Goal: Task Accomplishment & Management: Use online tool/utility

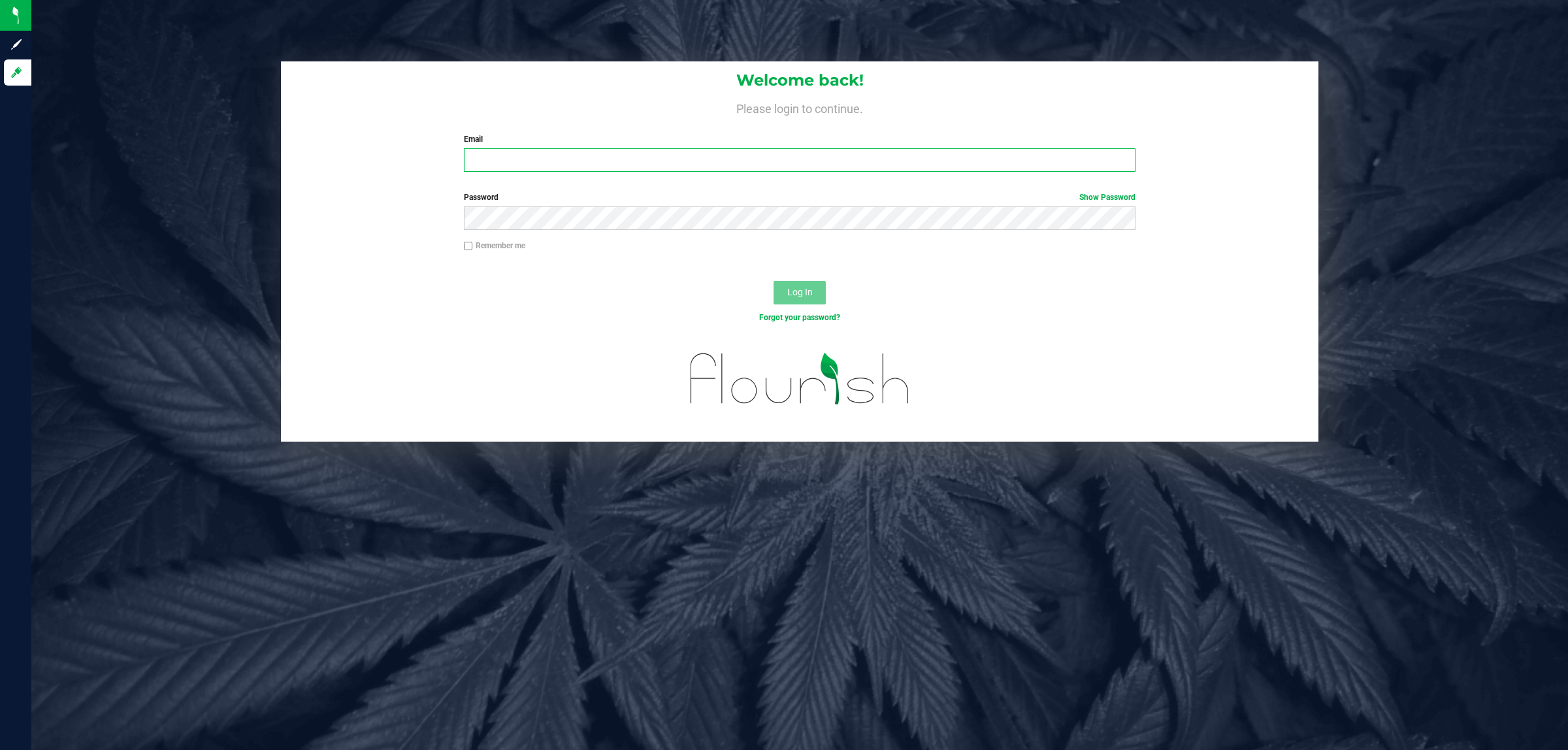
click at [648, 161] on input "Email" at bounding box center [800, 160] width 672 height 24
type input "cworden@liveparallel.com"
click at [773, 281] on button "Log In" at bounding box center [799, 293] width 52 height 24
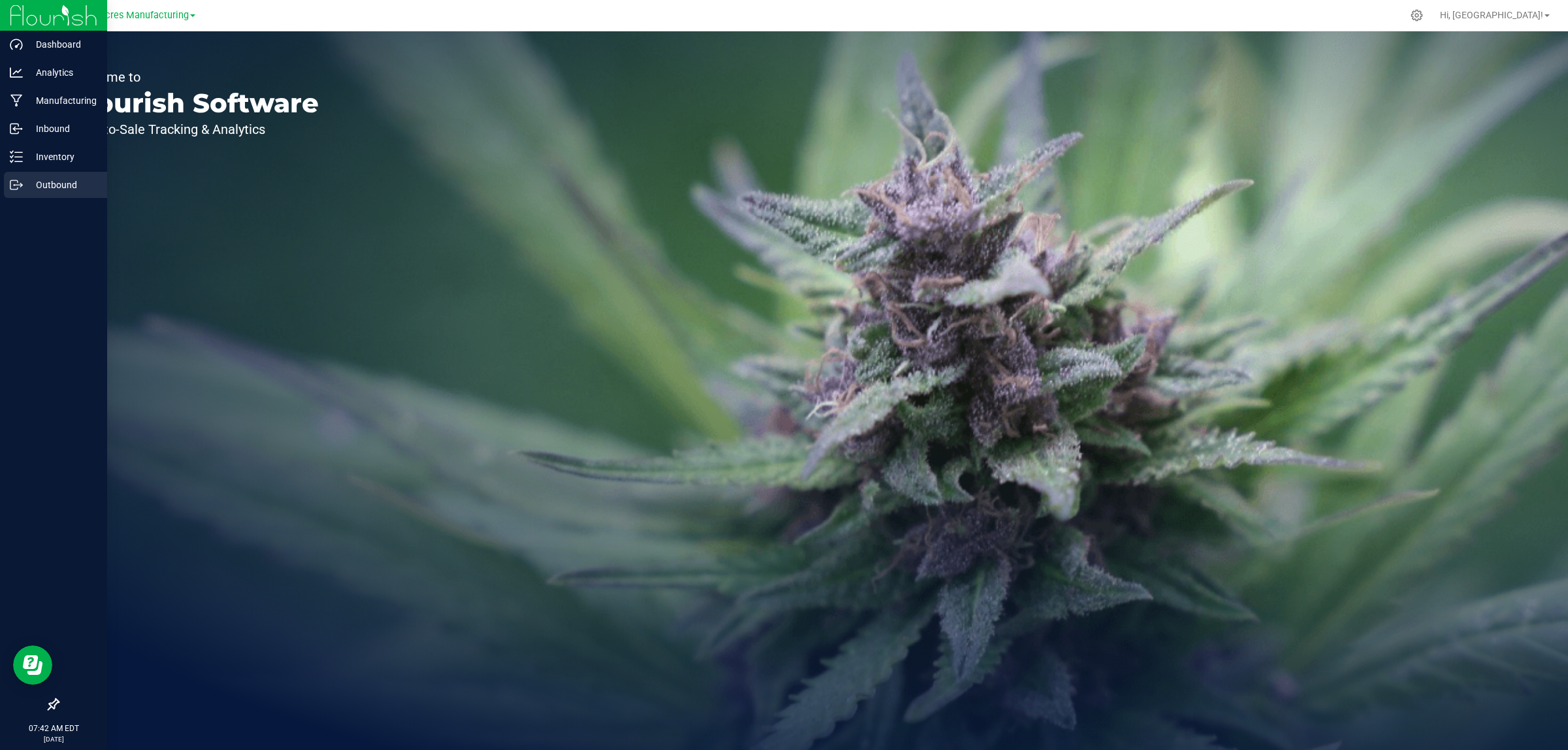
click at [33, 181] on p "Outbound" at bounding box center [62, 185] width 79 height 16
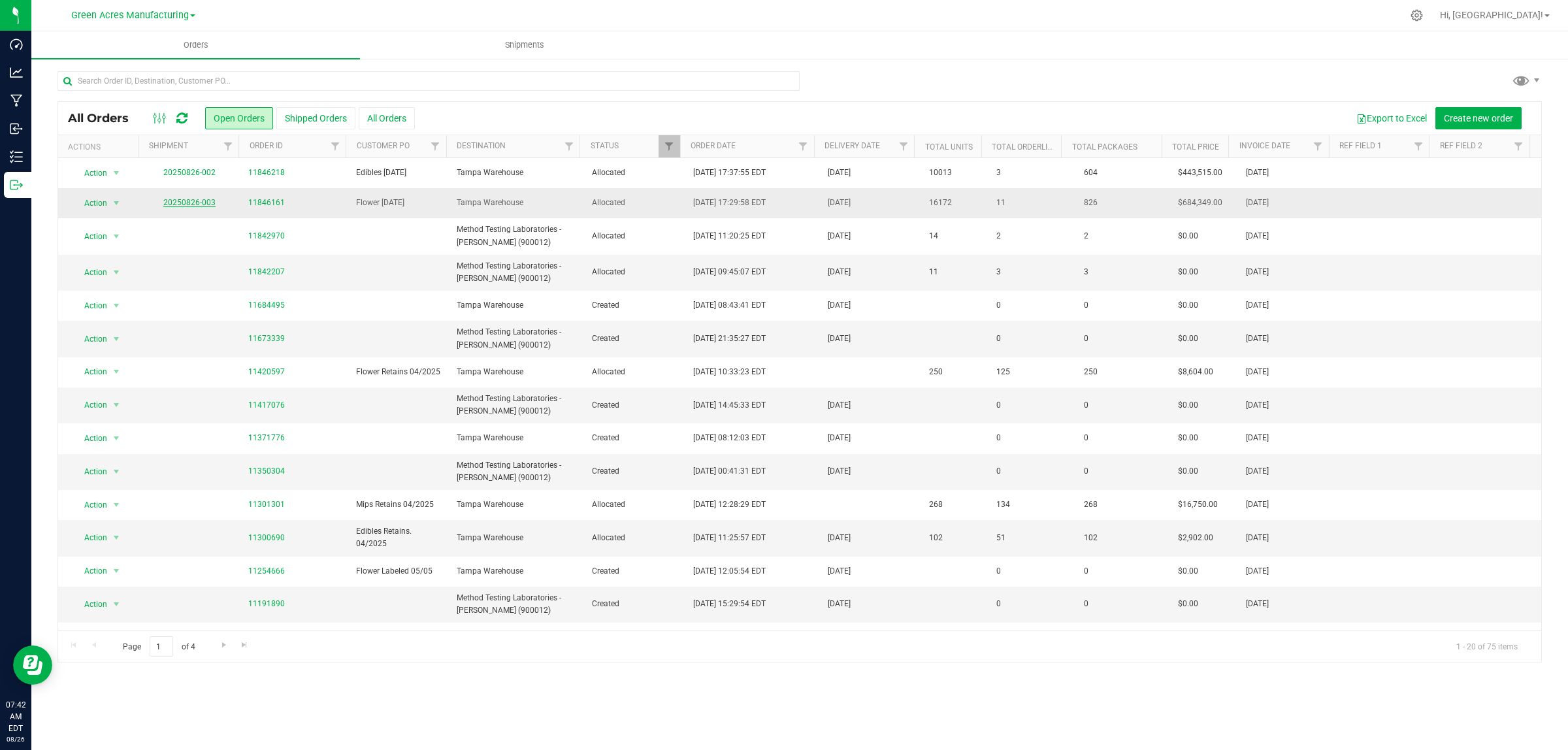
click at [195, 205] on link "20250826-003" at bounding box center [189, 202] width 52 height 9
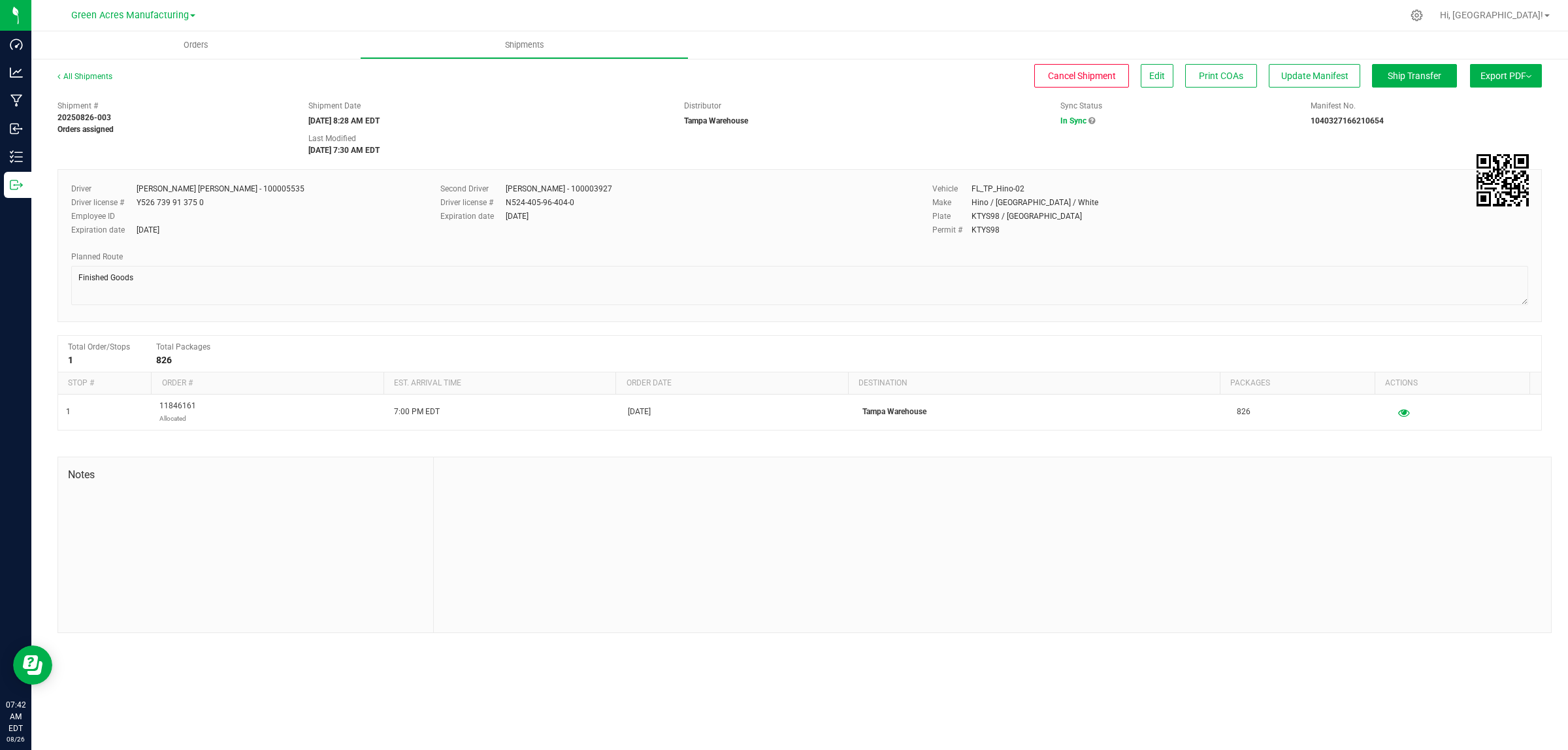
click at [1506, 83] on button "Export PDF" at bounding box center [1505, 76] width 72 height 24
click at [1503, 120] on div "Manifest by Lot" at bounding box center [1505, 124] width 120 height 9
click at [1509, 79] on span "Export PDF" at bounding box center [1506, 76] width 51 height 11
click at [1491, 125] on span "Manifest by Lot" at bounding box center [1472, 124] width 54 height 9
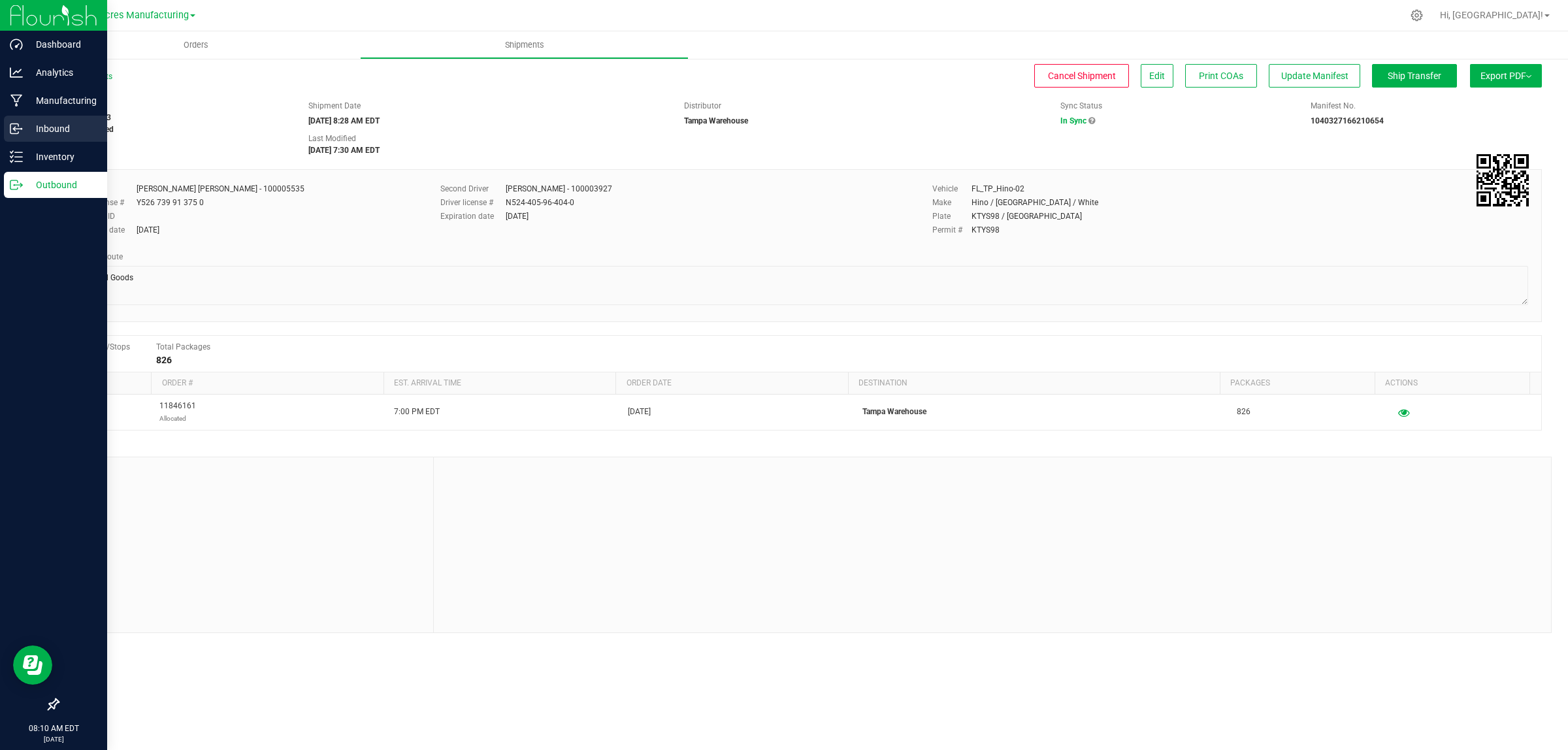
click at [19, 122] on icon at bounding box center [16, 128] width 13 height 13
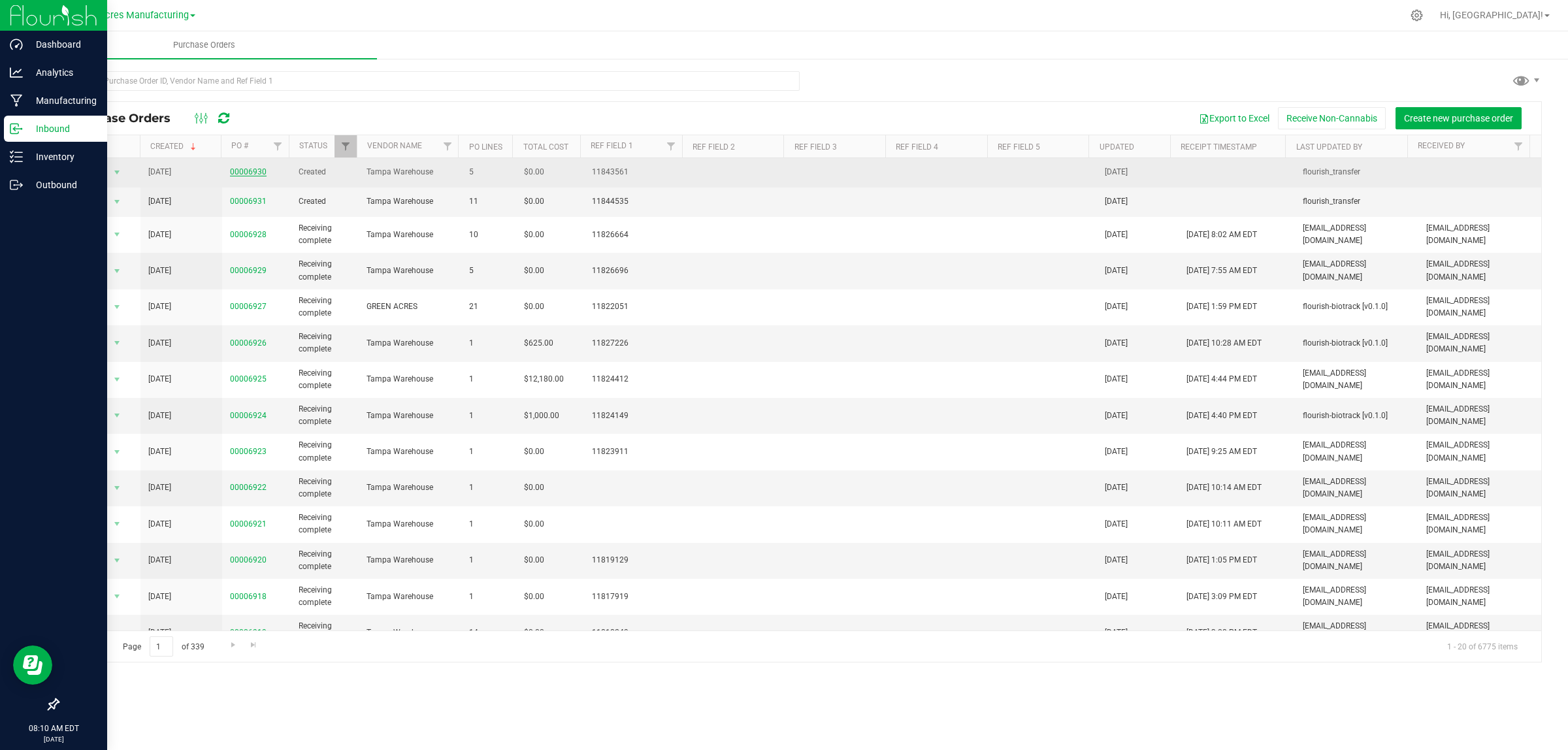
click at [253, 172] on link "00006930" at bounding box center [248, 171] width 36 height 9
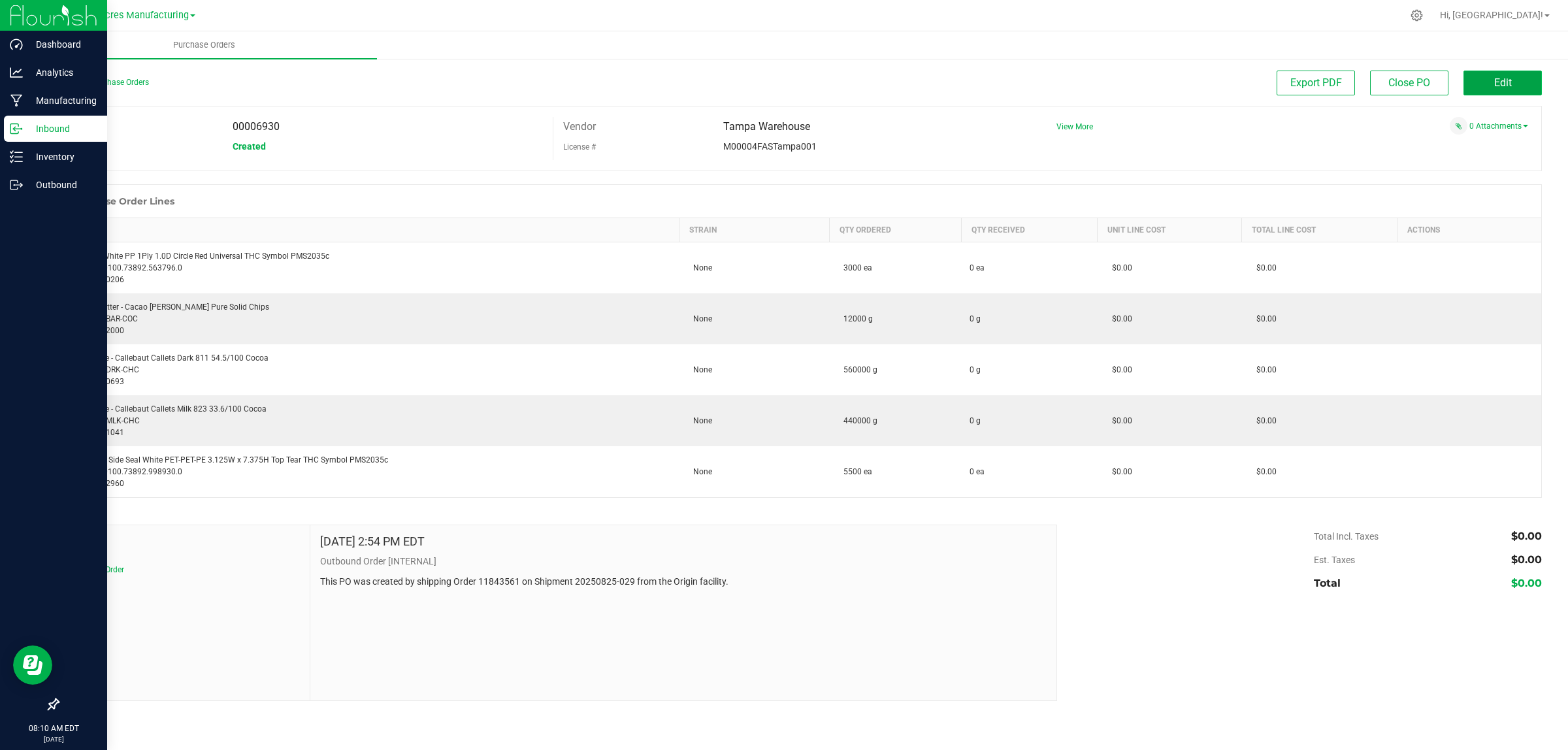
click at [1511, 89] on button "Edit" at bounding box center [1503, 83] width 79 height 25
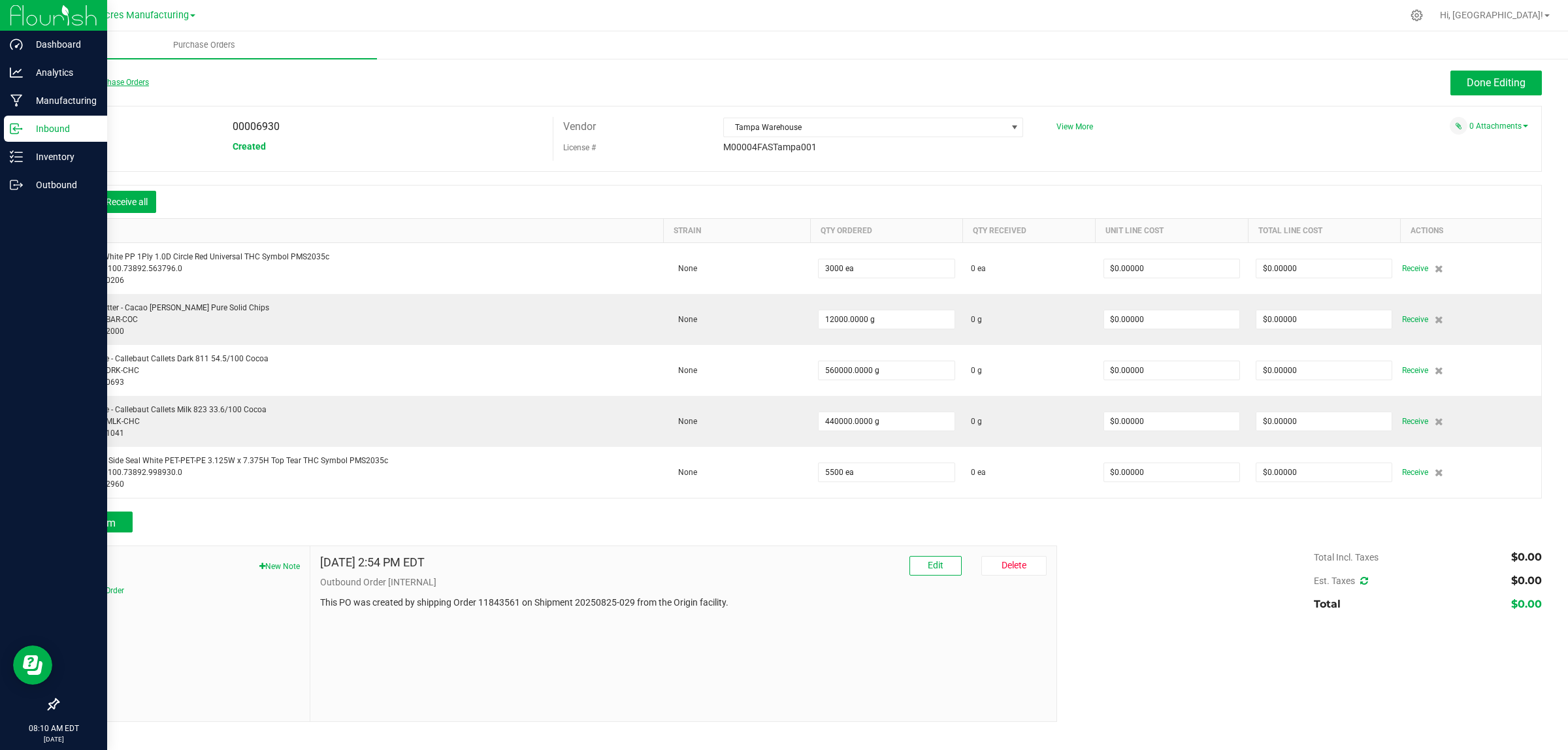
click at [94, 78] on link "Back to Purchase Orders" at bounding box center [102, 82] width 91 height 9
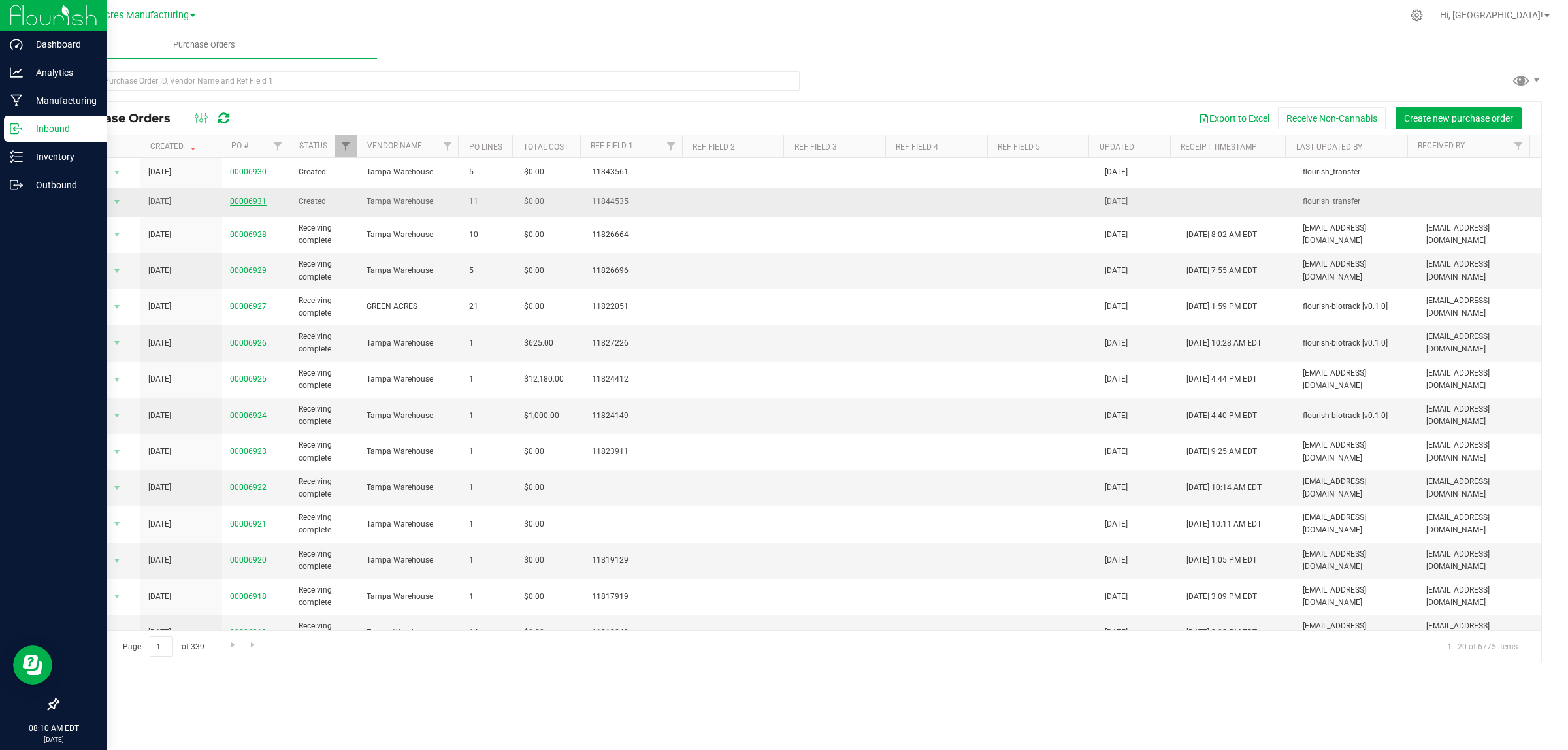
click at [244, 202] on link "00006931" at bounding box center [248, 201] width 36 height 9
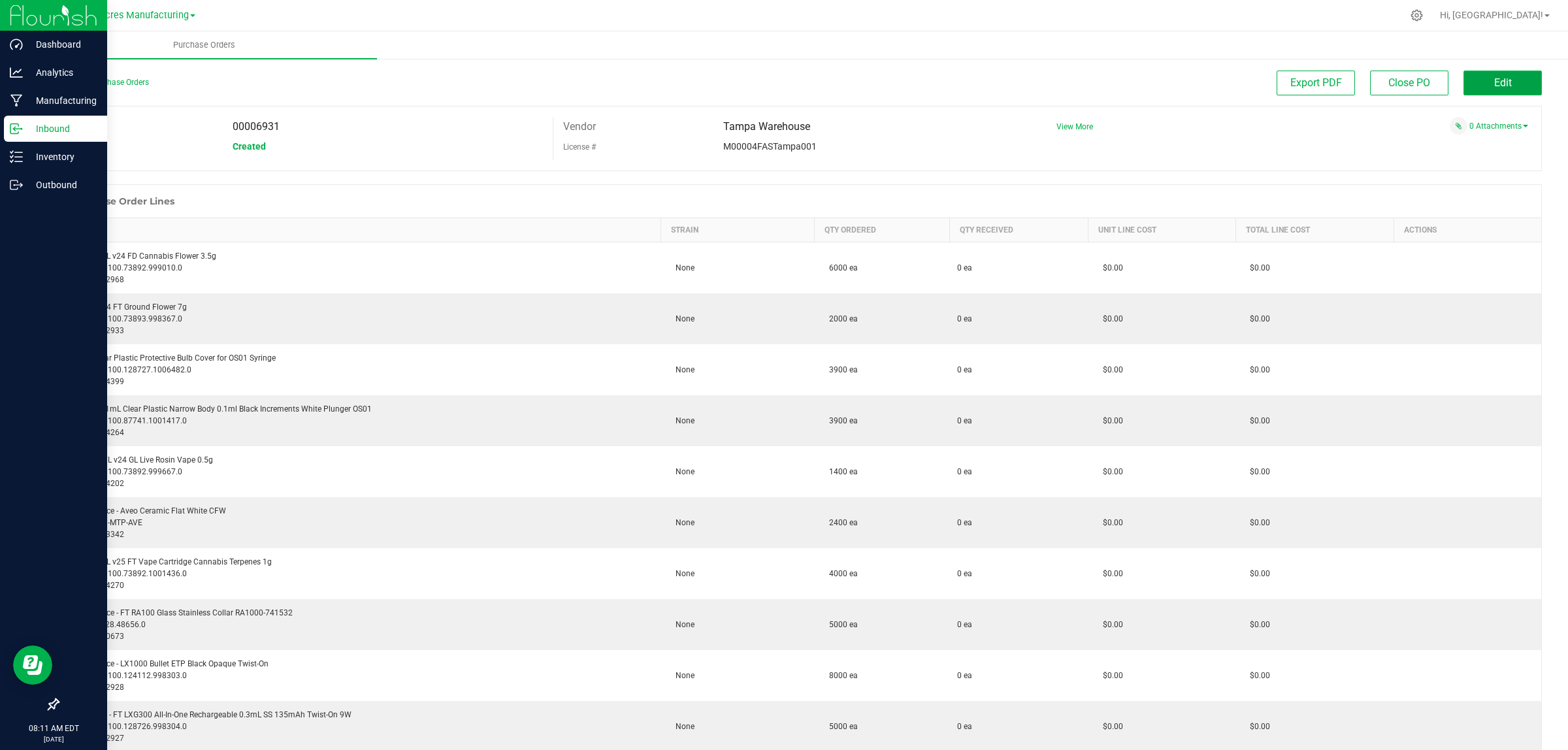
click at [1506, 93] on button "Edit" at bounding box center [1503, 83] width 79 height 25
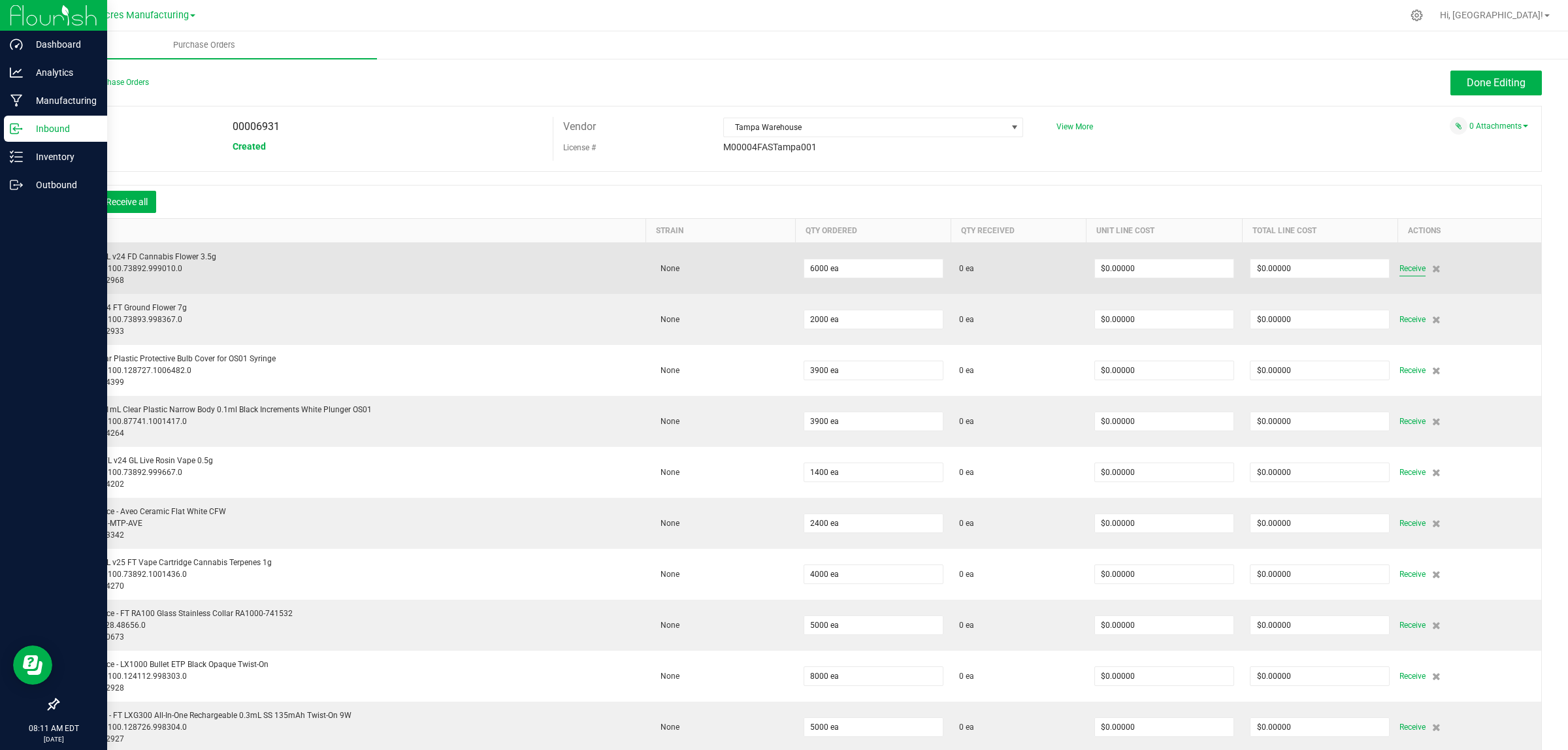
click at [1410, 265] on span "Receive" at bounding box center [1413, 269] width 27 height 16
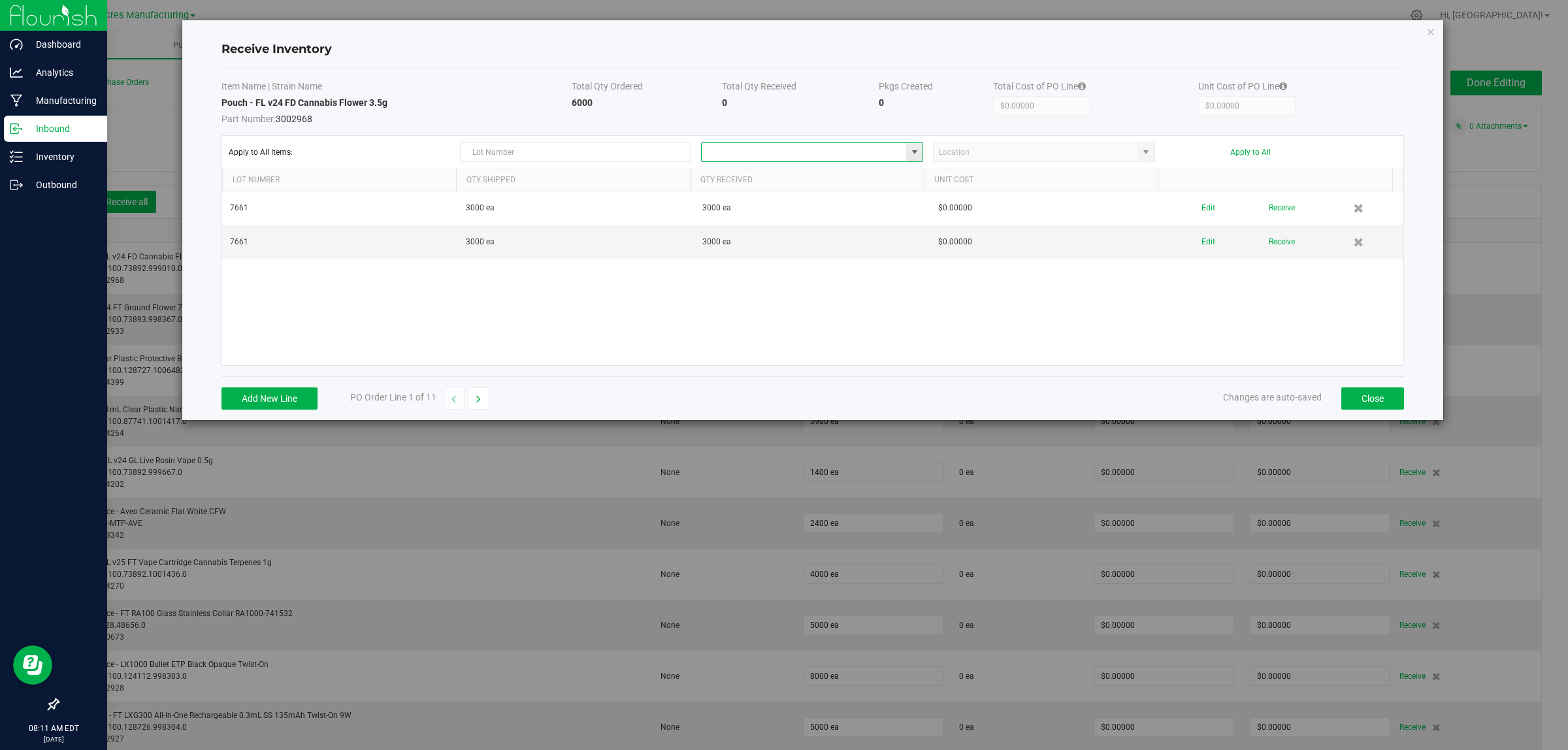
click at [735, 149] on input at bounding box center [804, 152] width 205 height 19
click at [750, 171] on span "Inventory" at bounding box center [762, 176] width 27 height 20
type input "Warehouse"
click at [1057, 146] on input at bounding box center [1036, 152] width 205 height 19
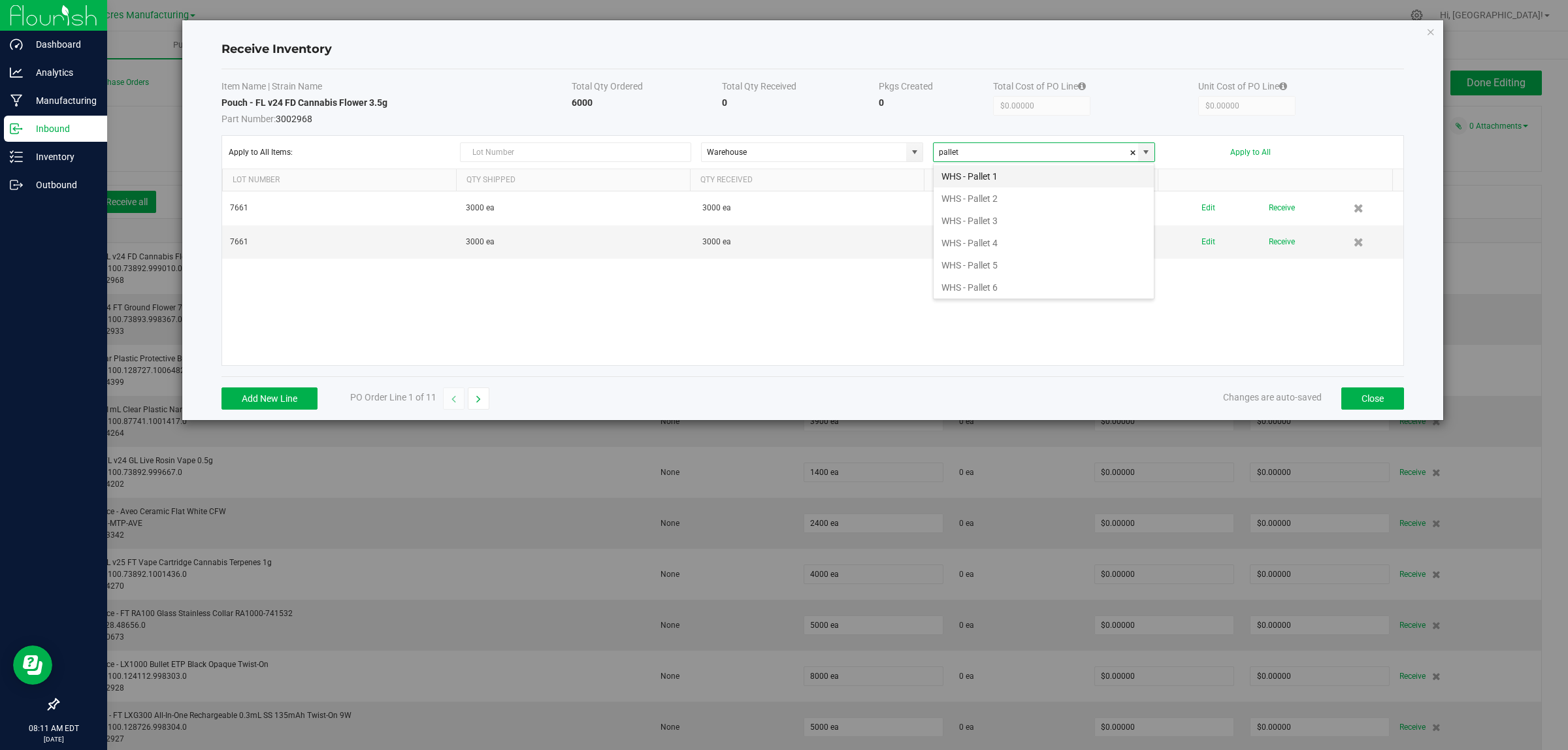
click at [1053, 172] on li "WHS - Pallet 1" at bounding box center [1044, 176] width 220 height 23
type input "WHS - Pallet 1"
click at [1242, 155] on button "Apply to All" at bounding box center [1250, 152] width 40 height 9
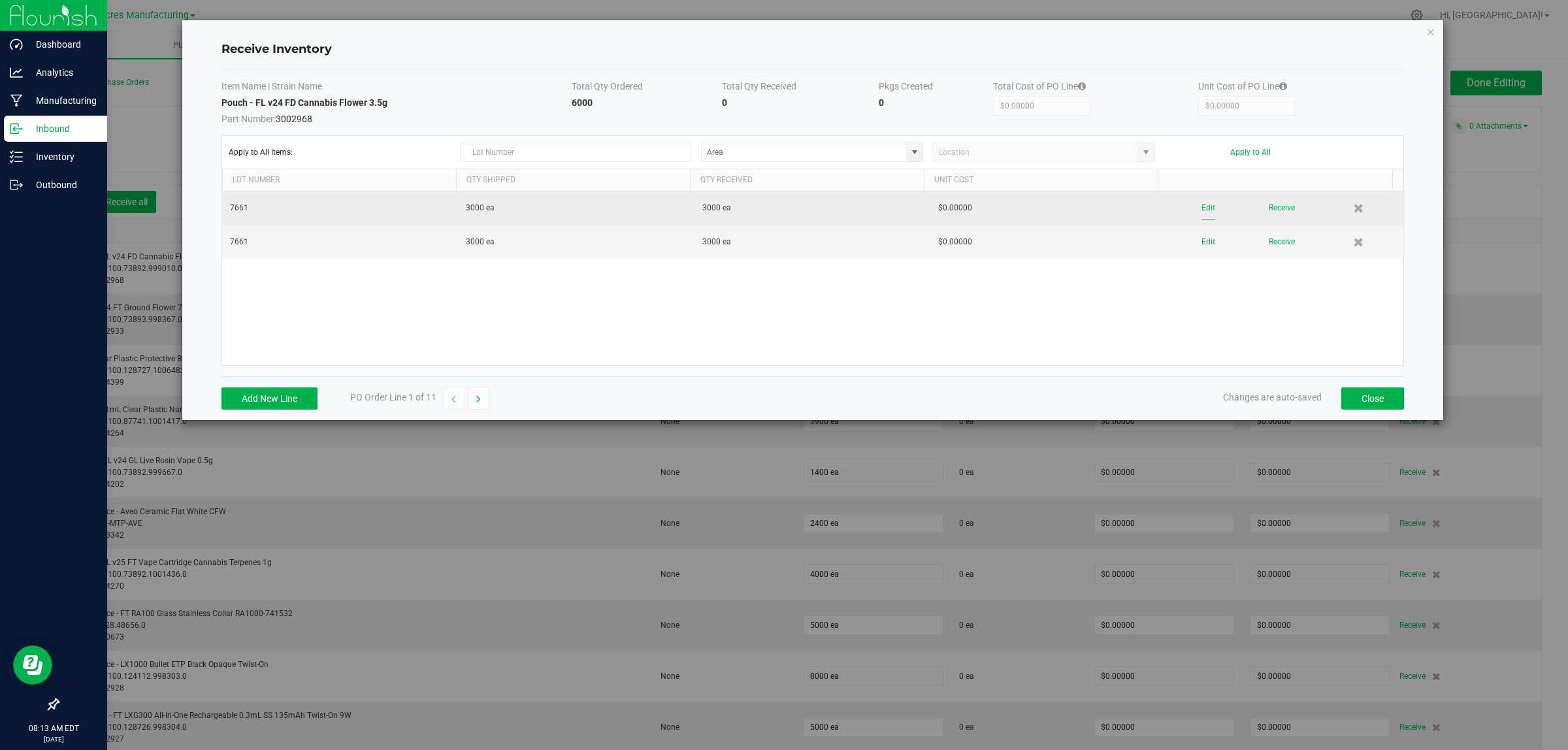
click at [1201, 210] on button "Edit" at bounding box center [1208, 208] width 14 height 23
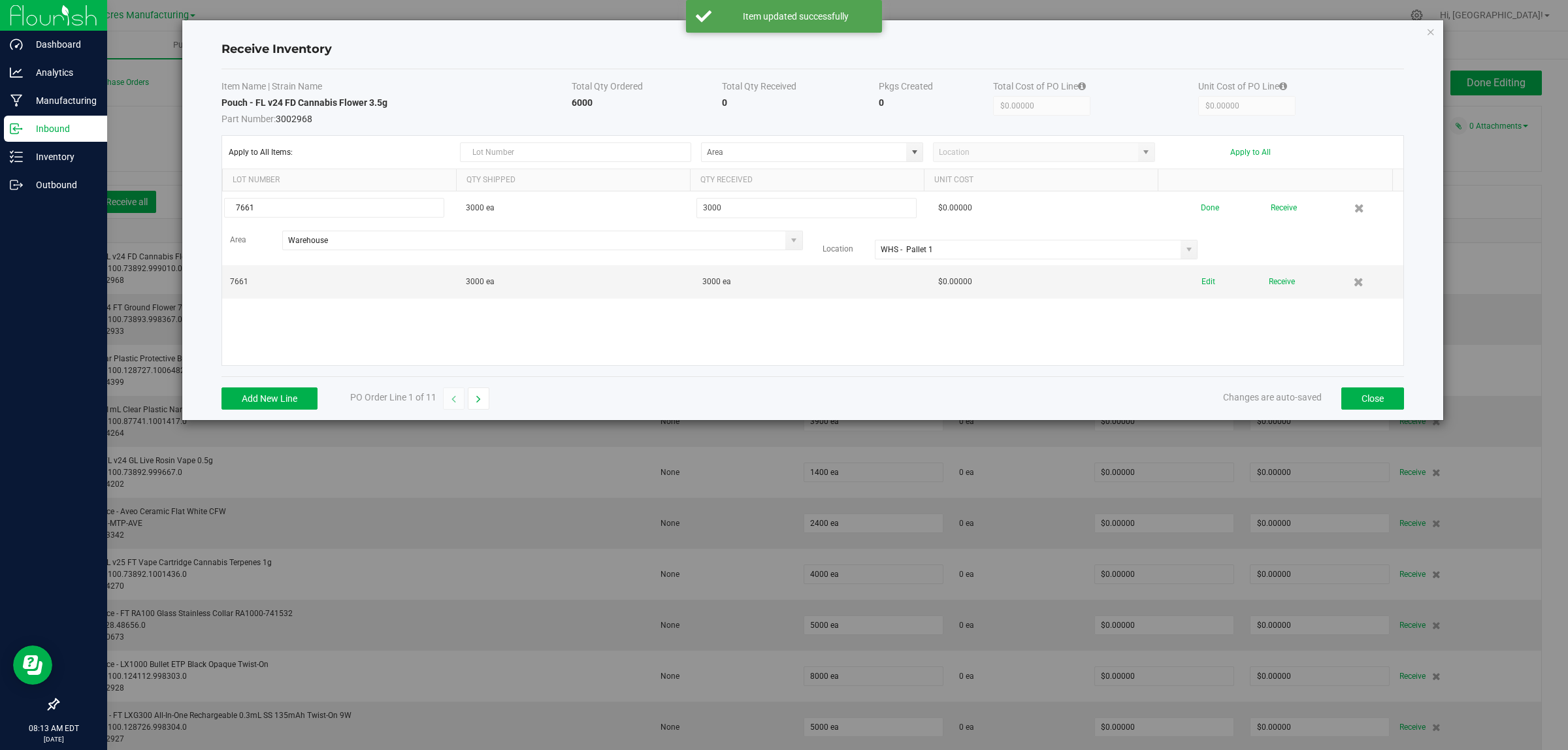
click at [1271, 208] on button "Receive" at bounding box center [1284, 208] width 27 height 23
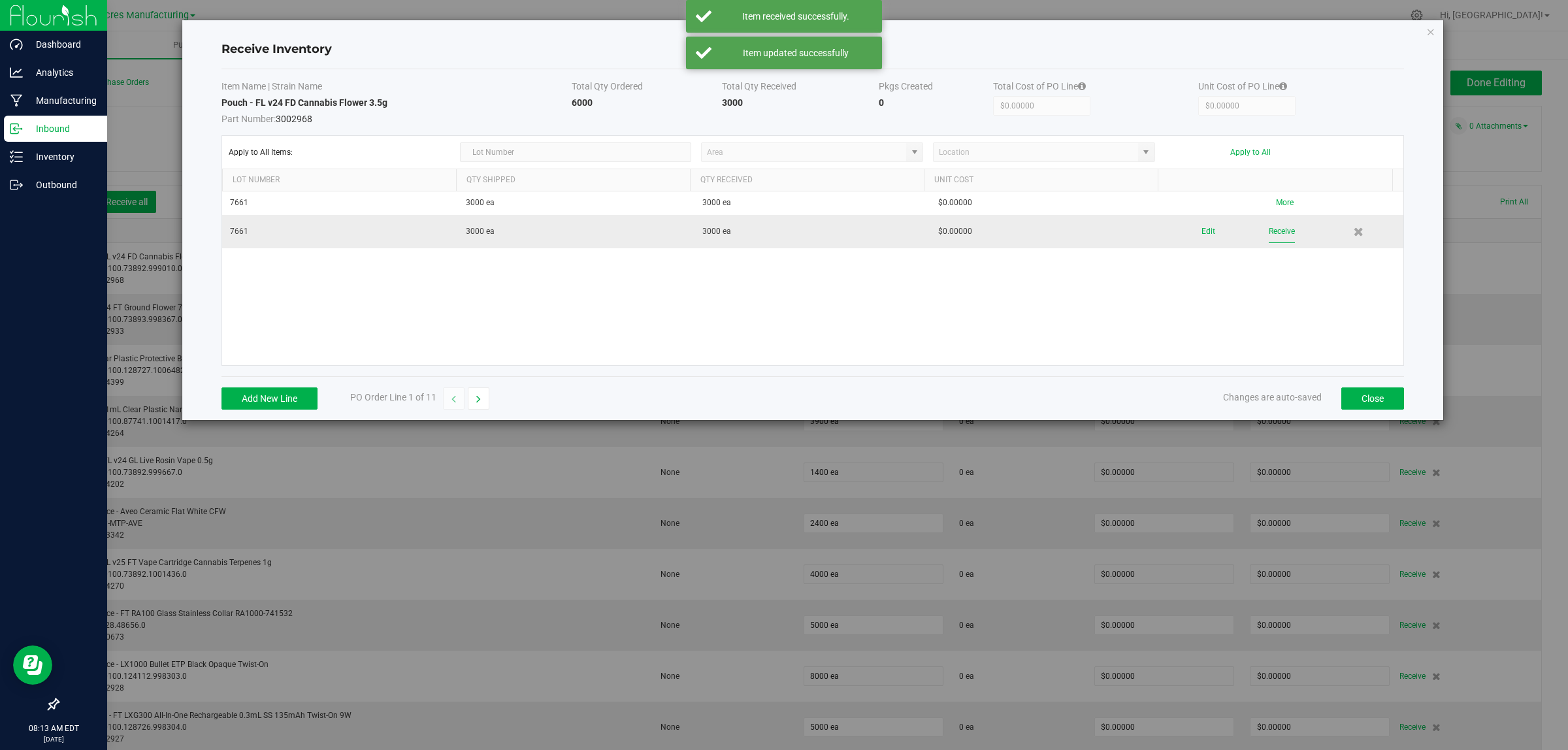
click at [1274, 232] on button "Receive" at bounding box center [1282, 231] width 27 height 23
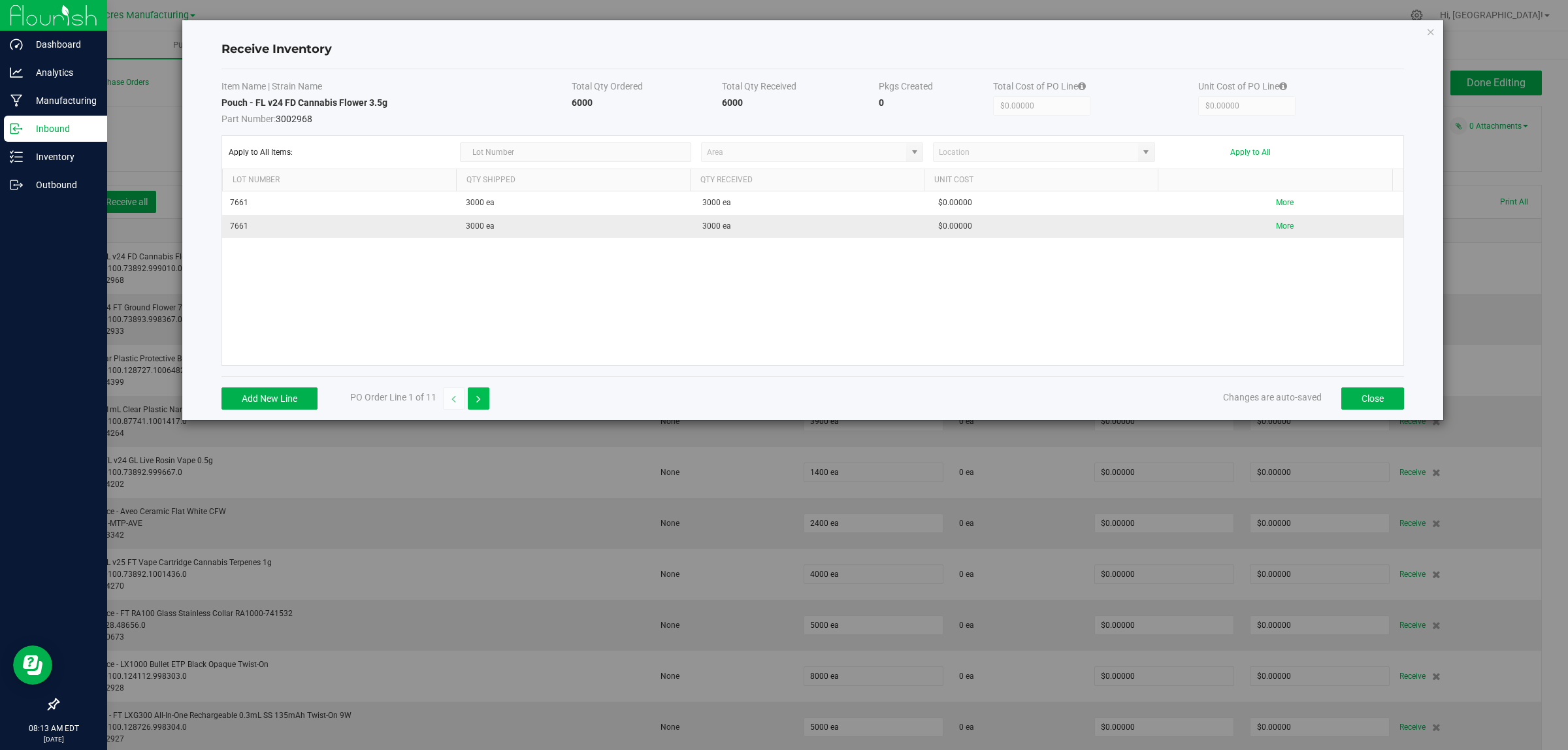
click at [473, 401] on button "button" at bounding box center [479, 399] width 22 height 23
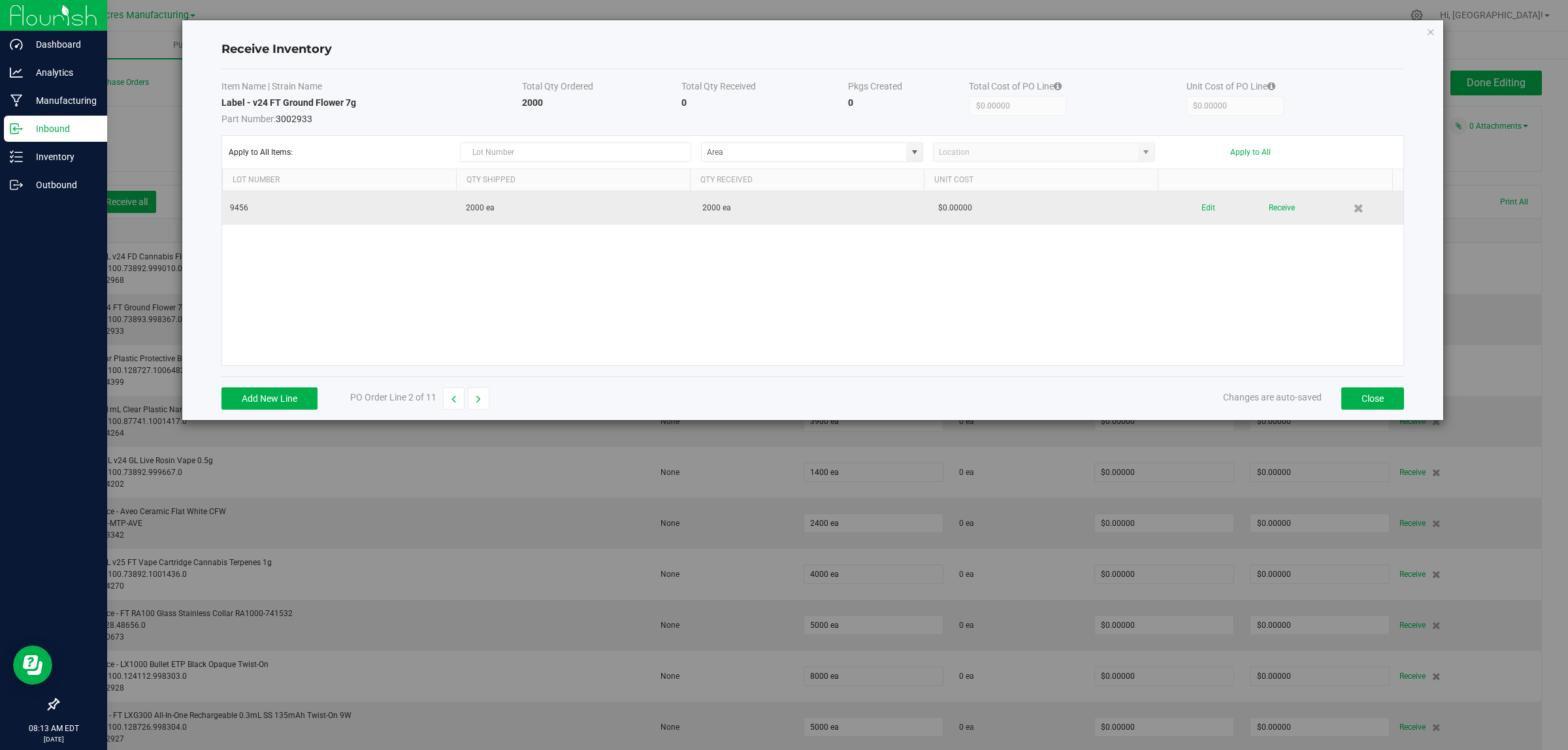
click at [1189, 210] on div "Edit Receive" at bounding box center [1285, 208] width 220 height 23
click at [1201, 208] on button "Edit" at bounding box center [1208, 208] width 14 height 23
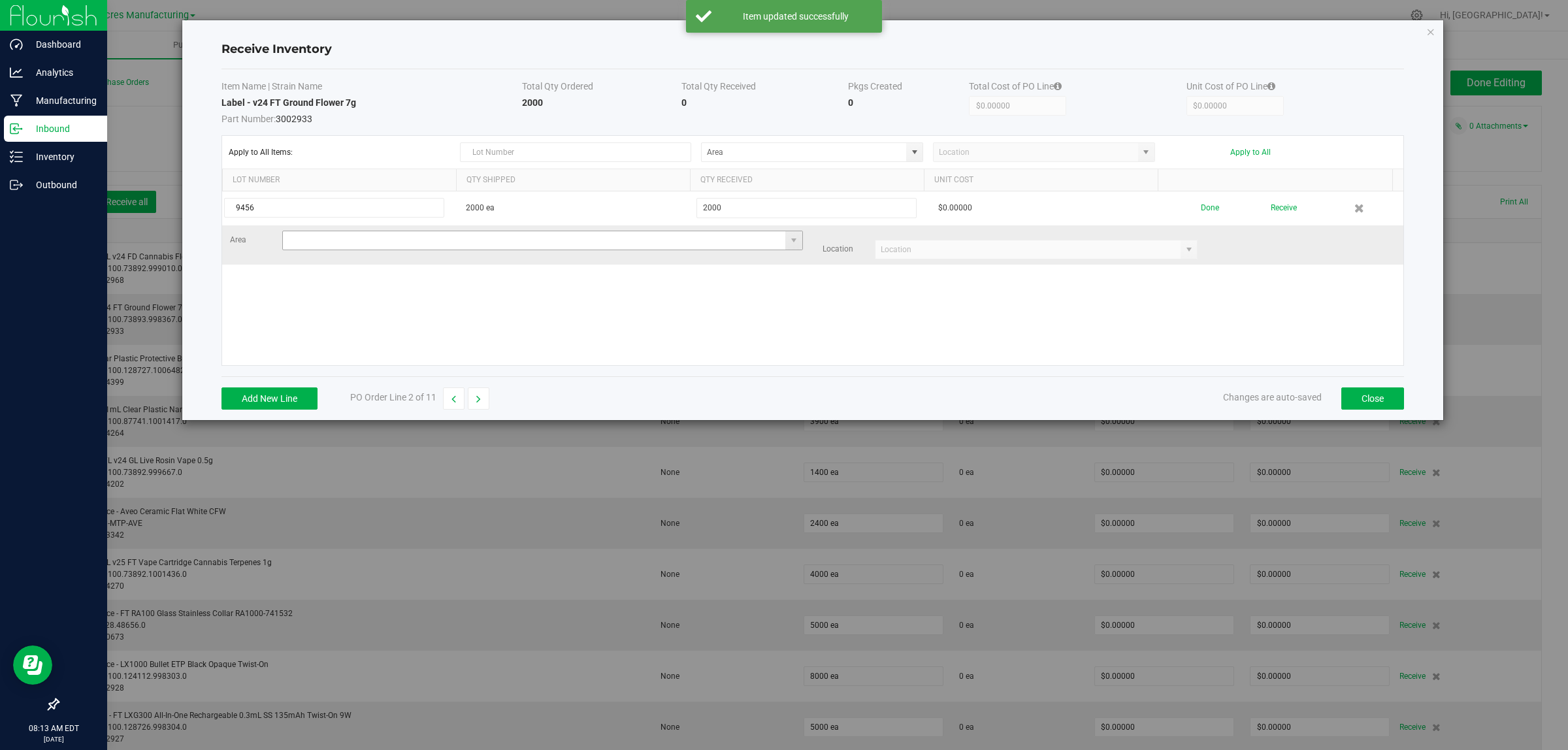
click at [405, 246] on input at bounding box center [534, 240] width 503 height 19
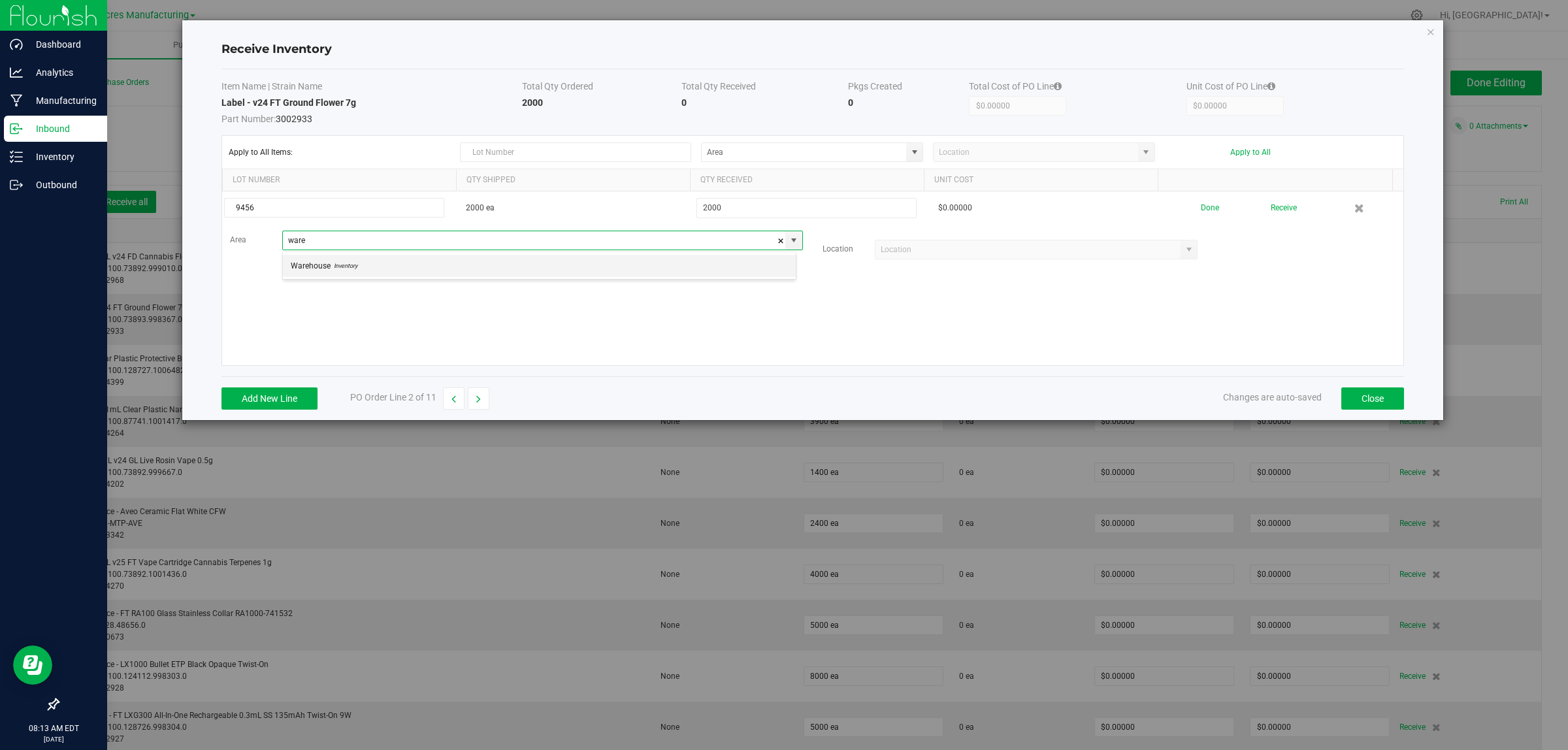
click at [369, 260] on li "Warehouse Inventory" at bounding box center [539, 266] width 513 height 23
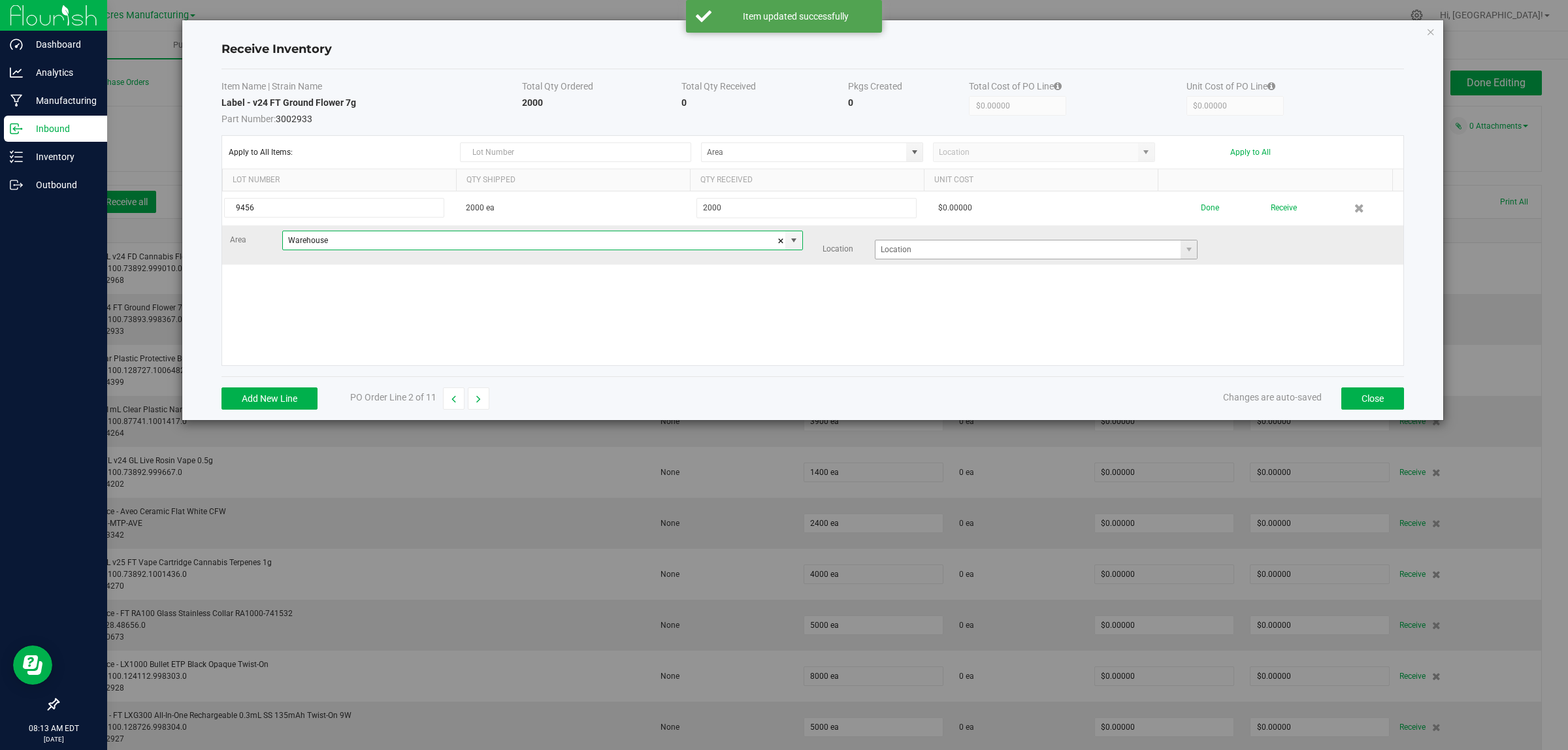
type input "Warehouse"
click at [890, 246] on input at bounding box center [1028, 249] width 306 height 19
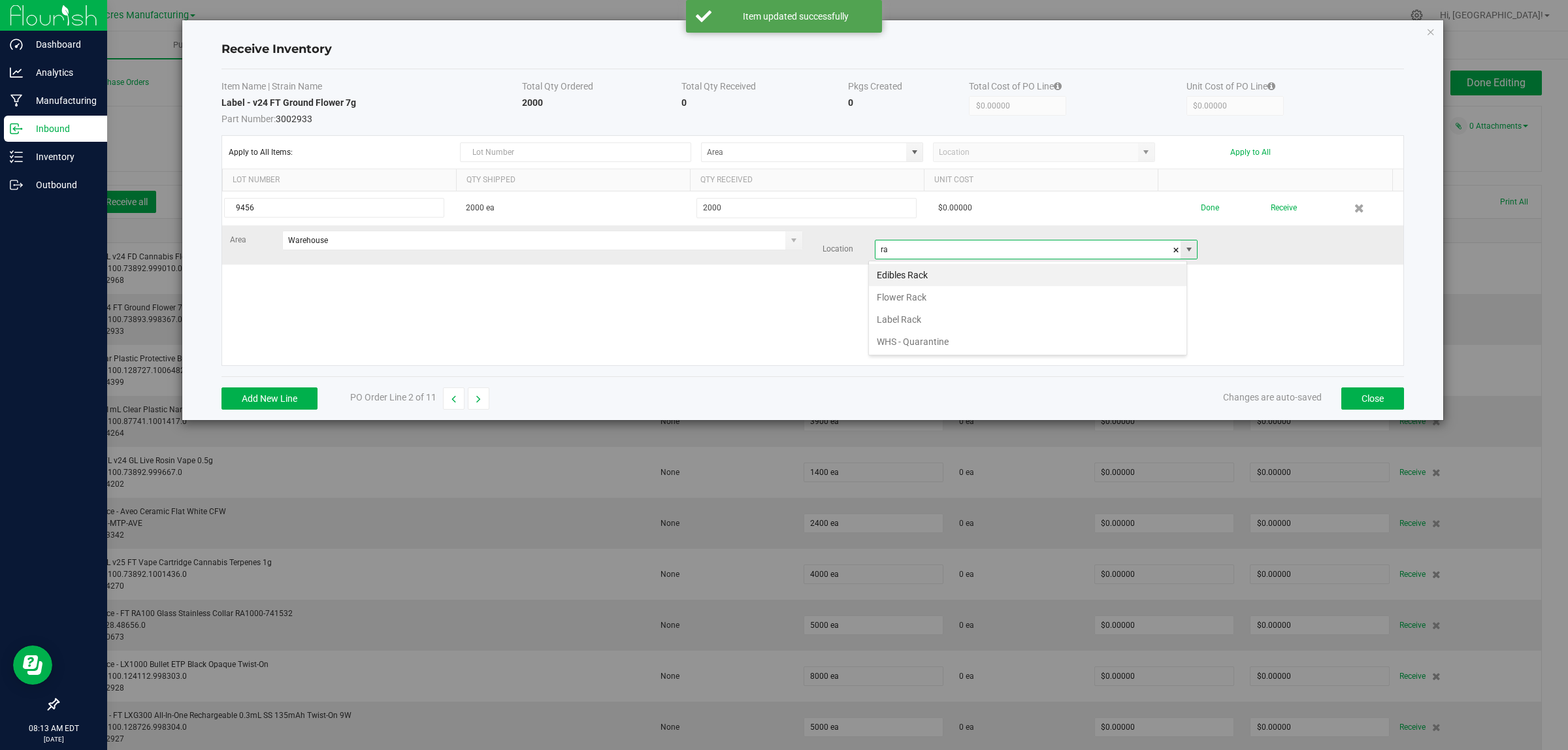
type input "raw"
click at [883, 244] on input "raw" at bounding box center [1028, 249] width 306 height 19
click at [883, 242] on input "raw" at bounding box center [1028, 249] width 306 height 19
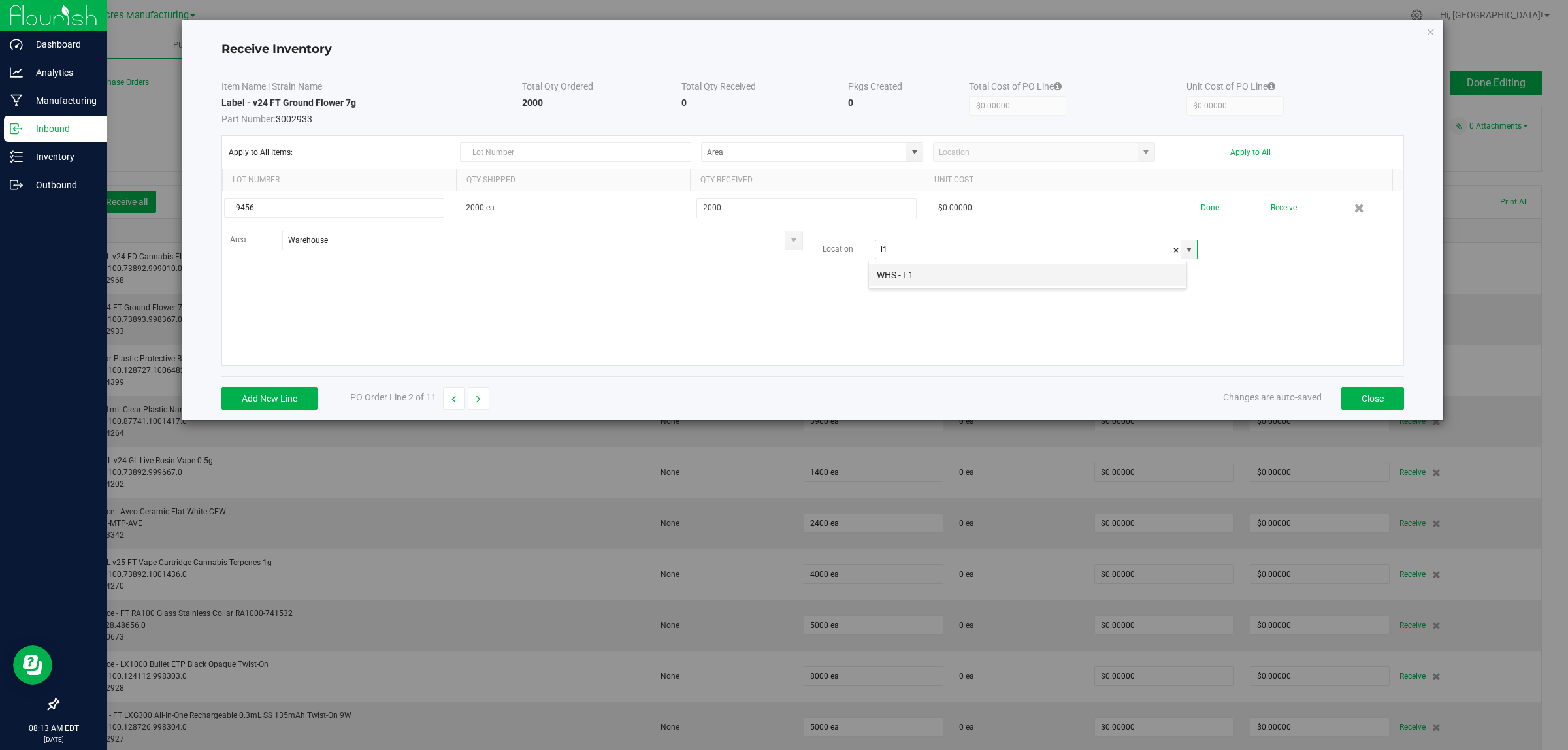
click at [918, 275] on li "WHS - L1" at bounding box center [1027, 275] width 318 height 23
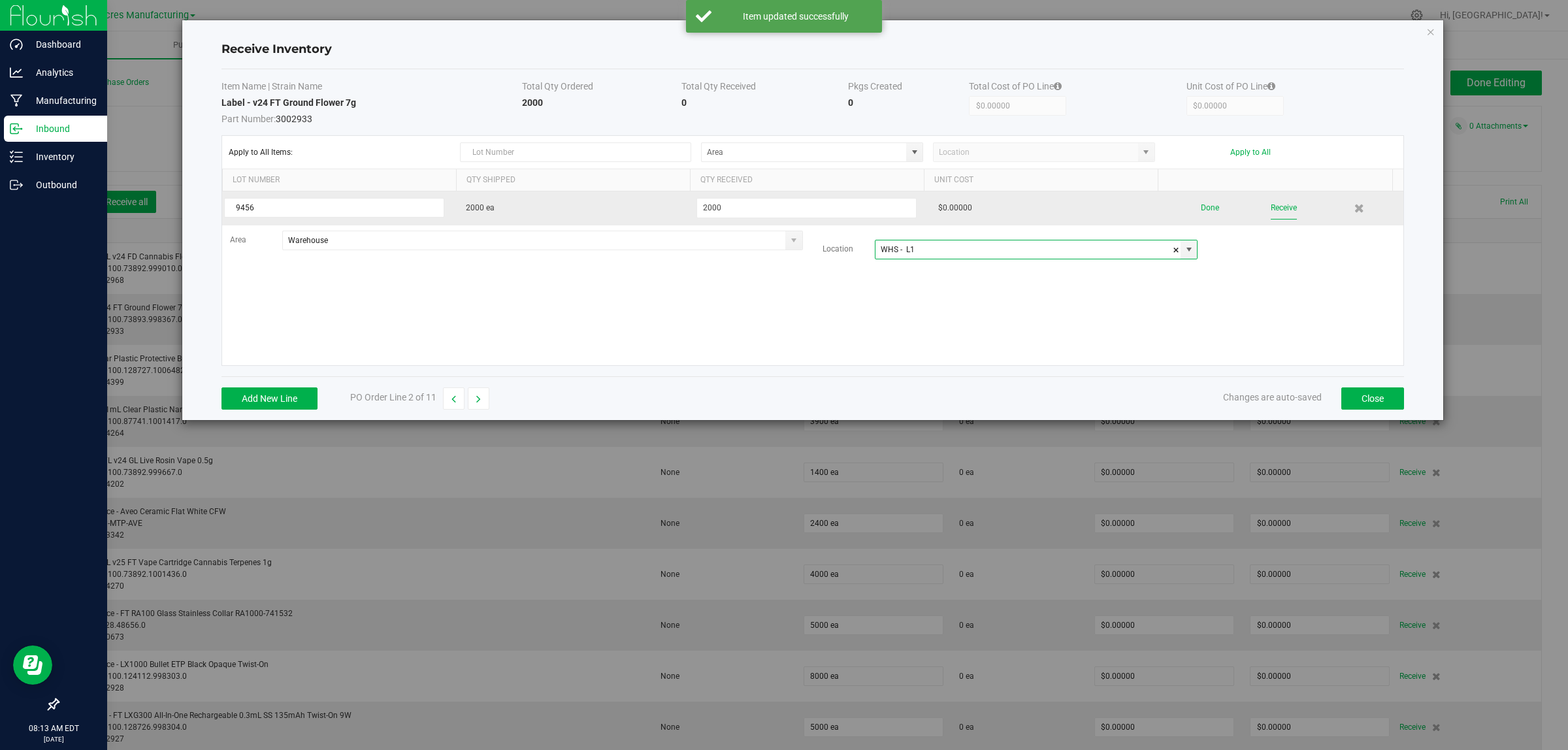
type input "WHS - L1"
click at [1279, 205] on button "Receive" at bounding box center [1284, 208] width 27 height 23
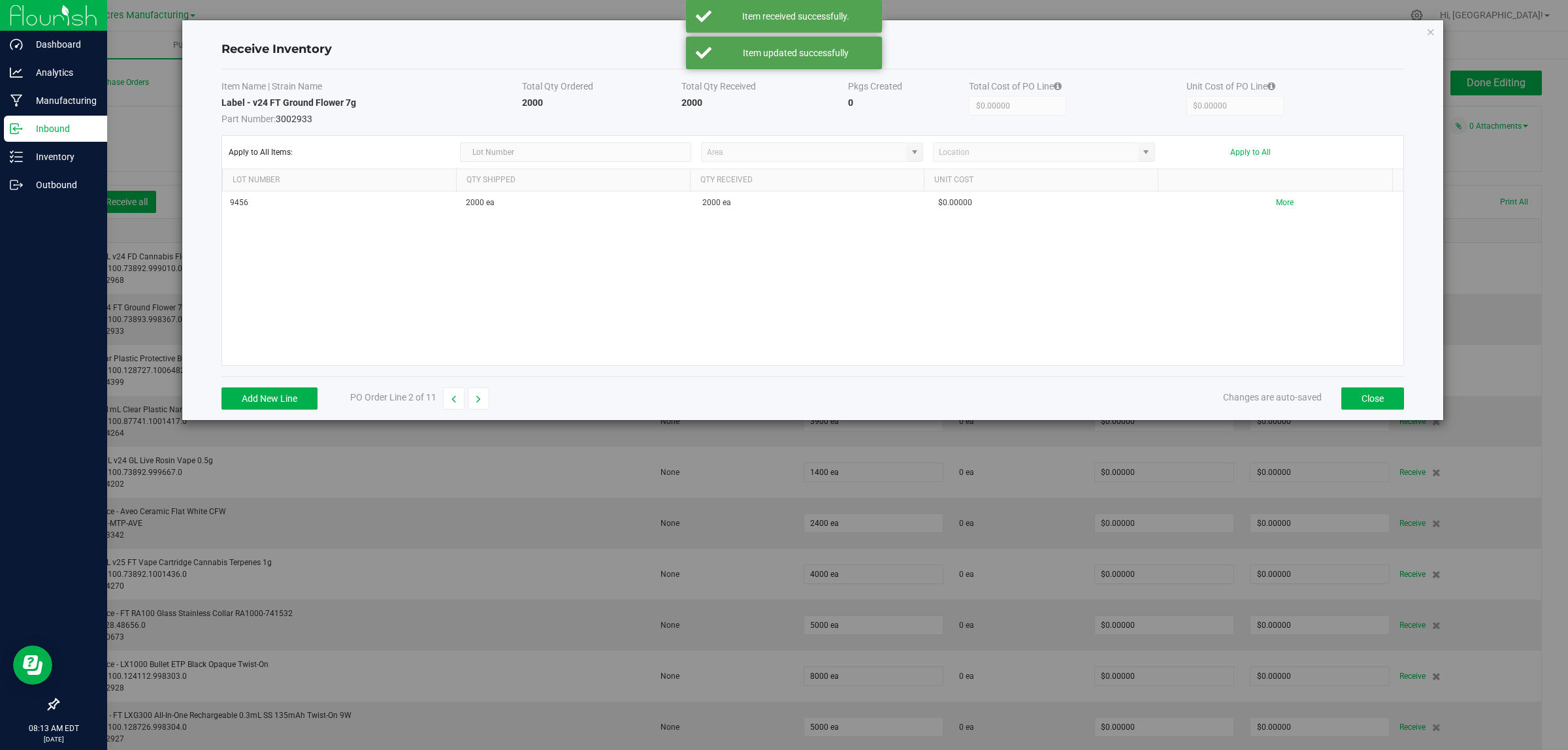
drag, startPoint x: 473, startPoint y: 403, endPoint x: 503, endPoint y: 387, distance: 34.0
click at [473, 402] on button "button" at bounding box center [479, 399] width 22 height 23
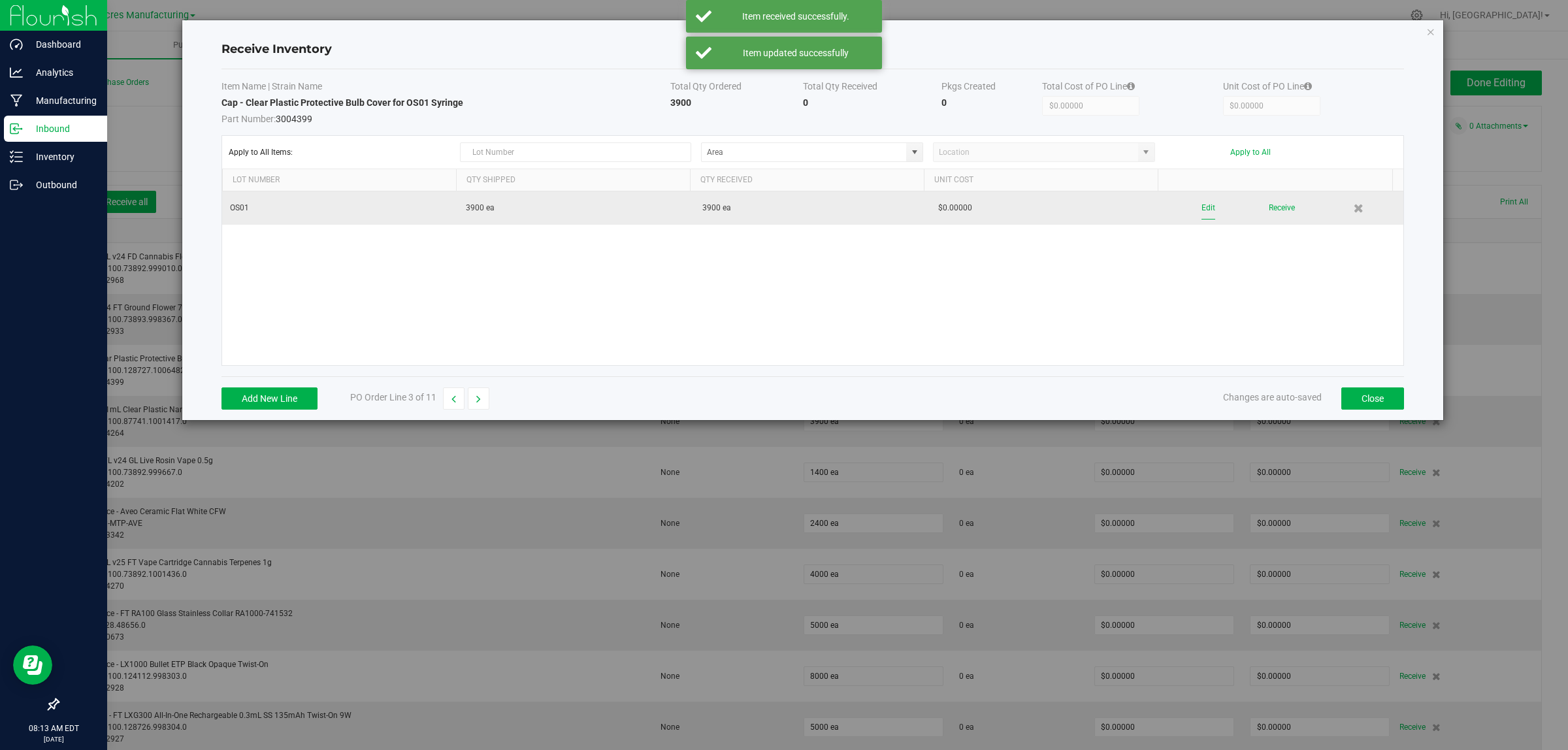
click at [1202, 208] on button "Edit" at bounding box center [1208, 208] width 14 height 23
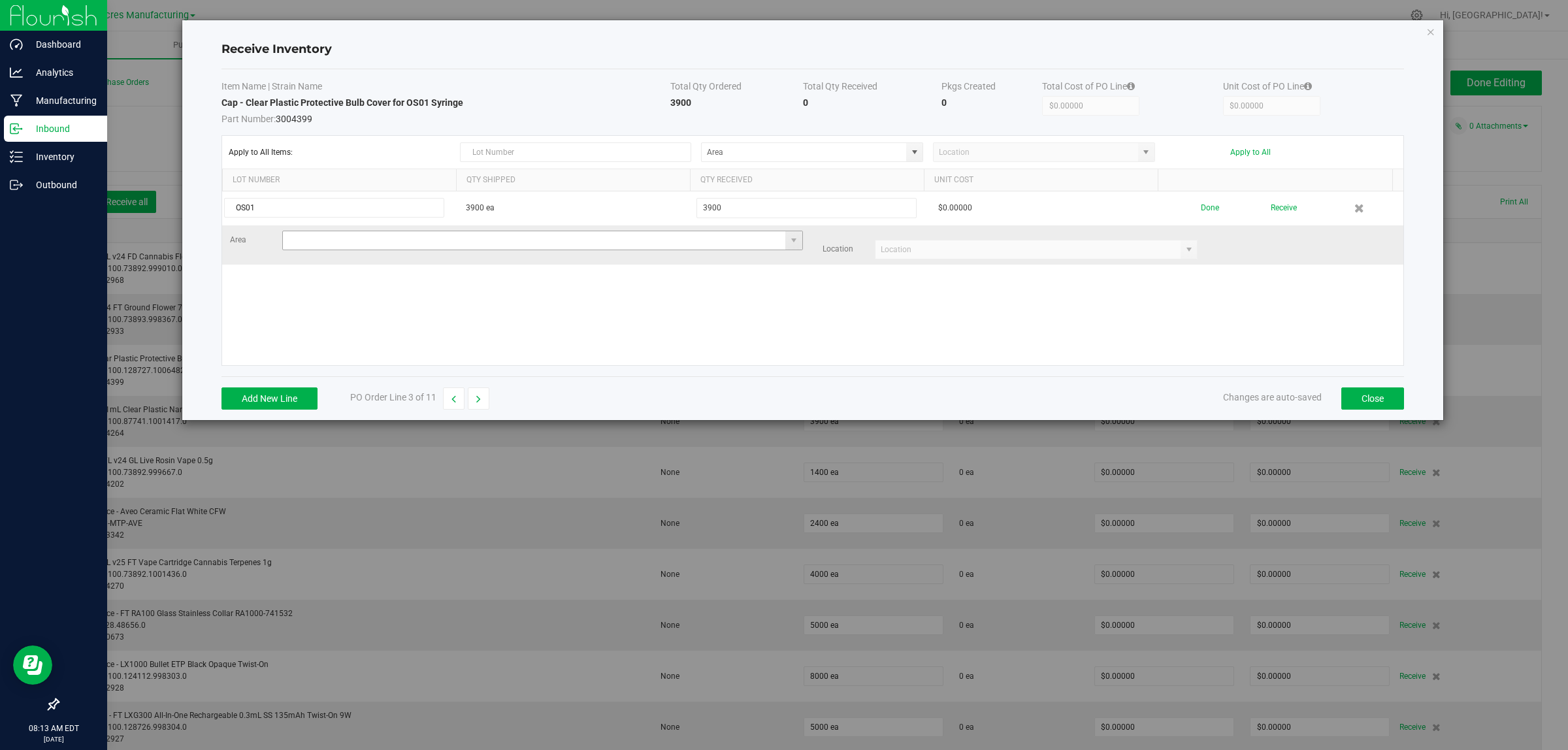
click at [318, 238] on input at bounding box center [534, 240] width 503 height 19
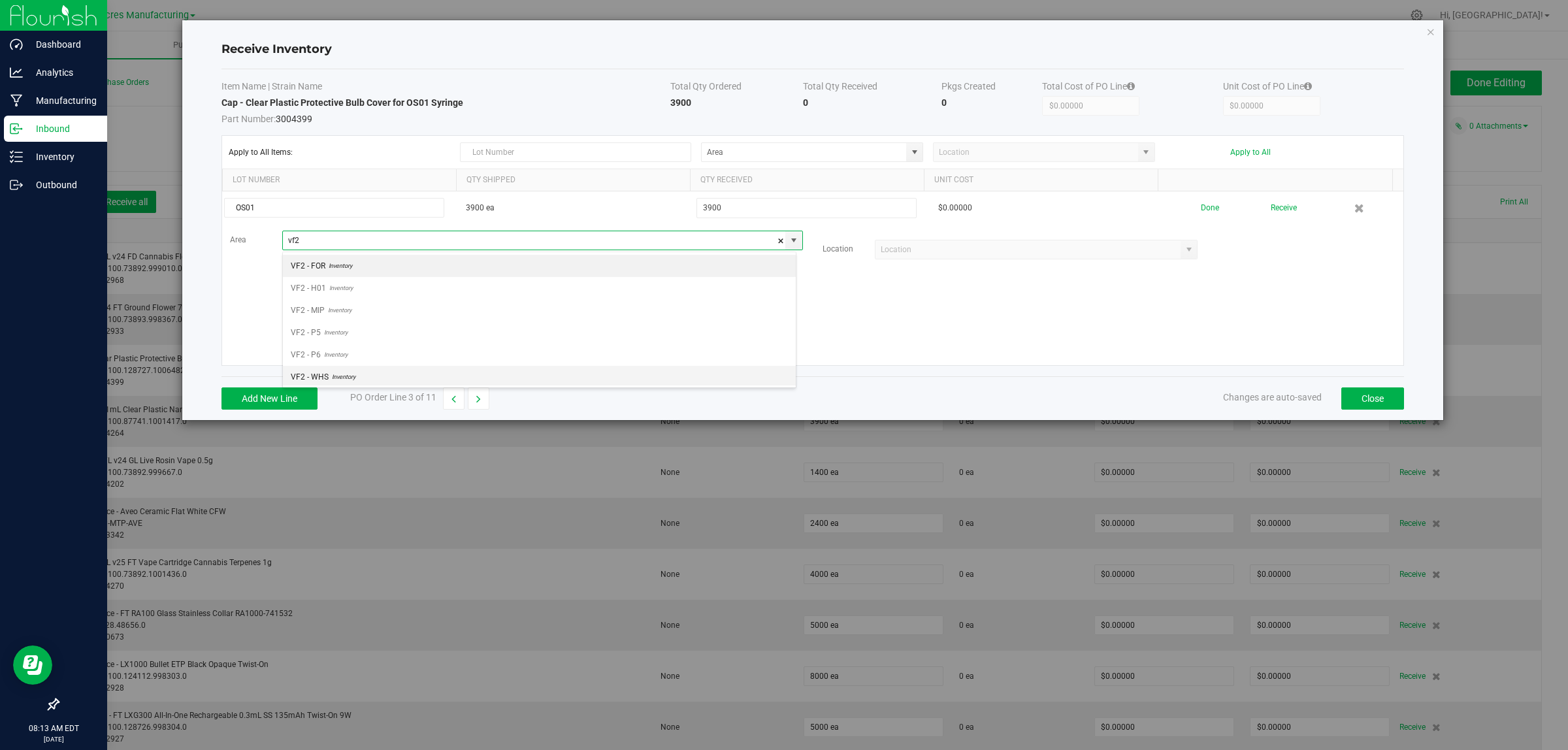
click at [337, 376] on span "Inventory" at bounding box center [341, 377] width 27 height 20
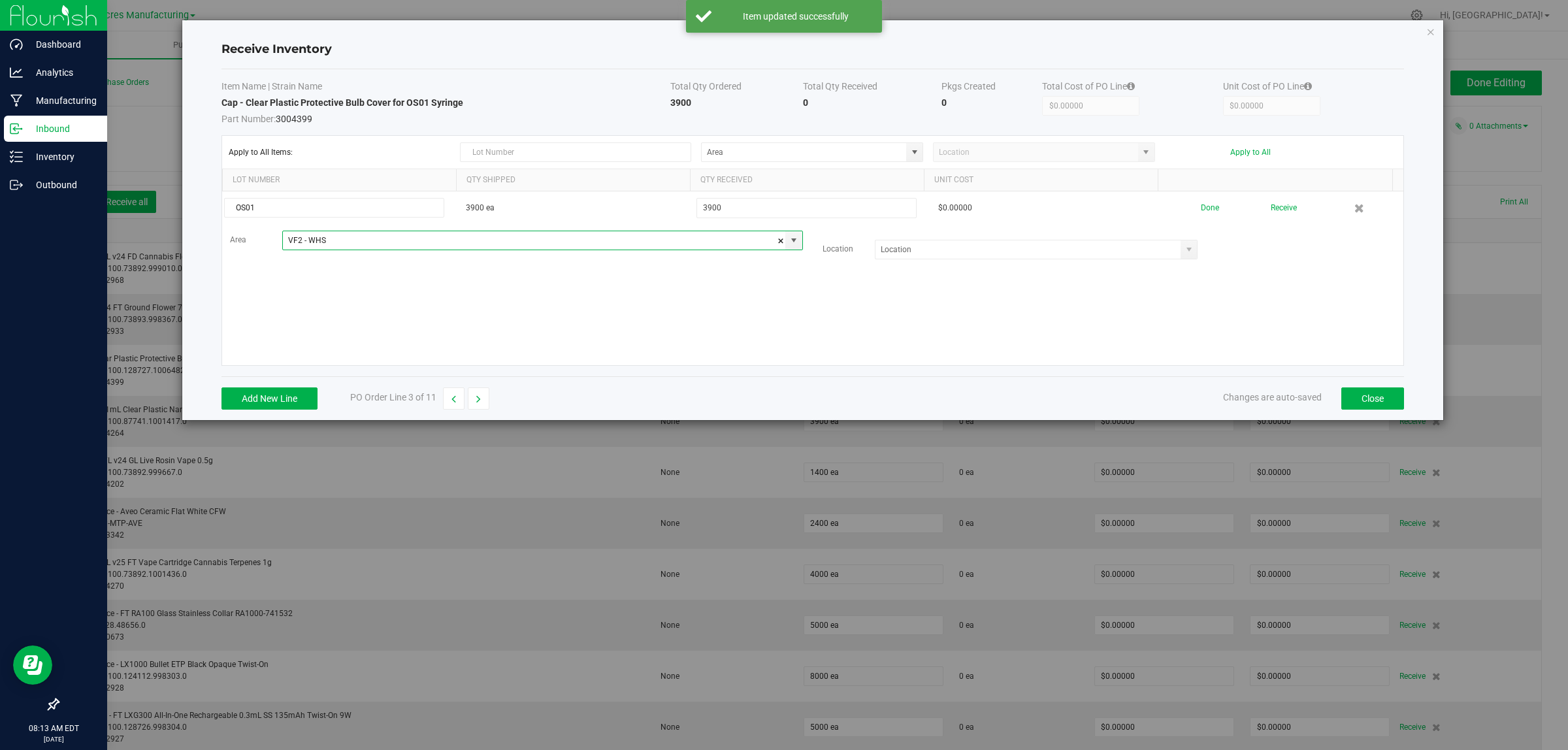
type input "VF2 - WHS"
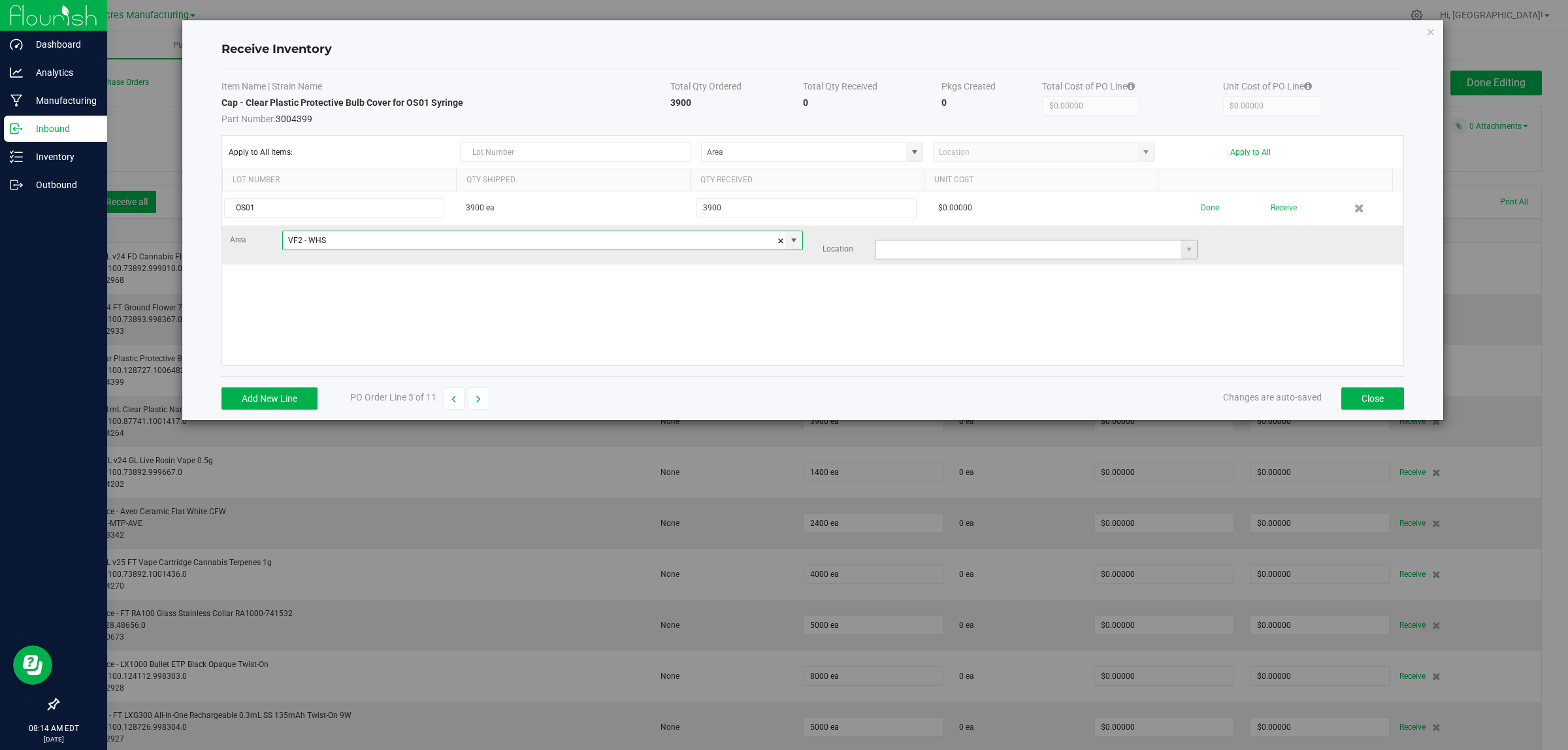
click at [1049, 252] on input at bounding box center [1028, 249] width 306 height 19
click at [1054, 250] on input at bounding box center [1028, 249] width 306 height 19
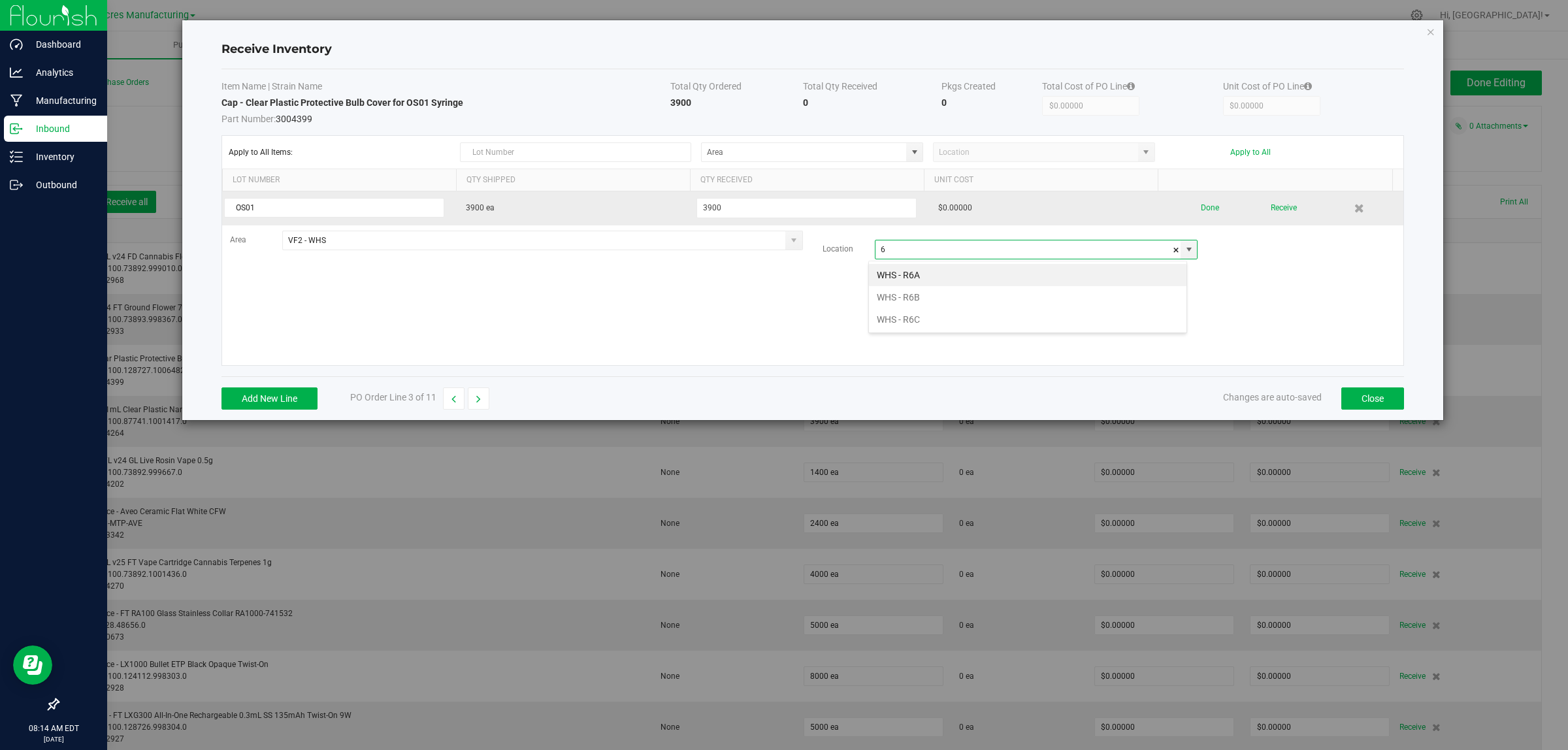
scroll to position [21, 319]
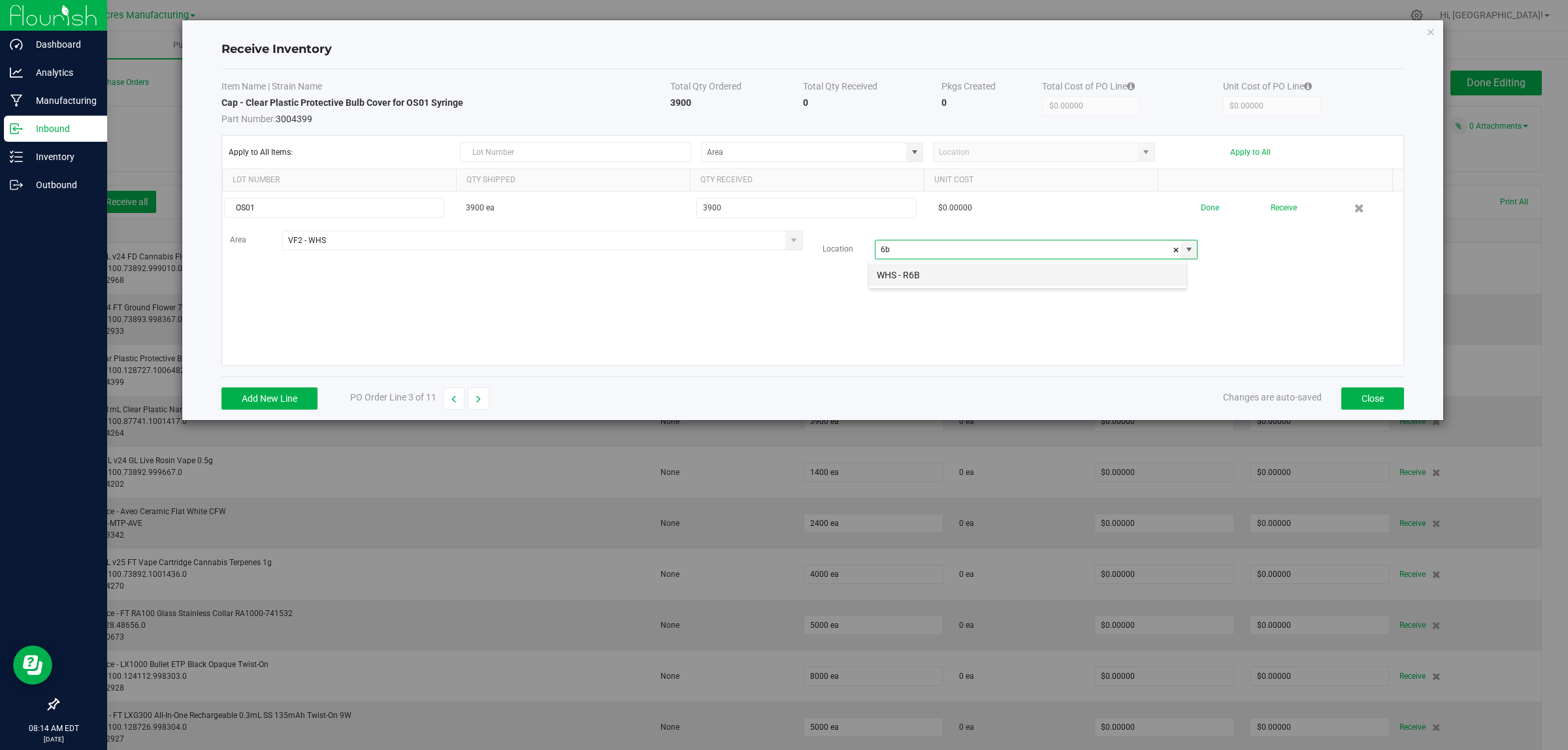
click at [907, 274] on li "WHS - R6B" at bounding box center [1027, 275] width 318 height 23
type input "WHS - R6B"
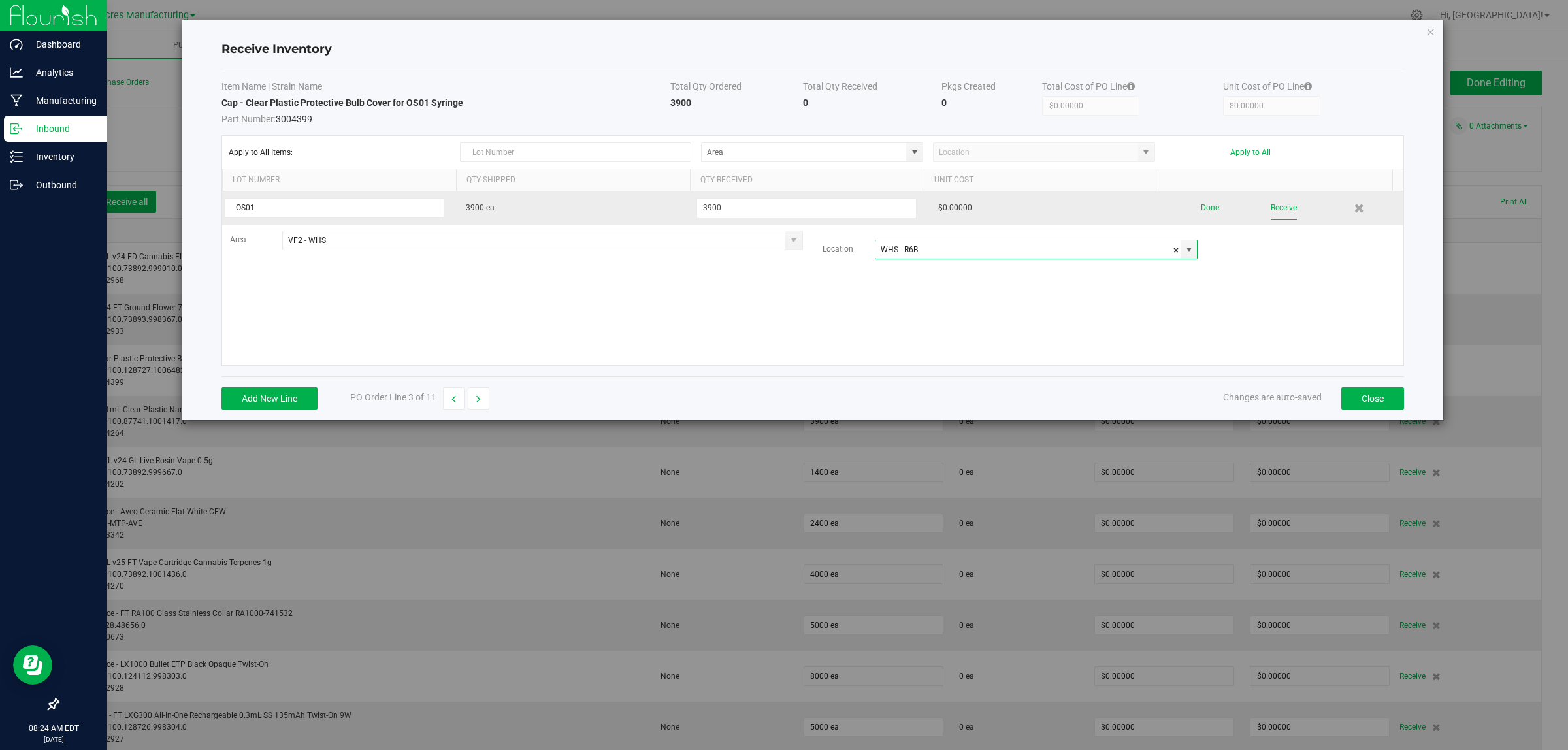
click at [1271, 214] on button "Receive" at bounding box center [1284, 208] width 27 height 23
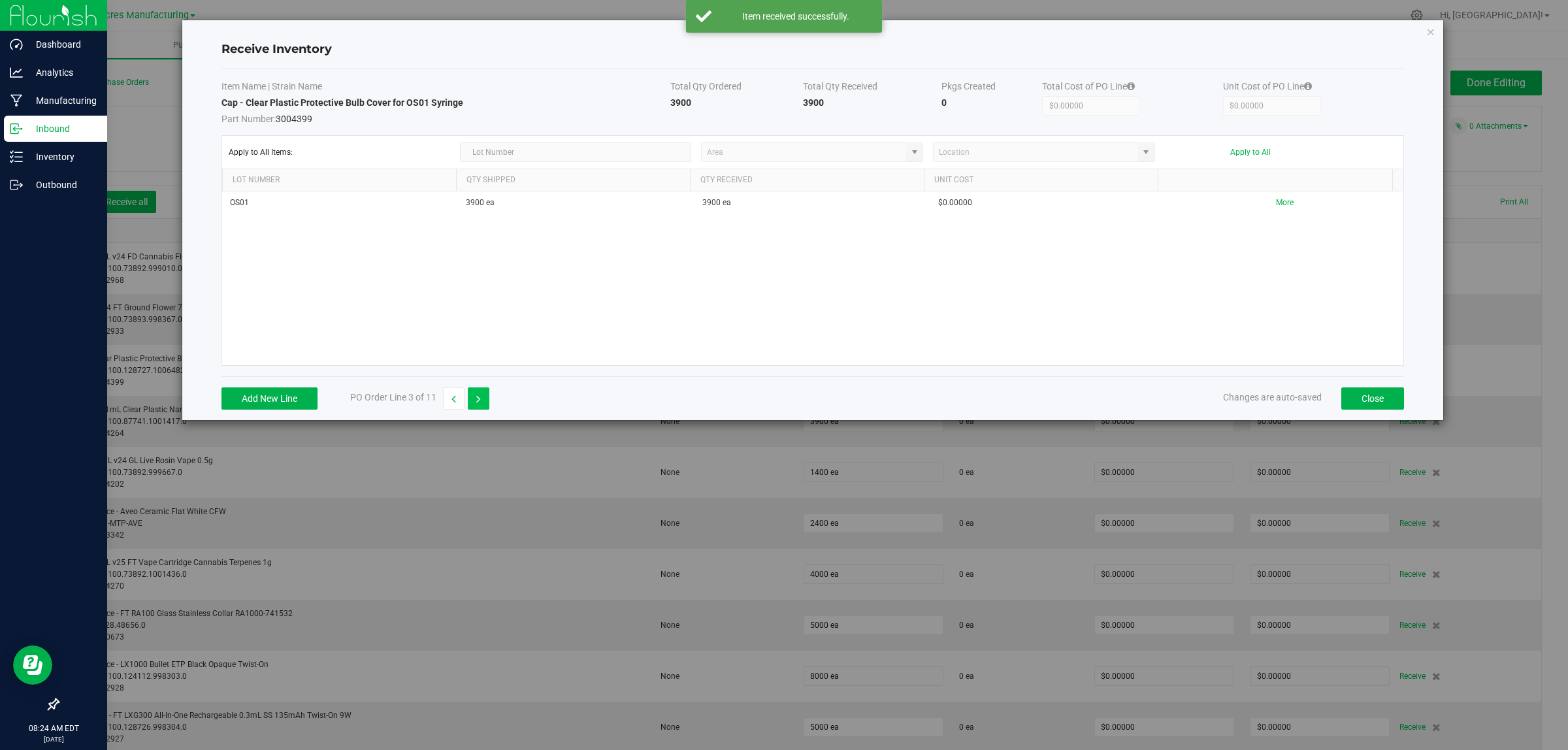
drag, startPoint x: 477, startPoint y: 399, endPoint x: 645, endPoint y: 347, distance: 175.9
click at [477, 400] on icon "button" at bounding box center [478, 399] width 5 height 9
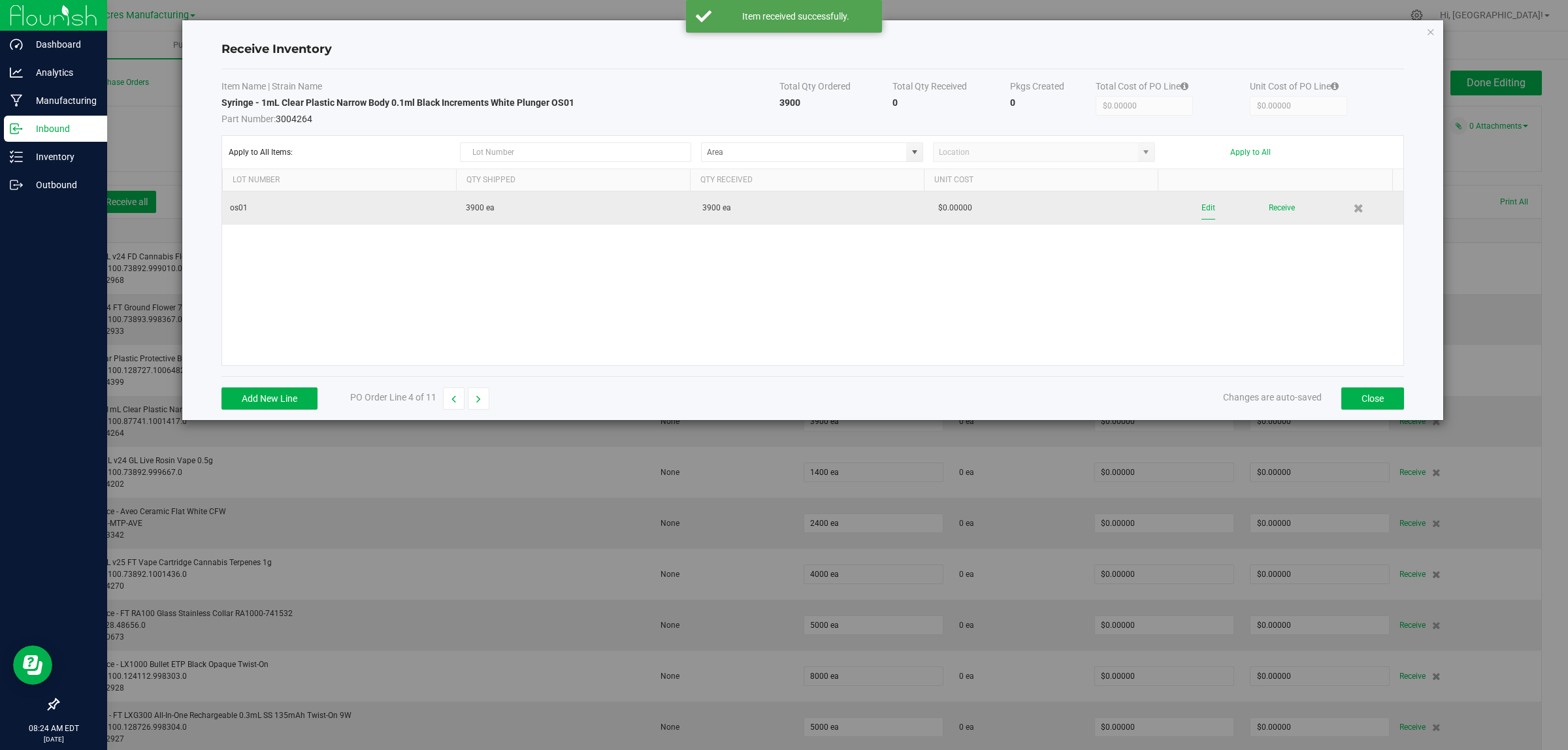
click at [1201, 204] on button "Edit" at bounding box center [1208, 208] width 14 height 23
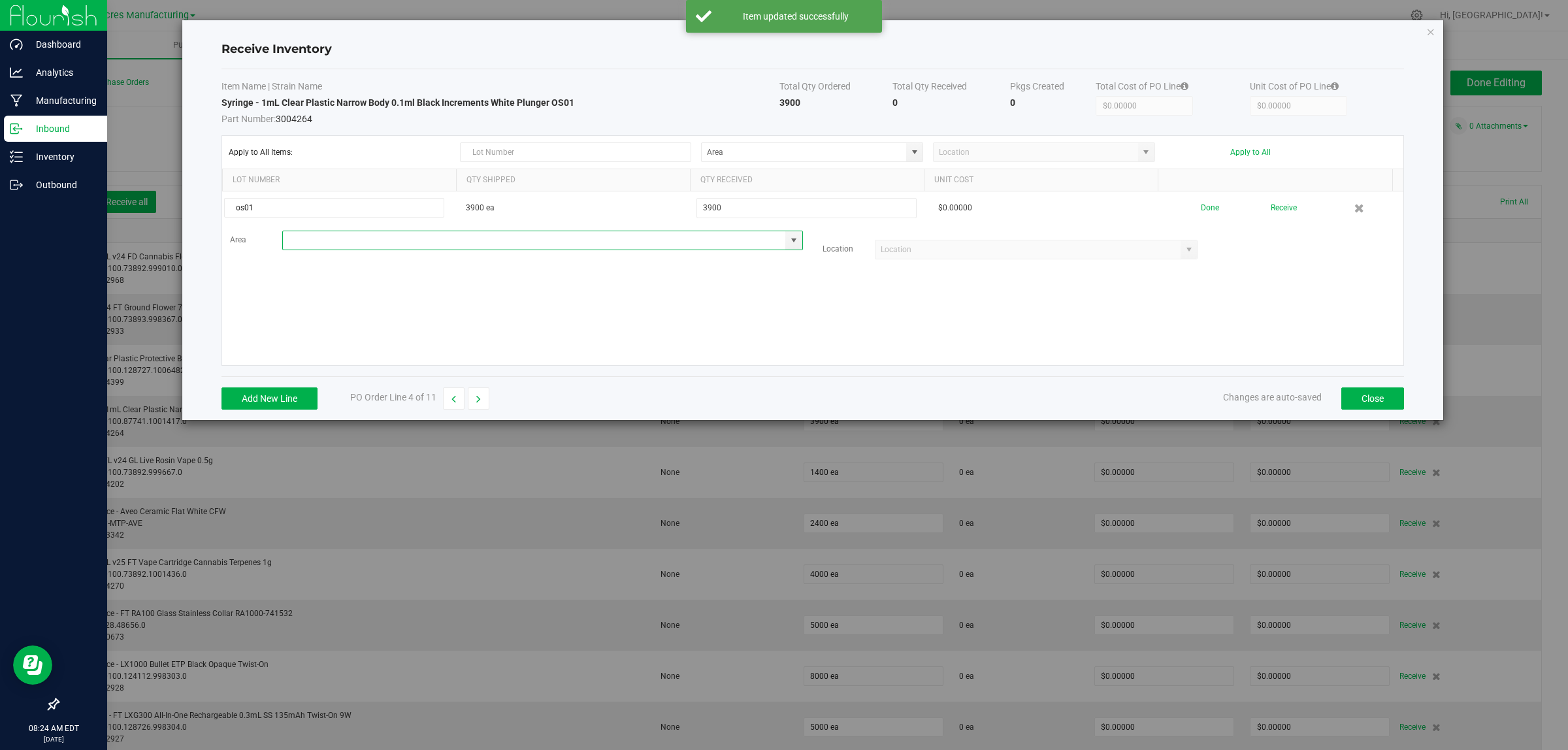
click at [296, 239] on input at bounding box center [534, 240] width 503 height 19
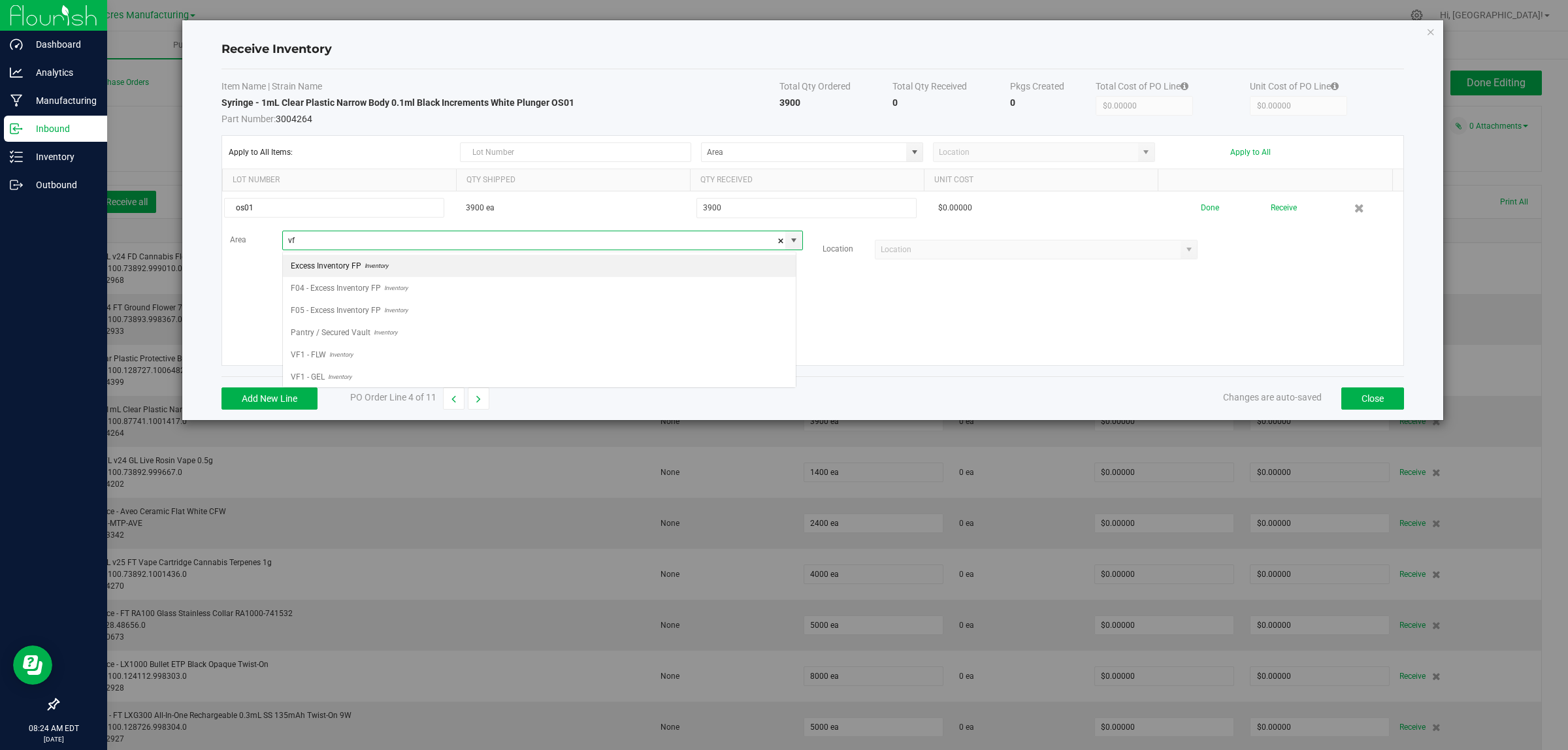
scroll to position [21, 513]
click at [332, 371] on span "Inventory" at bounding box center [341, 377] width 27 height 20
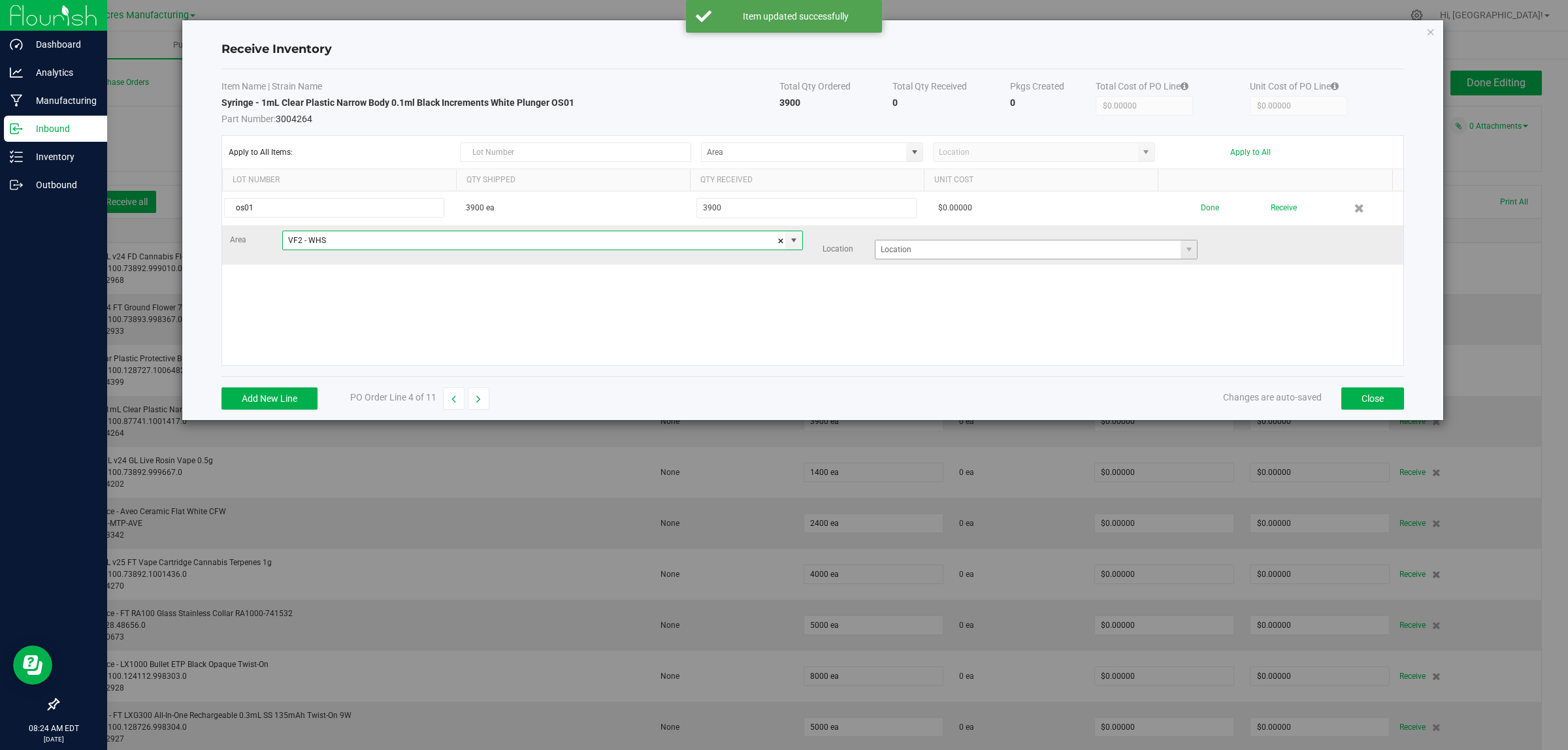
type input "VF2 - WHS"
click at [912, 250] on input at bounding box center [1028, 249] width 306 height 19
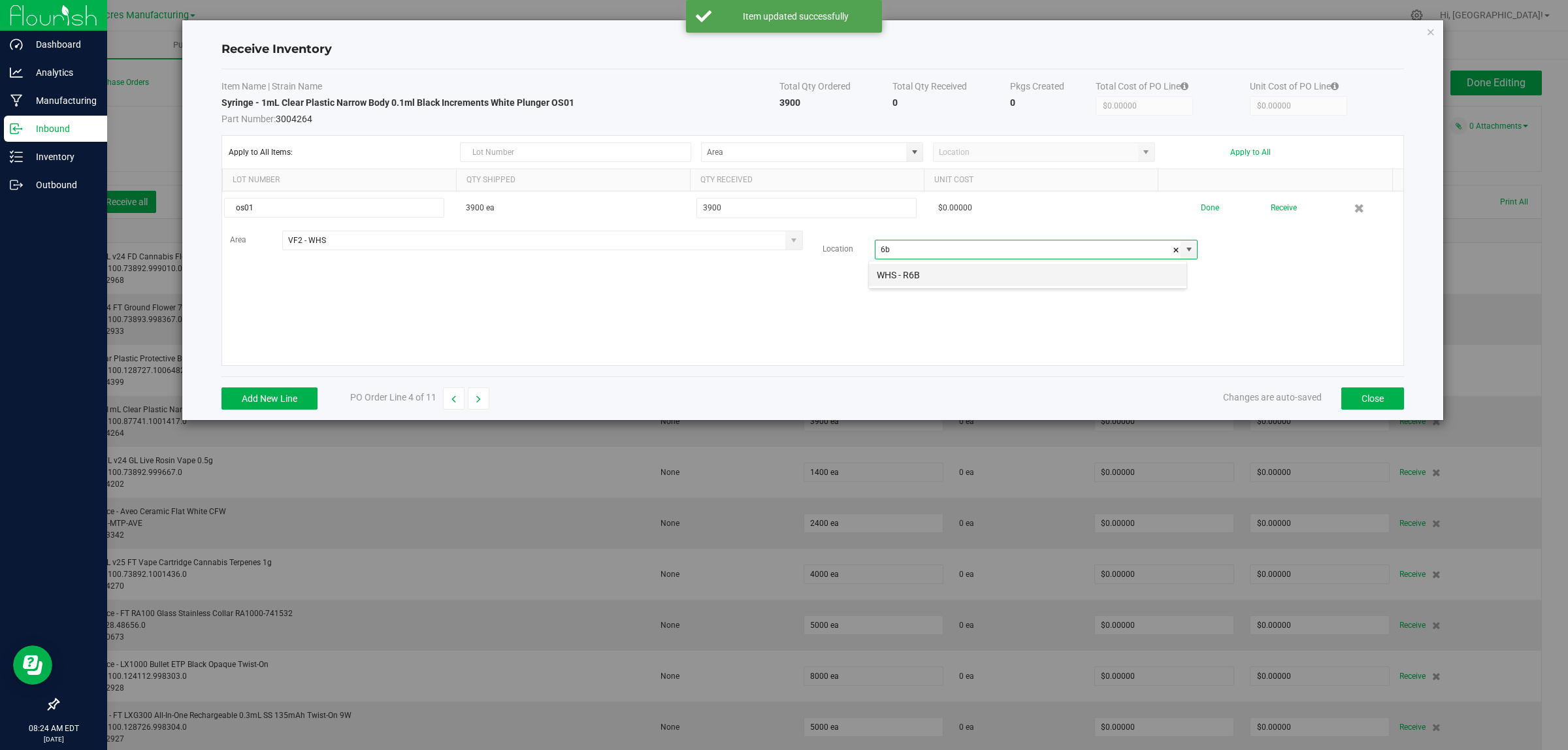
click at [912, 266] on li "WHS - R6B" at bounding box center [1027, 275] width 318 height 23
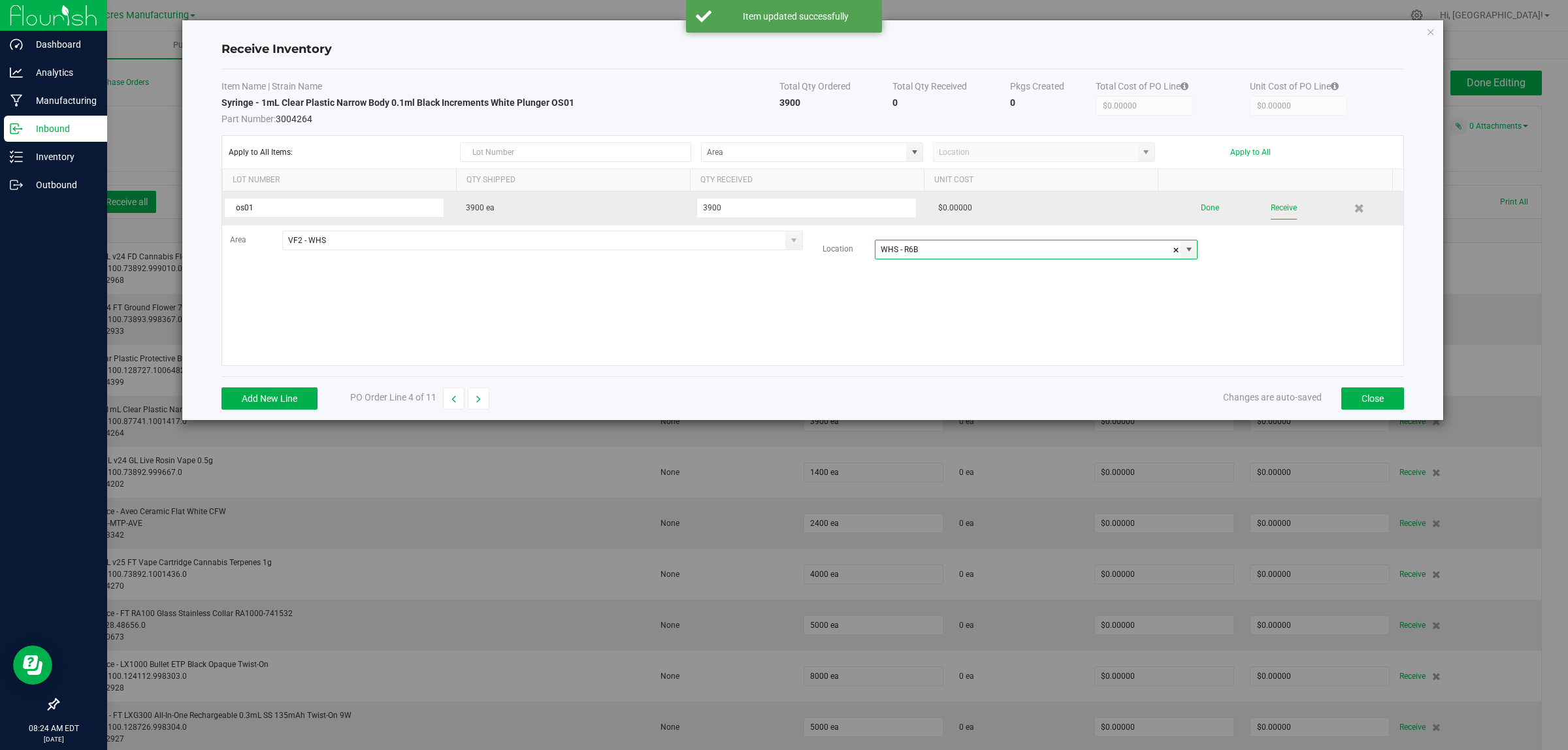
type input "WHS - R6B"
click at [1275, 206] on button "Receive" at bounding box center [1284, 208] width 27 height 23
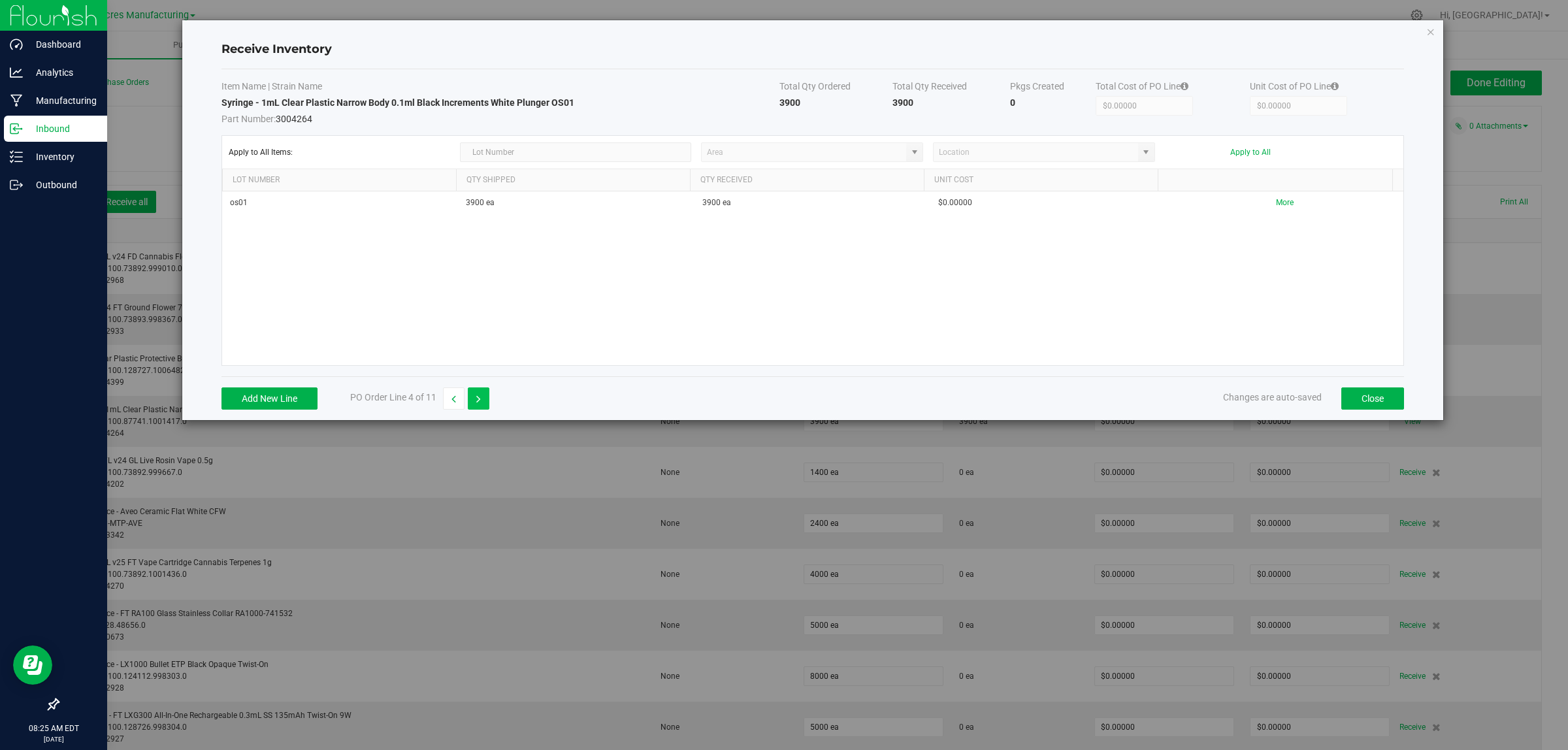
click at [482, 402] on button "button" at bounding box center [479, 399] width 22 height 23
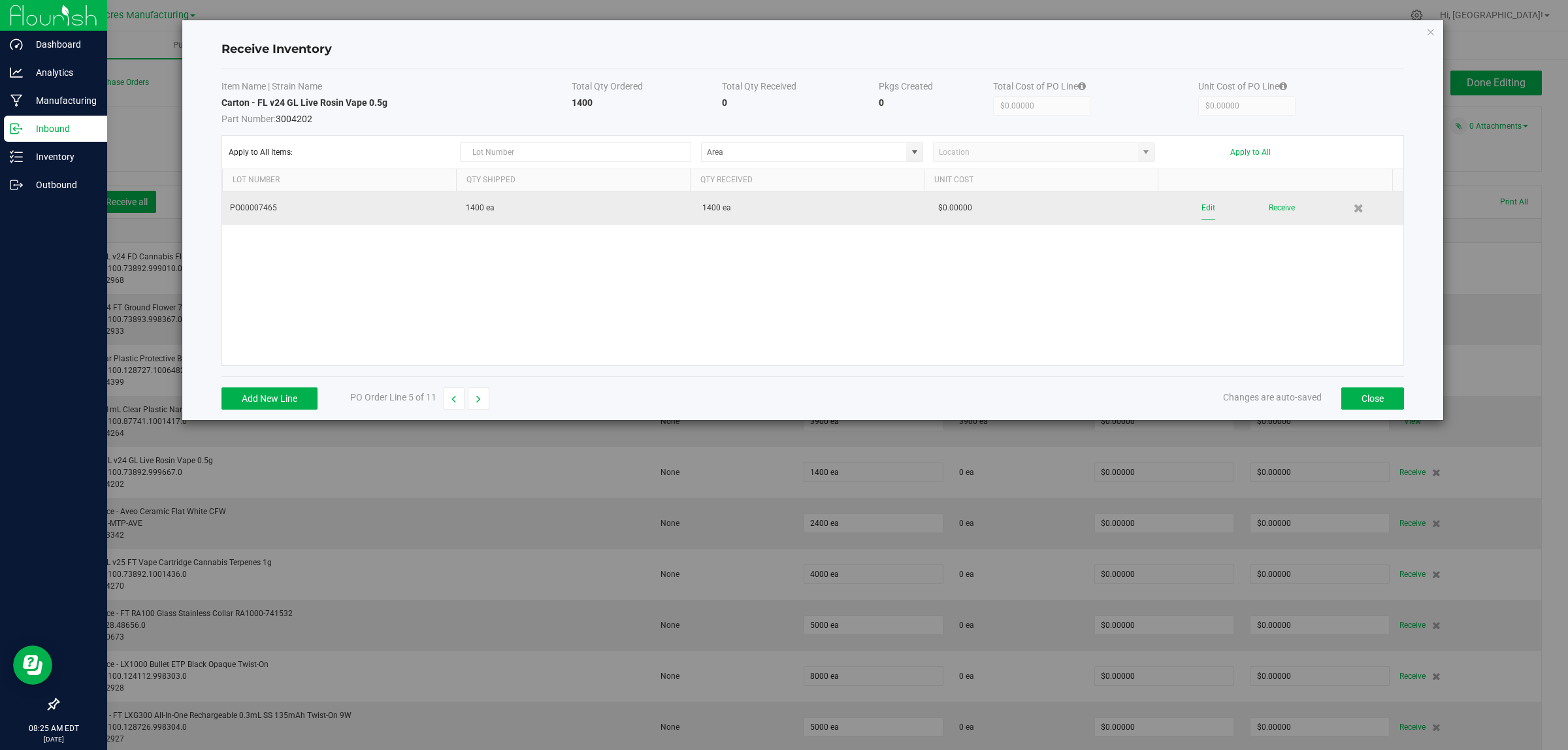
click at [1201, 214] on button "Edit" at bounding box center [1208, 208] width 14 height 23
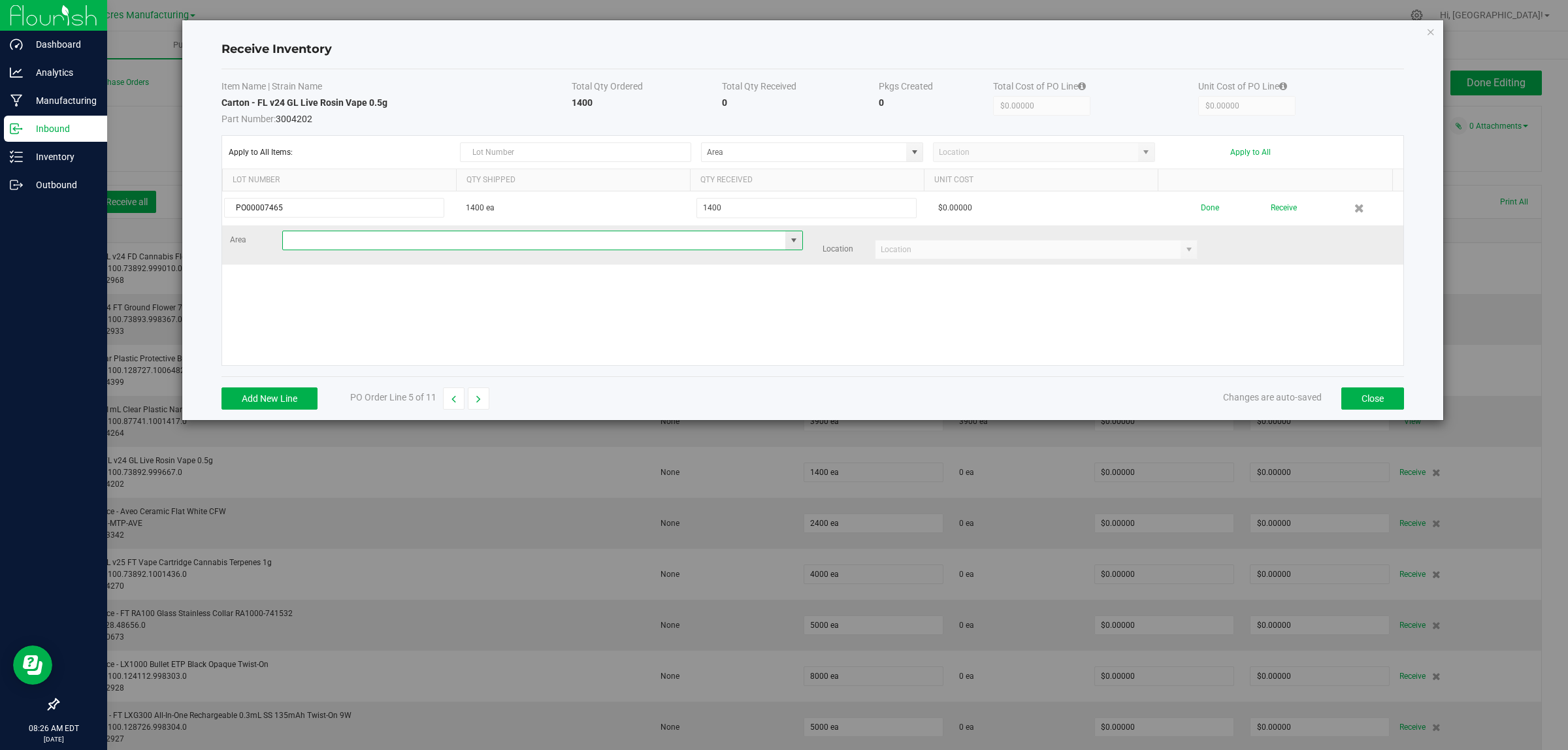
click at [376, 237] on input at bounding box center [534, 240] width 503 height 19
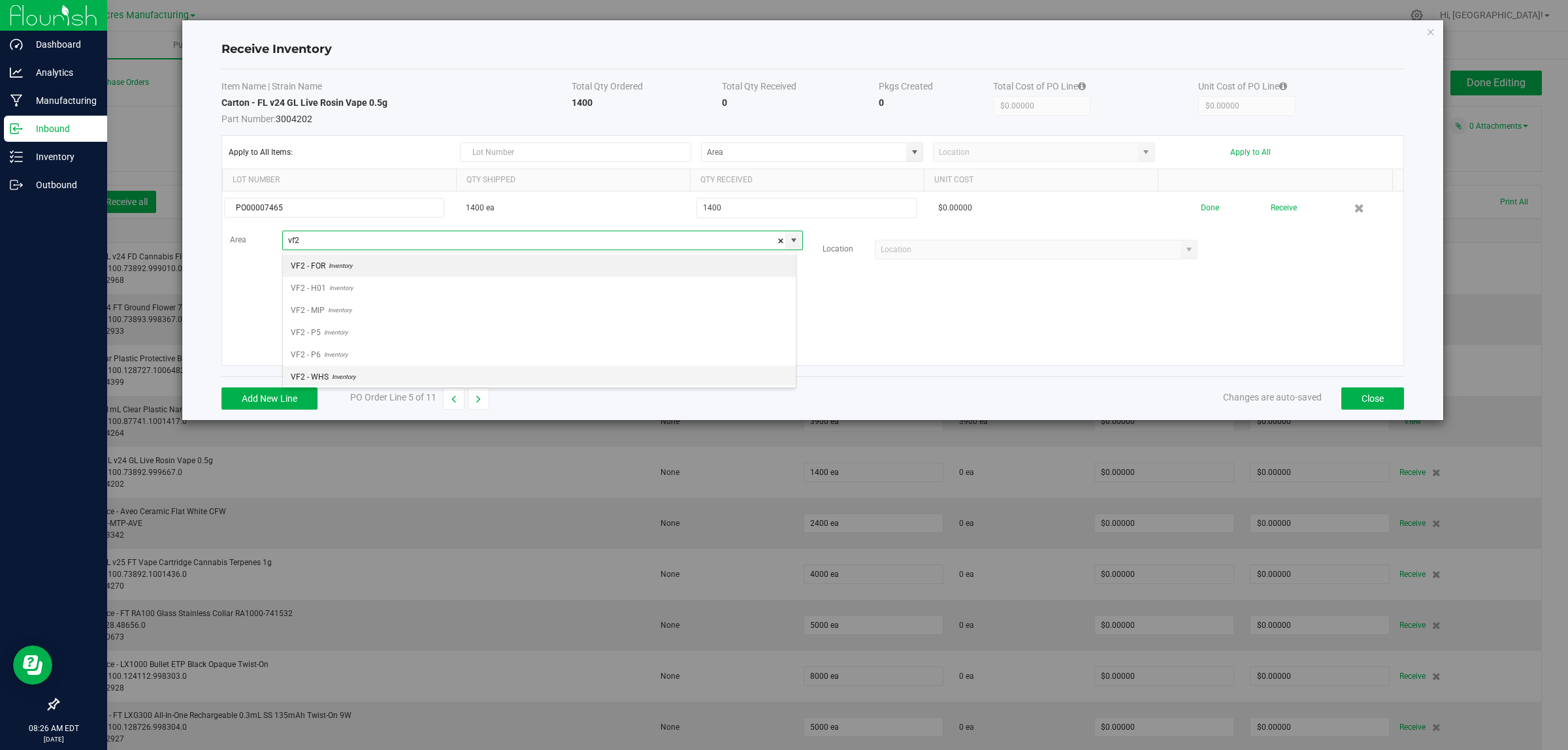
click at [348, 374] on span "Inventory" at bounding box center [341, 377] width 27 height 20
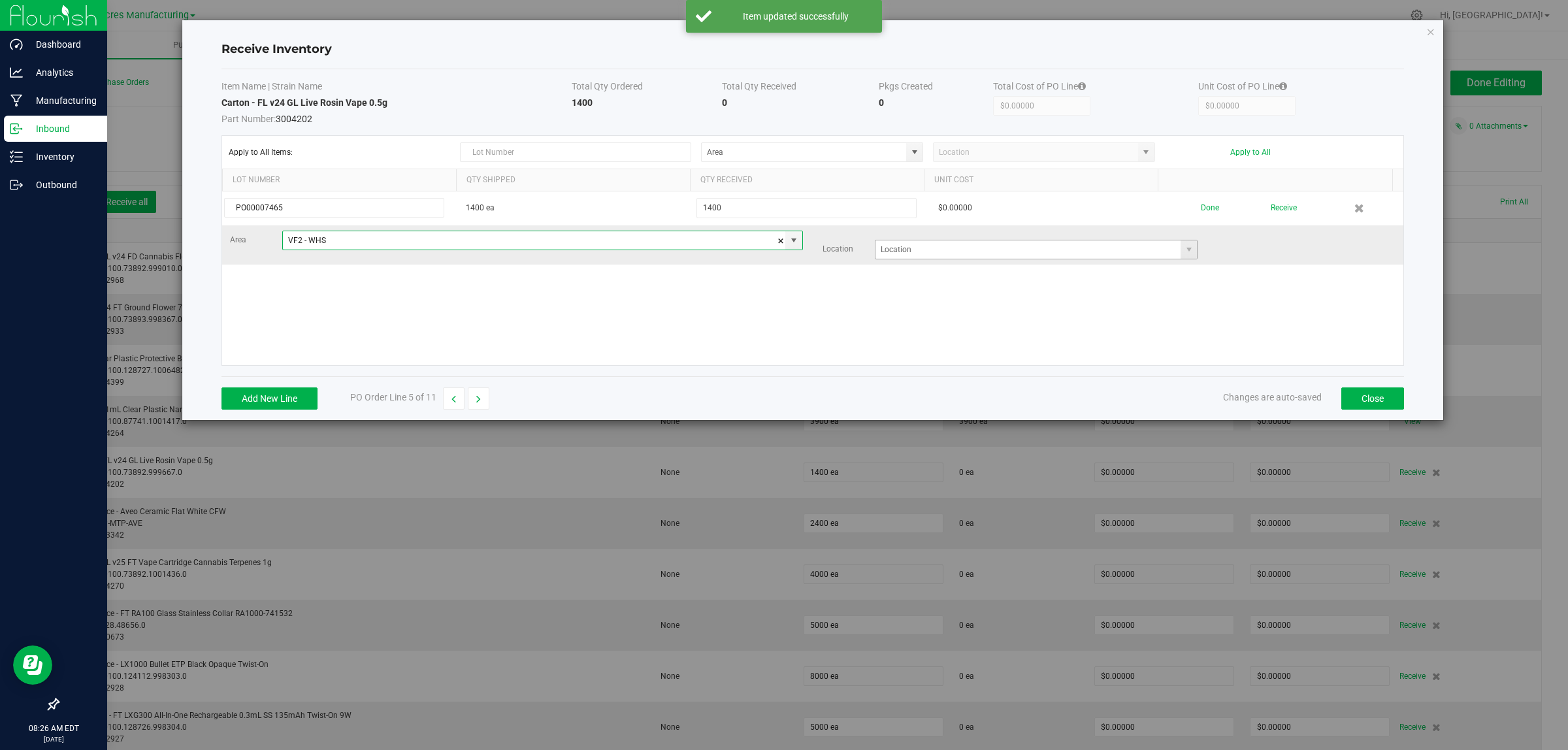
type input "VF2 - WHS"
click at [905, 252] on input at bounding box center [1028, 249] width 306 height 19
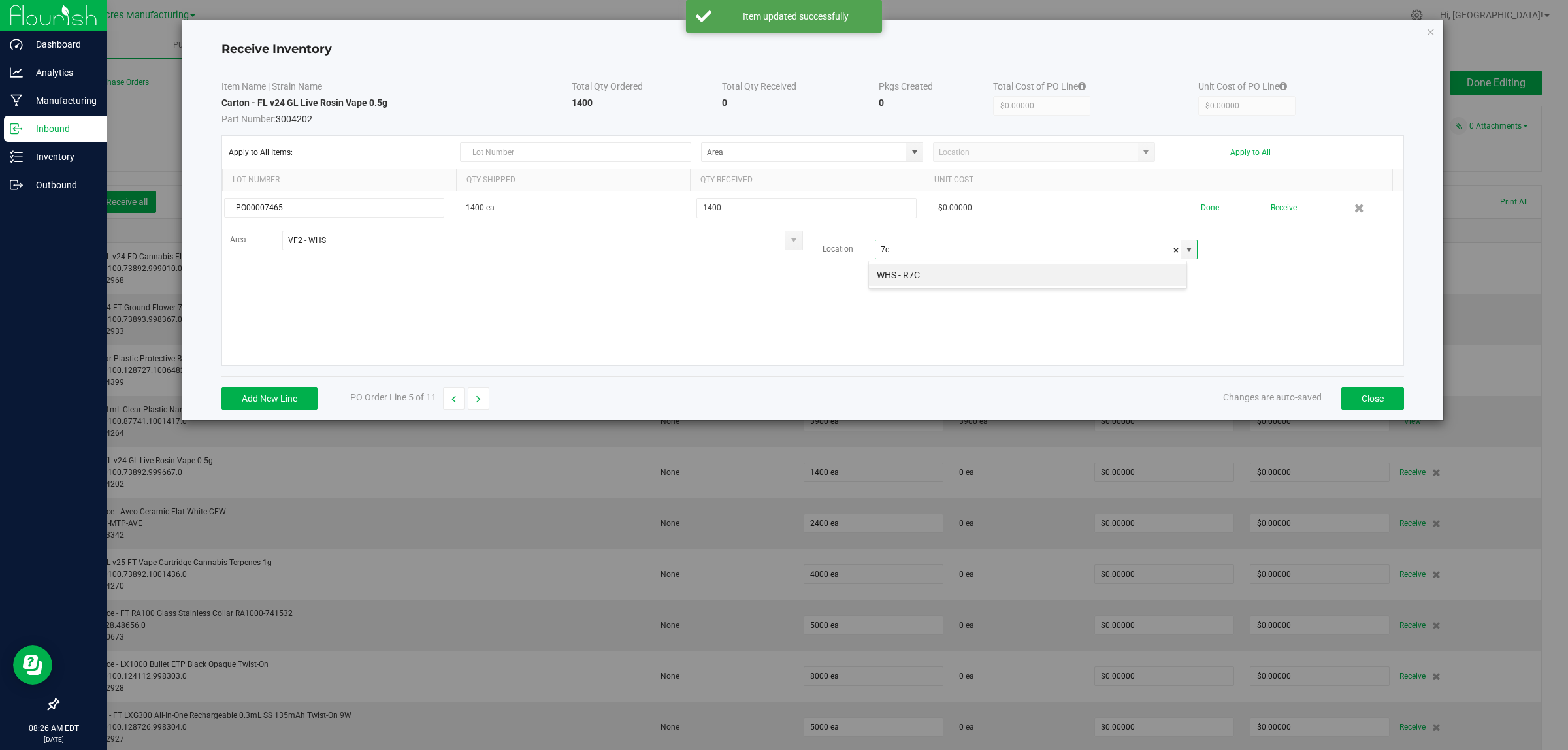
click at [911, 262] on div "WHS - R7C" at bounding box center [1028, 275] width 319 height 29
click at [996, 286] on div "WHS - R7C" at bounding box center [1028, 275] width 319 height 29
click at [998, 280] on li "WHS - R7C" at bounding box center [1027, 275] width 318 height 23
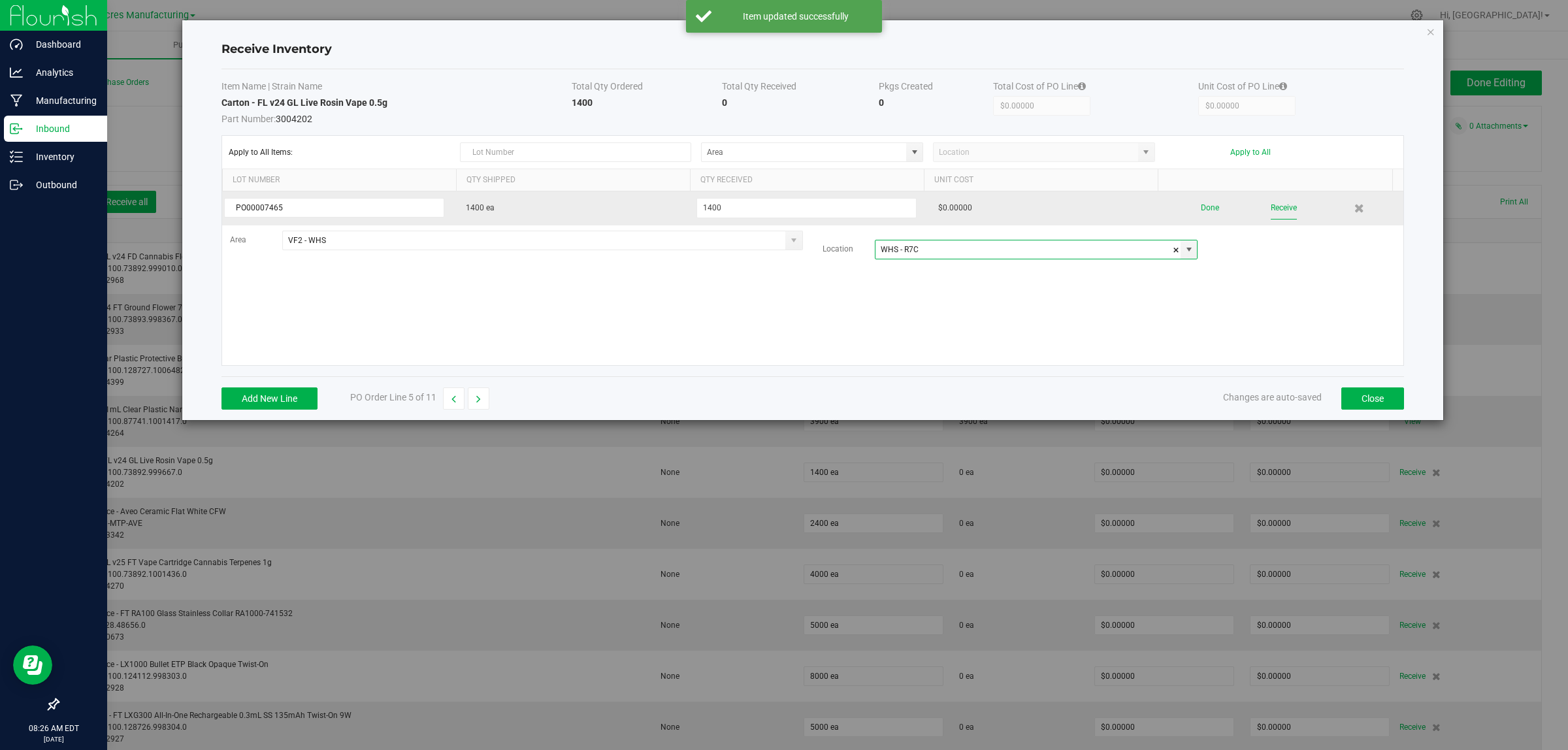
type input "WHS - R7C"
click at [1275, 210] on button "Receive" at bounding box center [1284, 208] width 27 height 23
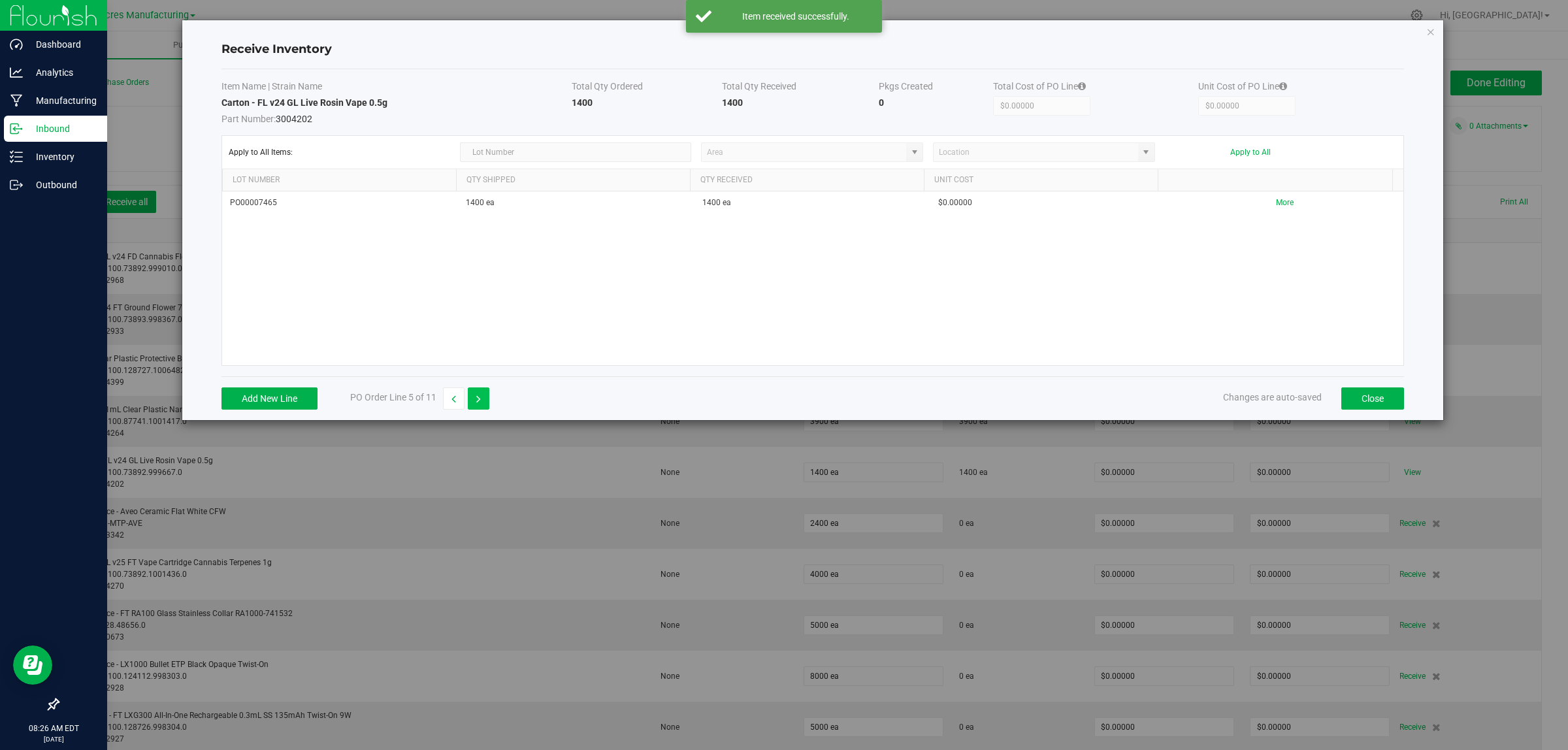
click at [481, 396] on icon "button" at bounding box center [478, 399] width 5 height 9
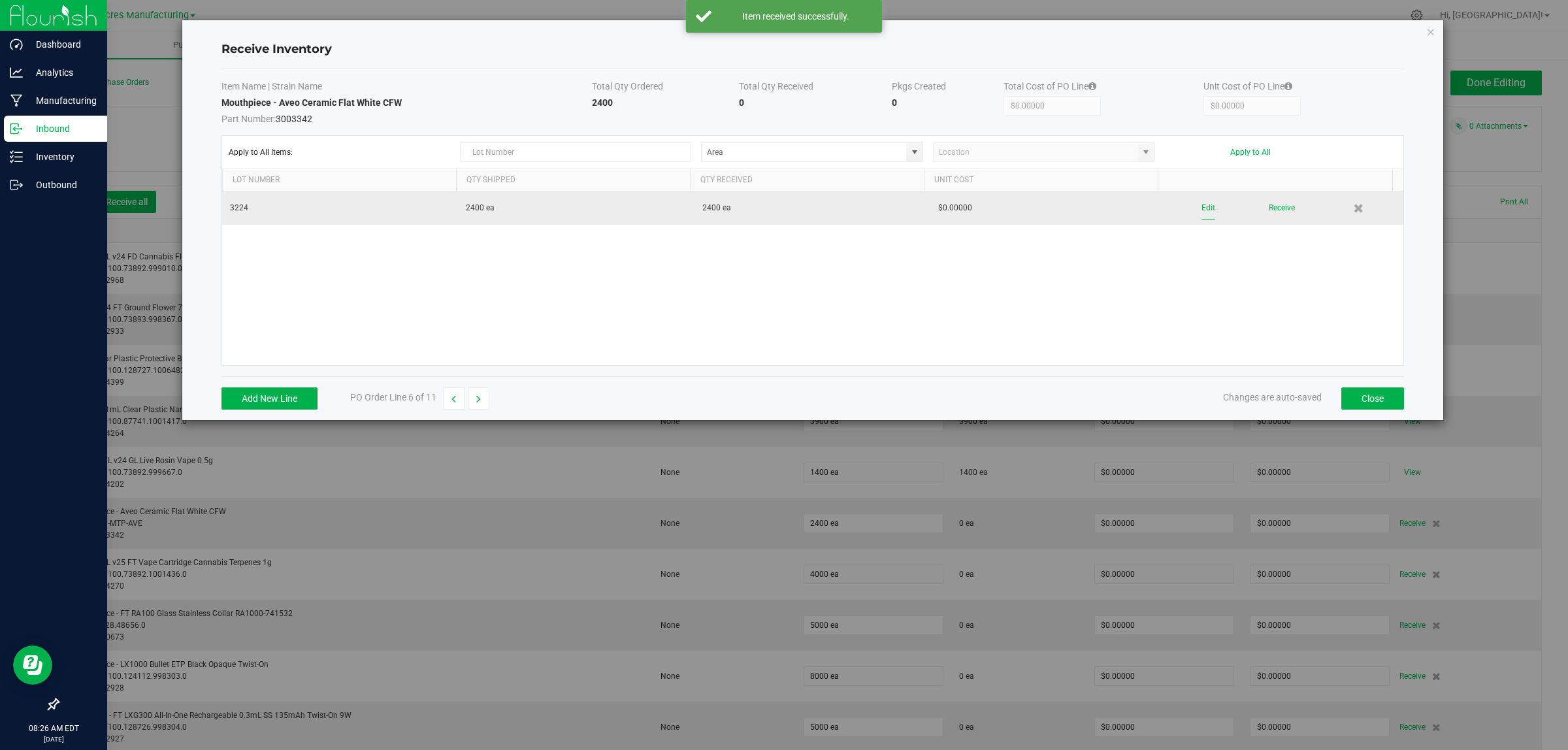
click at [1201, 208] on button "Edit" at bounding box center [1208, 208] width 14 height 23
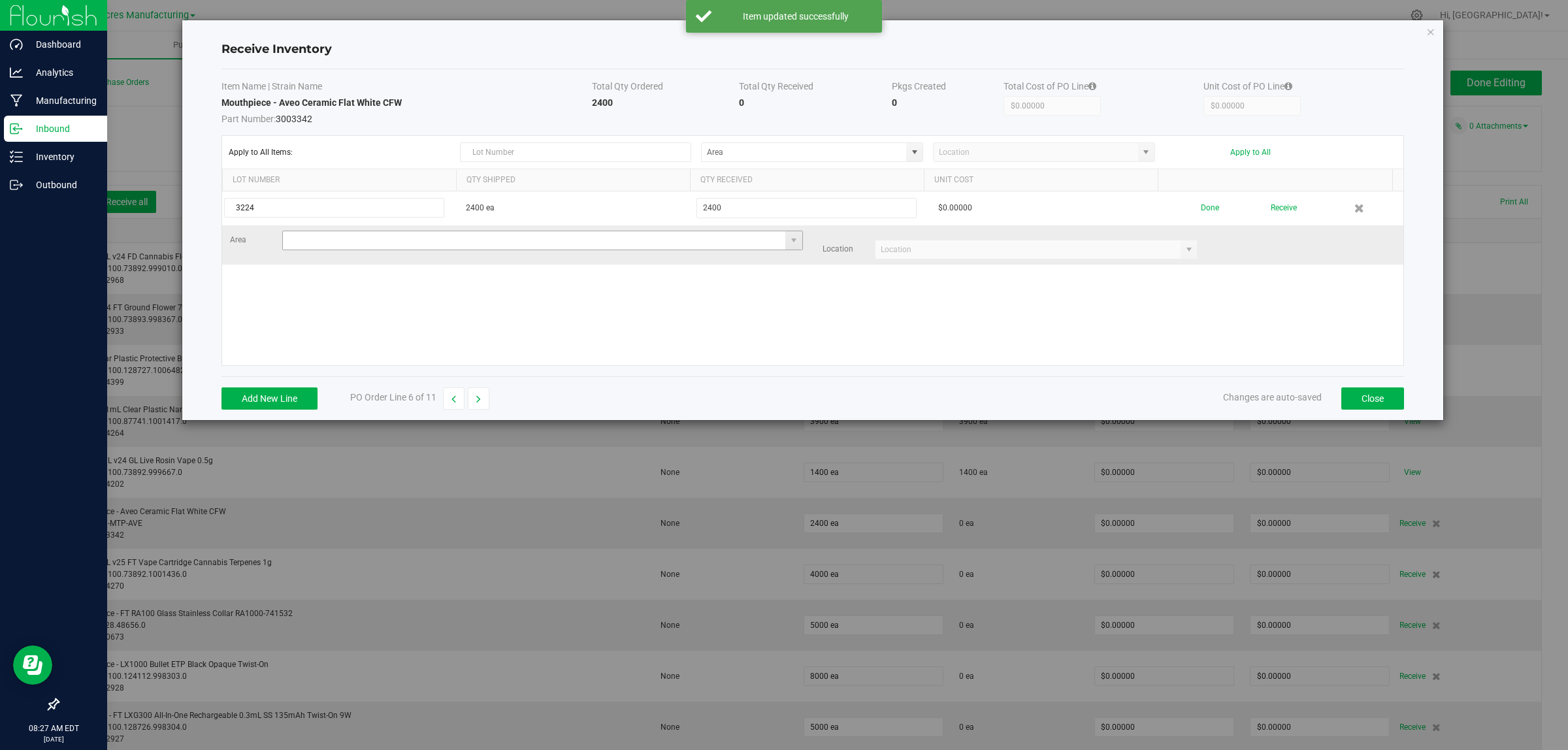
click at [332, 239] on input at bounding box center [534, 240] width 503 height 19
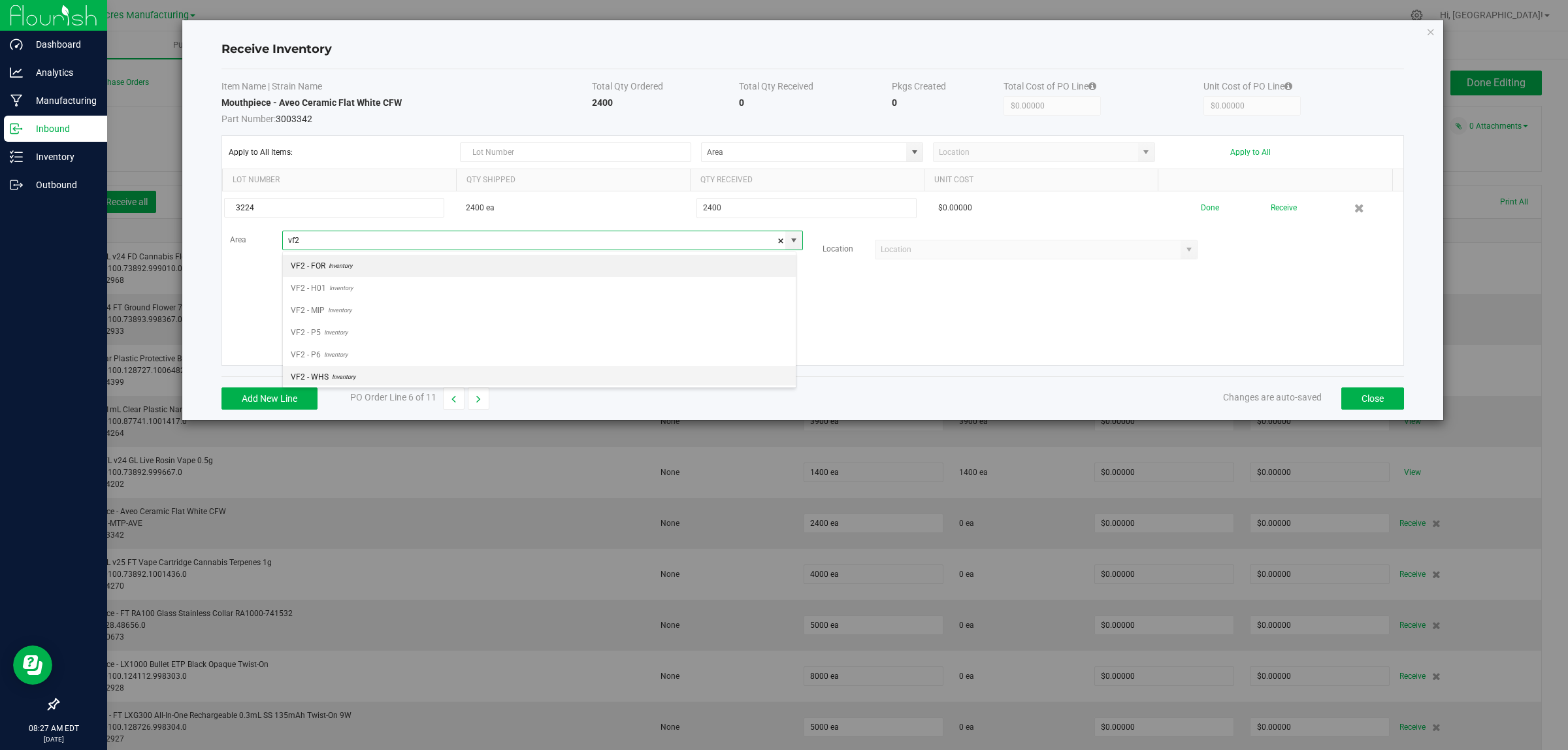
click at [311, 380] on span "VF2 - WHS" at bounding box center [310, 377] width 38 height 20
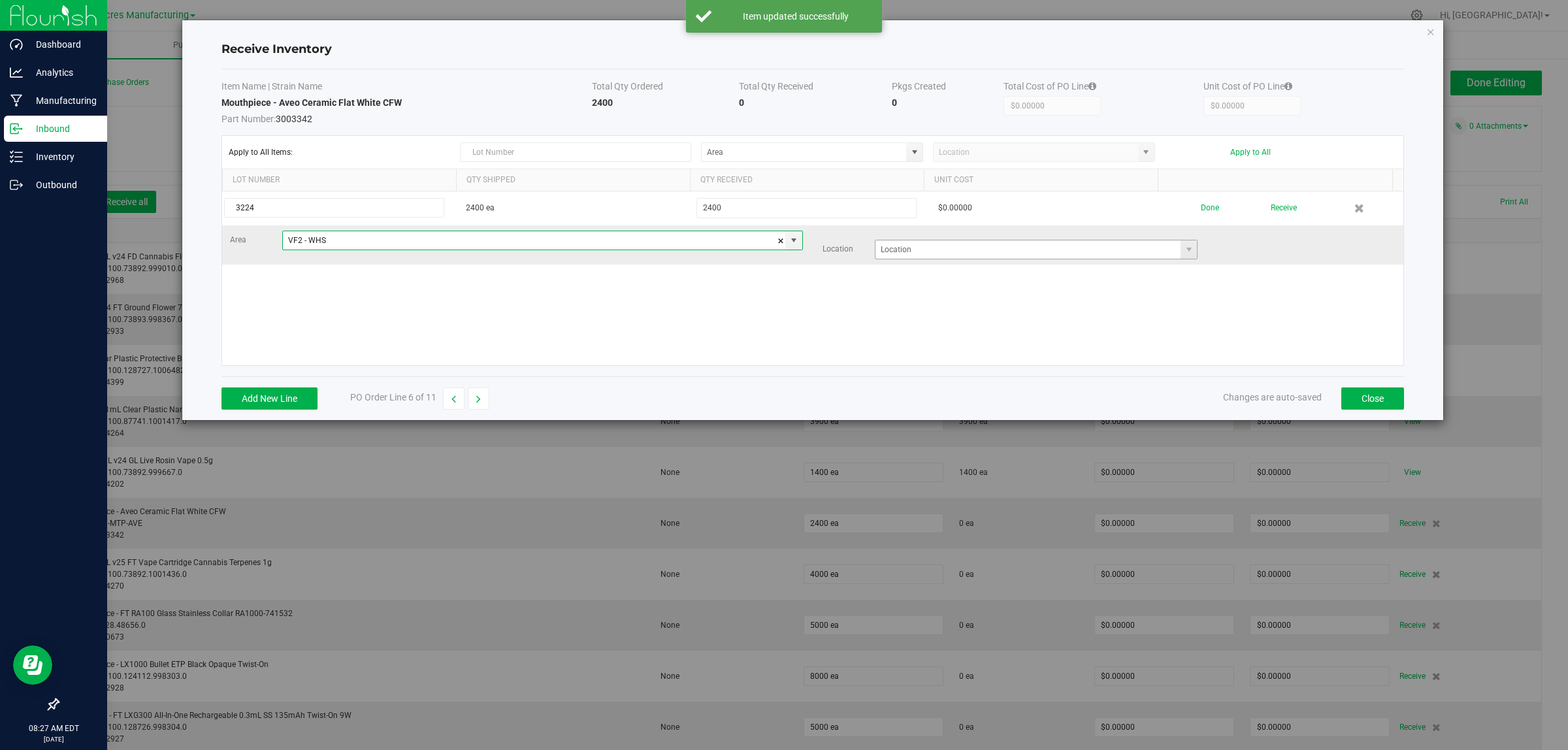
type input "VF2 - WHS"
click at [923, 243] on input at bounding box center [1028, 249] width 306 height 19
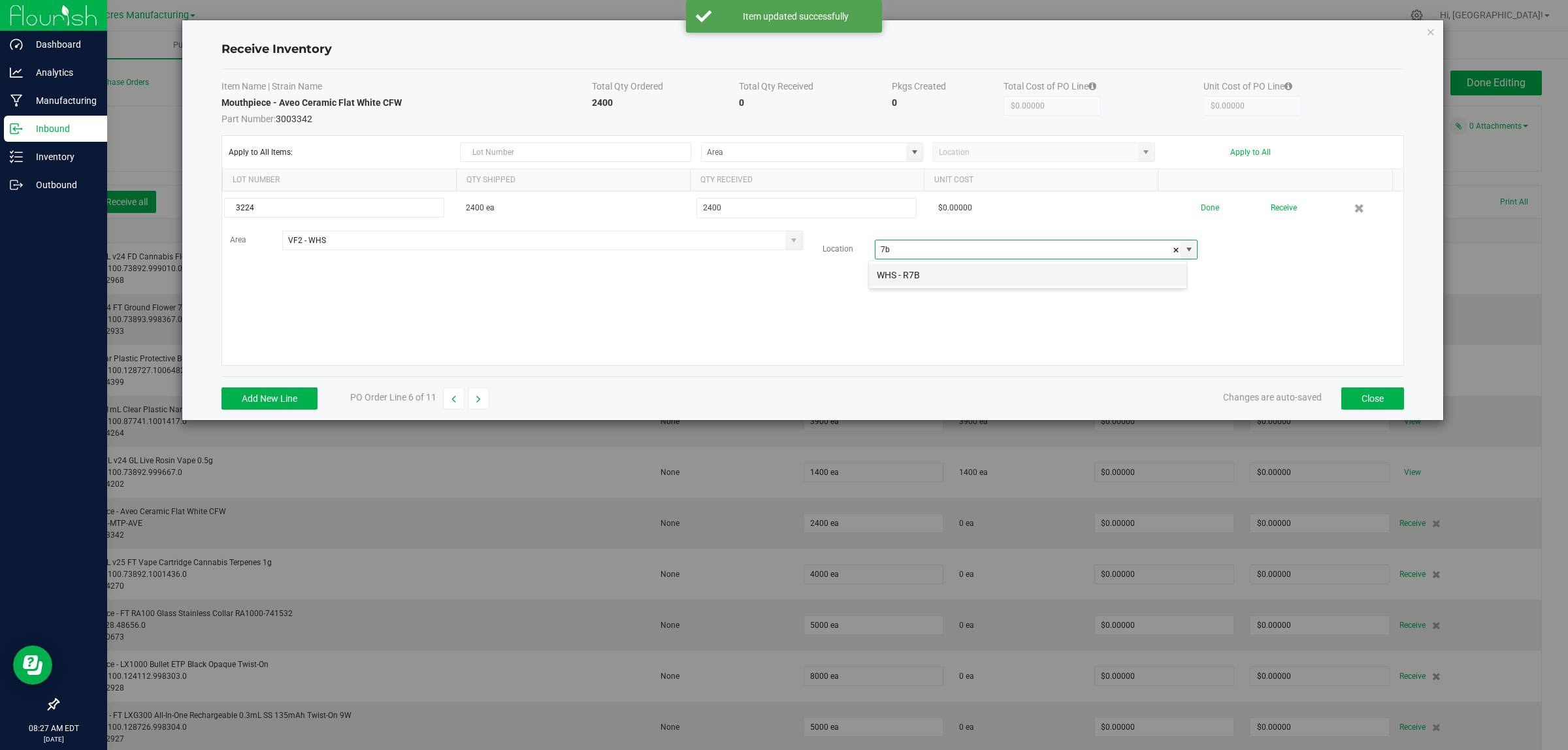
click at [913, 276] on li "WHS - R7B" at bounding box center [1027, 275] width 318 height 23
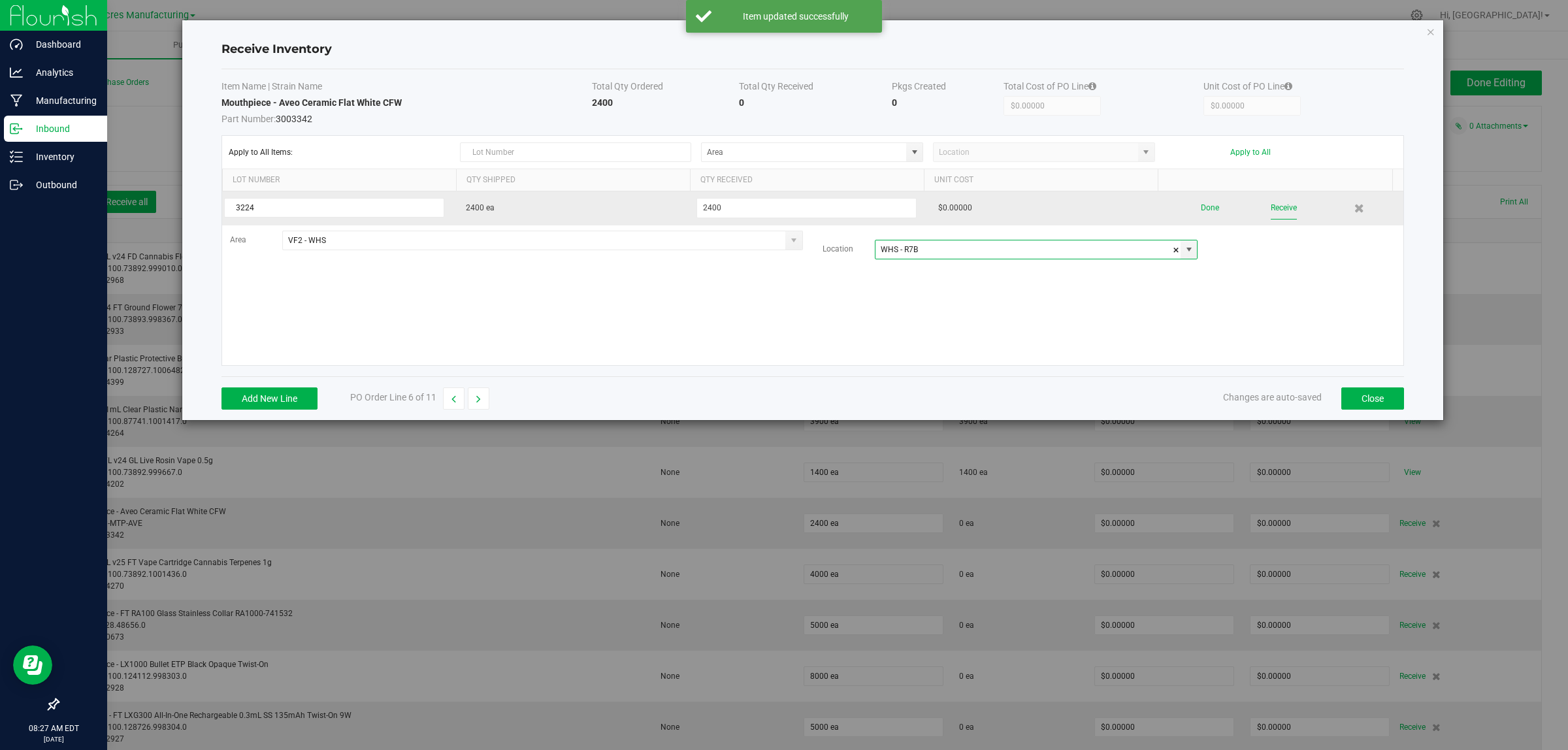
type input "WHS - R7B"
click at [1271, 204] on button "Receive" at bounding box center [1284, 208] width 27 height 23
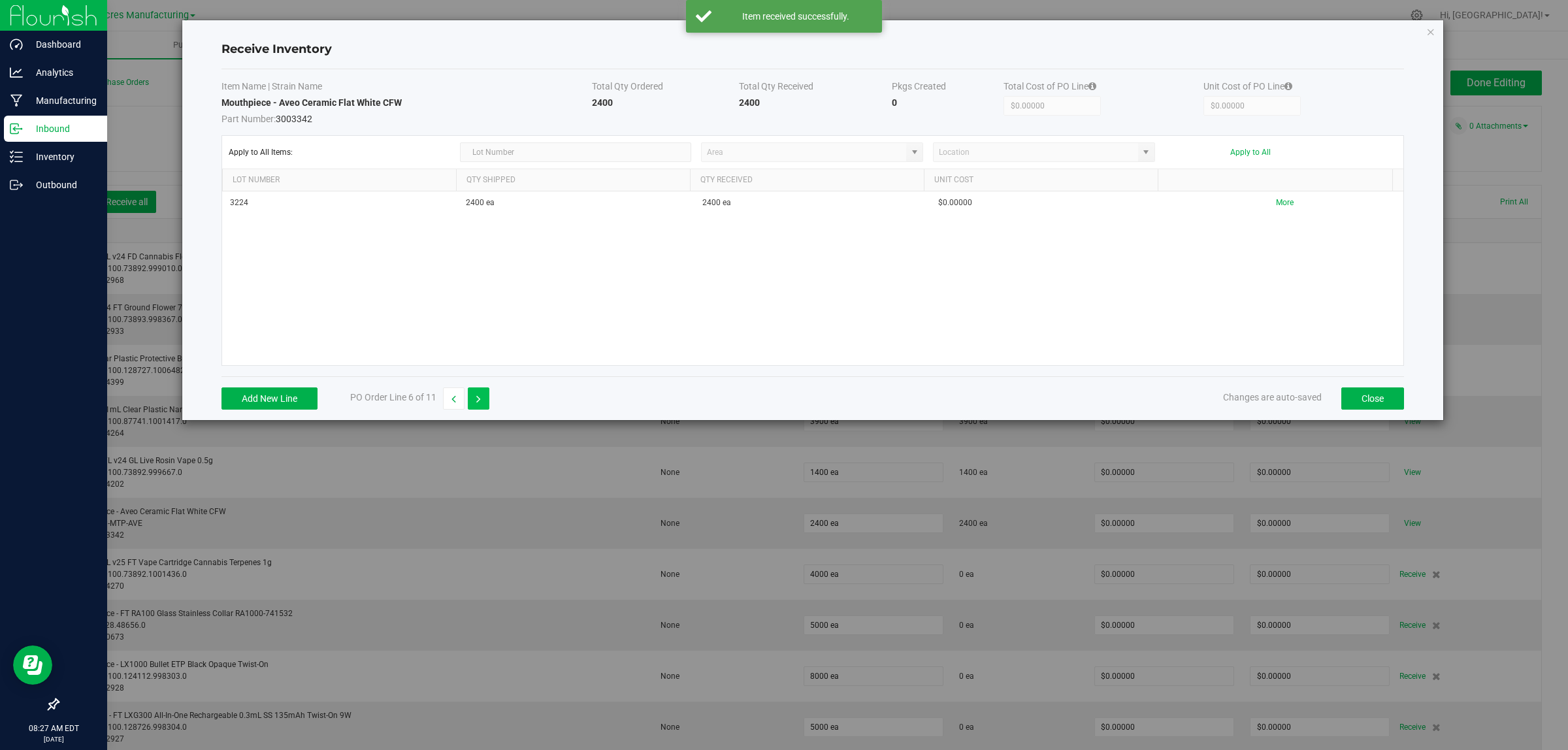
click at [480, 401] on icon "button" at bounding box center [478, 399] width 5 height 9
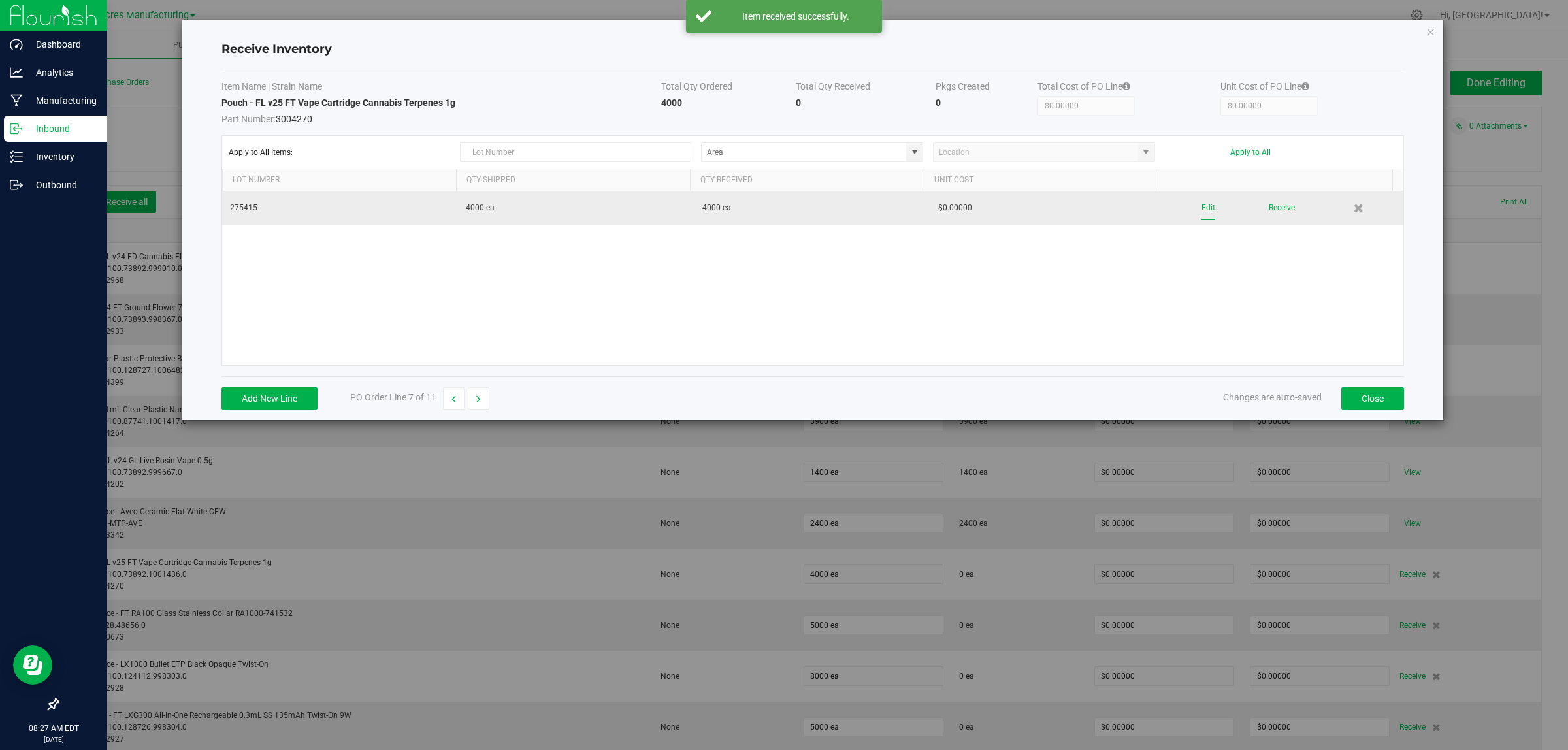
click at [1201, 204] on button "Edit" at bounding box center [1208, 208] width 14 height 23
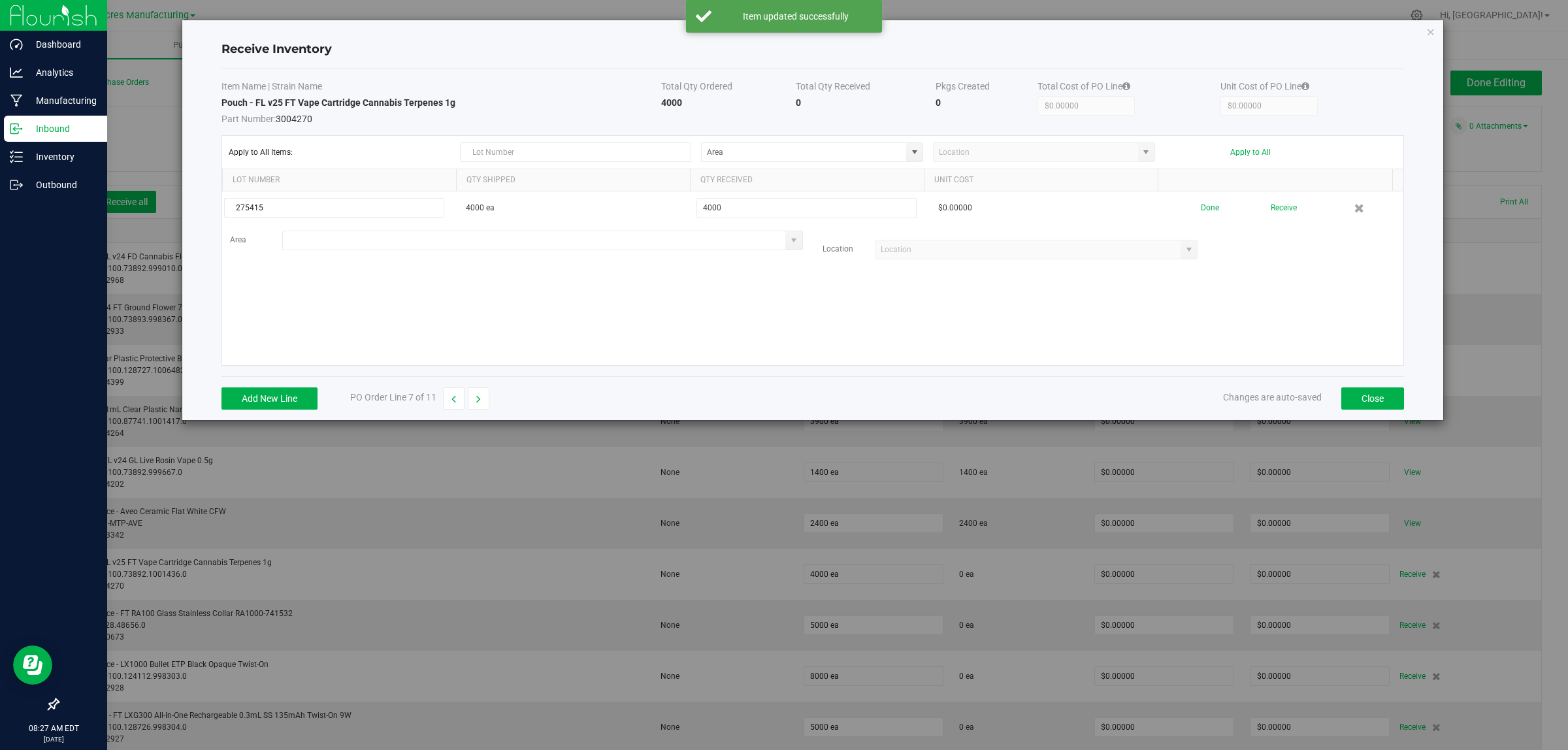
click at [406, 243] on input at bounding box center [534, 240] width 503 height 19
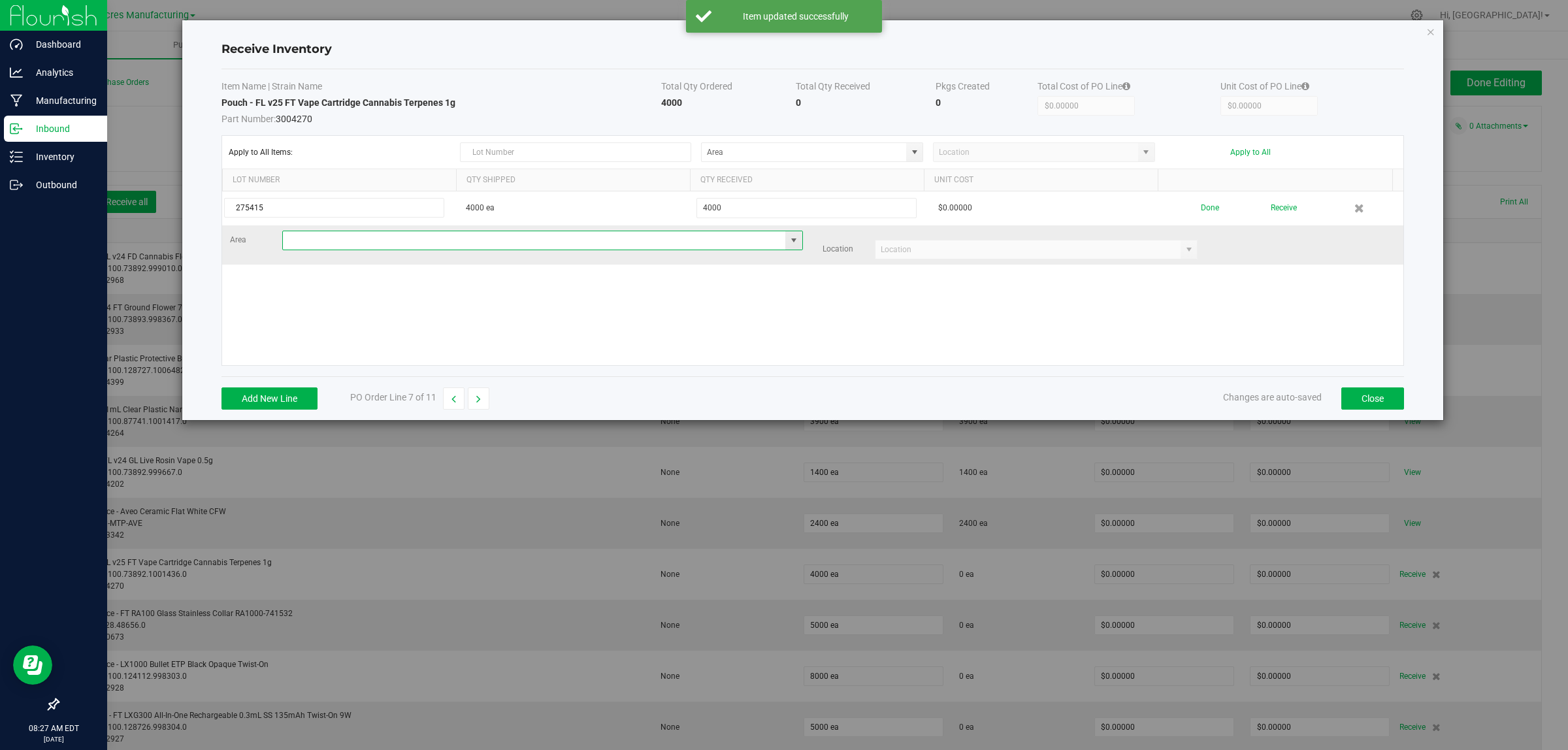
type input "2"
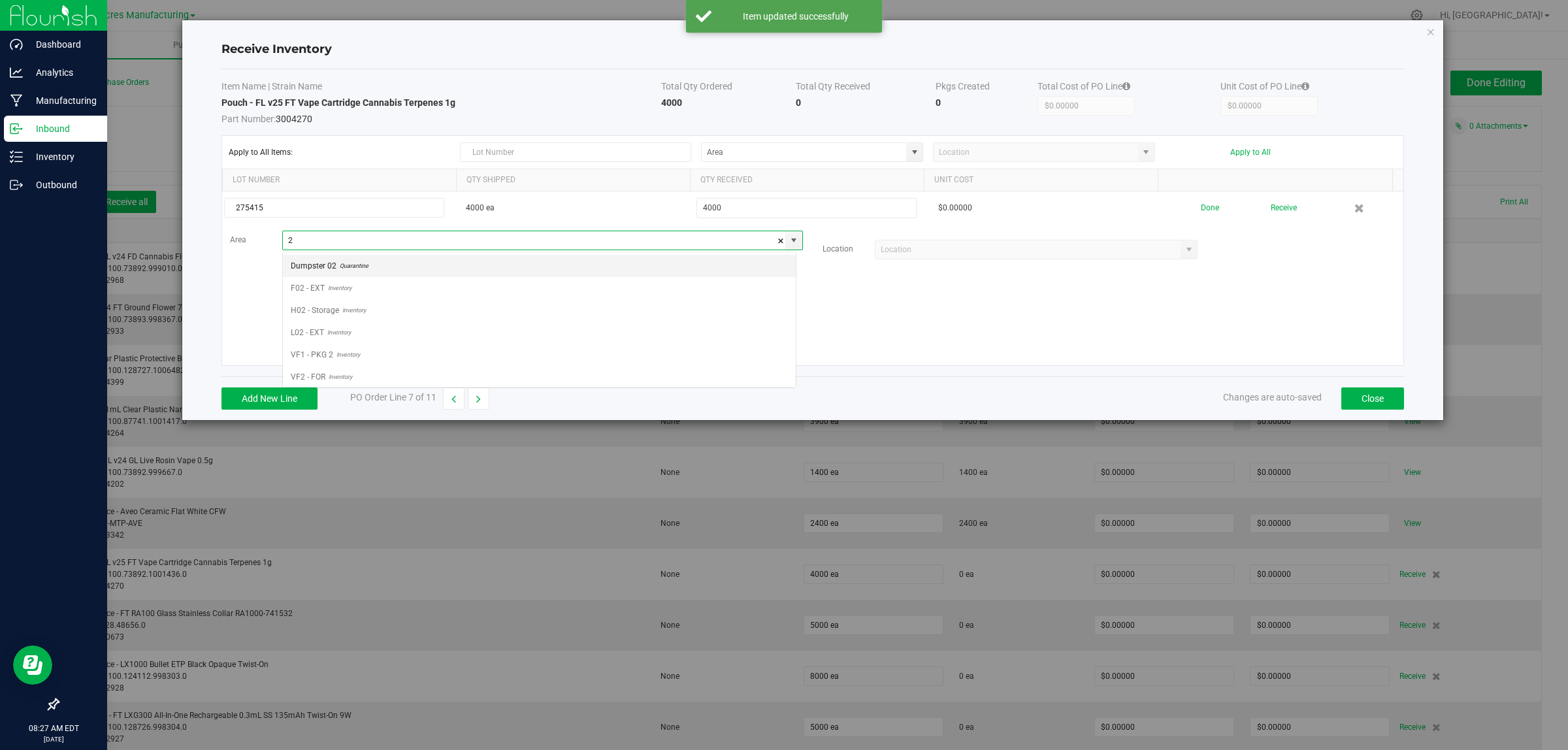
scroll to position [21, 513]
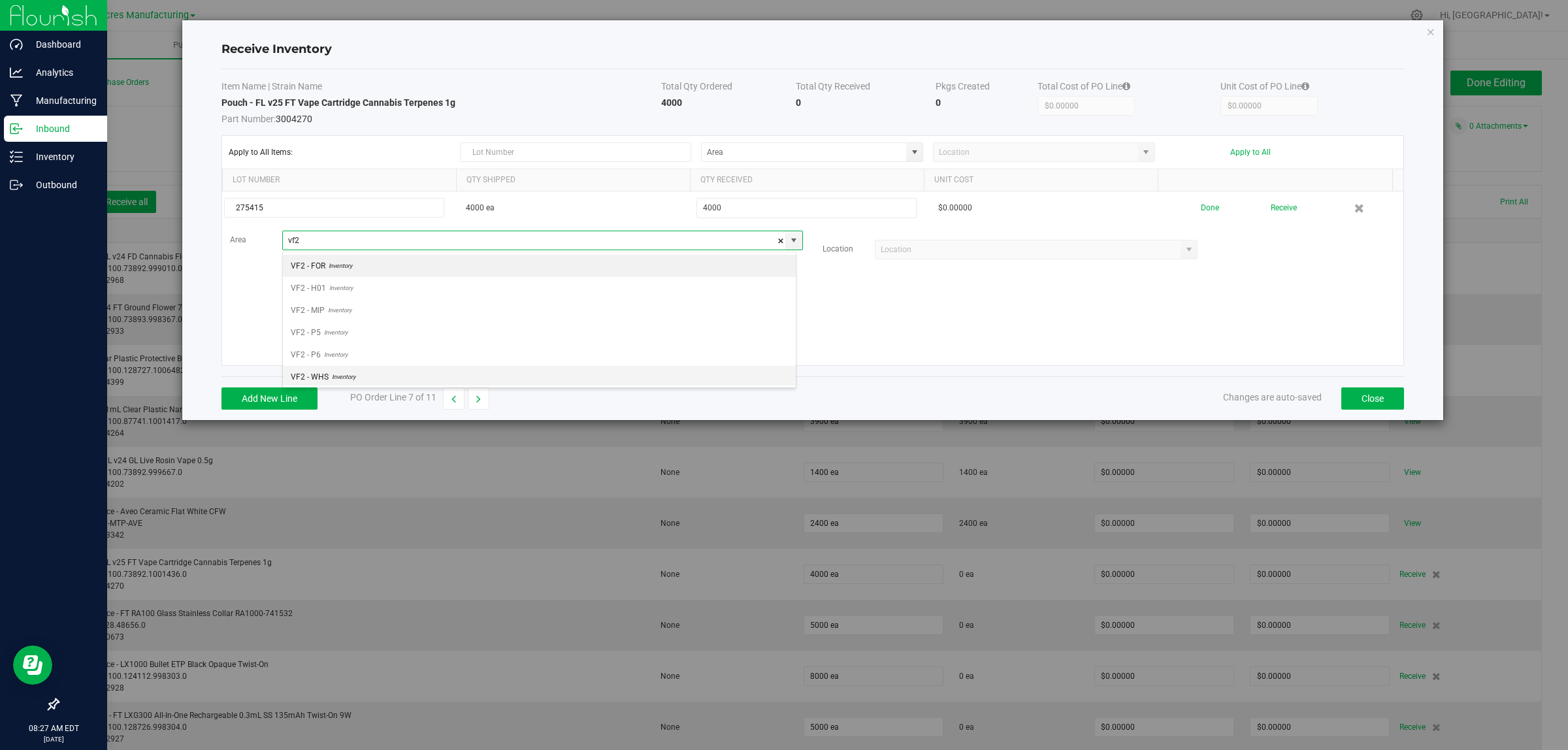
click at [353, 370] on span "Inventory" at bounding box center [341, 377] width 27 height 20
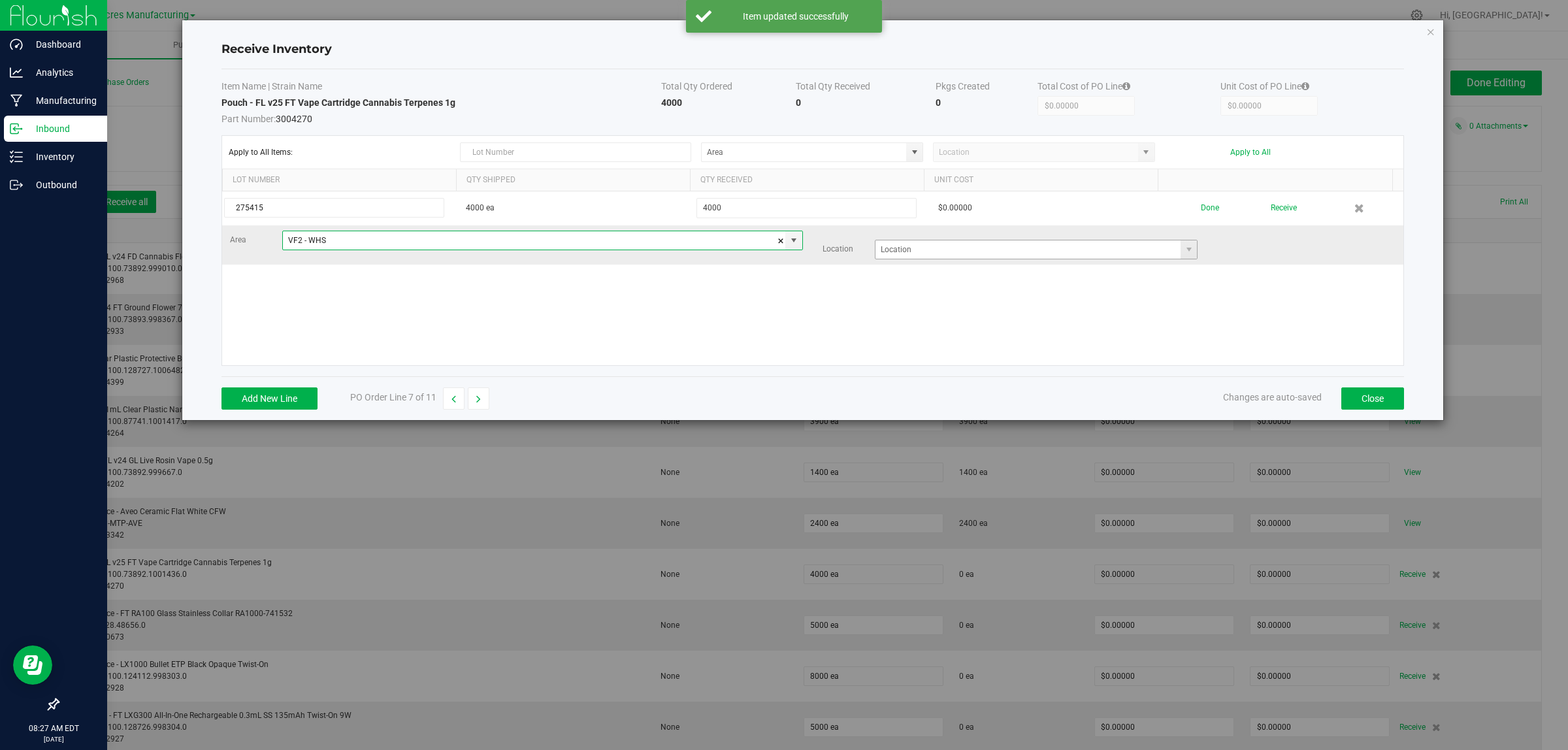
type input "VF2 - WHS"
click at [925, 253] on input at bounding box center [1028, 249] width 306 height 19
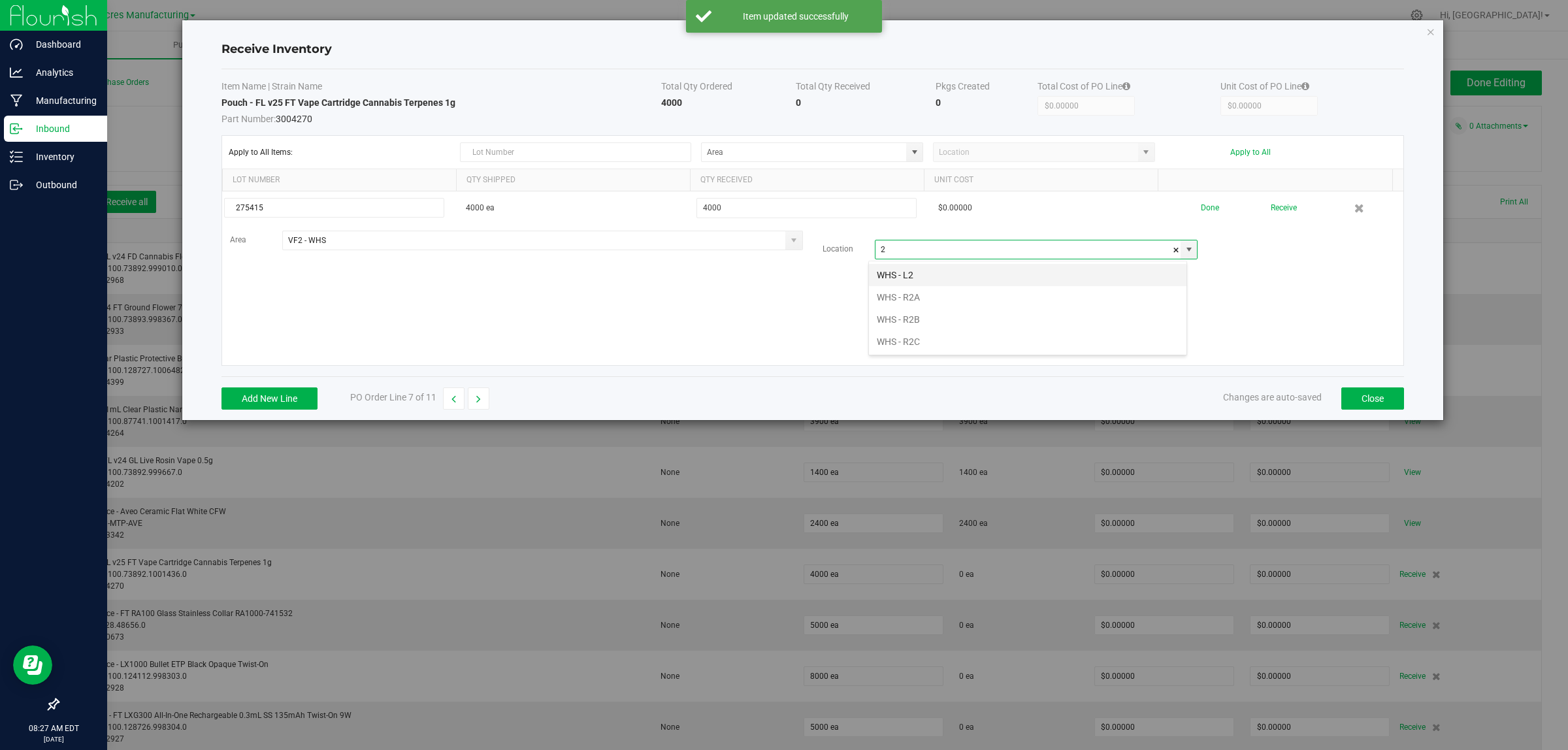
scroll to position [21, 319]
click at [908, 295] on li "WHS - R2A" at bounding box center [1027, 297] width 318 height 23
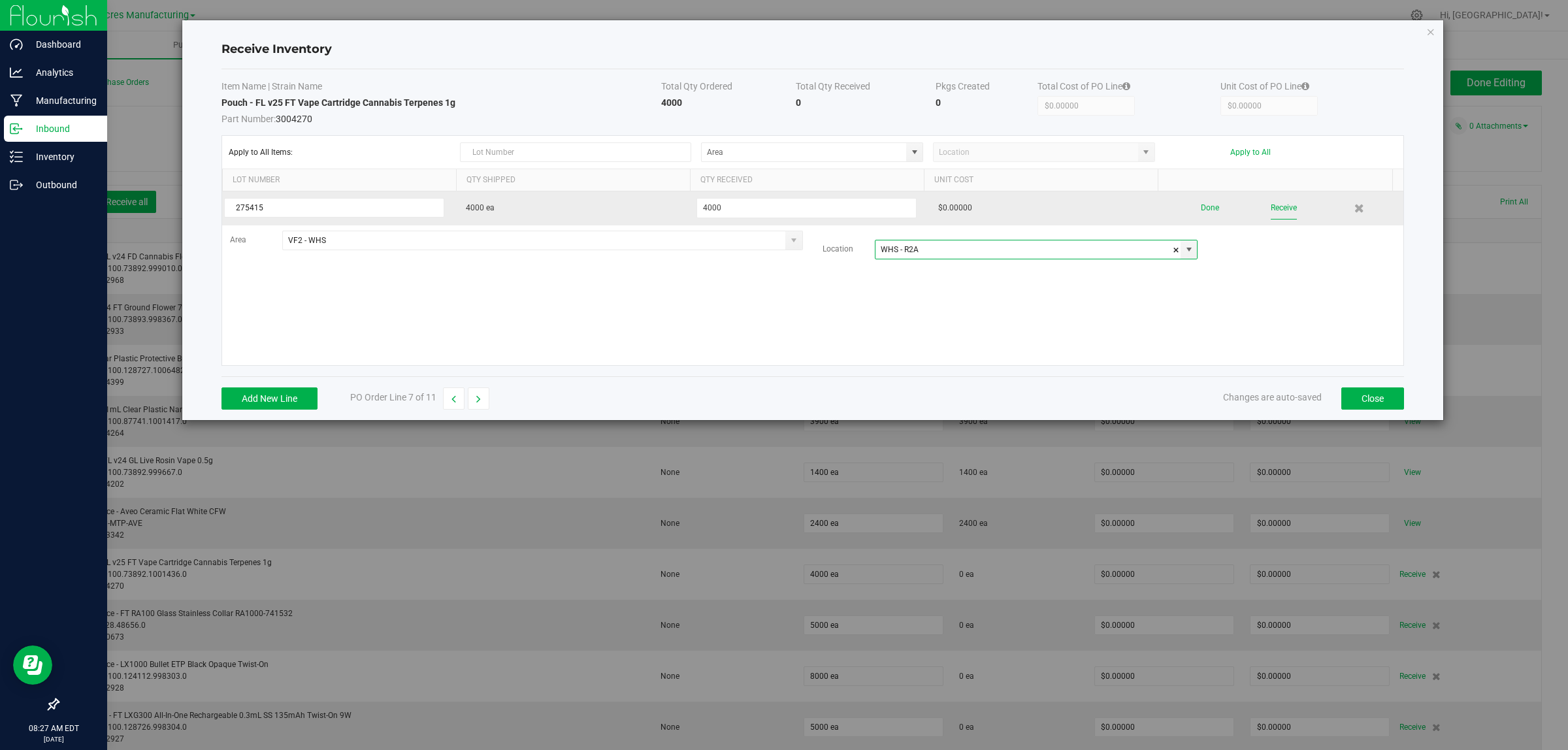
type input "WHS - R2A"
click at [1271, 208] on button "Receive" at bounding box center [1284, 208] width 27 height 23
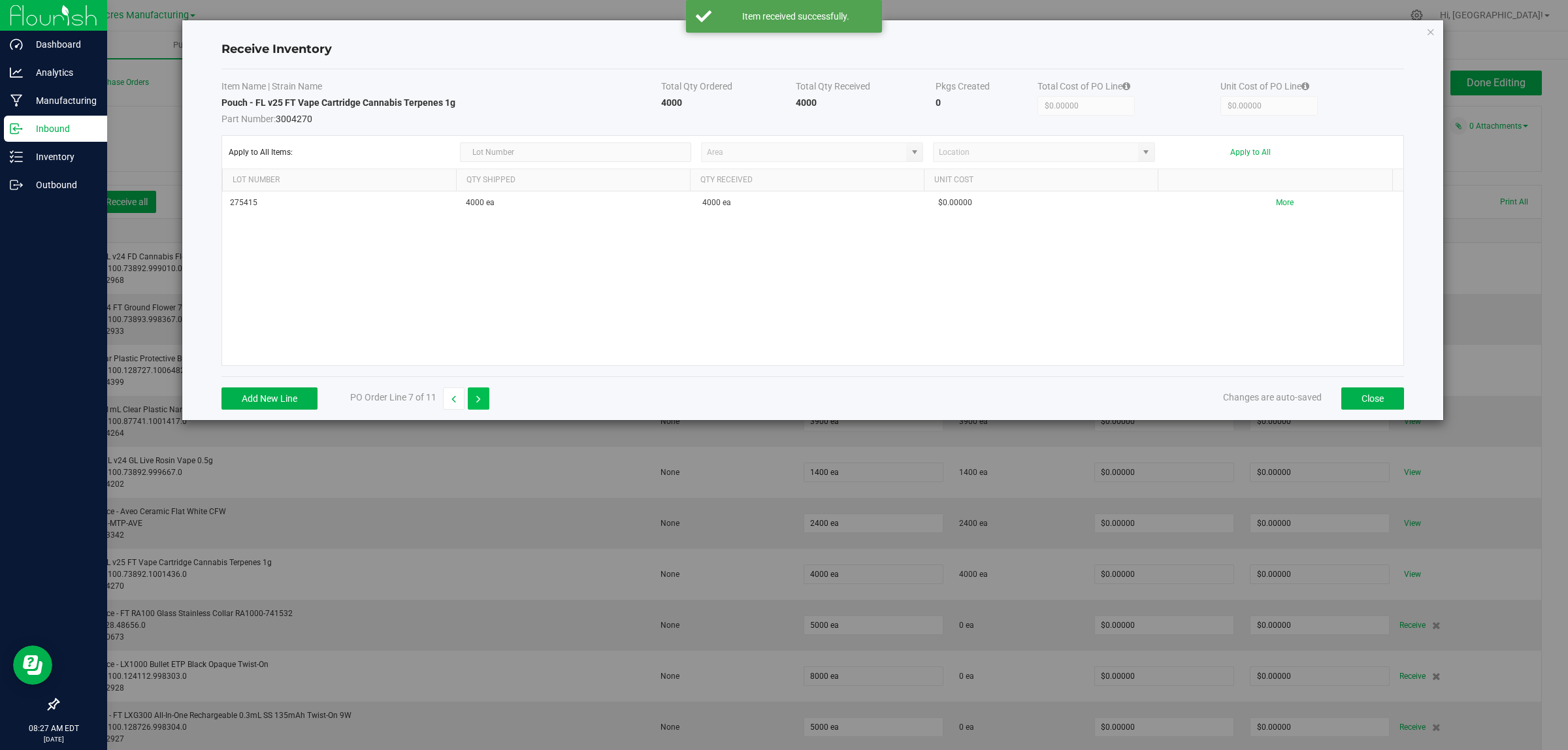
click at [477, 400] on icon "button" at bounding box center [478, 399] width 5 height 9
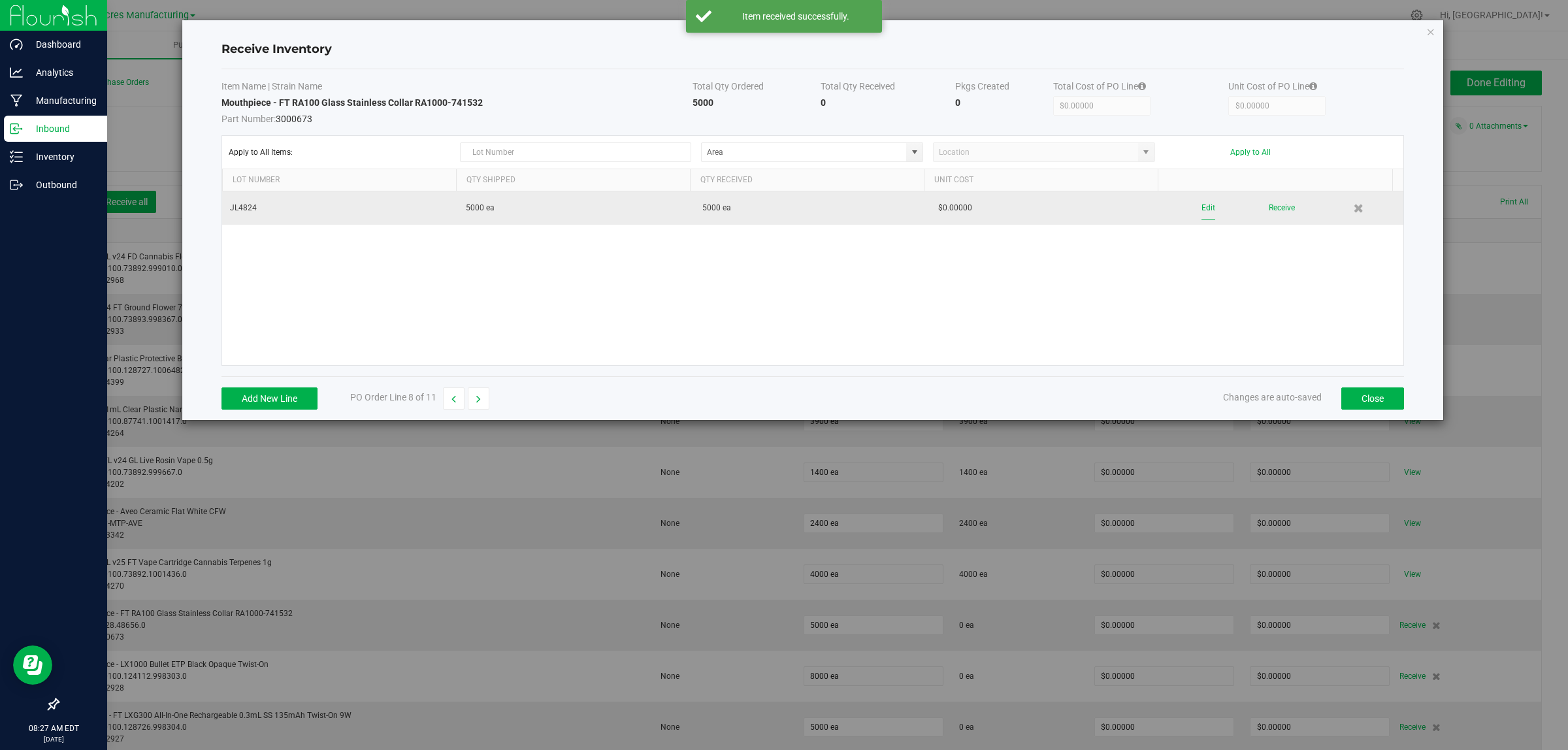
click at [1201, 206] on button "Edit" at bounding box center [1208, 208] width 14 height 23
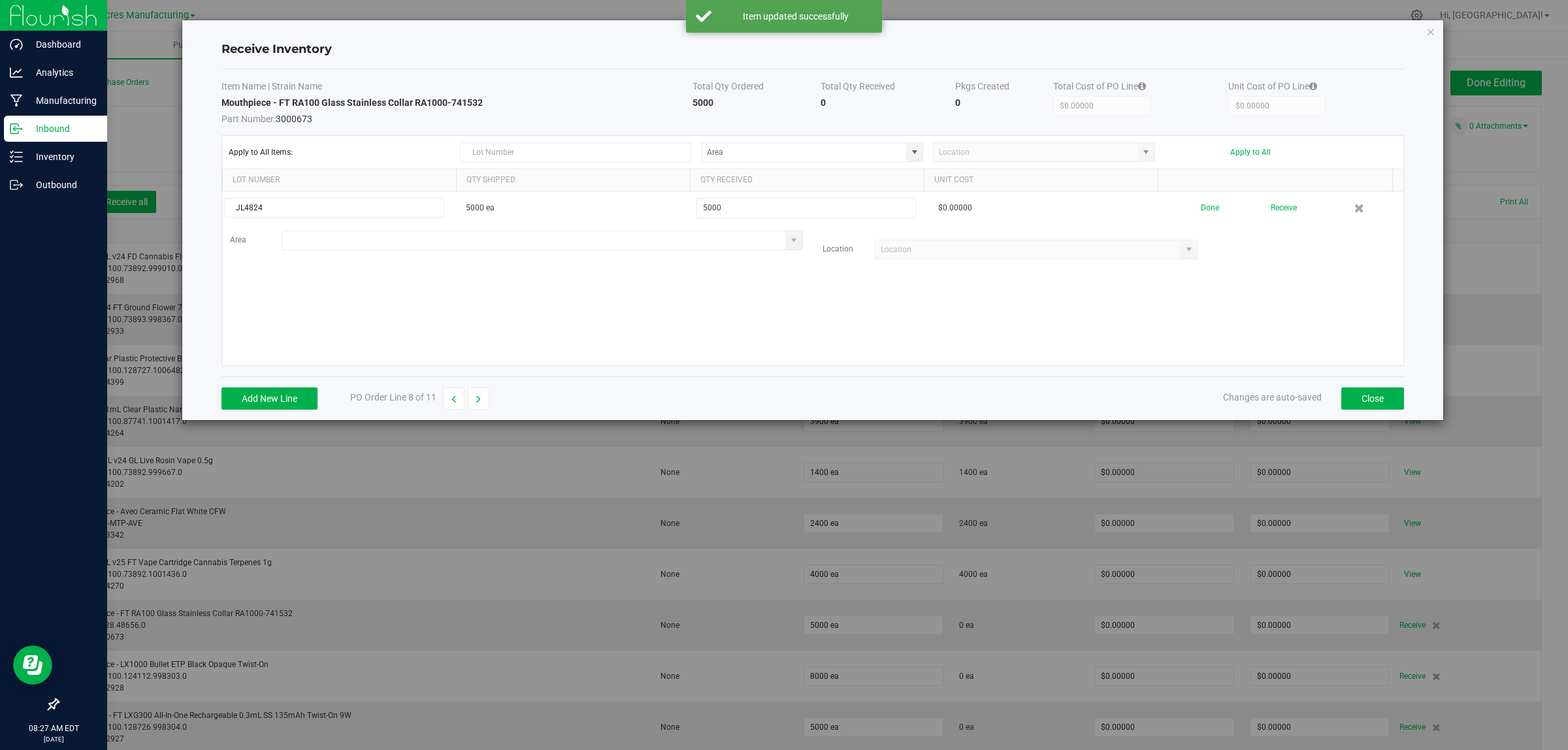
click at [383, 237] on input at bounding box center [534, 240] width 503 height 19
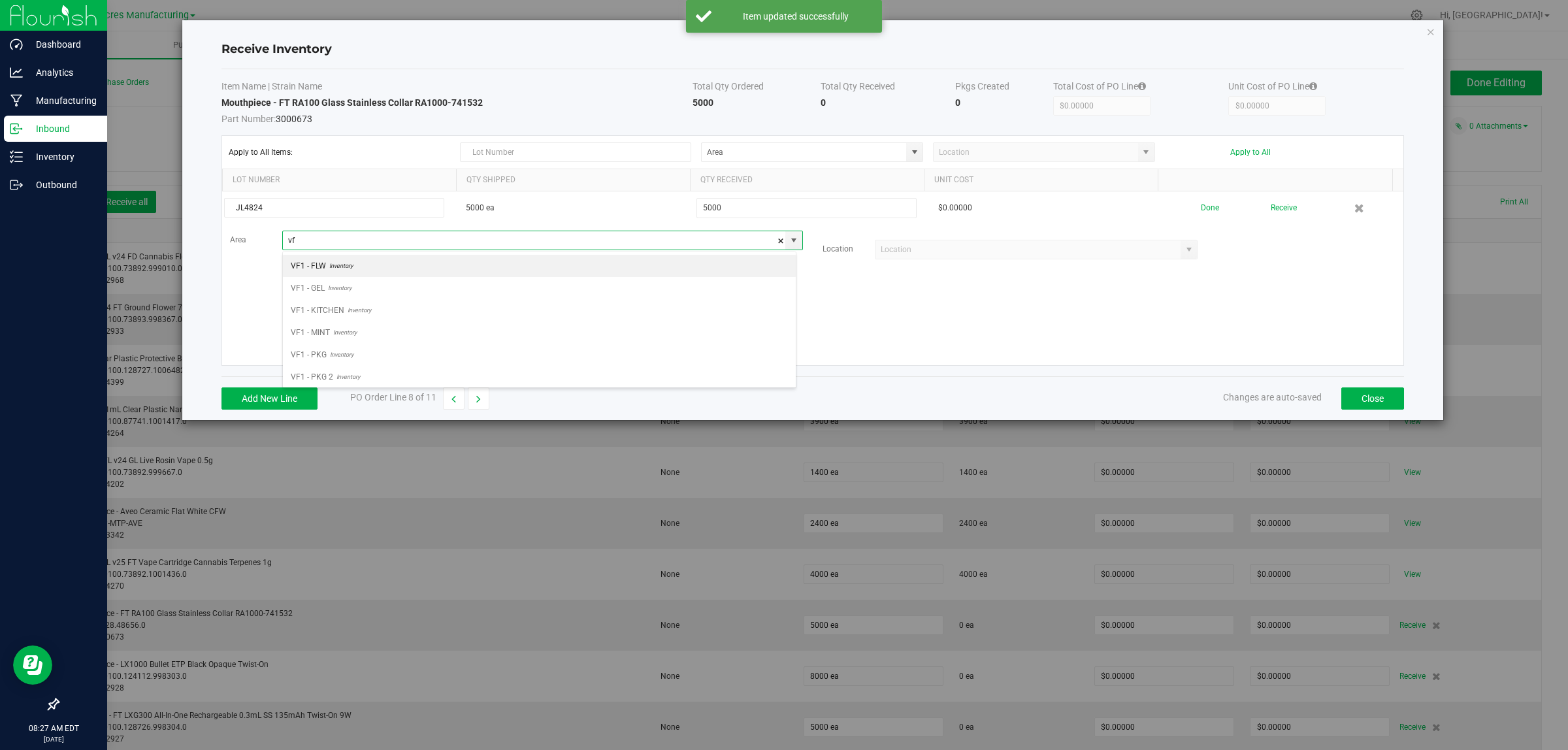
scroll to position [21, 513]
click at [354, 374] on span "Inventory" at bounding box center [341, 377] width 27 height 20
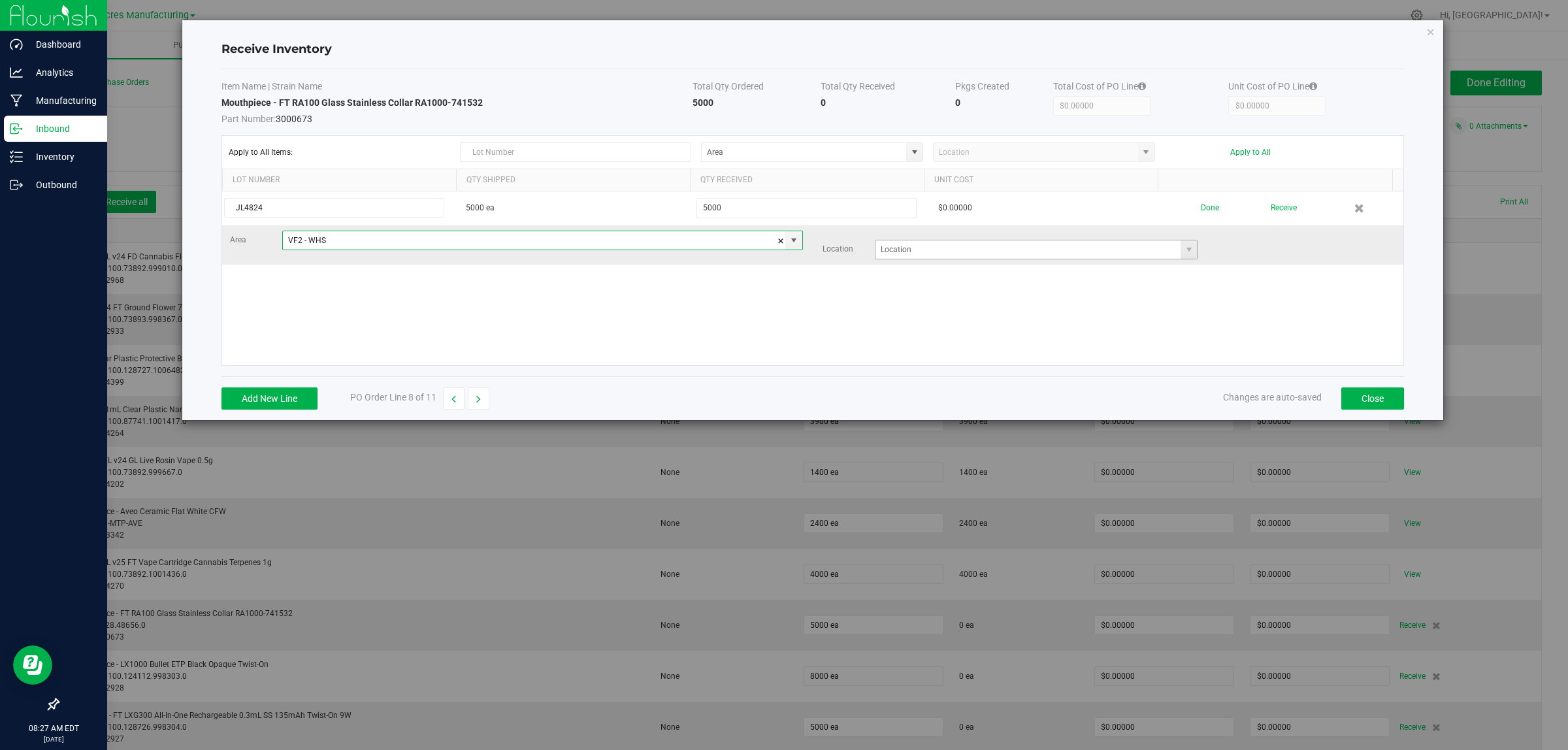
type input "VF2 - WHS"
click at [905, 246] on input at bounding box center [1028, 249] width 306 height 19
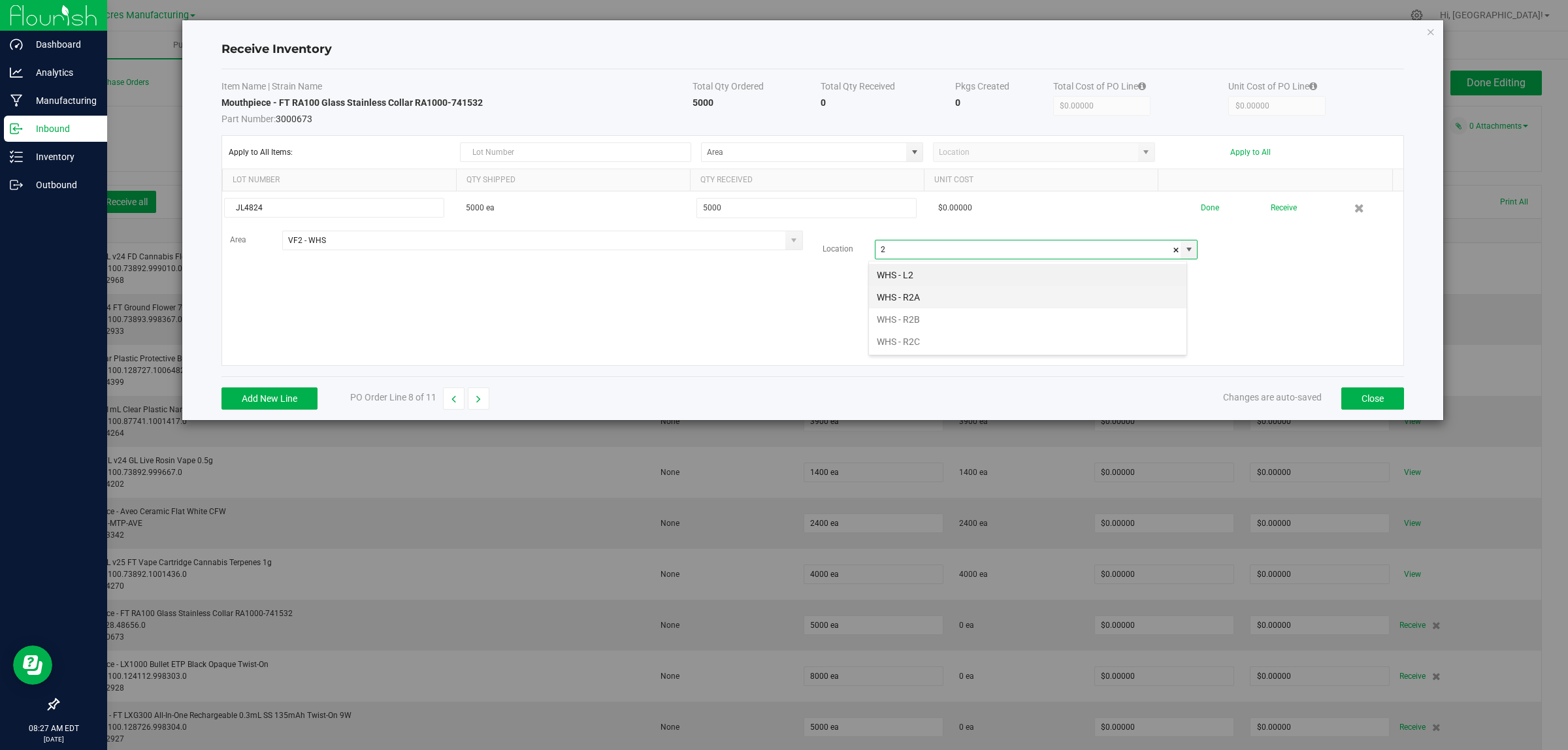
scroll to position [21, 319]
click at [905, 339] on li "WHS - R2C" at bounding box center [1027, 342] width 318 height 23
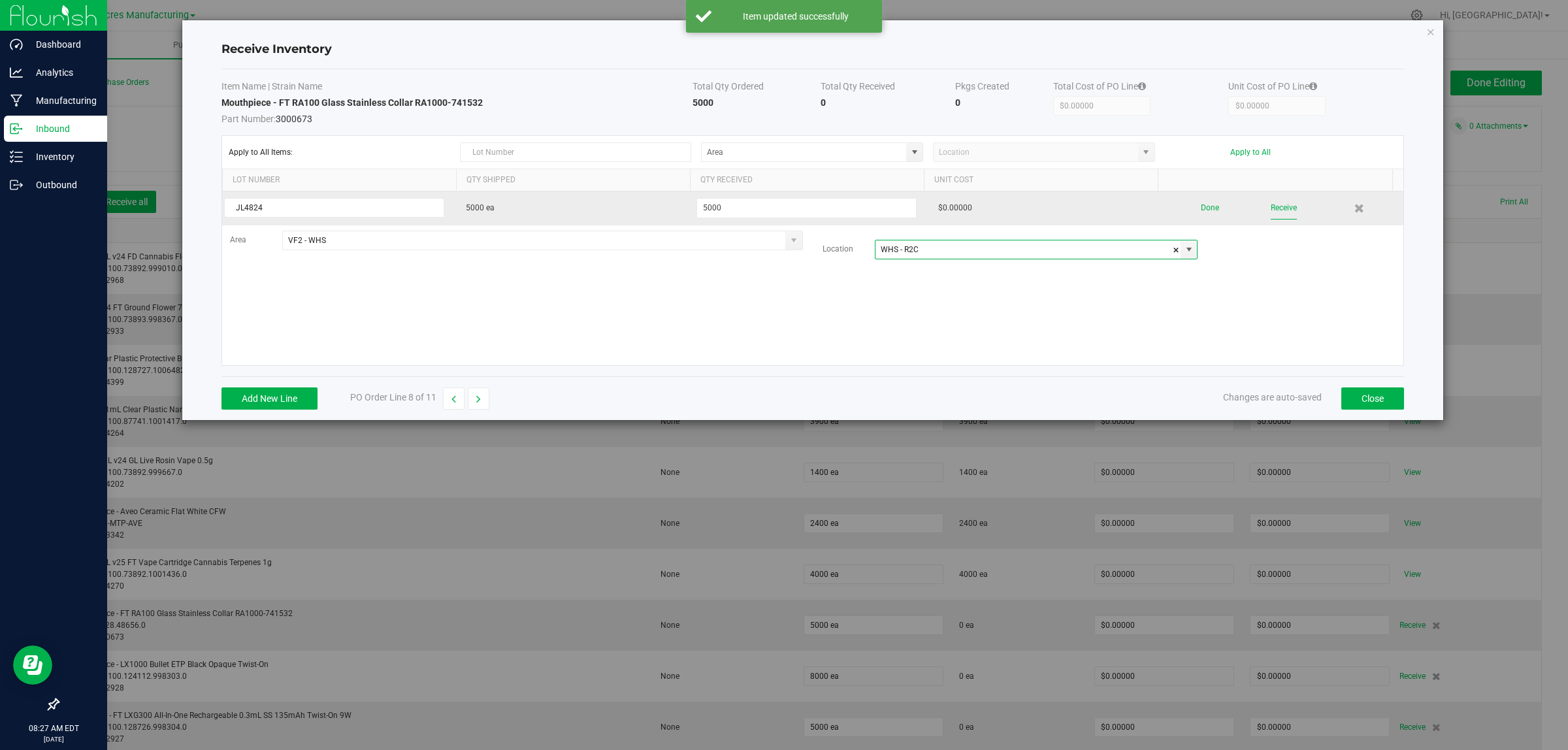
type input "WHS - R2C"
click at [1273, 208] on button "Receive" at bounding box center [1284, 208] width 27 height 23
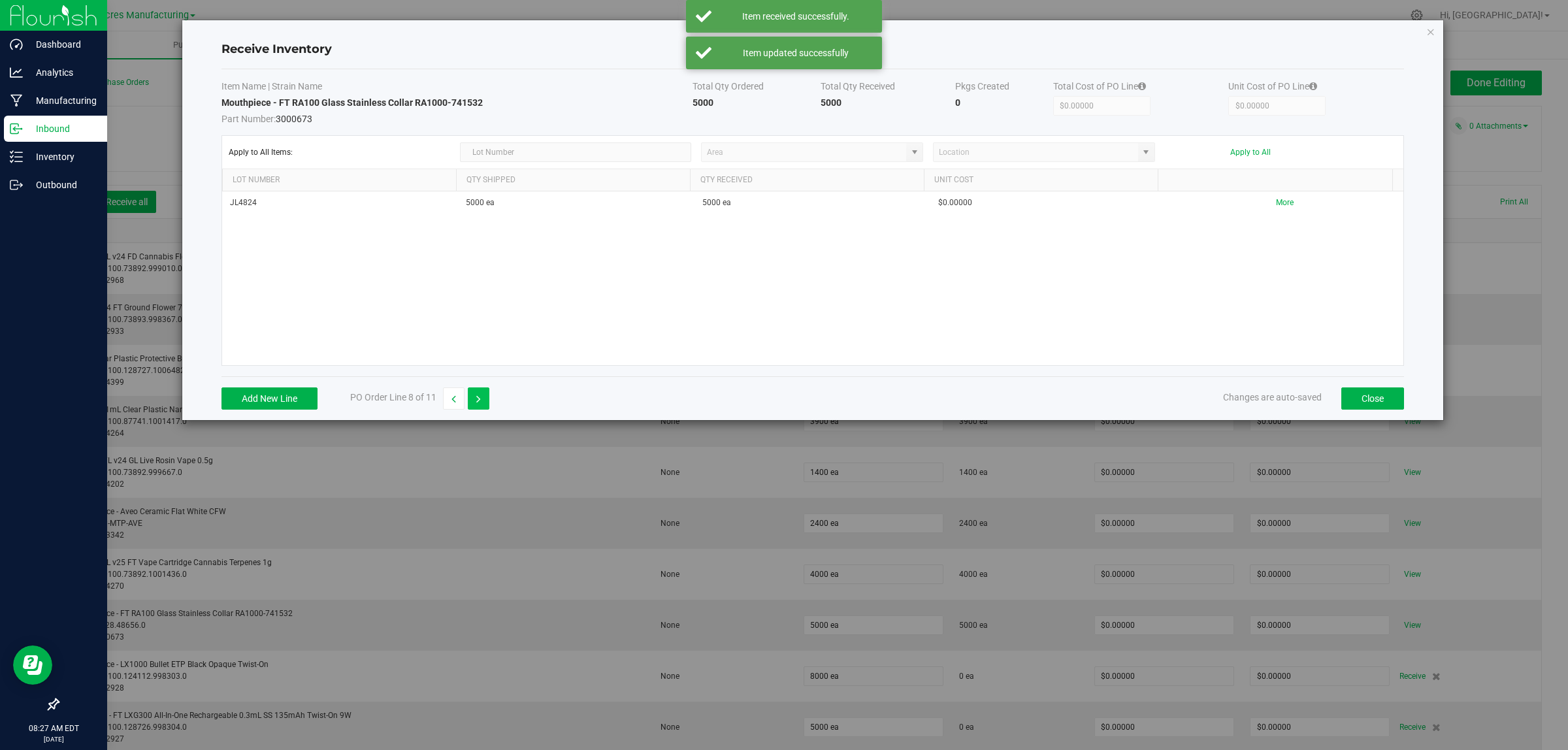
click at [478, 402] on icon "button" at bounding box center [478, 399] width 5 height 9
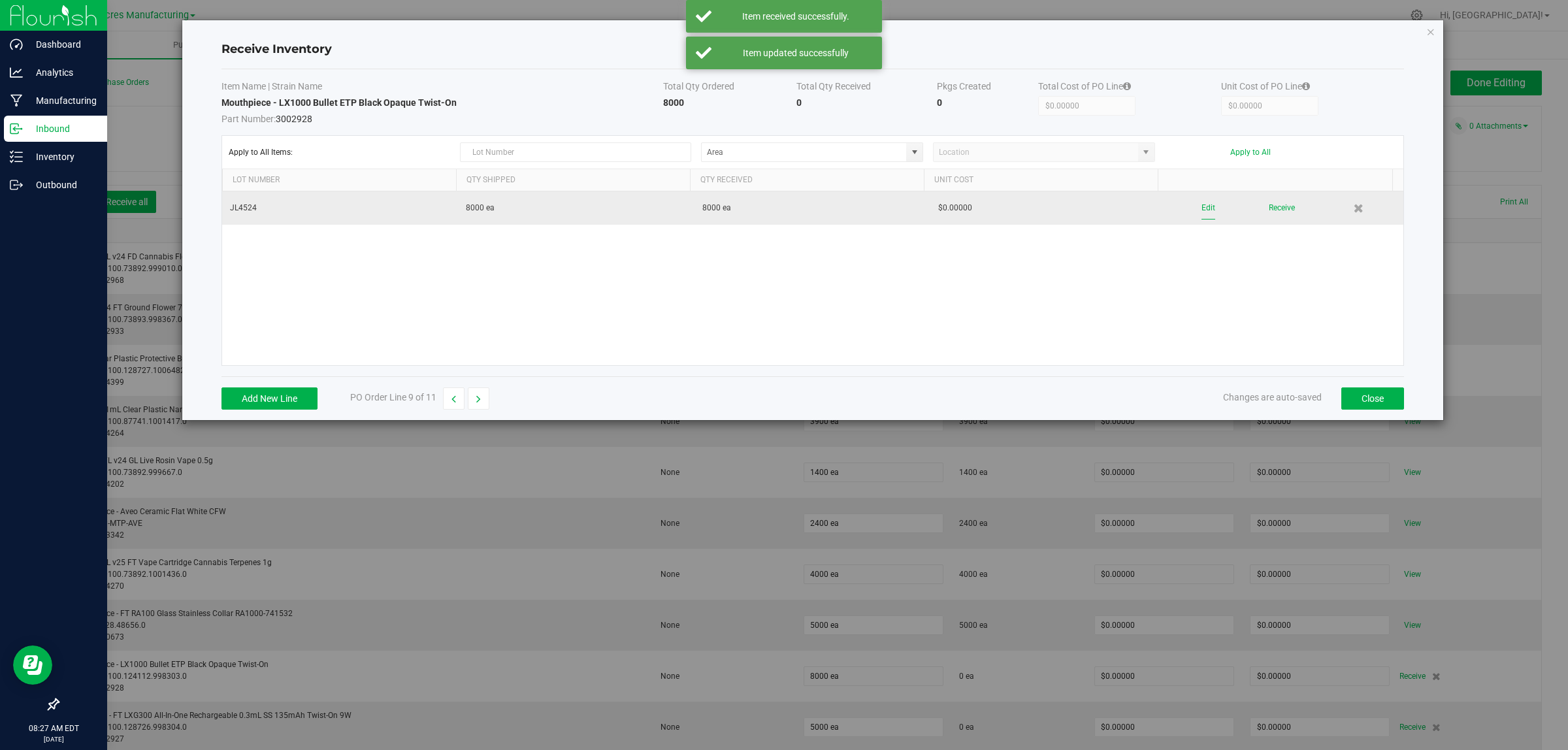
click at [1201, 204] on button "Edit" at bounding box center [1208, 208] width 14 height 23
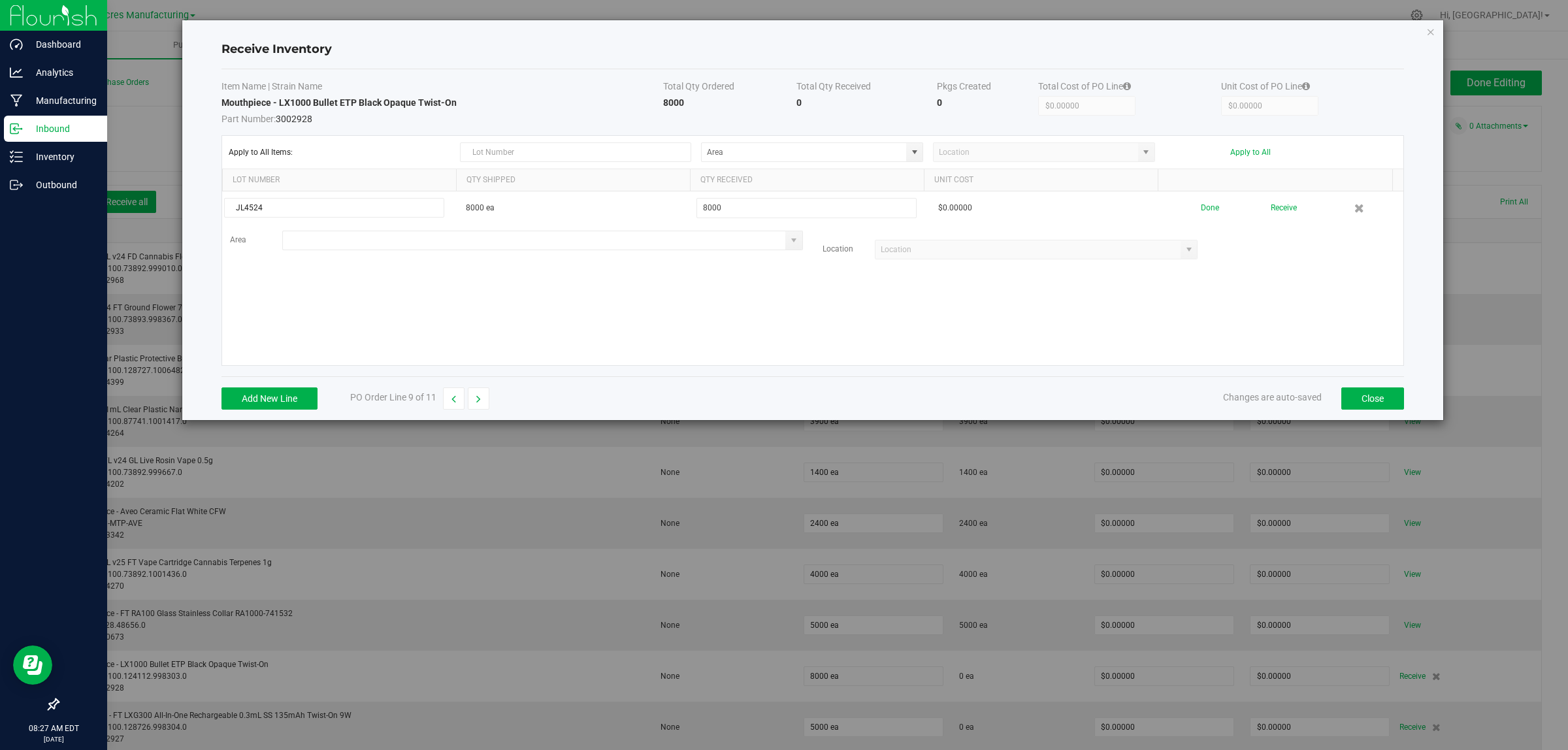
click at [374, 239] on input at bounding box center [534, 240] width 503 height 19
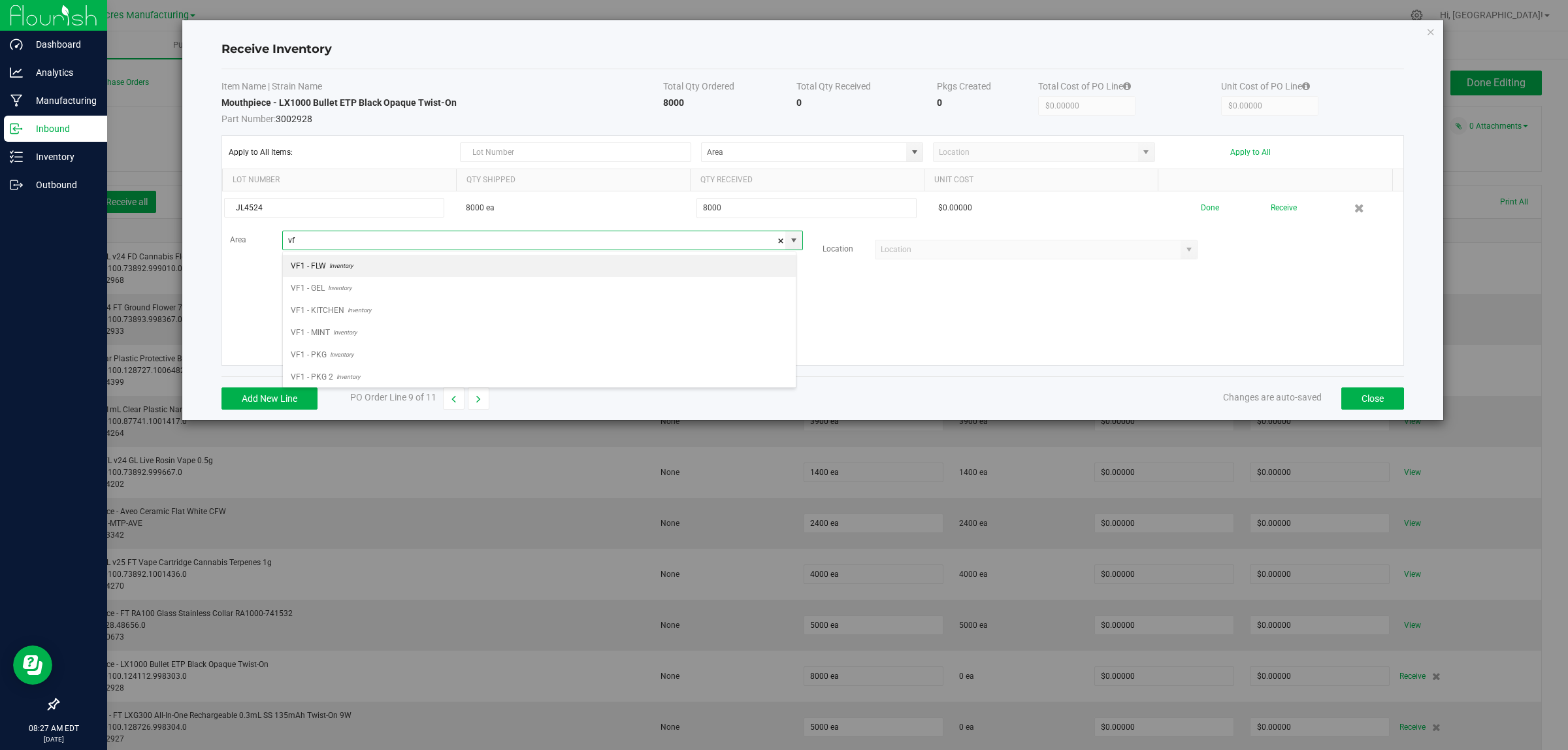
scroll to position [21, 513]
drag, startPoint x: 330, startPoint y: 381, endPoint x: 386, endPoint y: 374, distance: 56.4
click at [330, 380] on span "Inventory" at bounding box center [341, 377] width 27 height 20
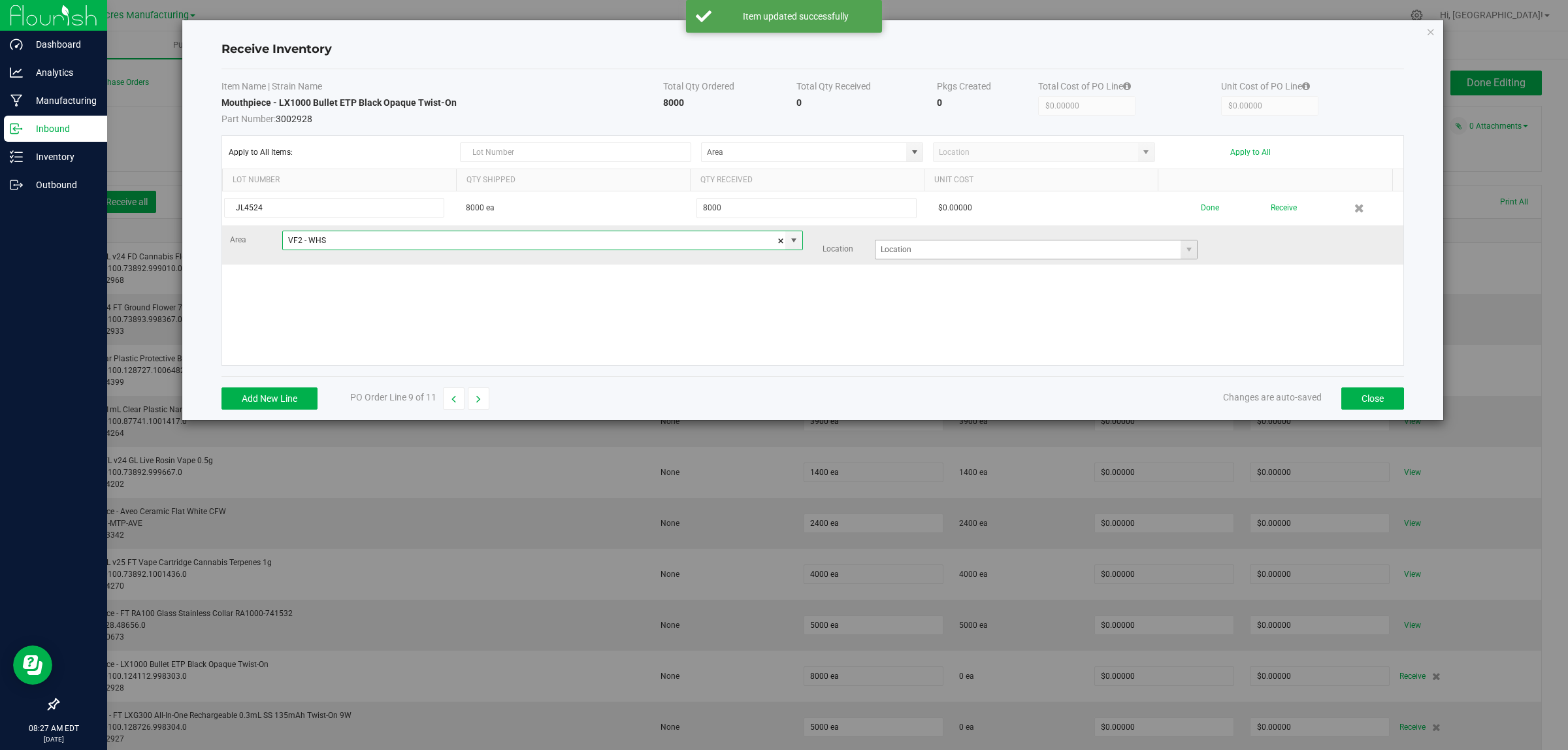
type input "VF2 - WHS"
click at [919, 252] on input at bounding box center [1028, 249] width 306 height 19
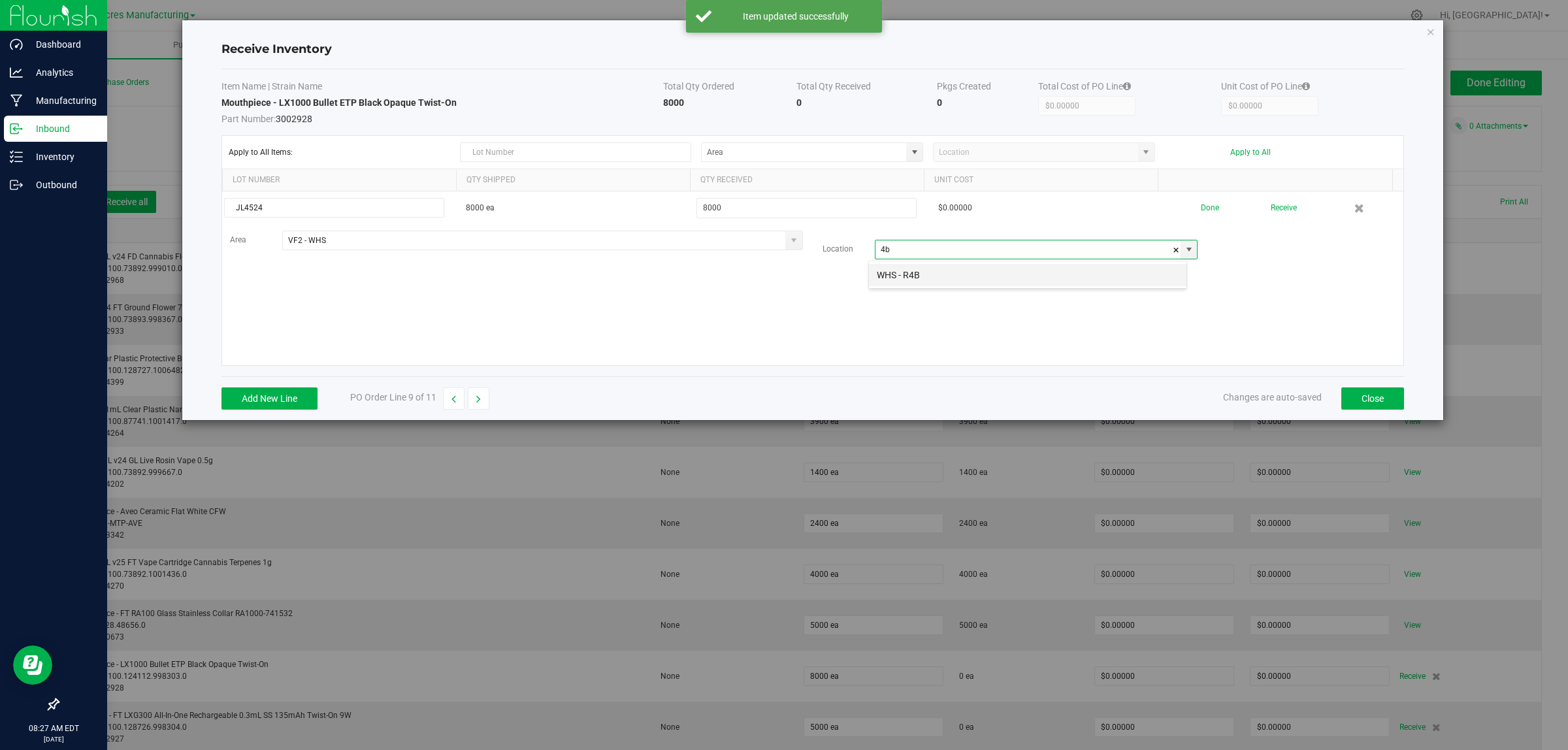
click at [921, 280] on li "WHS - R4B" at bounding box center [1027, 275] width 318 height 23
click at [931, 275] on li "WHS - R4A" at bounding box center [1027, 275] width 318 height 23
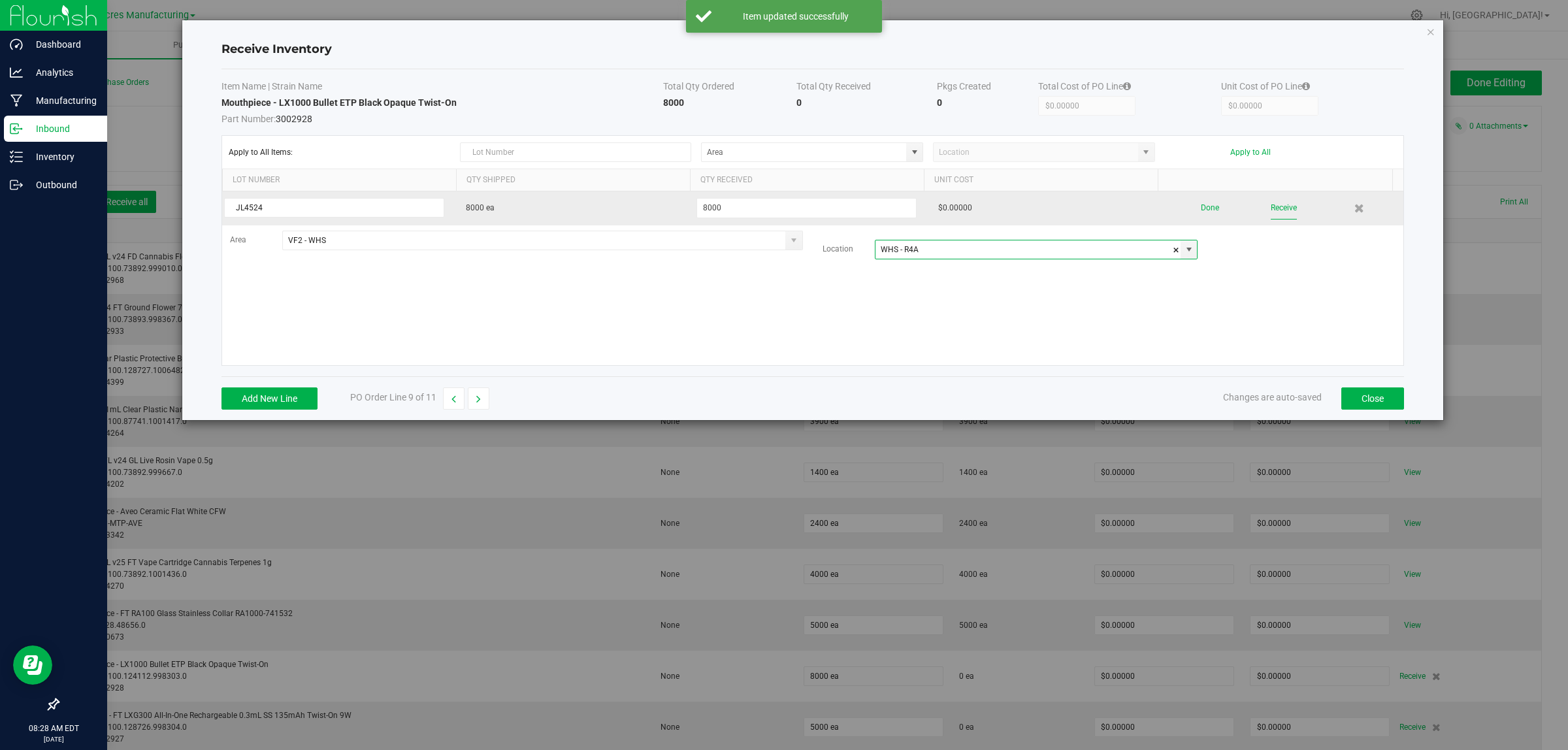
type input "WHS - R4A"
click at [1271, 204] on button "Receive" at bounding box center [1284, 208] width 27 height 23
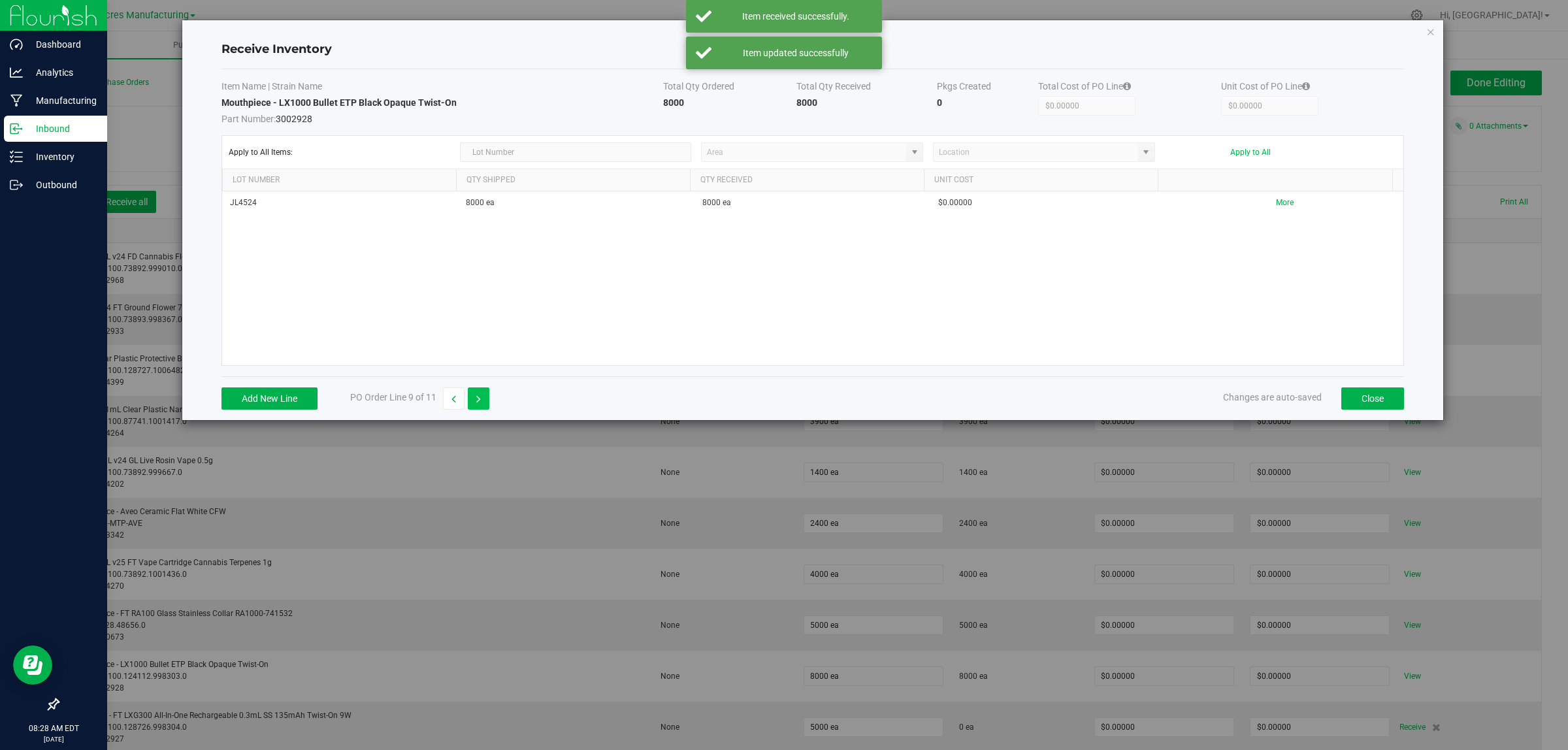
click at [478, 397] on icon "button" at bounding box center [478, 399] width 5 height 9
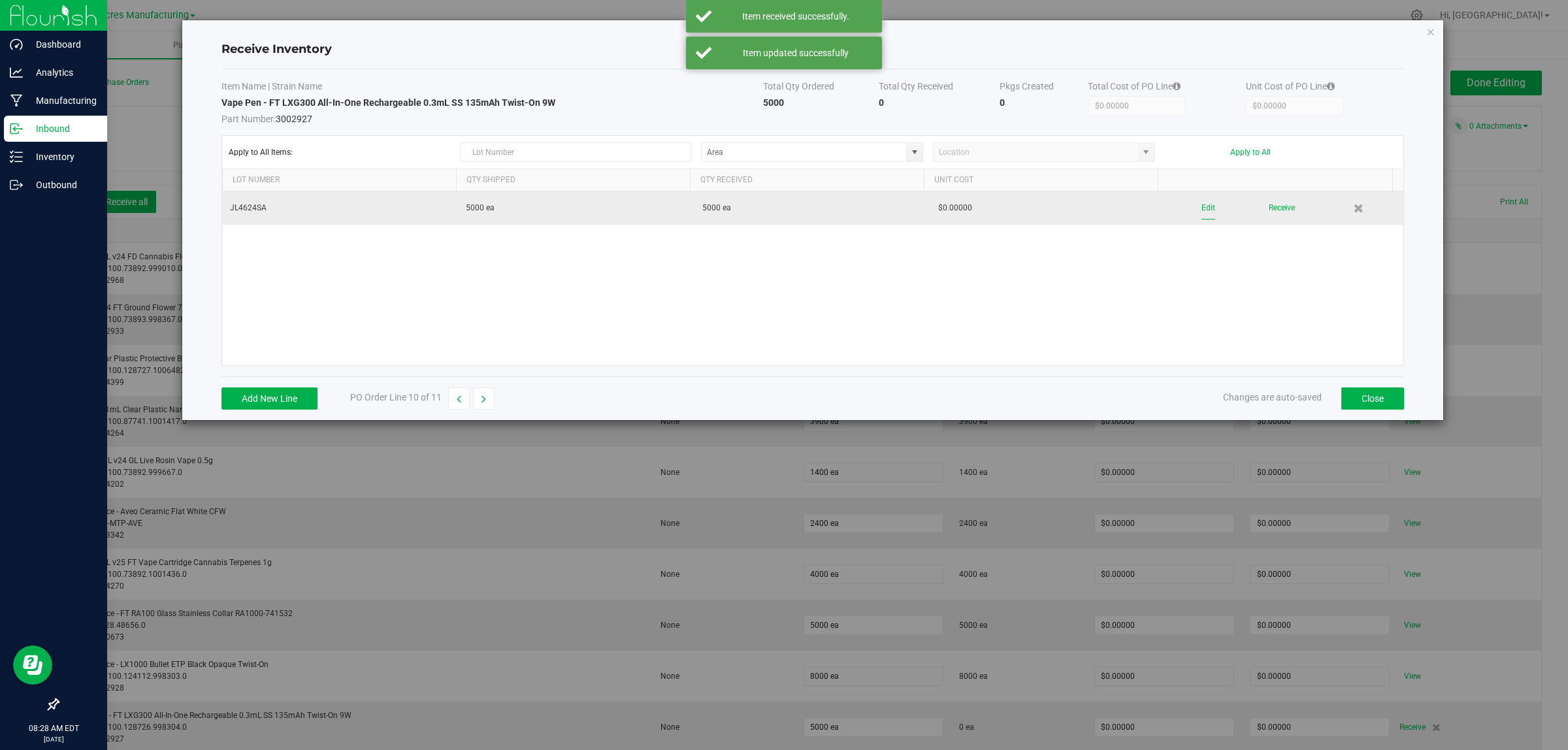
click at [1201, 206] on button "Edit" at bounding box center [1208, 208] width 14 height 23
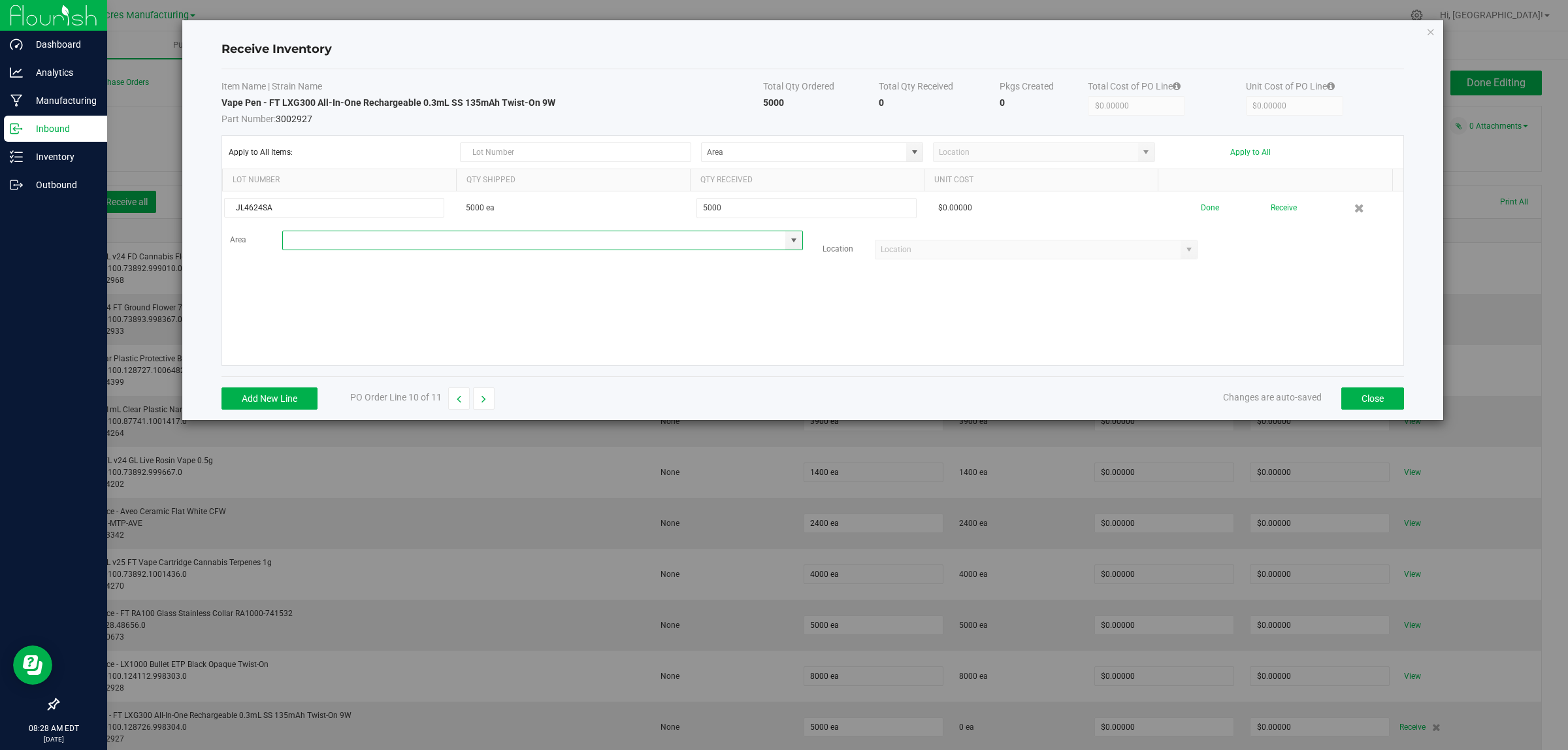
click at [387, 242] on input at bounding box center [534, 240] width 503 height 19
click at [363, 375] on li "VF2 - WHS Inventory" at bounding box center [539, 377] width 513 height 23
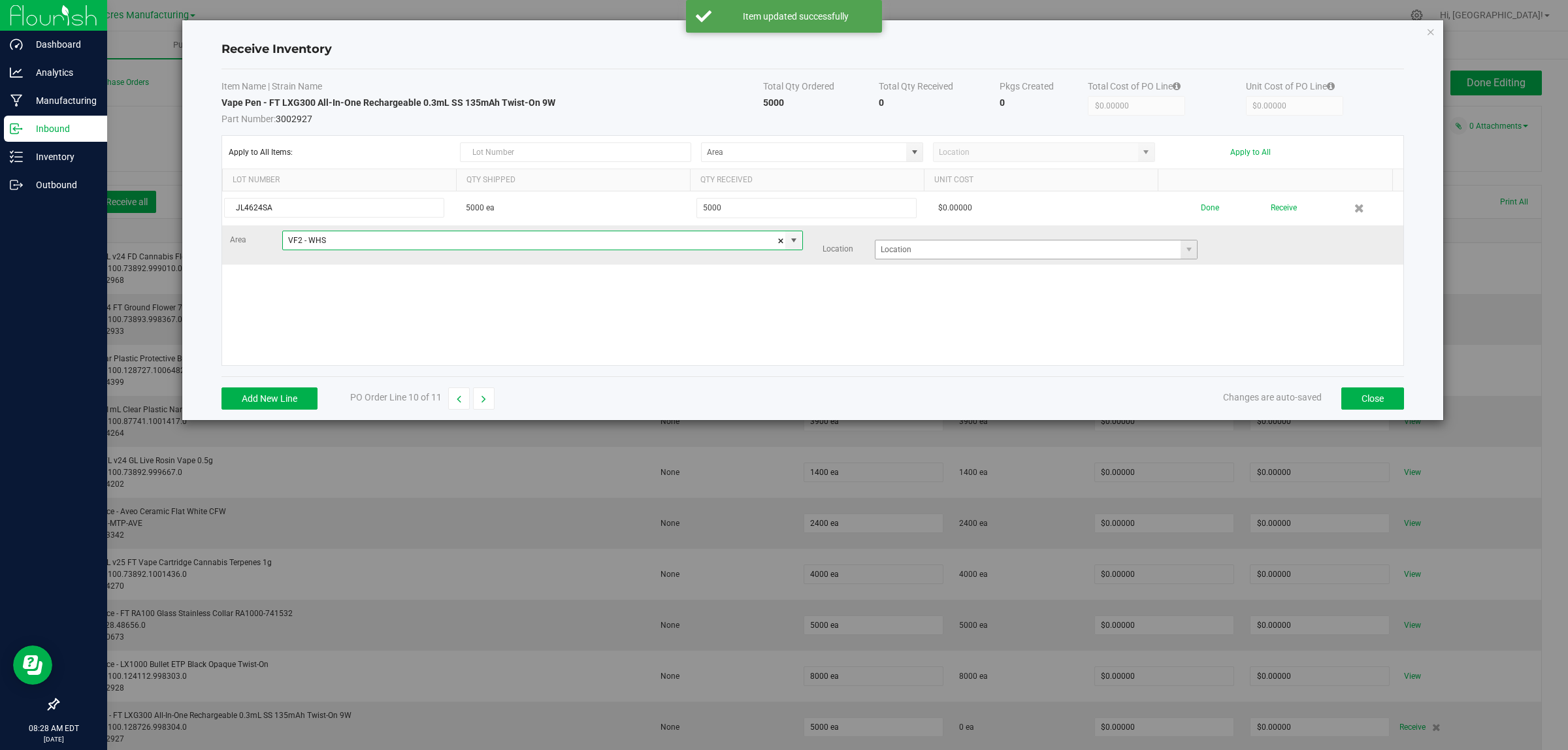
type input "VF2 - WHS"
click at [995, 254] on input at bounding box center [1028, 249] width 306 height 19
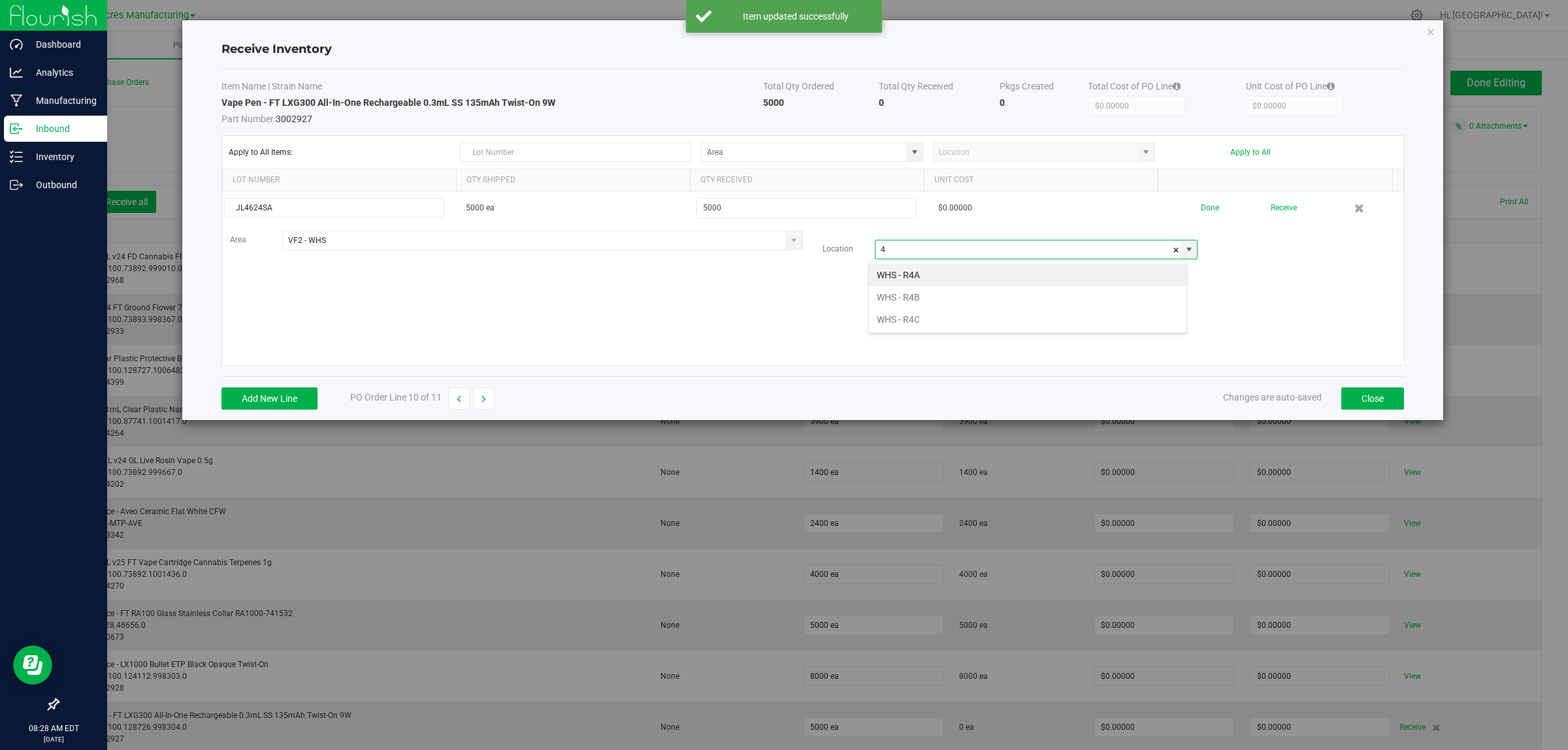
scroll to position [21, 319]
click at [972, 280] on li "WHS - R4B" at bounding box center [1027, 275] width 318 height 23
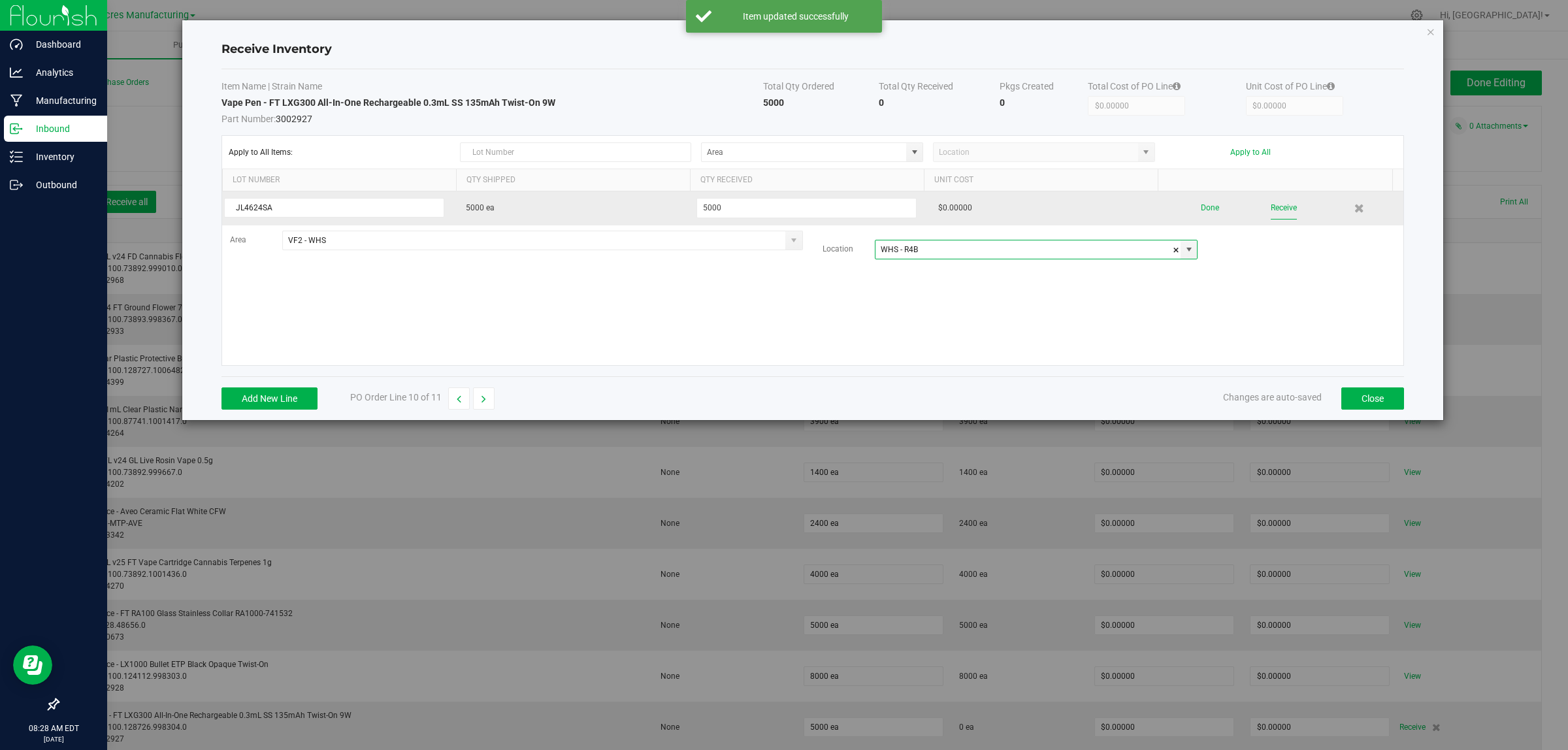
type input "WHS - R4B"
click at [1279, 204] on button "Receive" at bounding box center [1284, 208] width 27 height 23
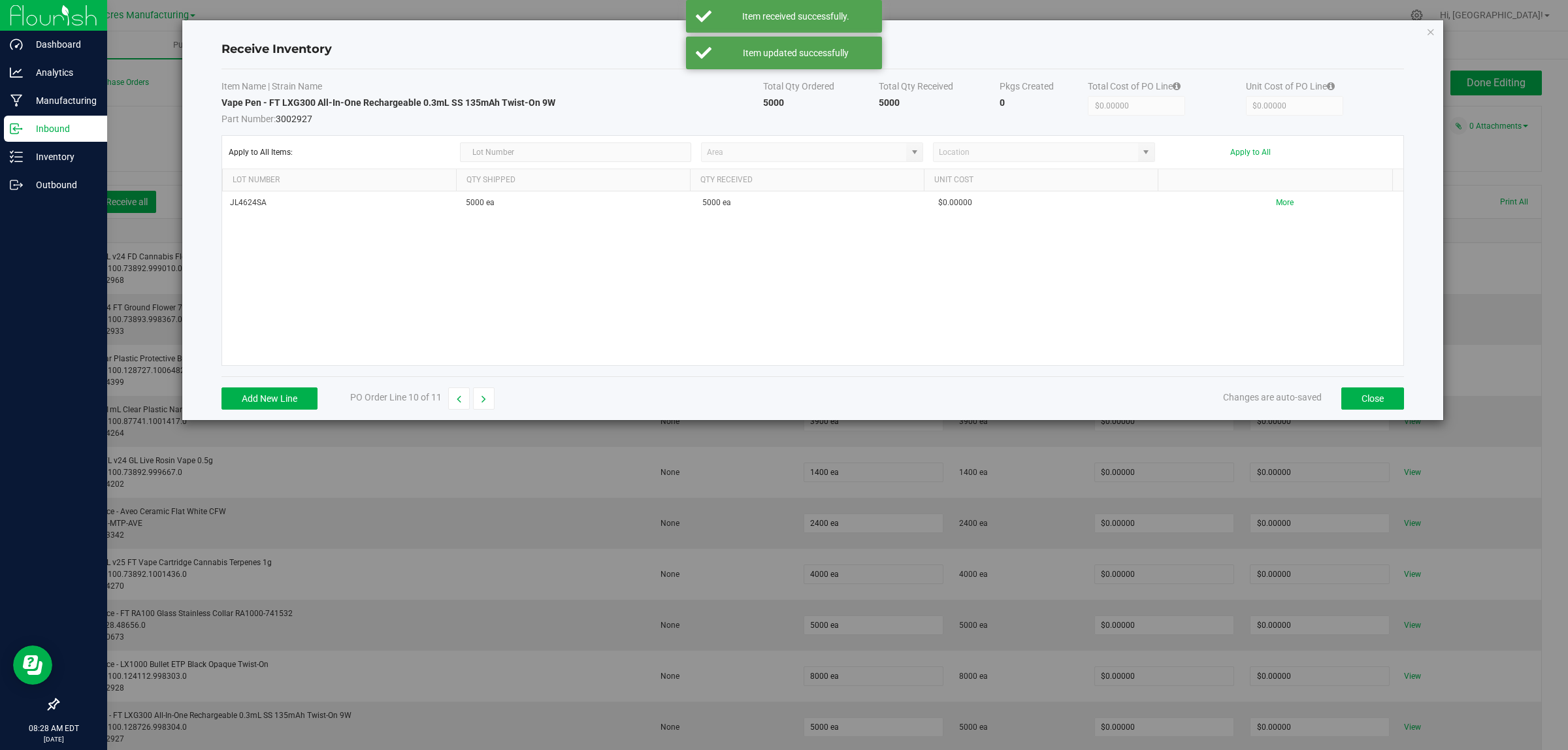
click at [485, 400] on icon "button" at bounding box center [483, 399] width 5 height 9
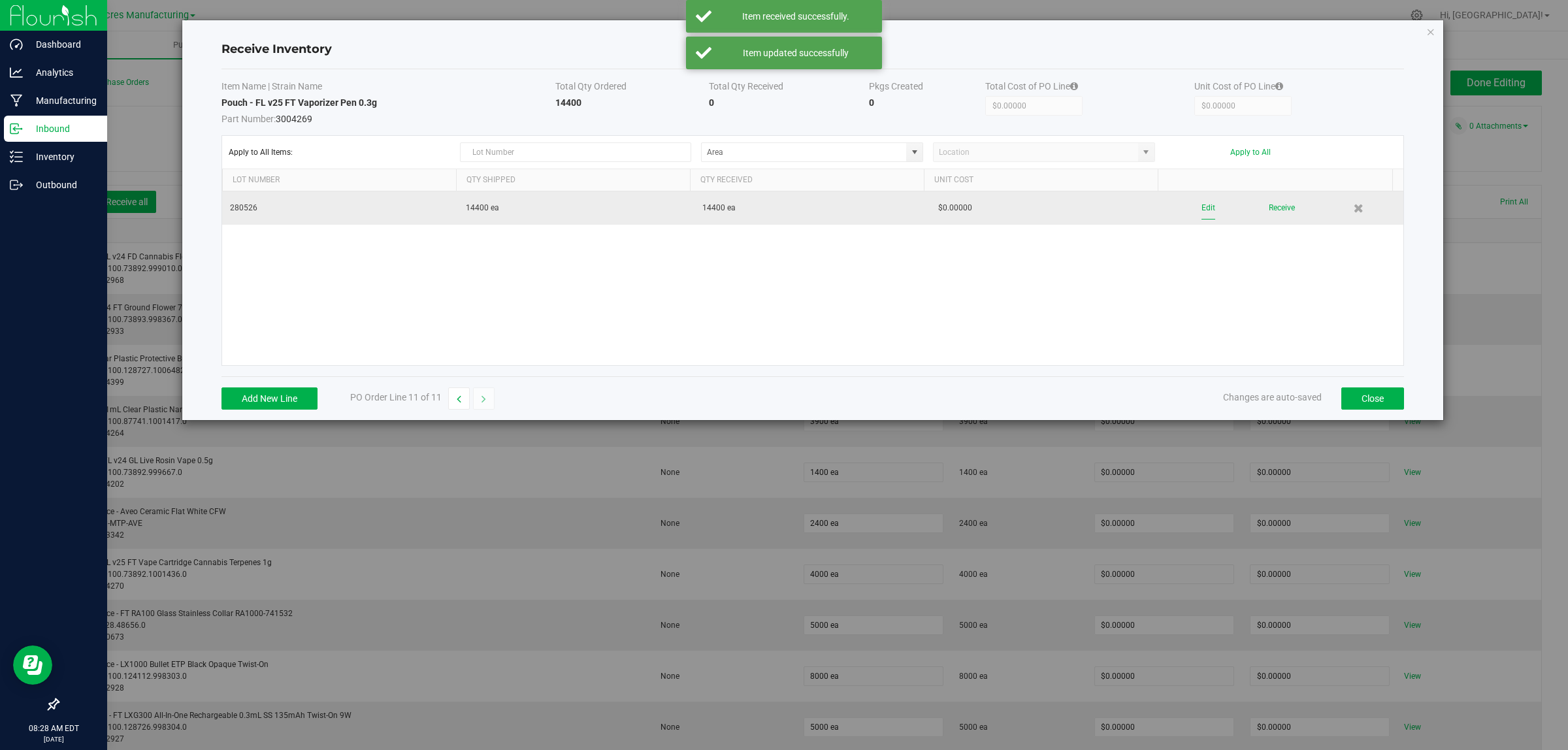
click at [1201, 205] on button "Edit" at bounding box center [1208, 208] width 14 height 23
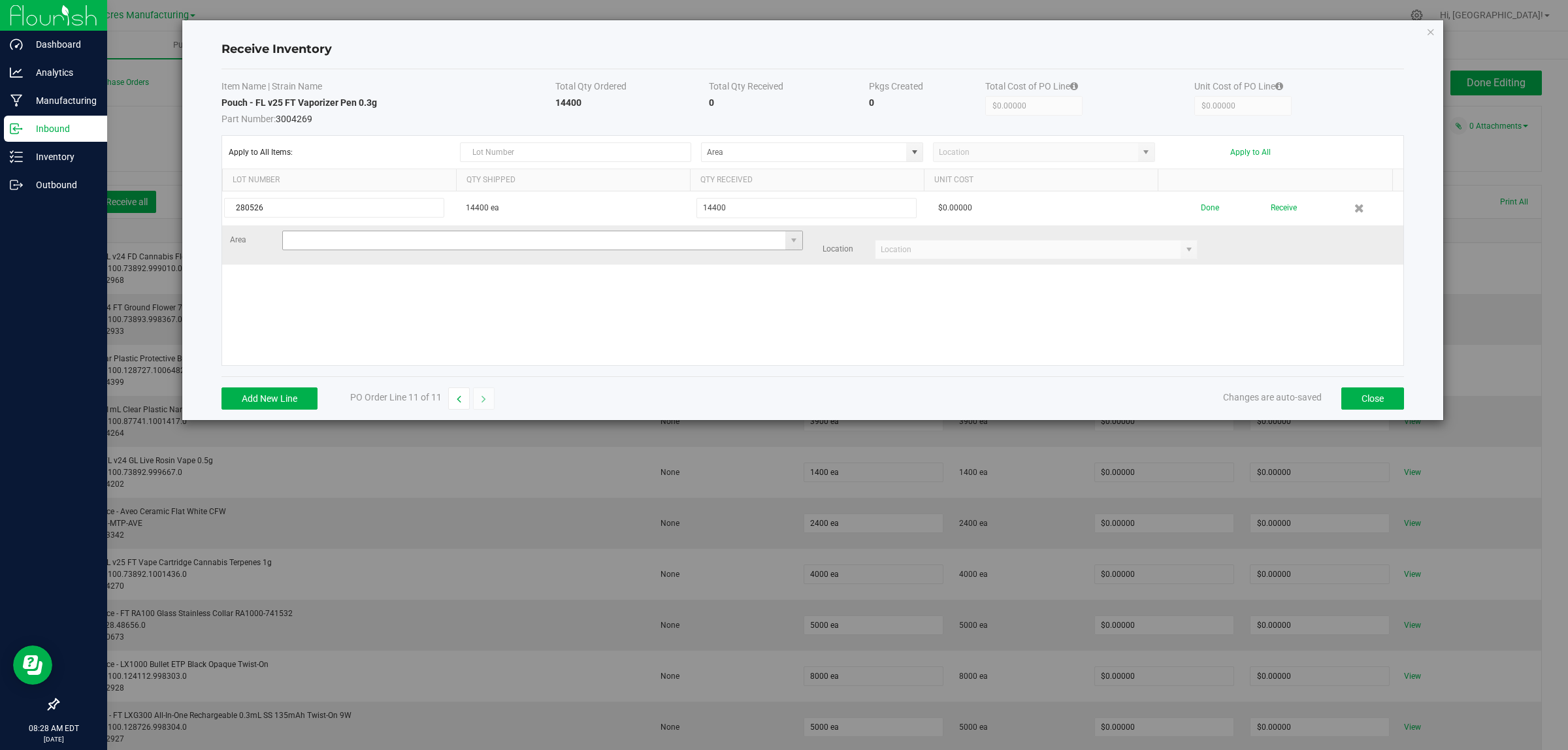
click at [344, 248] on input at bounding box center [534, 240] width 503 height 19
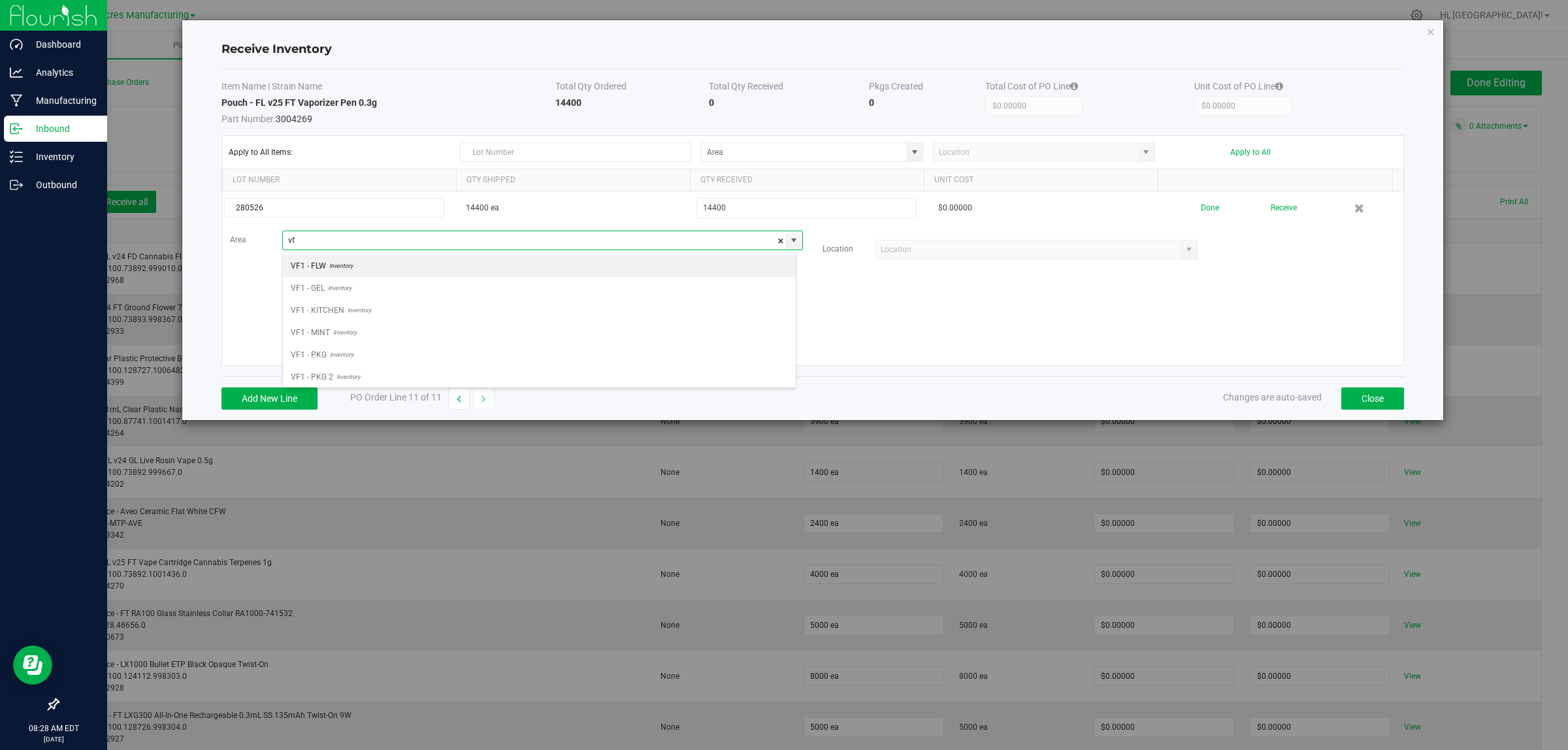
scroll to position [21, 513]
click at [346, 381] on span "Inventory" at bounding box center [341, 377] width 27 height 20
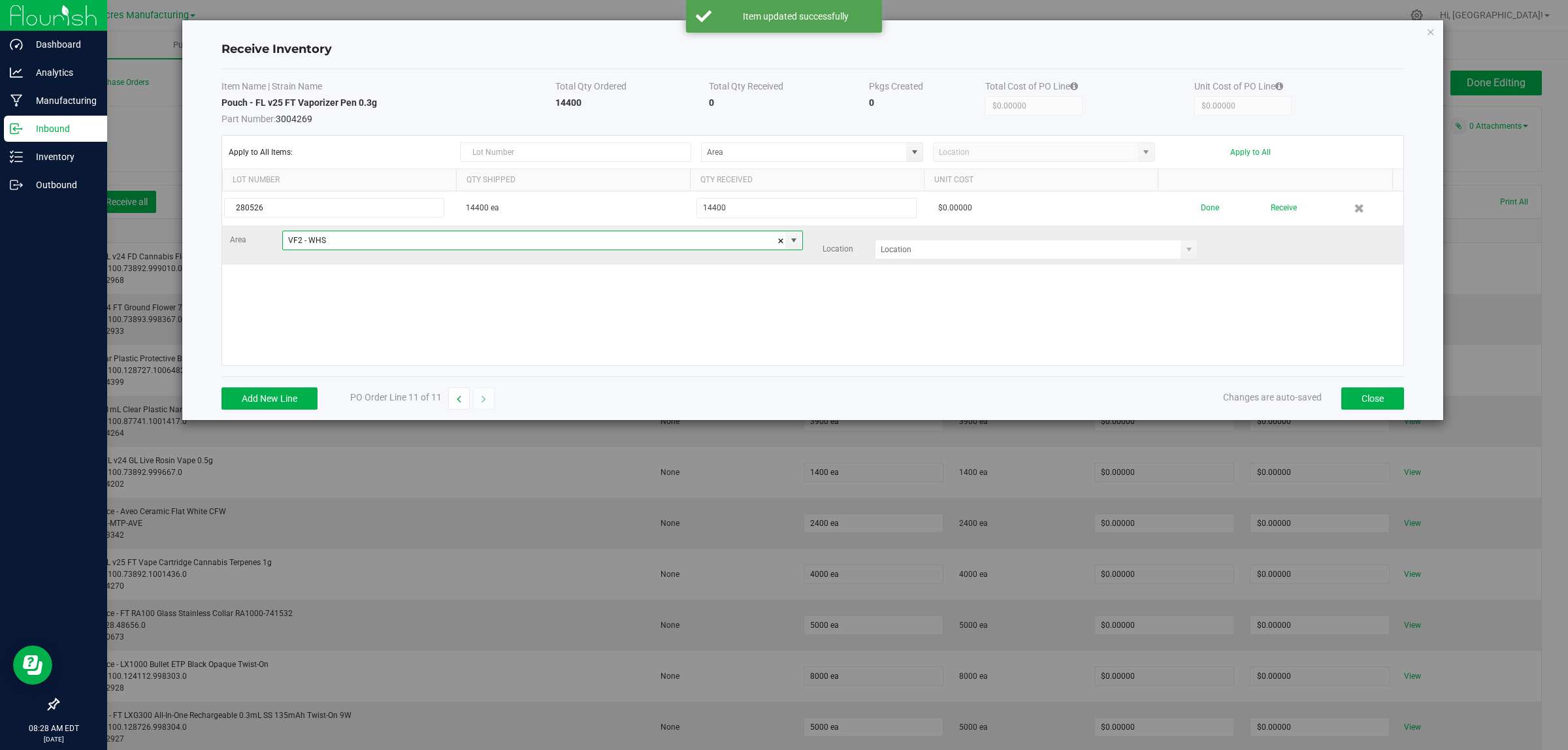
type input "VF2 - WHS"
drag, startPoint x: 958, startPoint y: 230, endPoint x: 945, endPoint y: 256, distance: 29.1
click at [958, 232] on td "Area VF2 - WHS Location" at bounding box center [813, 245] width 1181 height 39
click at [945, 256] on input at bounding box center [1028, 249] width 306 height 19
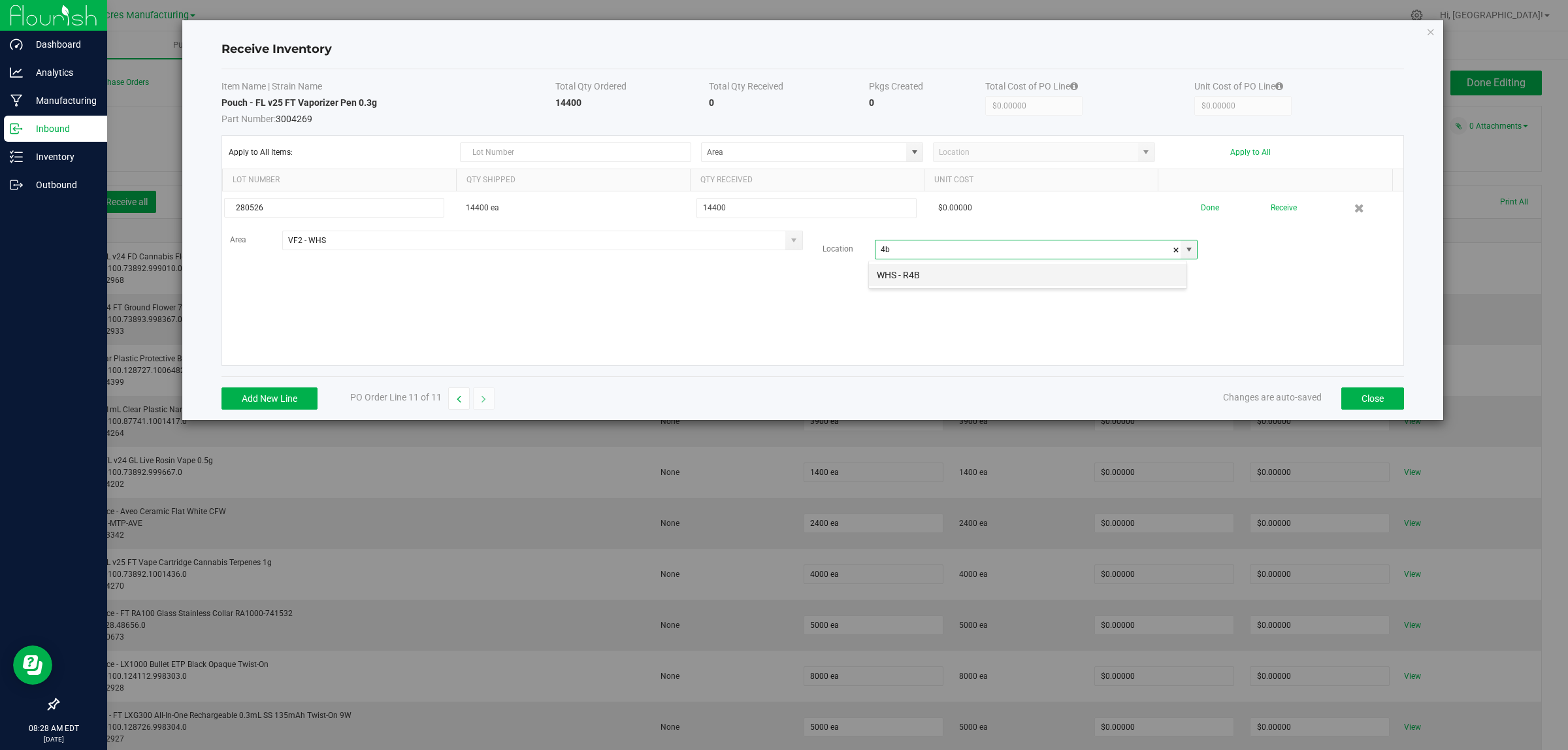
click at [955, 276] on li "WHS - R4B" at bounding box center [1027, 275] width 318 height 23
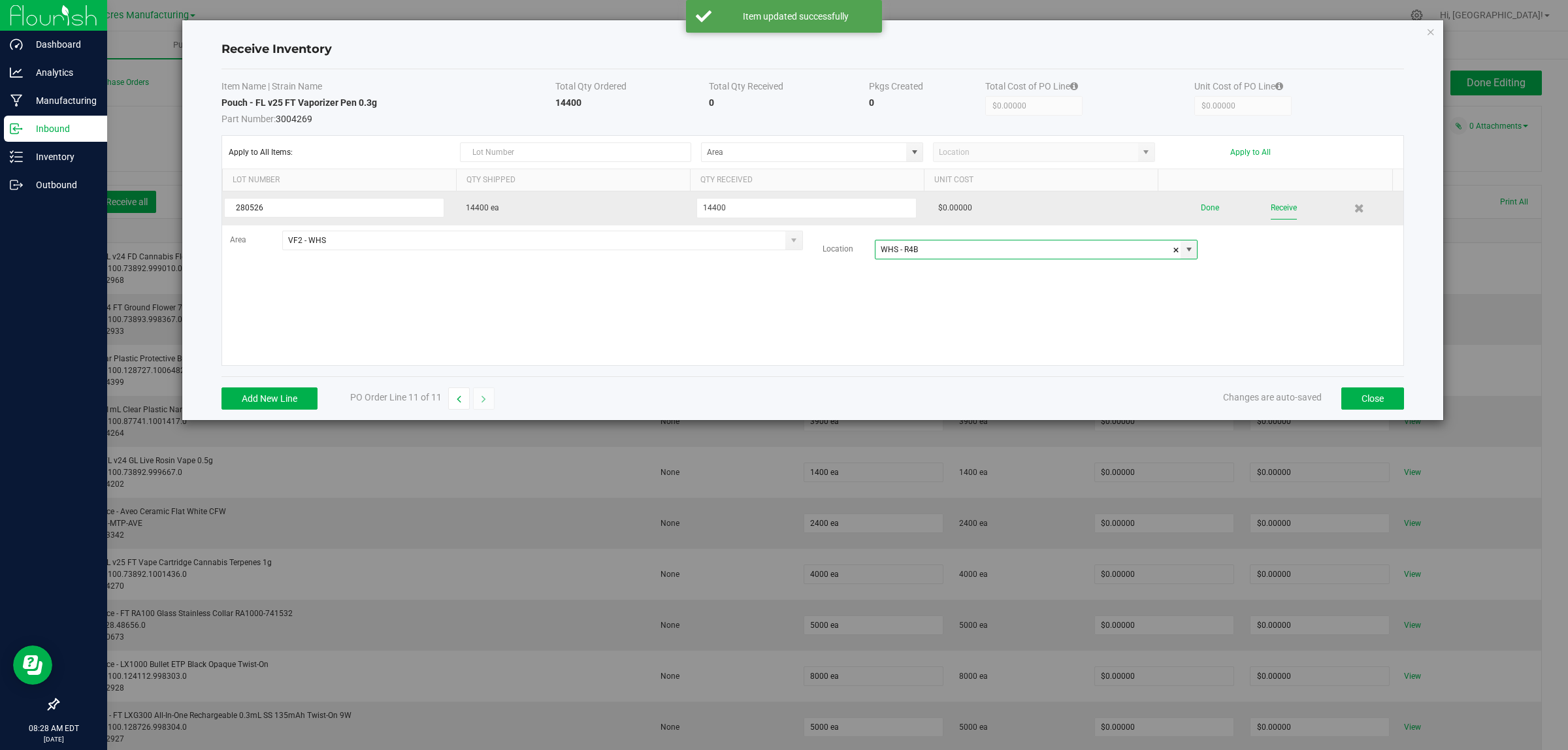
type input "WHS - R4B"
click at [1272, 216] on button "Receive" at bounding box center [1284, 208] width 27 height 23
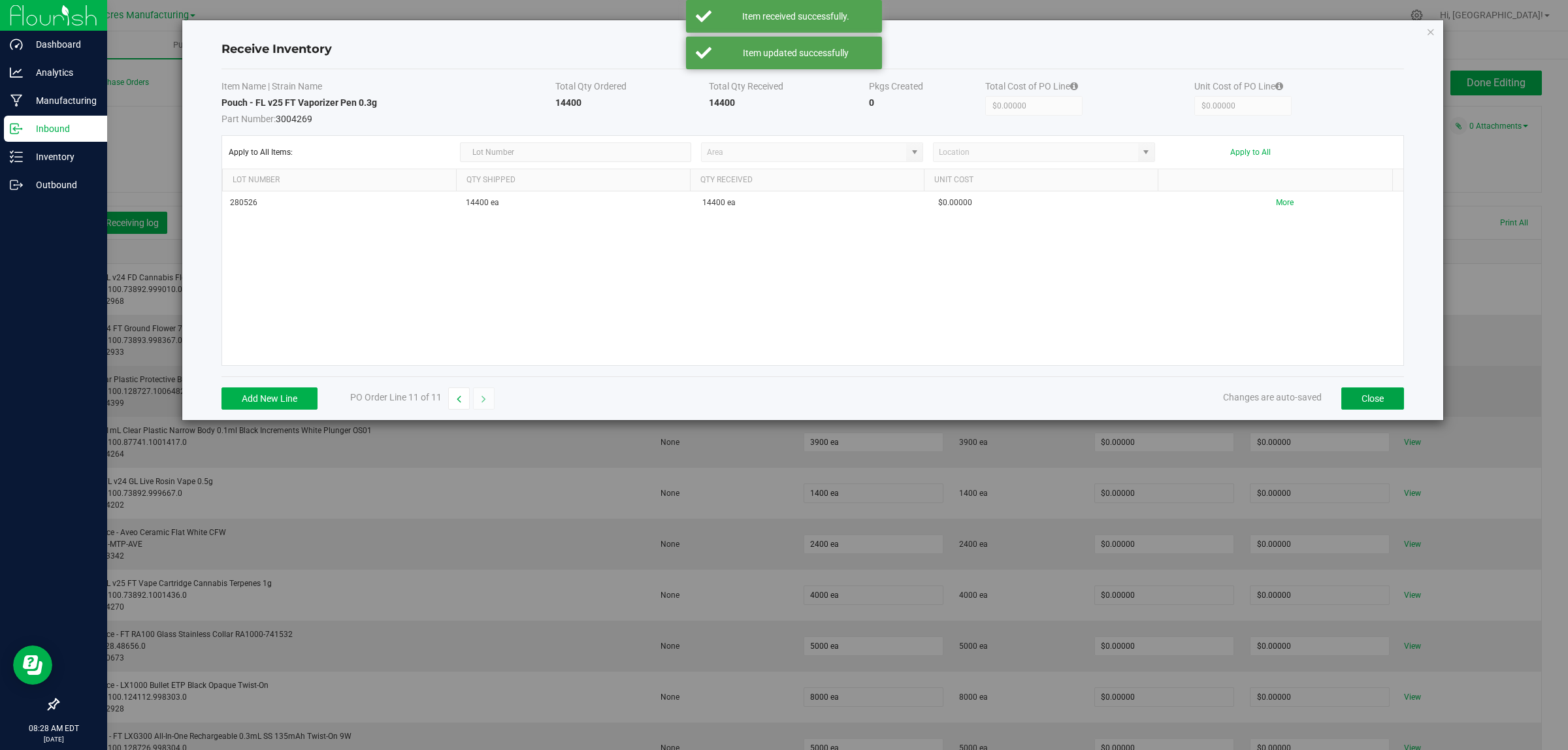
click at [1384, 400] on button "Close" at bounding box center [1372, 399] width 63 height 23
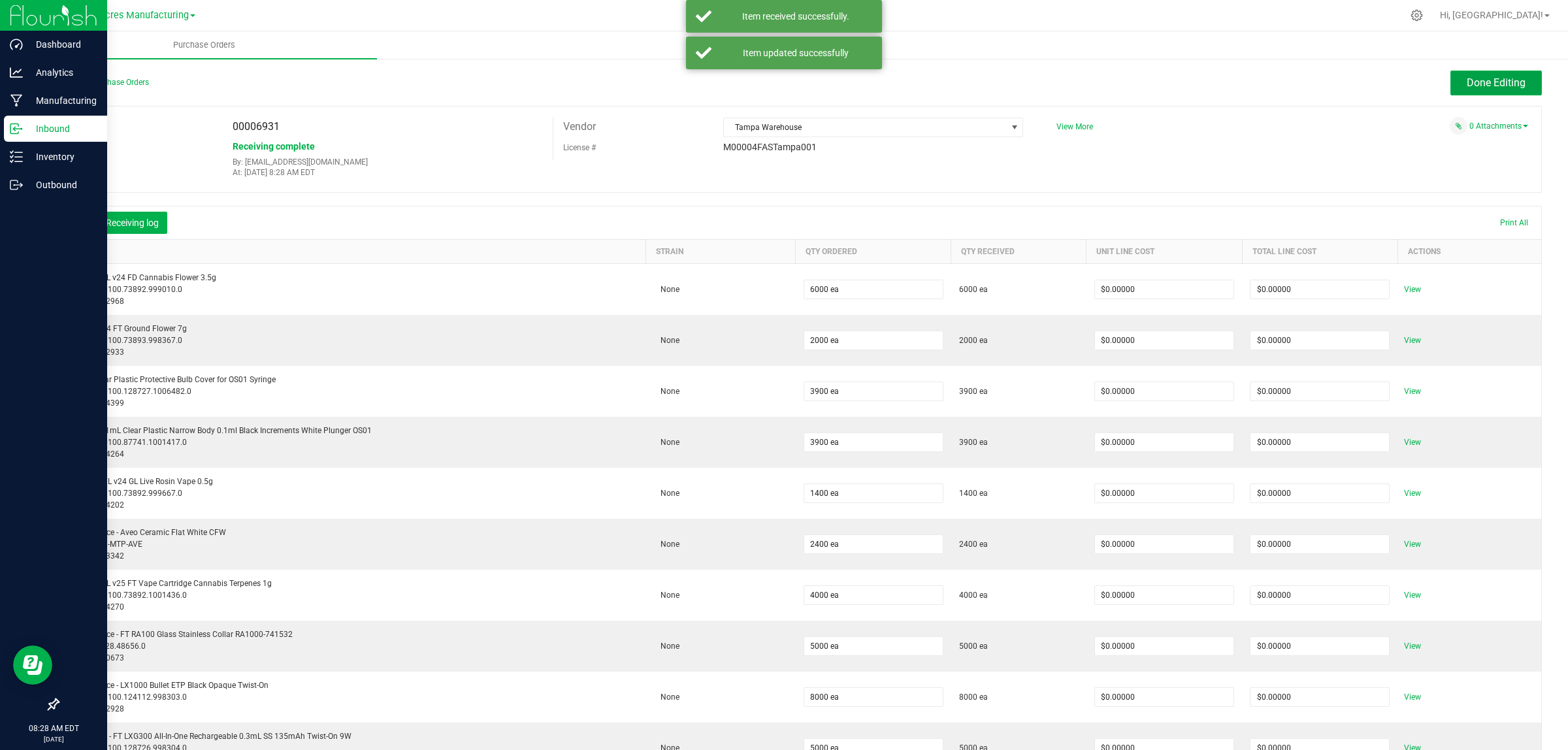
drag, startPoint x: 1491, startPoint y: 83, endPoint x: 932, endPoint y: 183, distance: 567.9
click at [1490, 84] on span "Done Editing" at bounding box center [1496, 83] width 59 height 13
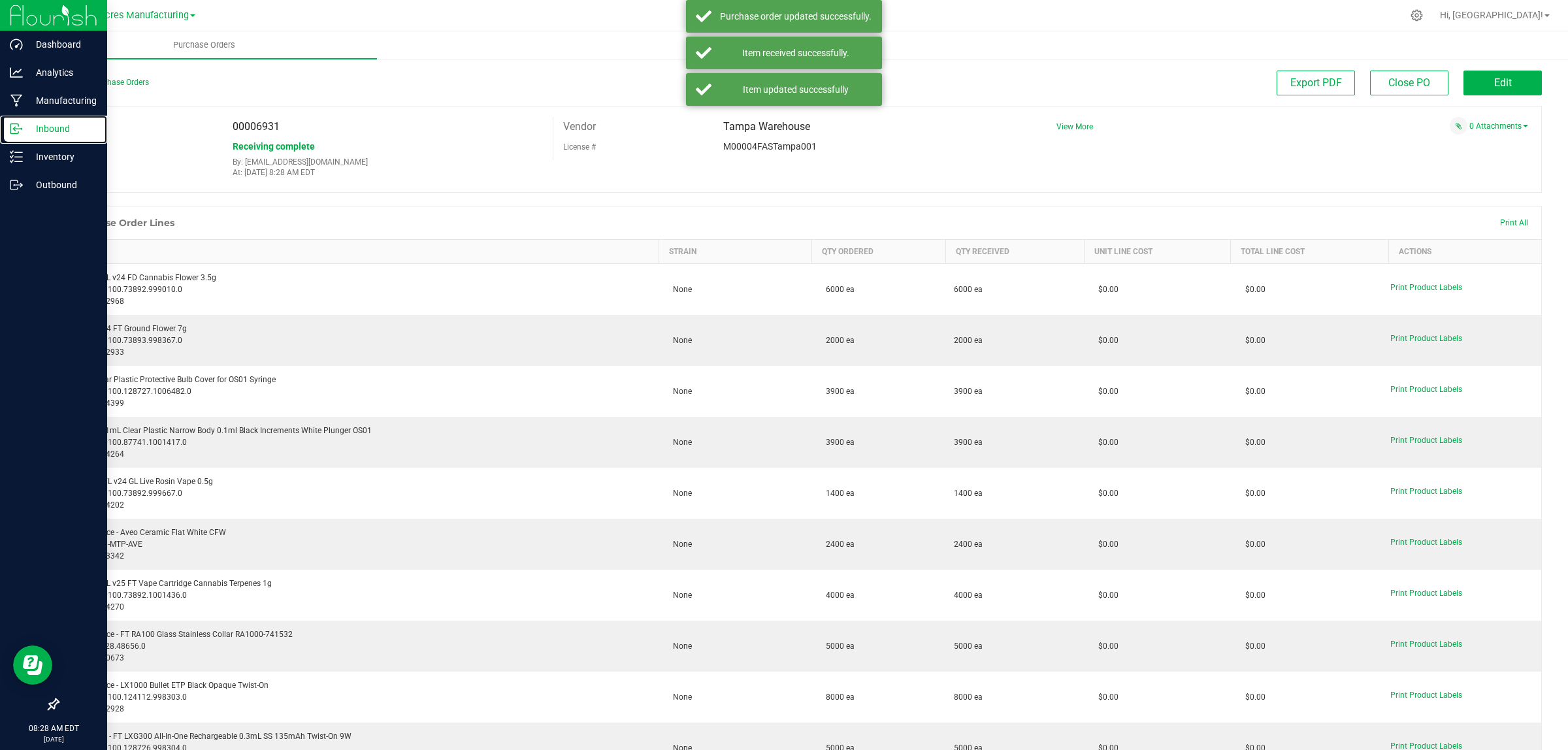
click at [17, 129] on line at bounding box center [17, 129] width 8 height 0
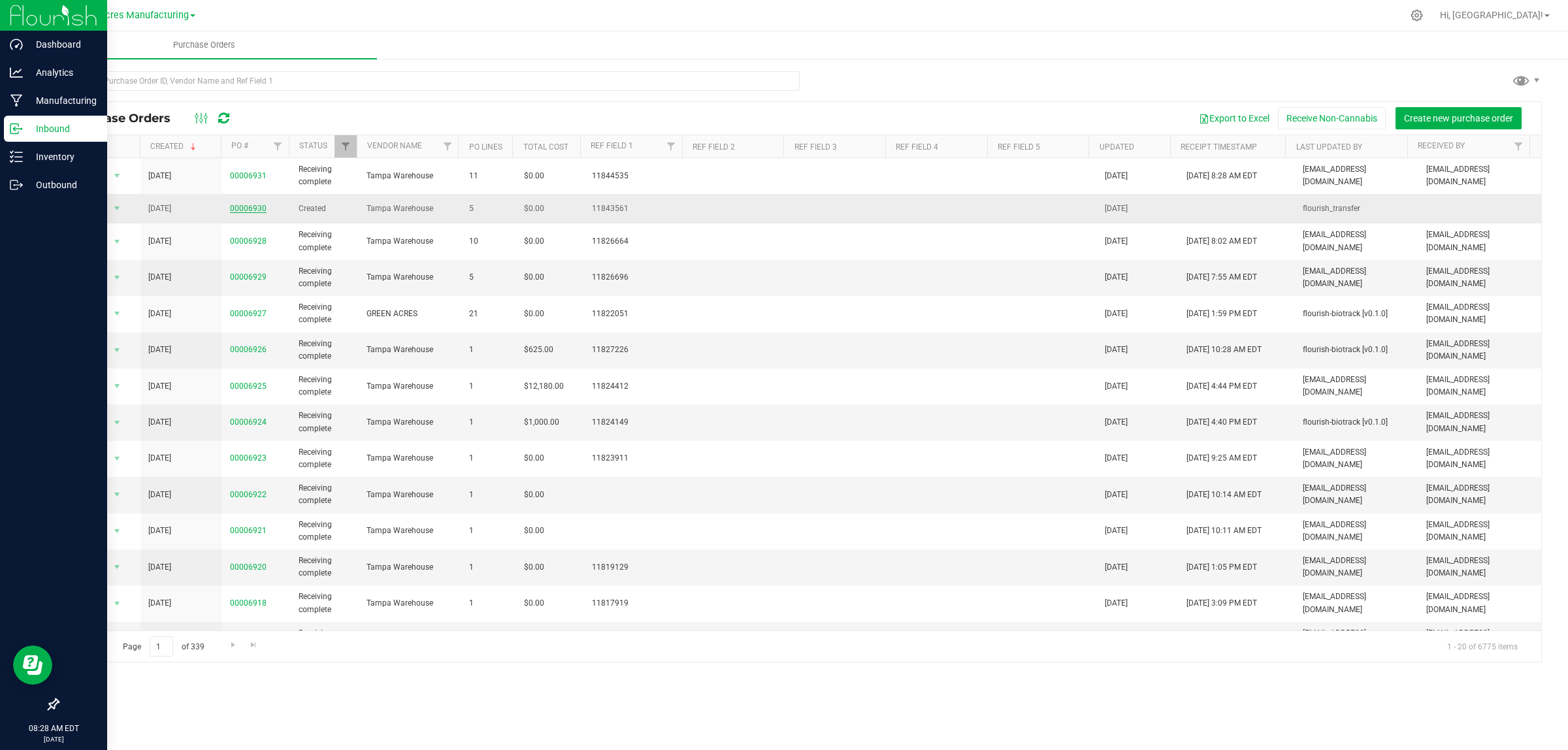
click at [260, 207] on link "00006930" at bounding box center [248, 208] width 36 height 9
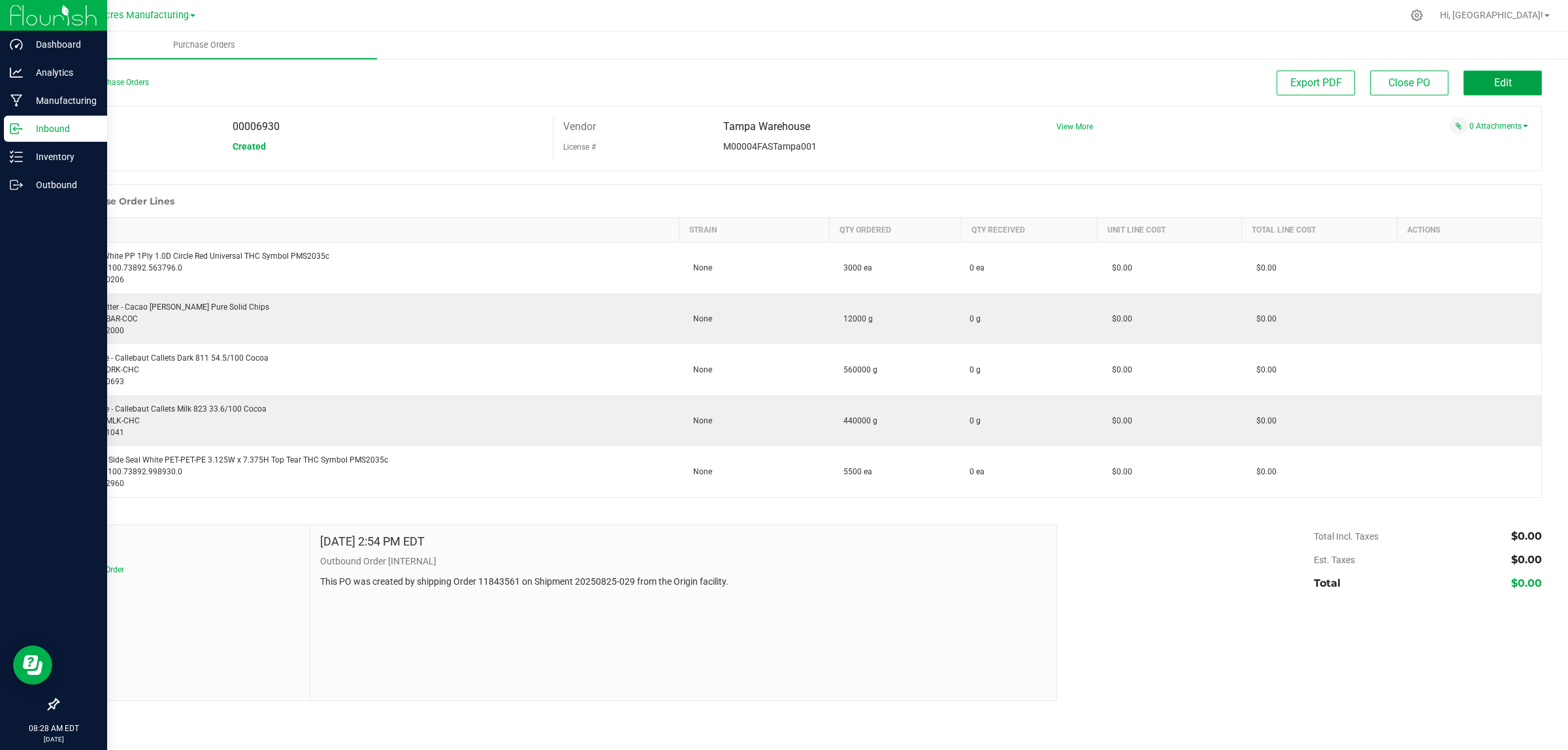
click at [1506, 77] on span "Edit" at bounding box center [1503, 83] width 18 height 13
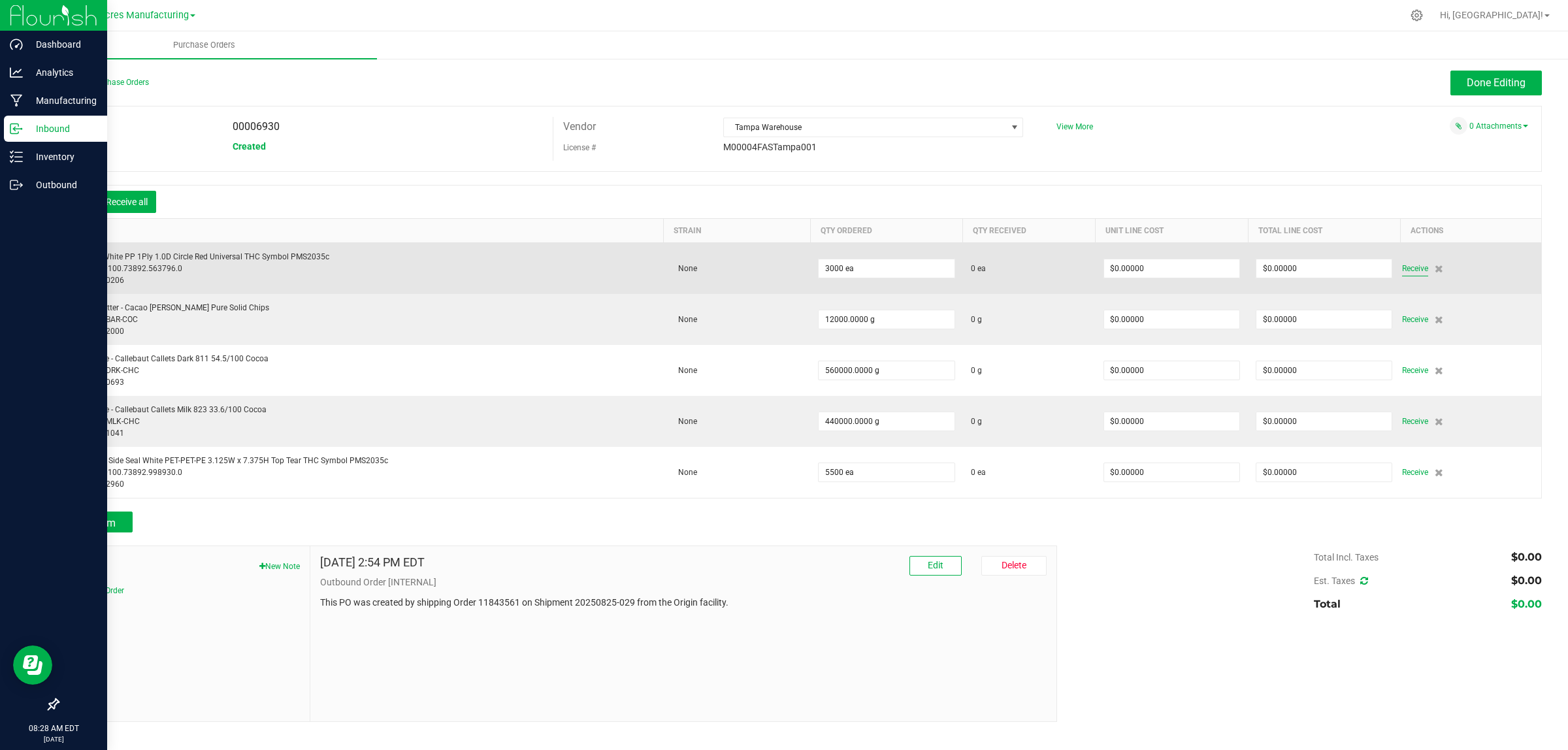
click at [1414, 266] on span "Receive" at bounding box center [1415, 269] width 27 height 16
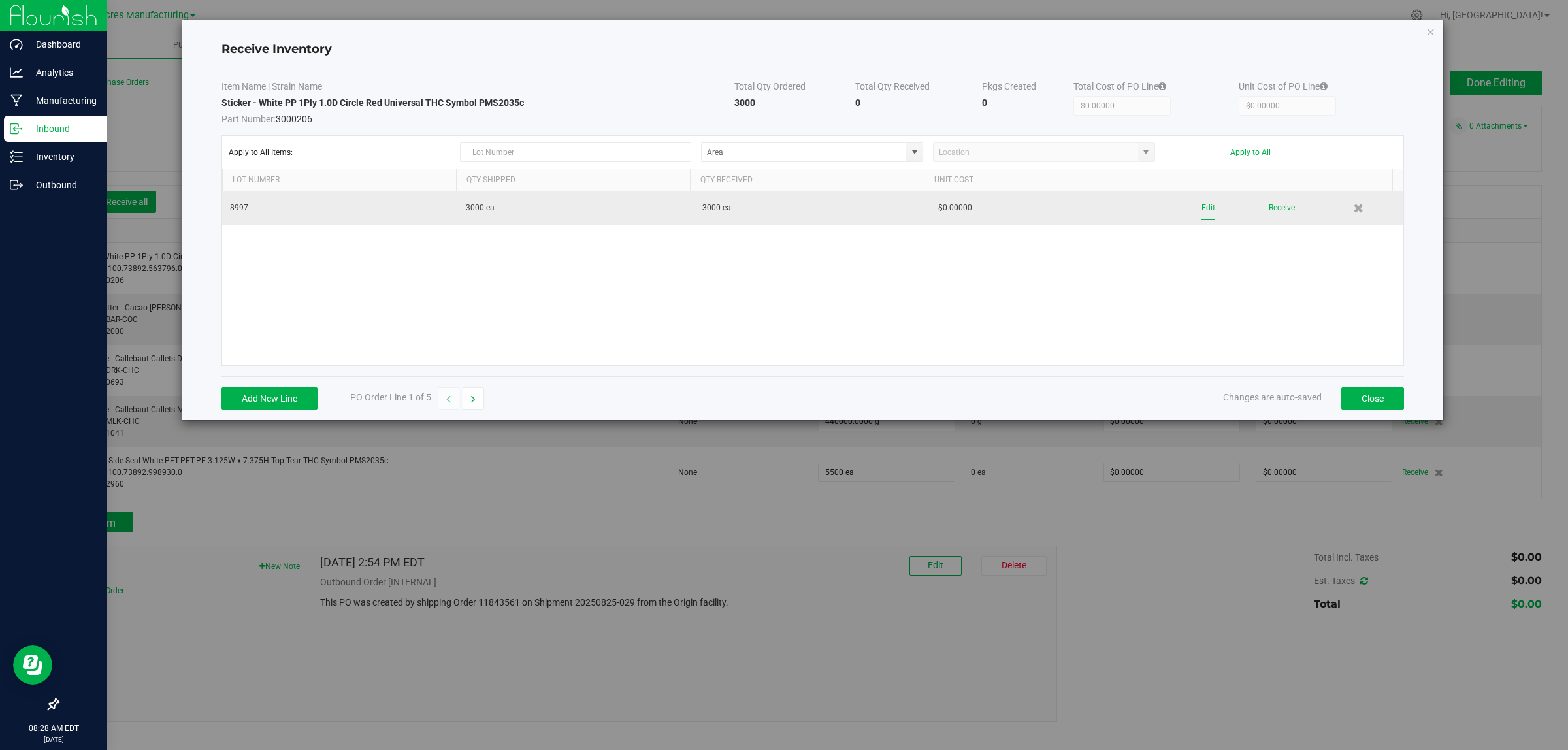
click at [1201, 204] on button "Edit" at bounding box center [1208, 208] width 14 height 23
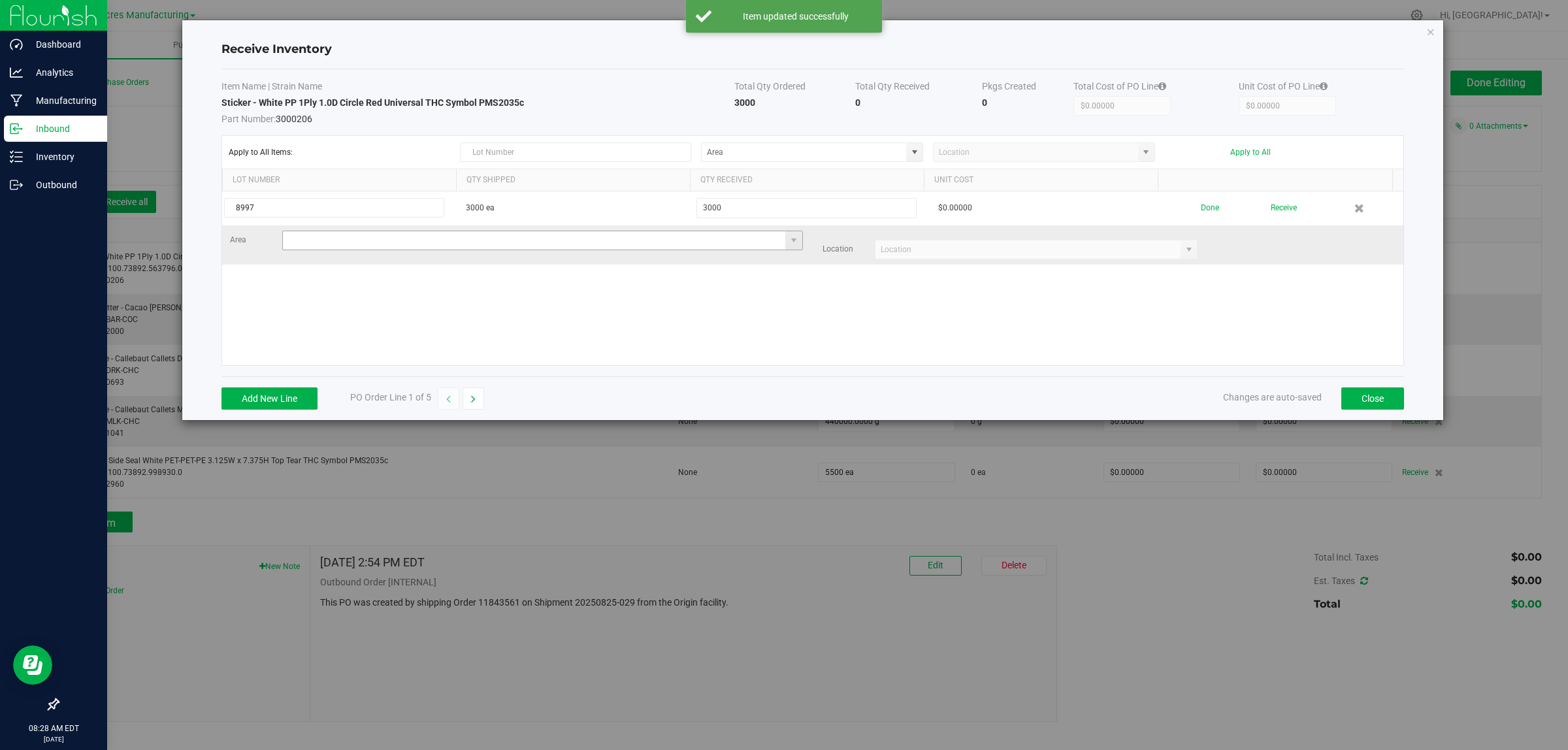
click at [314, 243] on input at bounding box center [534, 240] width 503 height 19
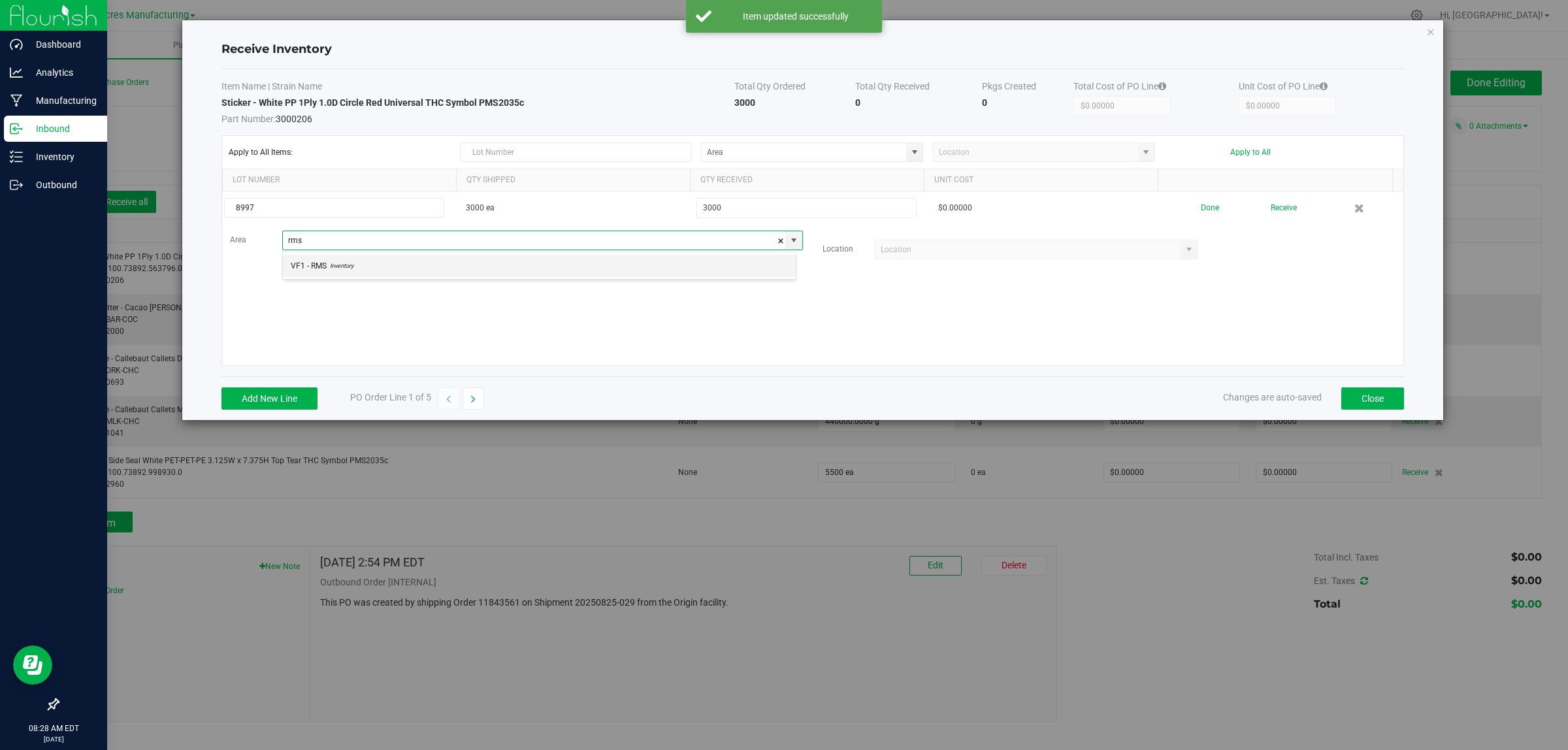
click at [395, 262] on li "VF1 - RMS Inventory" at bounding box center [539, 266] width 513 height 23
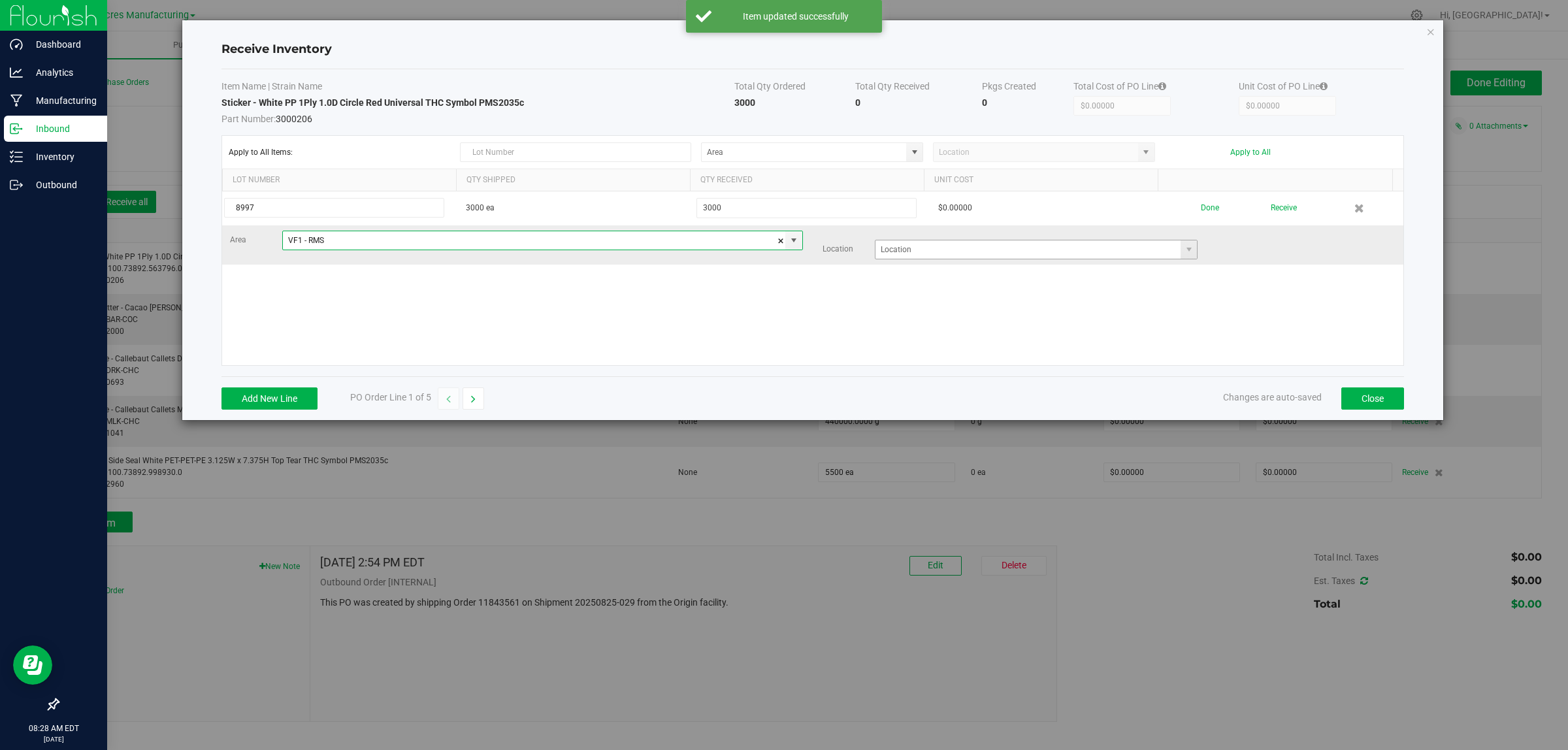
type input "VF1 - RMS"
click at [916, 246] on input at bounding box center [1028, 249] width 306 height 19
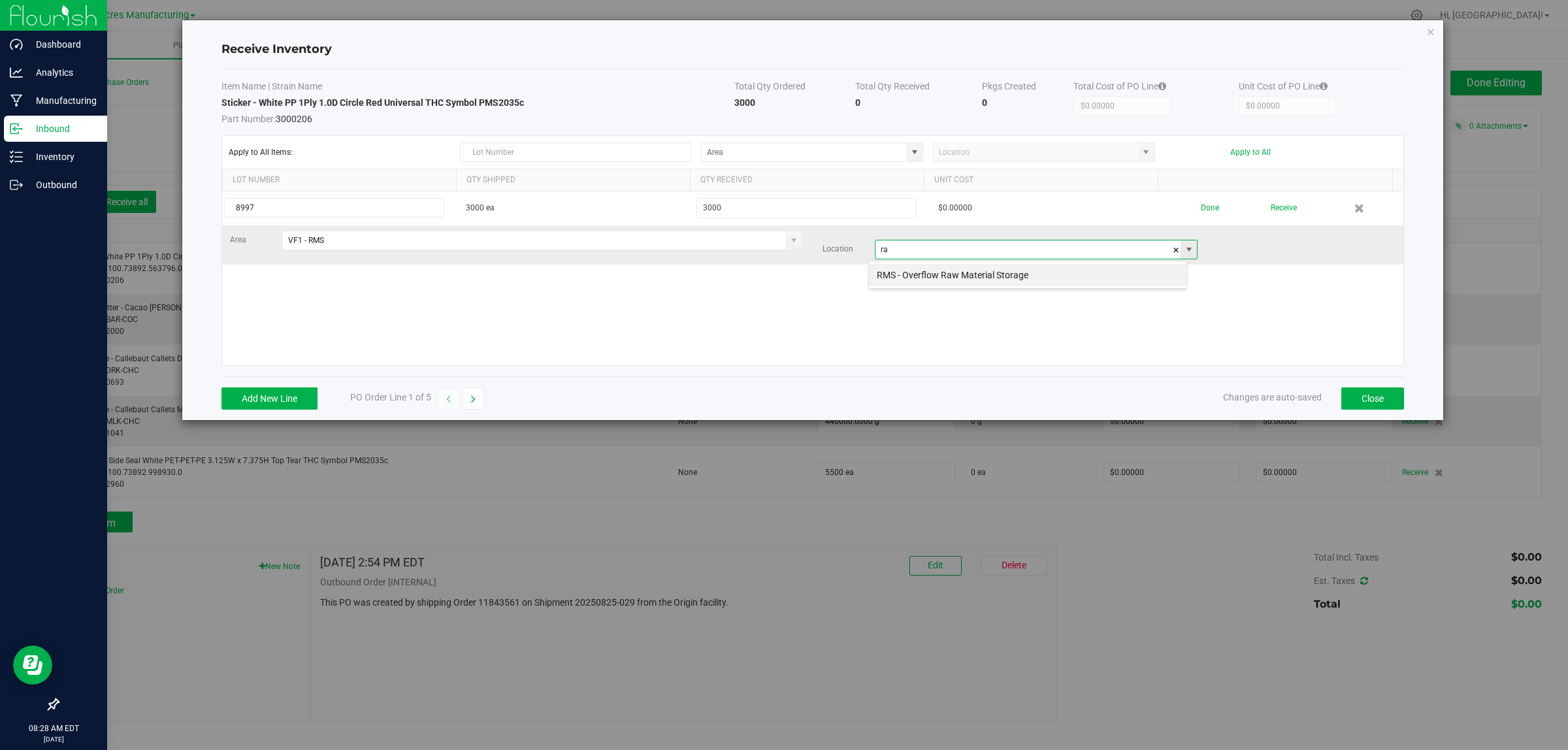
scroll to position [21, 319]
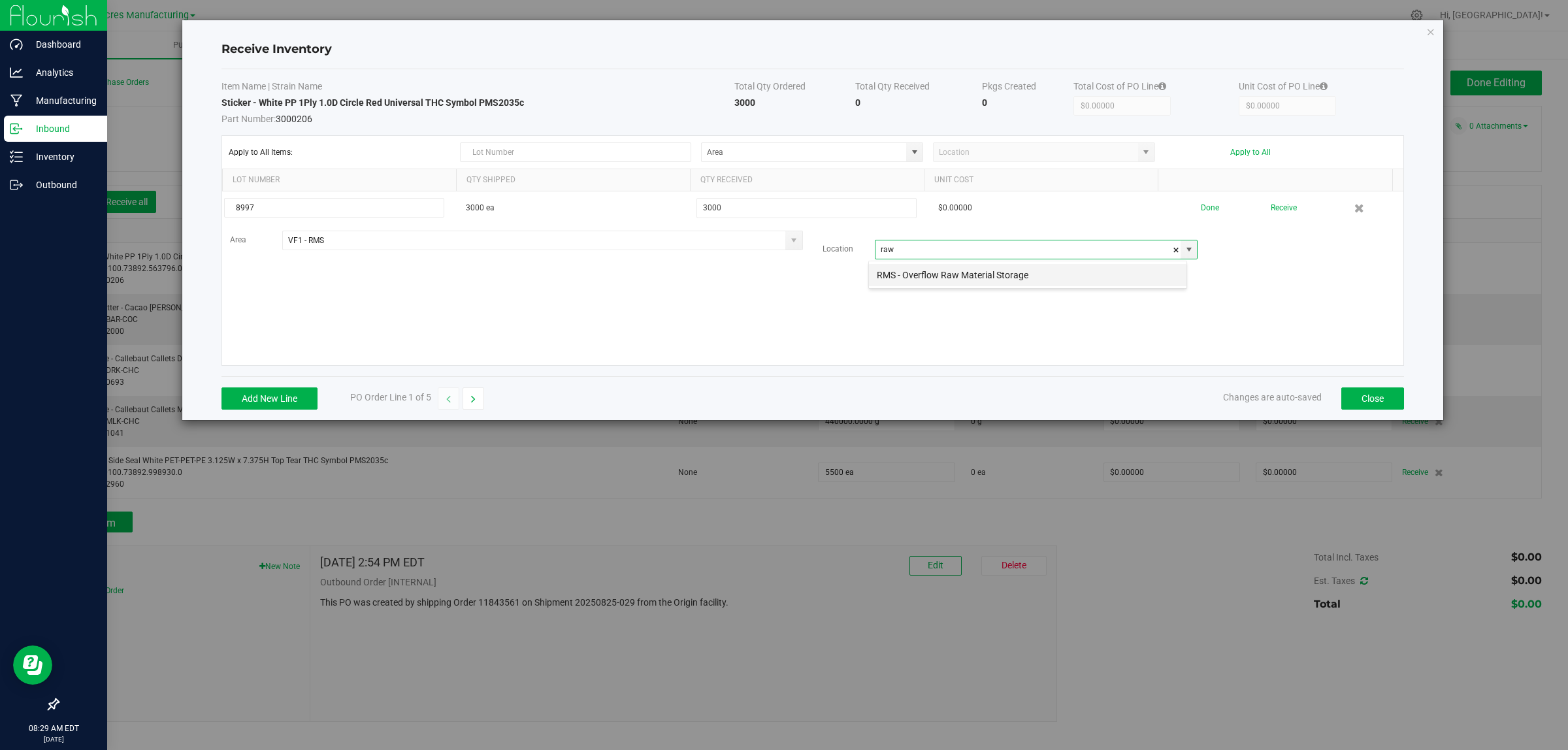
click at [915, 272] on li "RMS - Overflow Raw Material Storage" at bounding box center [1027, 275] width 318 height 23
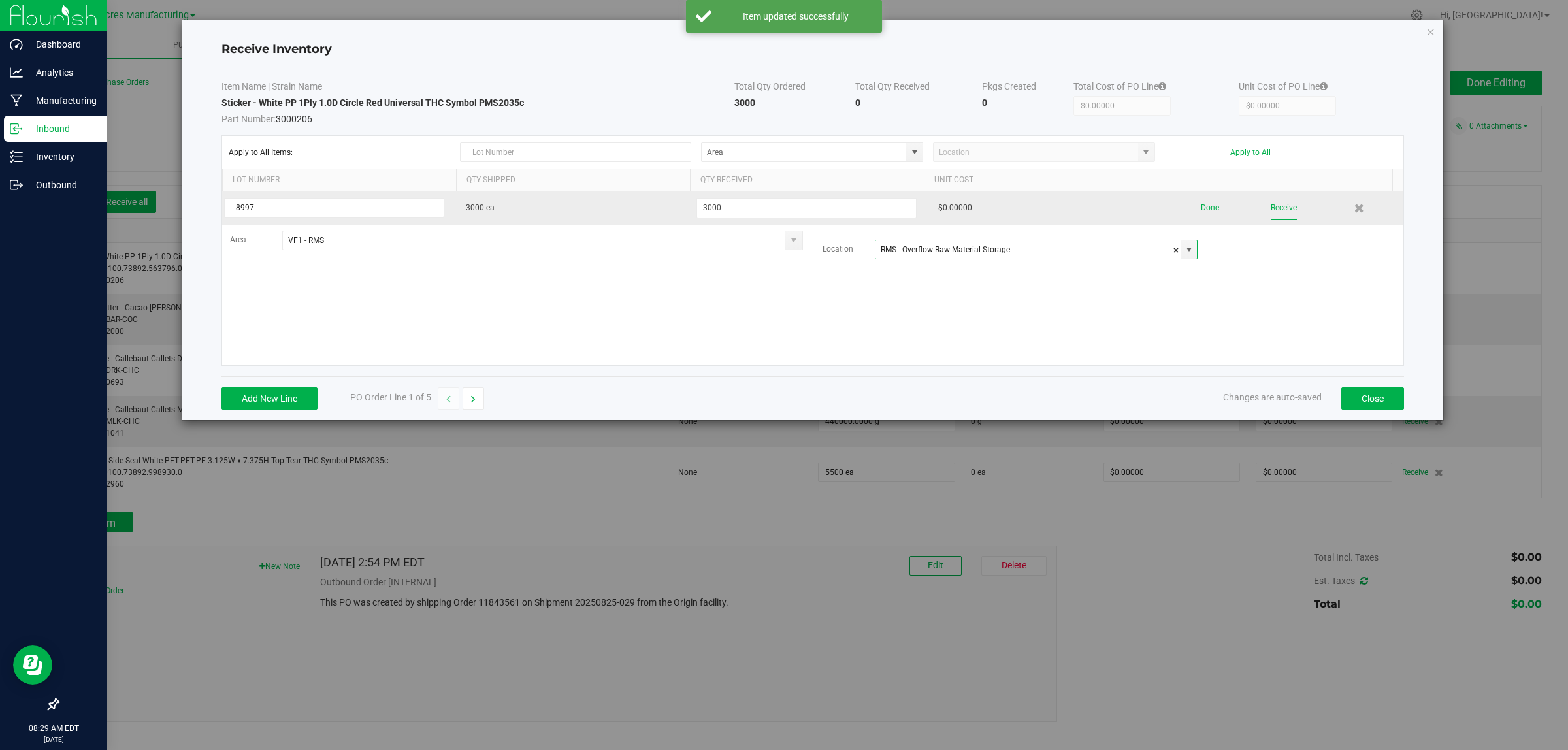
type input "RMS - Overflow Raw Material Storage"
click at [1273, 210] on button "Receive" at bounding box center [1284, 208] width 27 height 23
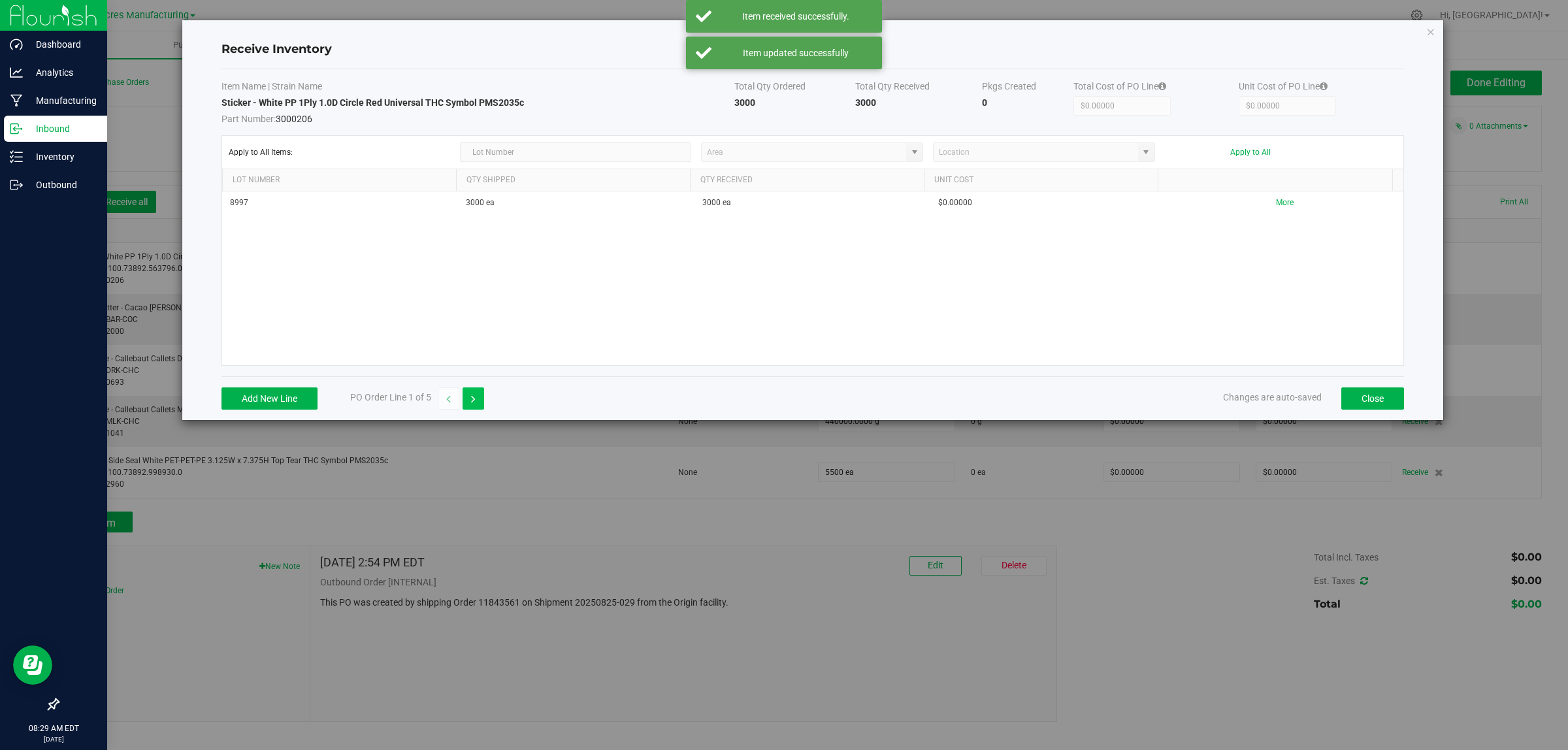
click at [478, 399] on button "button" at bounding box center [473, 399] width 22 height 23
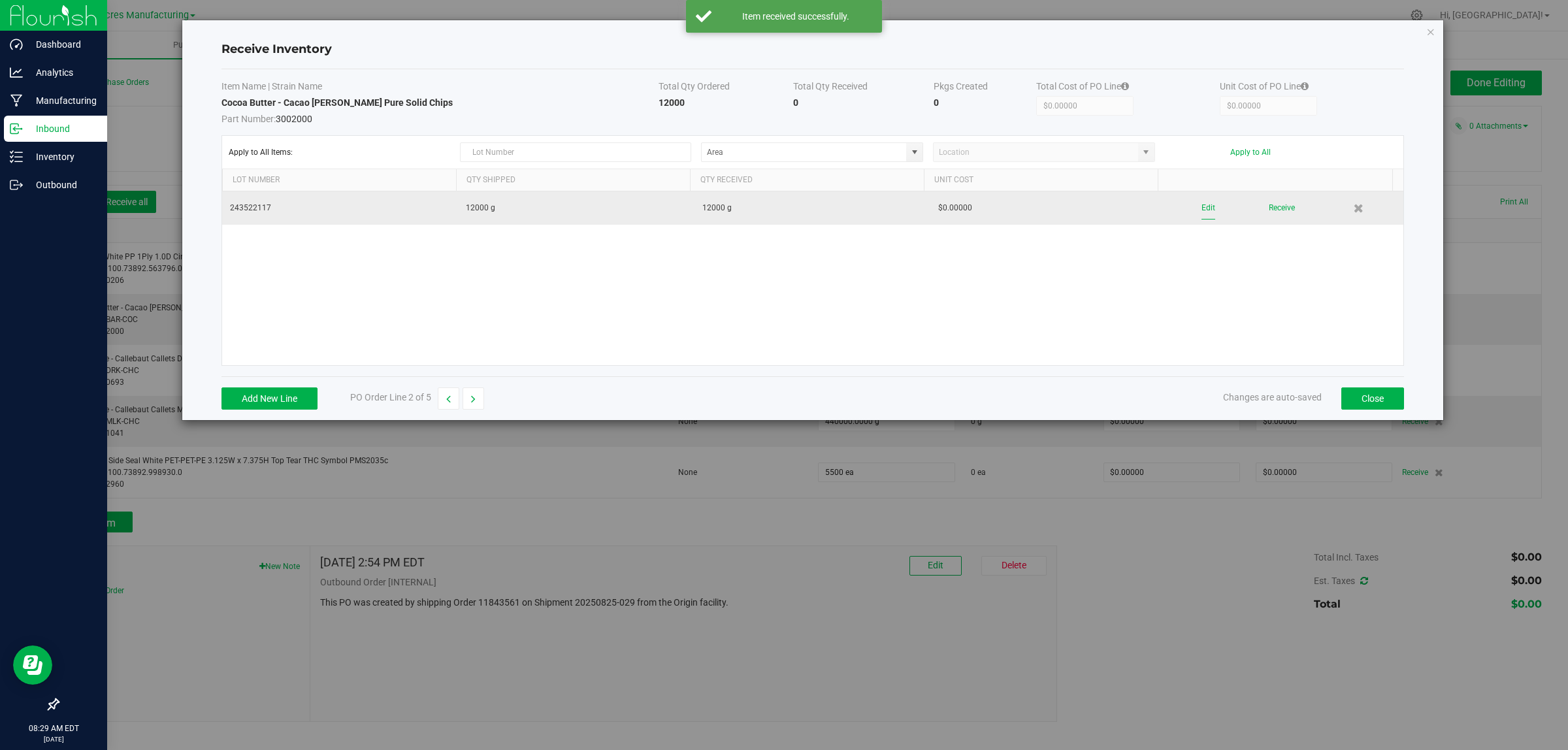
click at [1201, 204] on button "Edit" at bounding box center [1208, 208] width 14 height 23
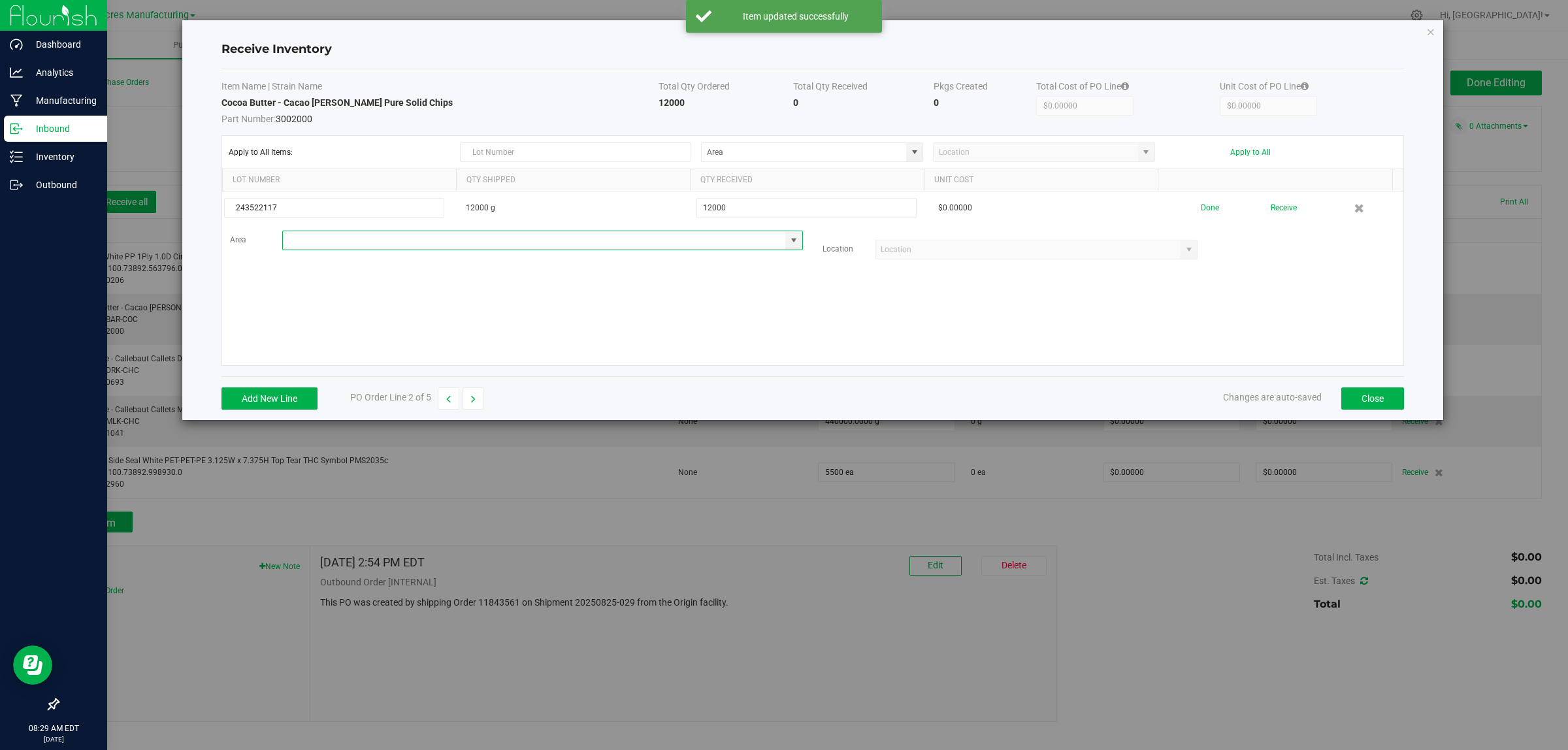
click at [616, 242] on input at bounding box center [534, 240] width 503 height 19
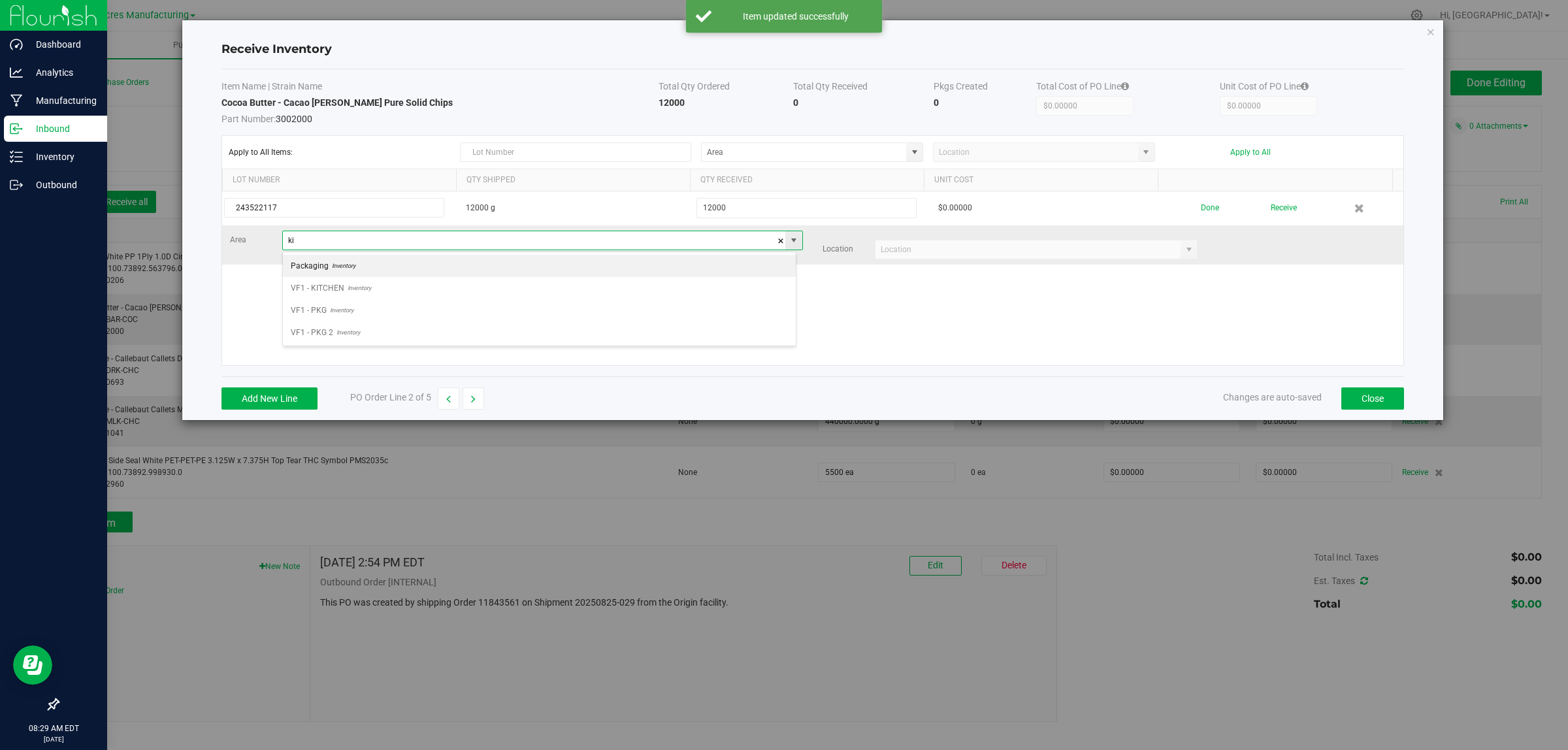
scroll to position [21, 513]
type input "VF1 - KITCHEN"
click at [1032, 252] on input at bounding box center [1028, 249] width 306 height 19
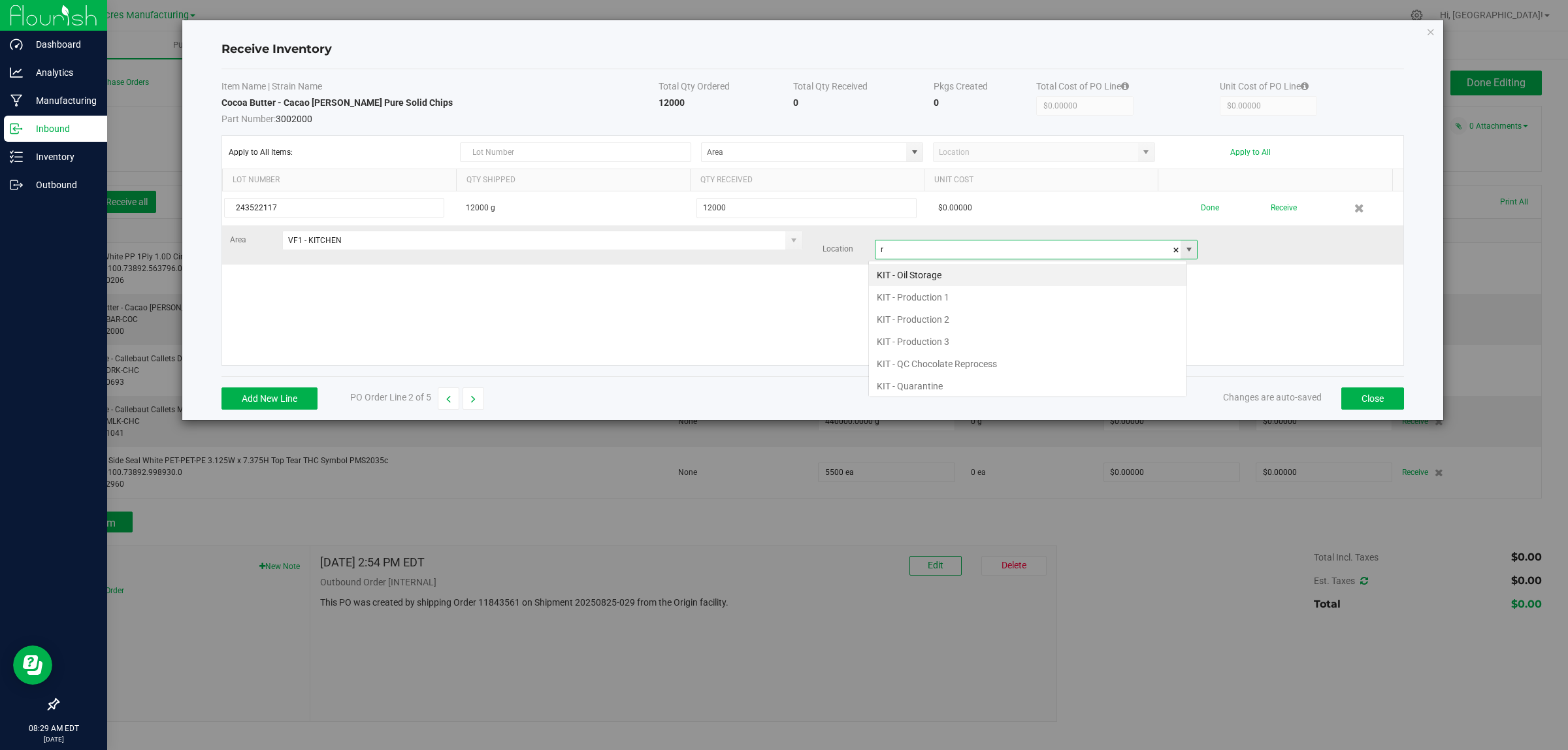
scroll to position [21, 319]
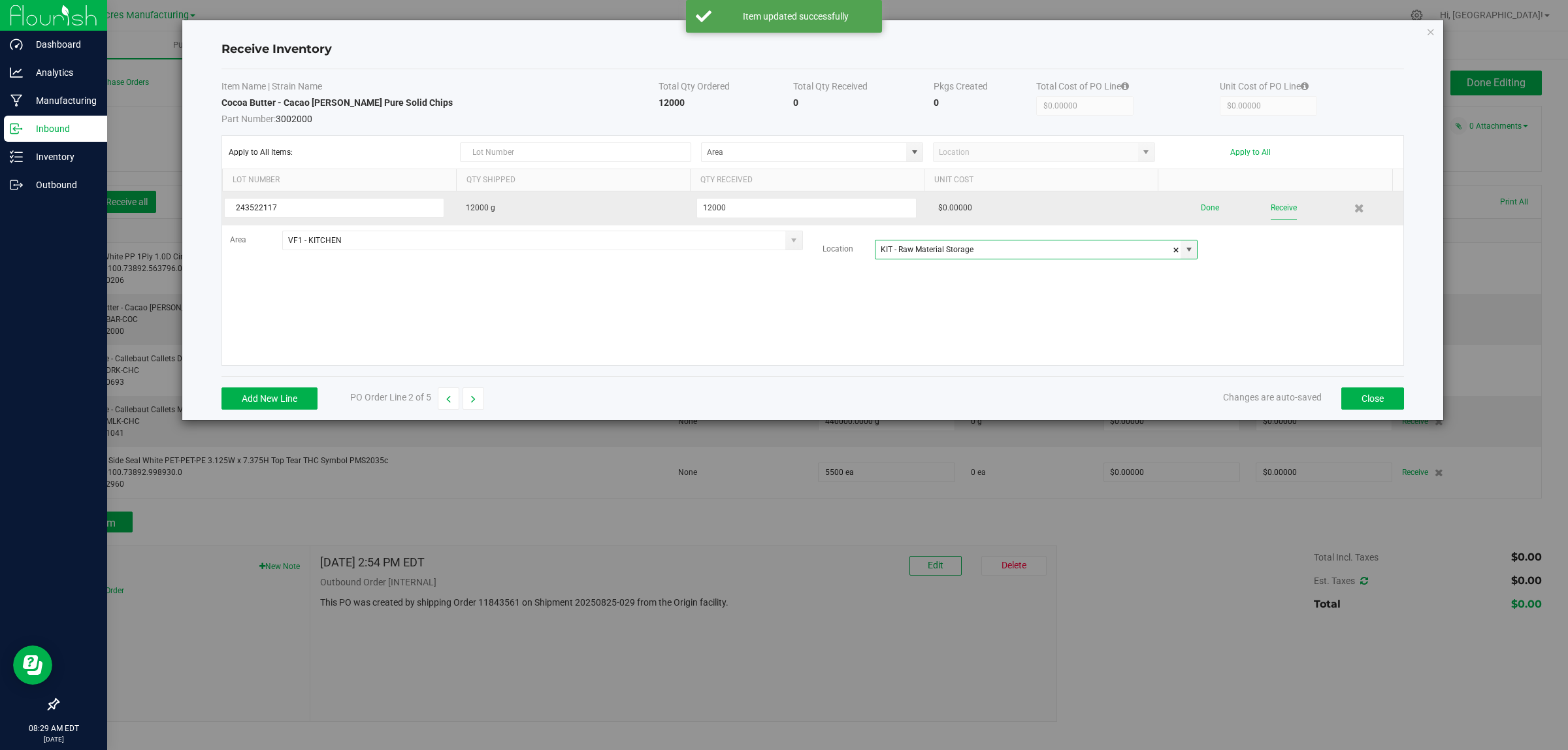
type input "KIT - Raw Material Storage"
click at [1278, 205] on button "Receive" at bounding box center [1284, 208] width 27 height 23
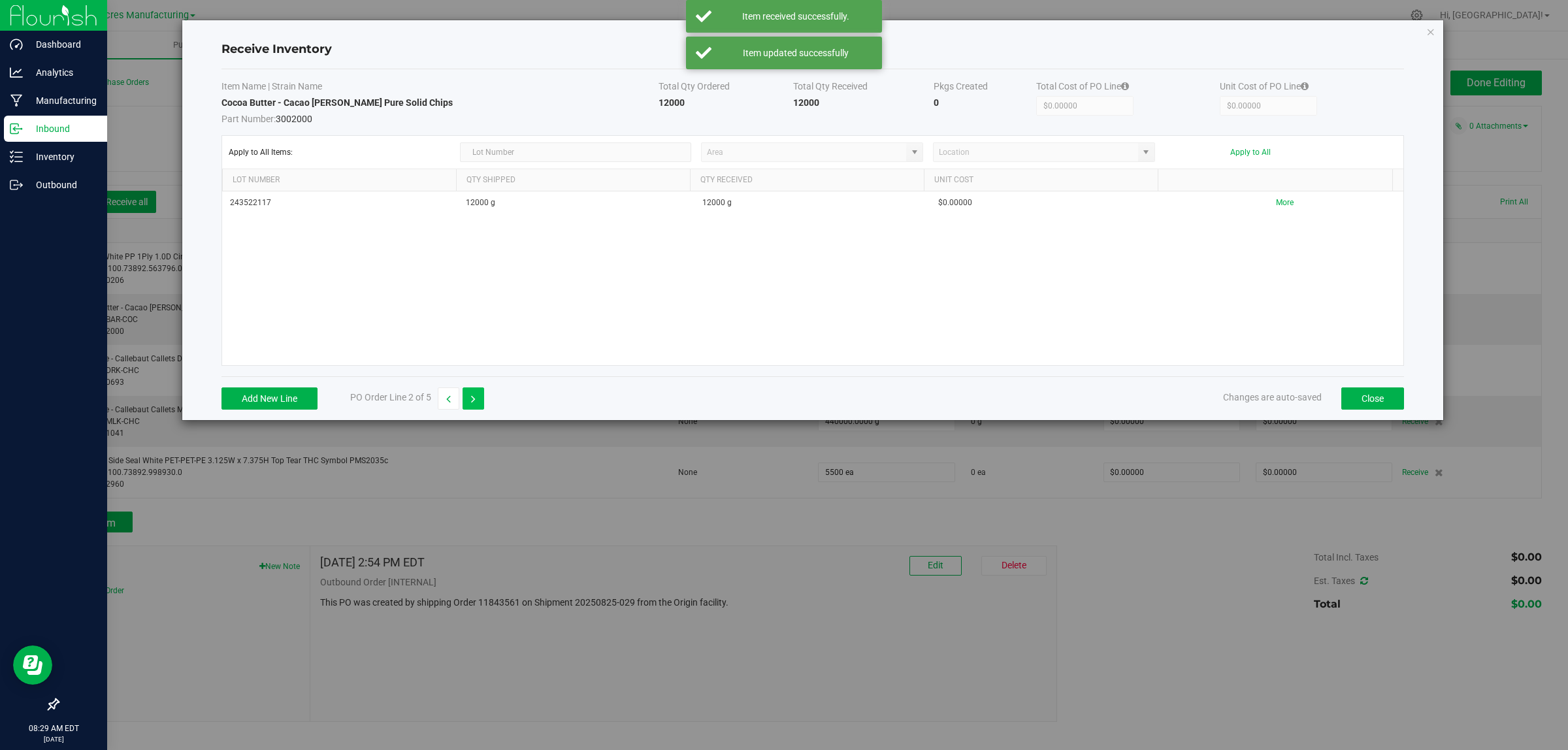
click at [475, 401] on icon "button" at bounding box center [473, 399] width 5 height 9
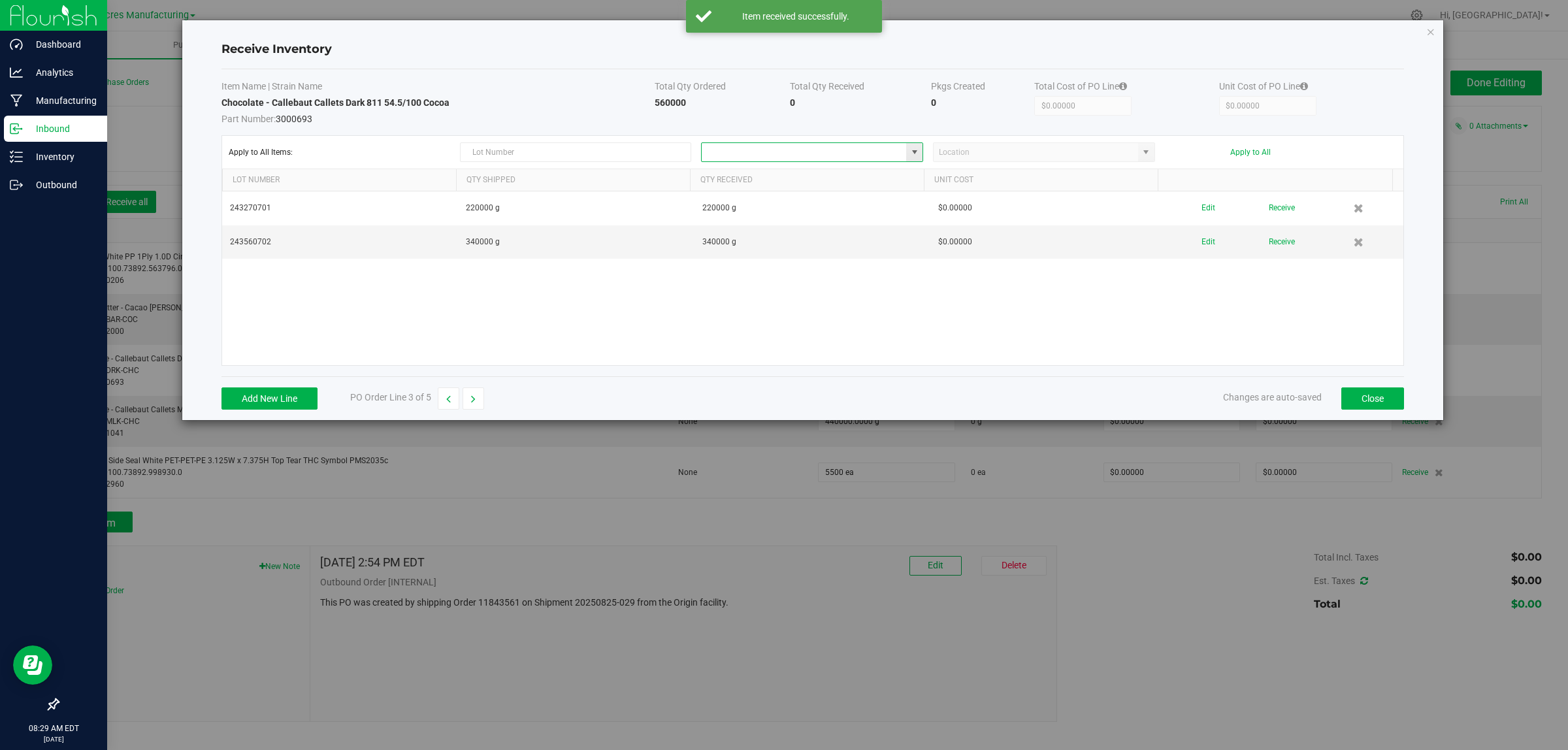
click at [820, 152] on input at bounding box center [804, 152] width 205 height 19
type input "VF1 - KITCHEN"
click at [989, 152] on input at bounding box center [1036, 152] width 205 height 19
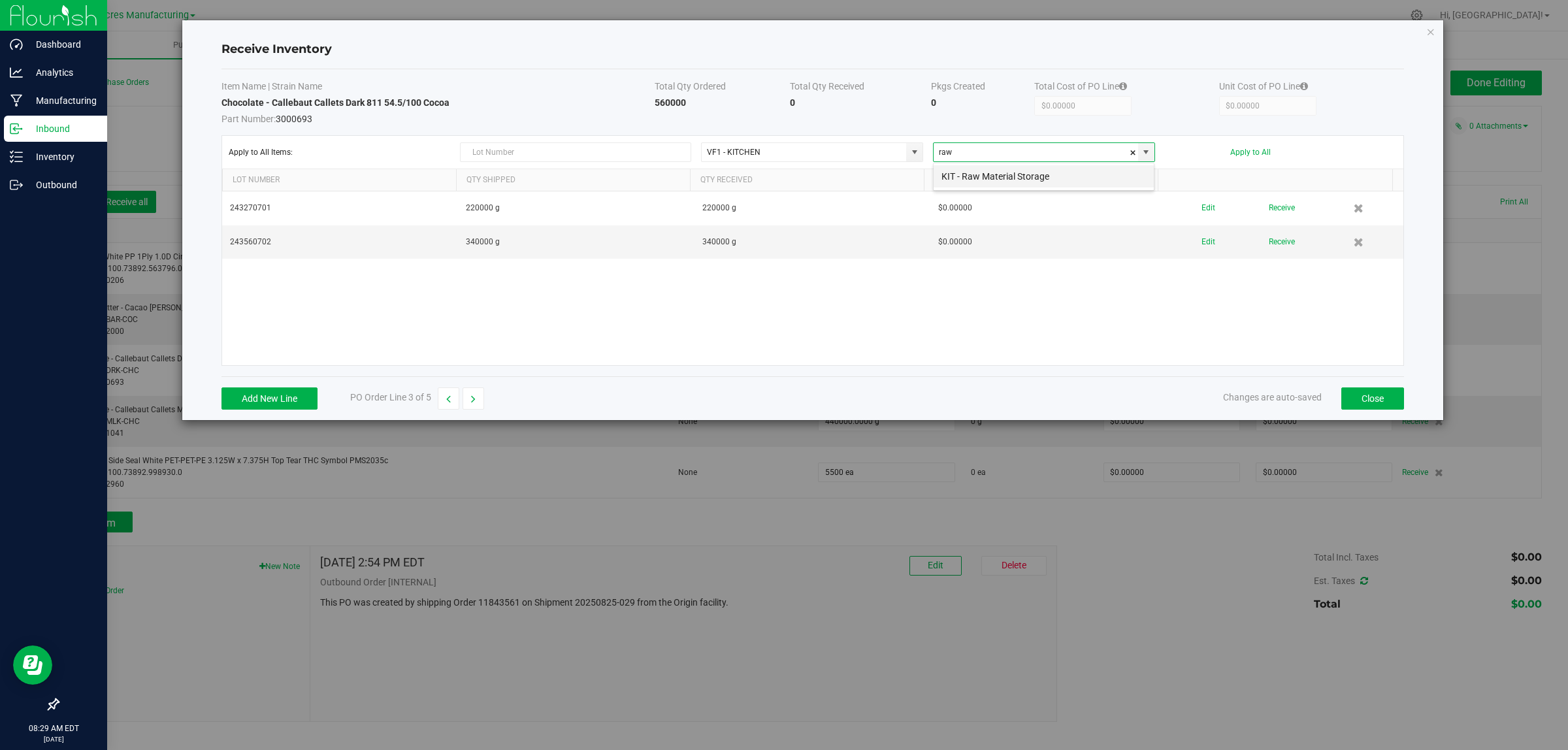
click at [1001, 174] on li "KIT - Raw Material Storage" at bounding box center [1044, 176] width 220 height 23
type input "KIT - Raw Material Storage"
click at [1255, 154] on button "Apply to All" at bounding box center [1250, 152] width 40 height 9
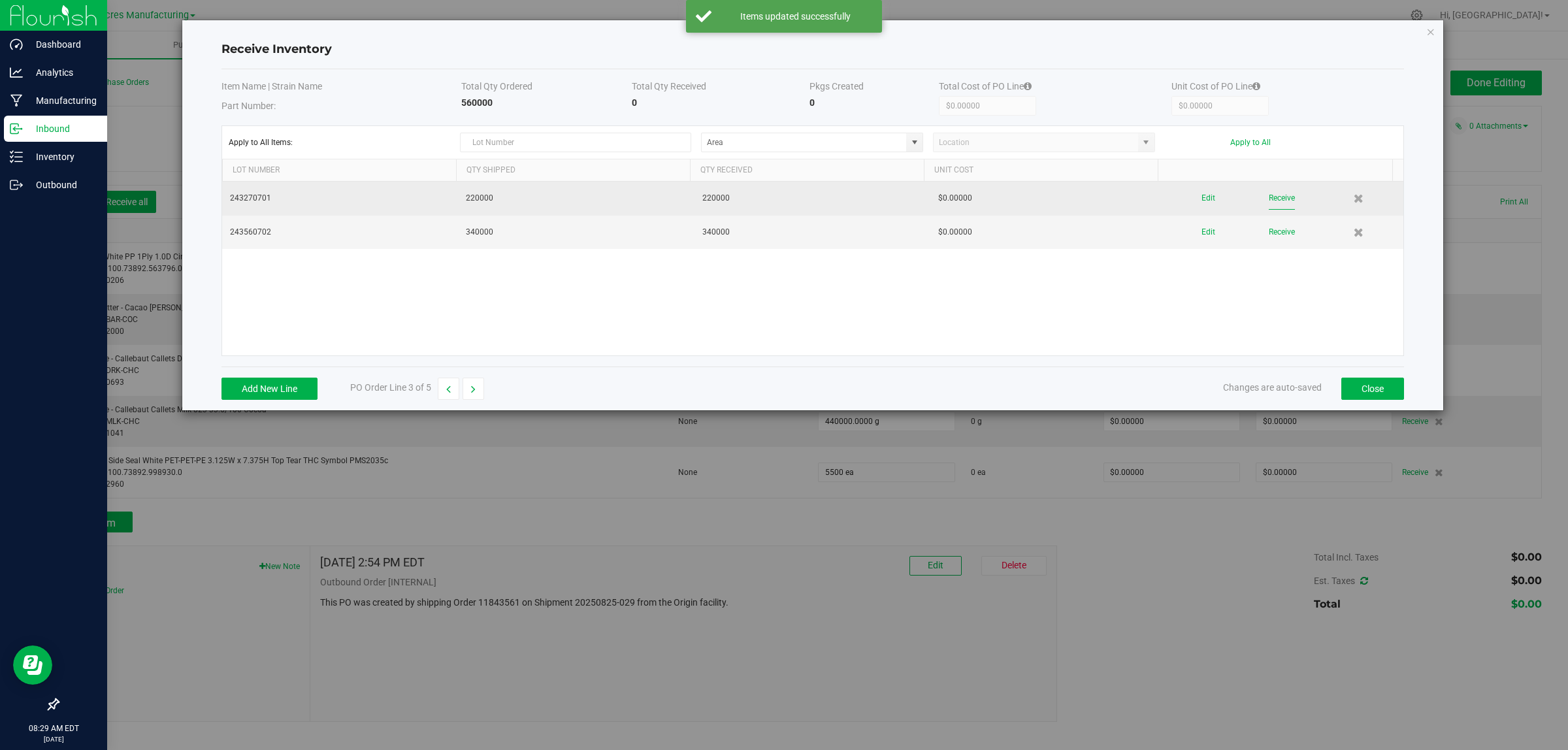
click at [1269, 200] on button "Receive" at bounding box center [1282, 198] width 27 height 23
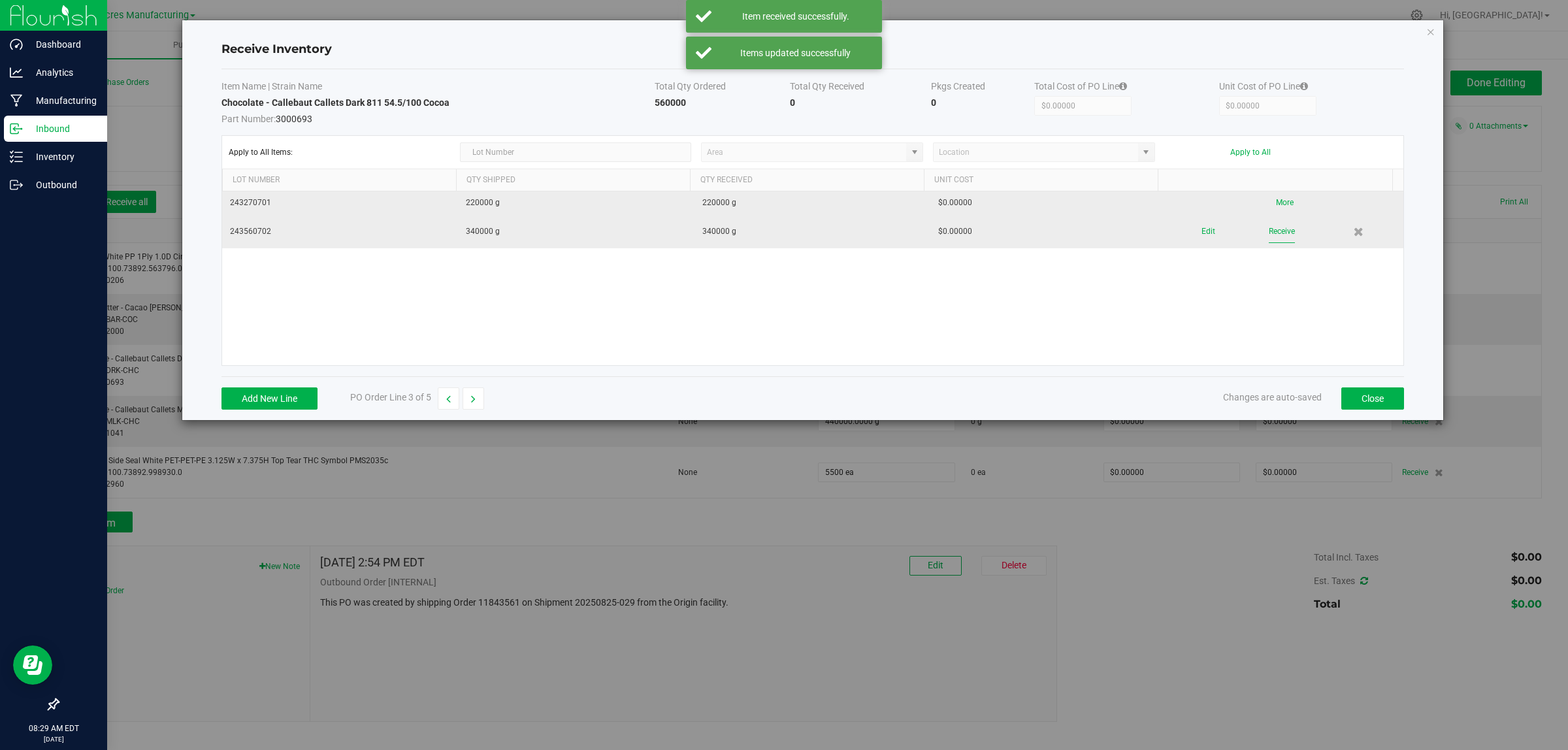
click at [1269, 240] on button "Receive" at bounding box center [1282, 231] width 27 height 23
click at [481, 402] on button "button" at bounding box center [473, 399] width 22 height 23
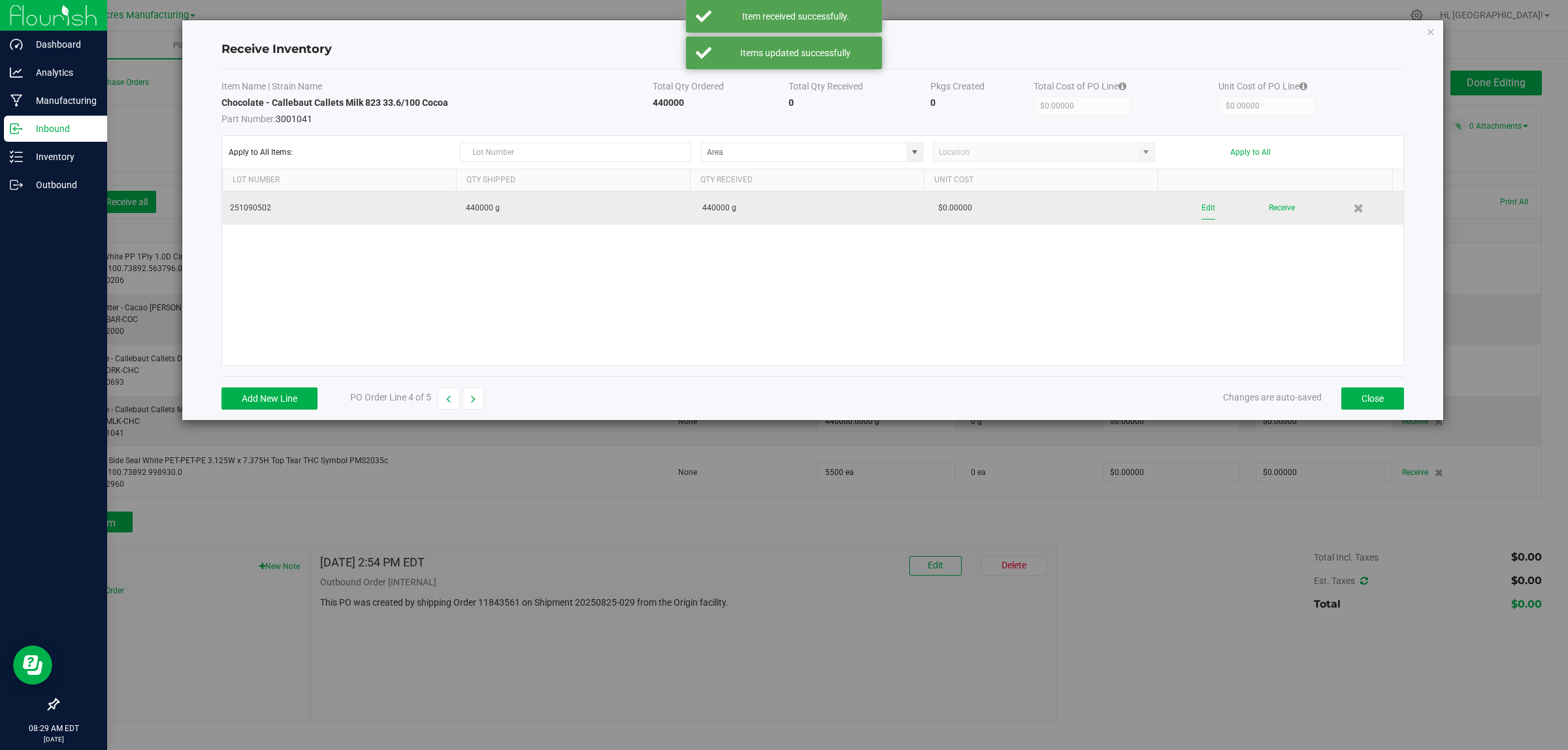
click at [1202, 210] on button "Edit" at bounding box center [1208, 208] width 14 height 23
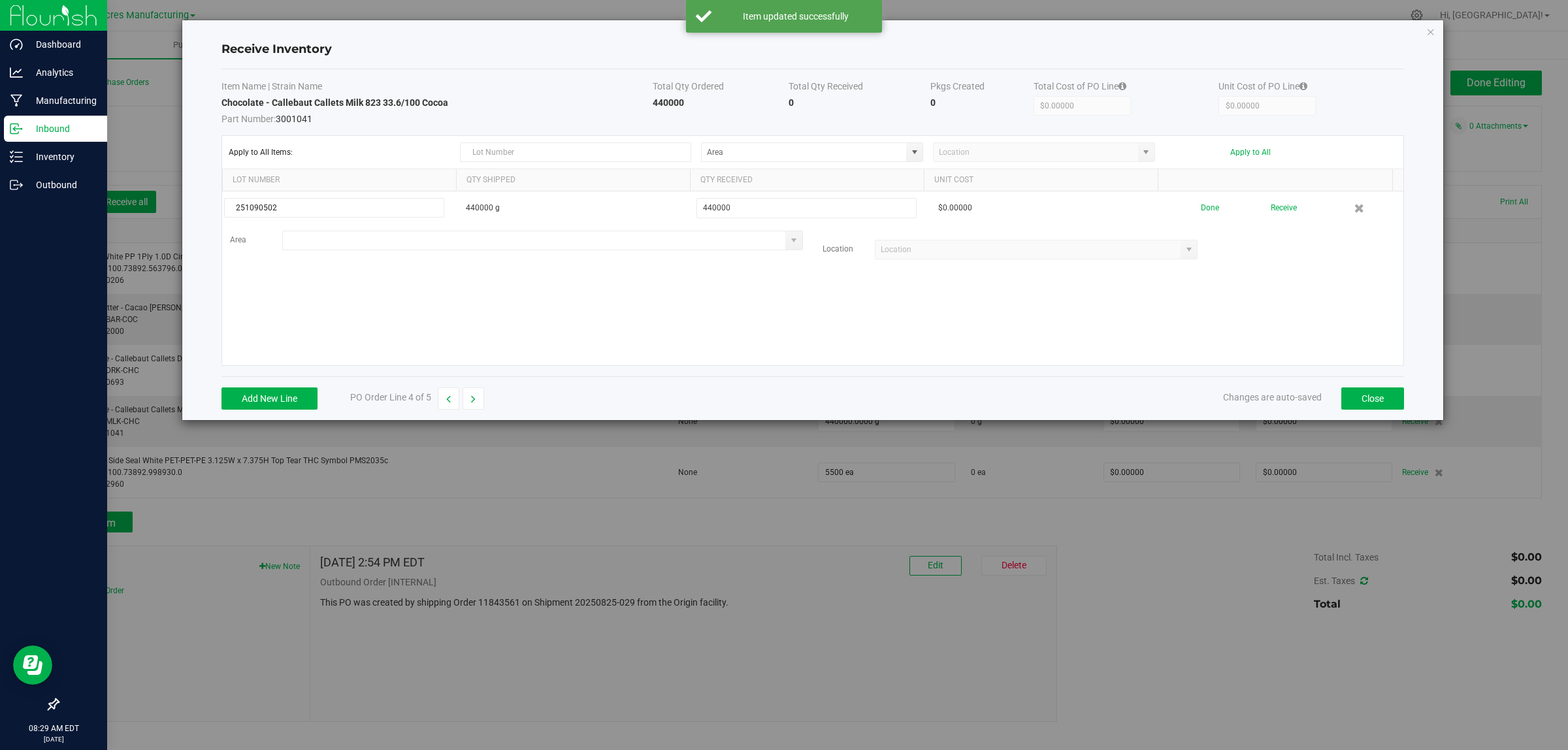
click at [328, 244] on input at bounding box center [534, 240] width 503 height 19
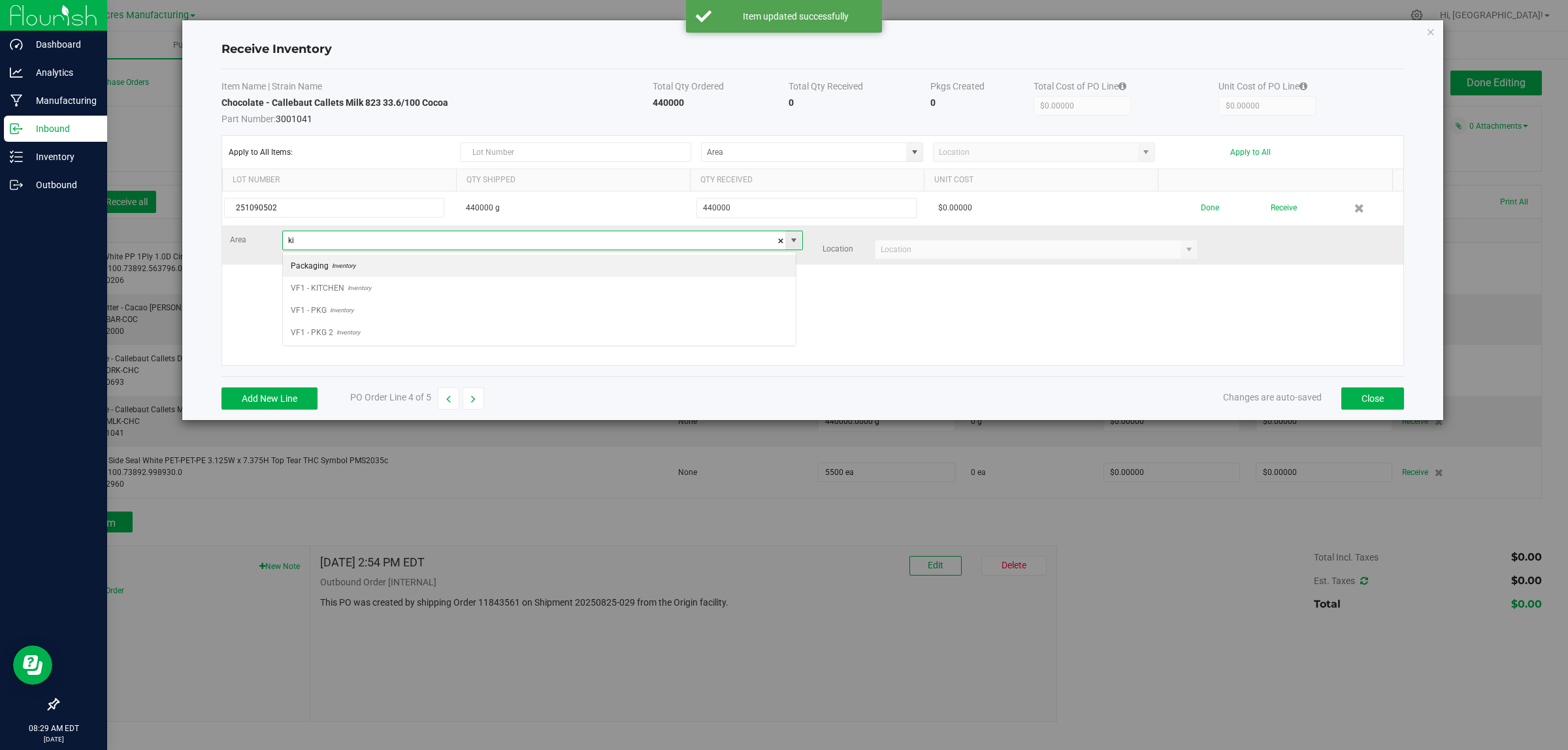
scroll to position [21, 513]
type input "VF1 - KITCHEN"
click at [935, 256] on input at bounding box center [1028, 249] width 306 height 19
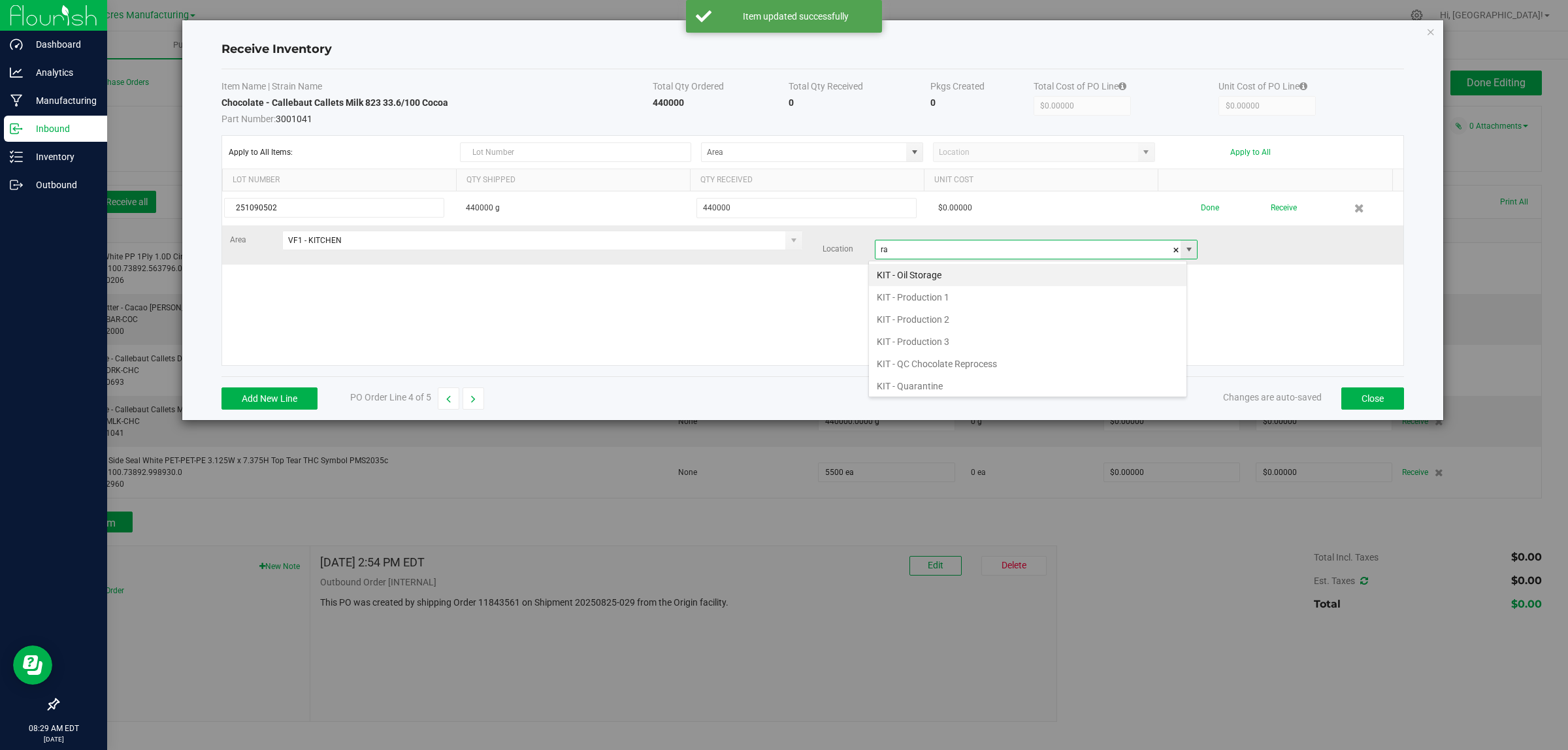
scroll to position [21, 319]
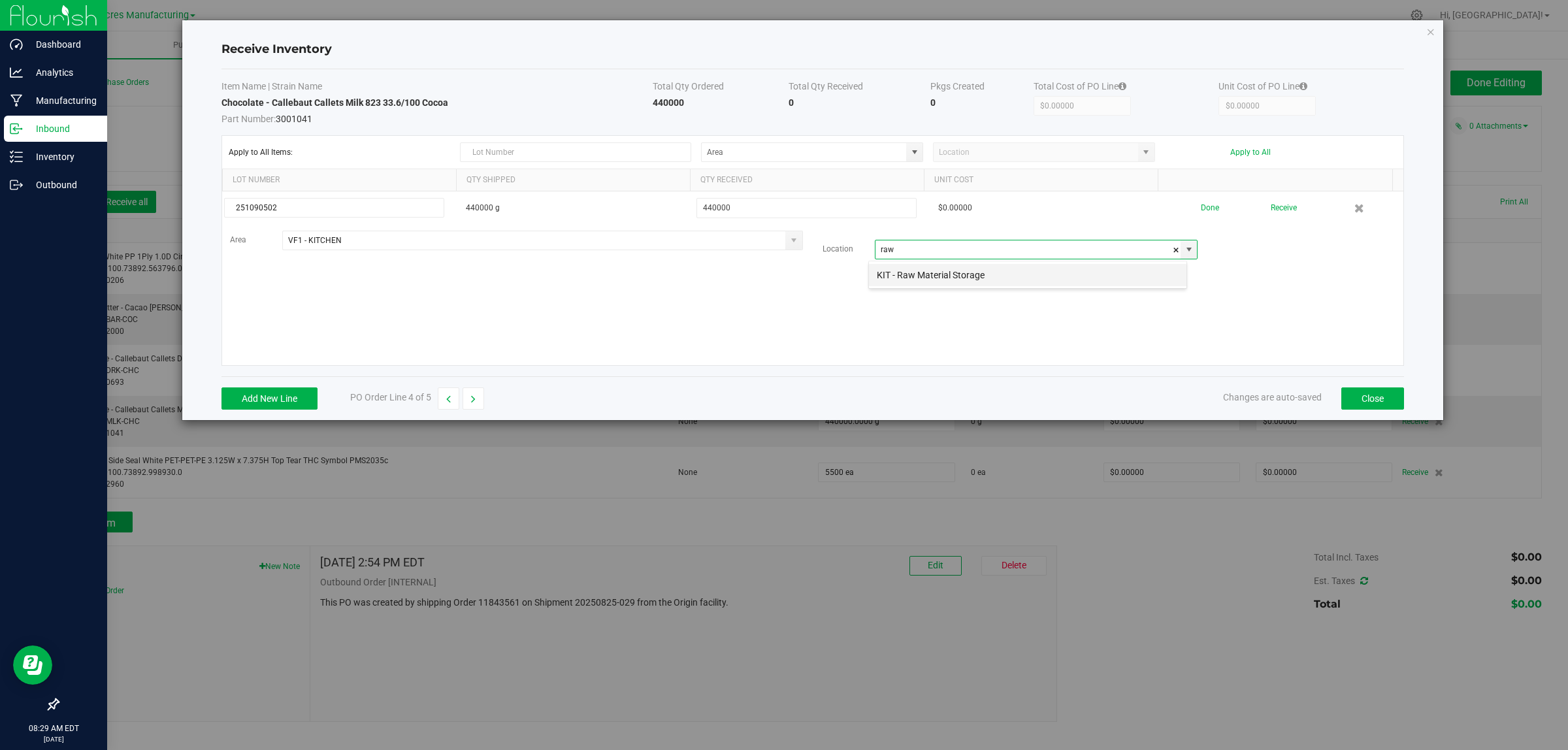
click at [922, 285] on li "KIT - Raw Material Storage" at bounding box center [1027, 275] width 318 height 23
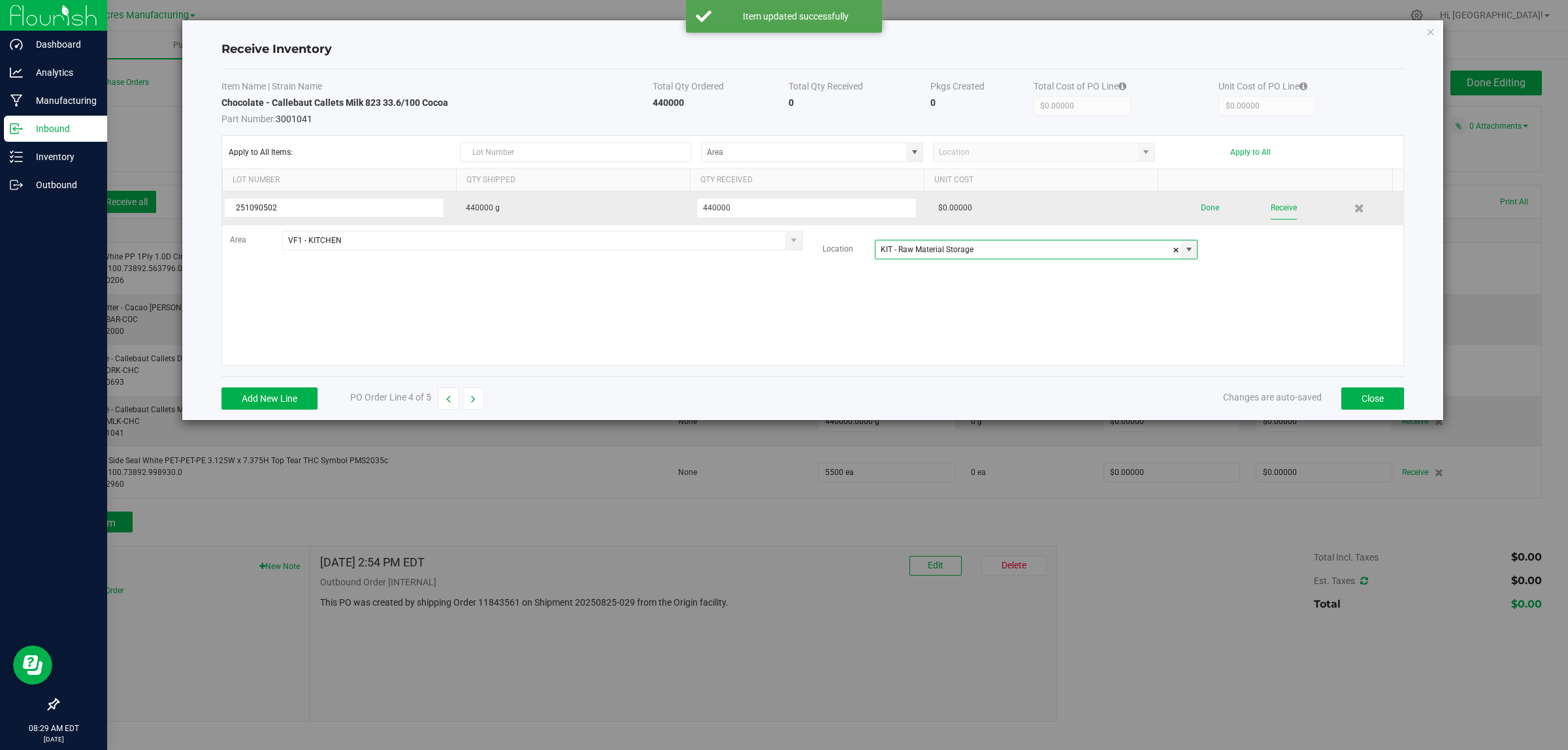
type input "KIT - Raw Material Storage"
click at [1281, 212] on button "Receive" at bounding box center [1284, 208] width 27 height 23
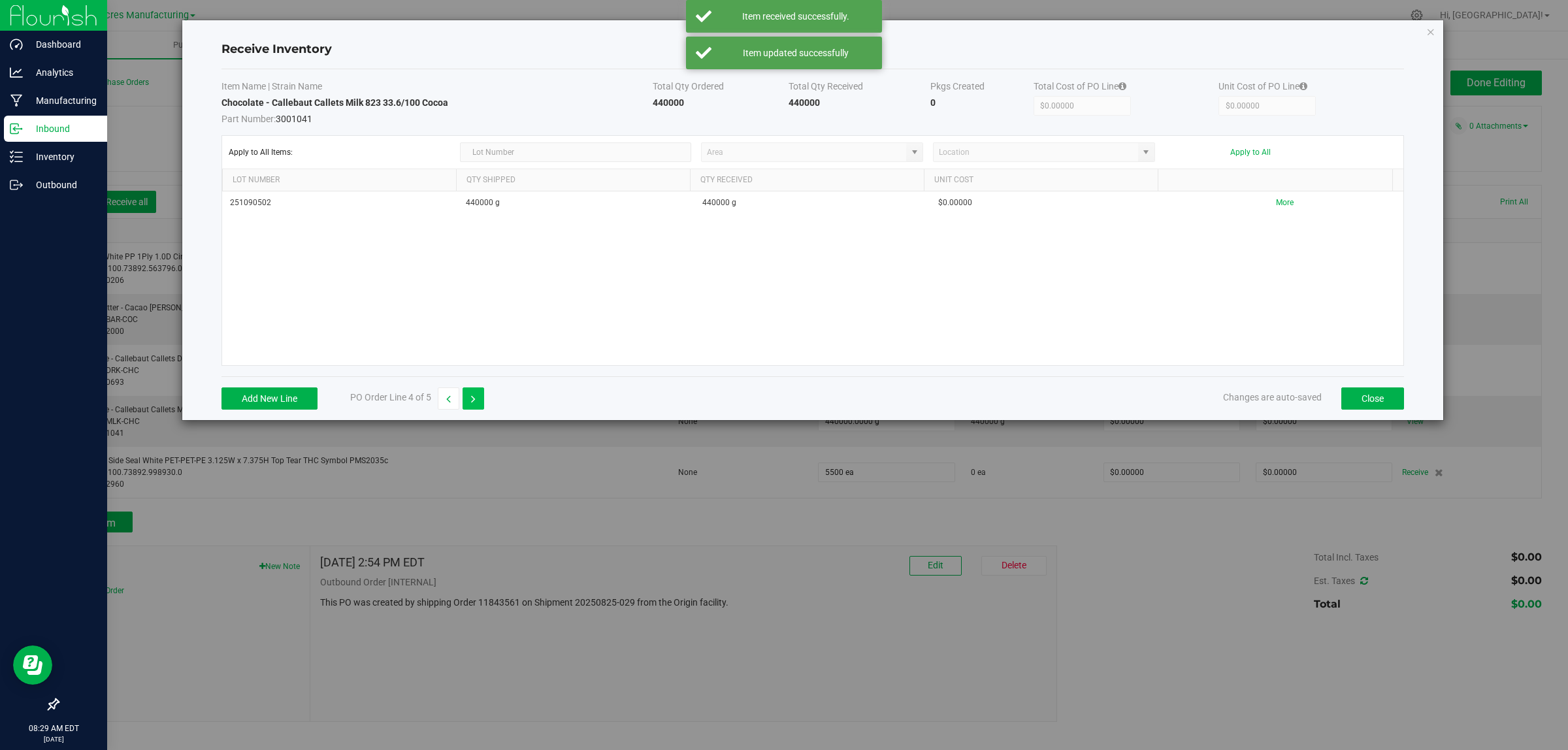
click at [474, 401] on icon "button" at bounding box center [473, 399] width 5 height 9
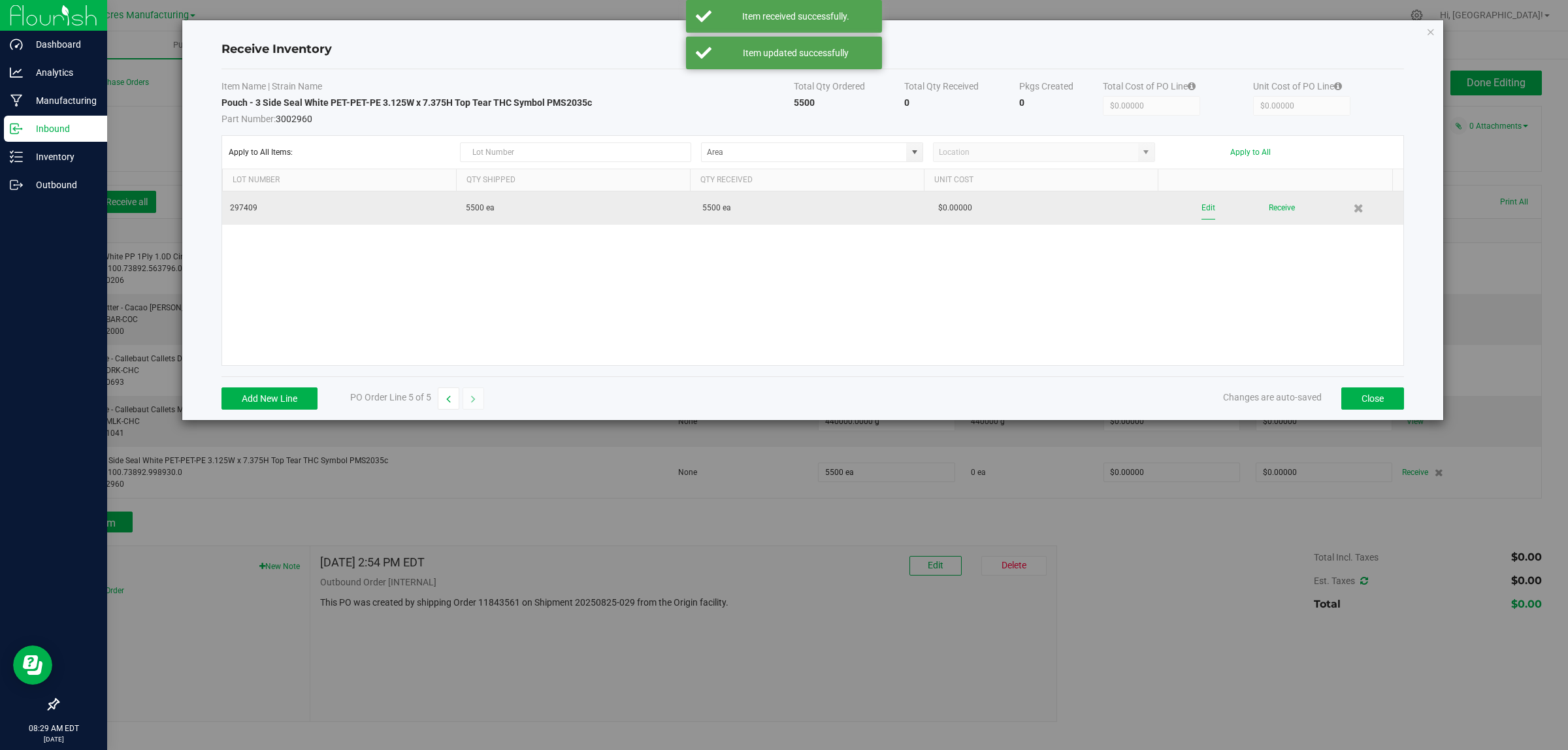
click at [1201, 207] on button "Edit" at bounding box center [1208, 208] width 14 height 23
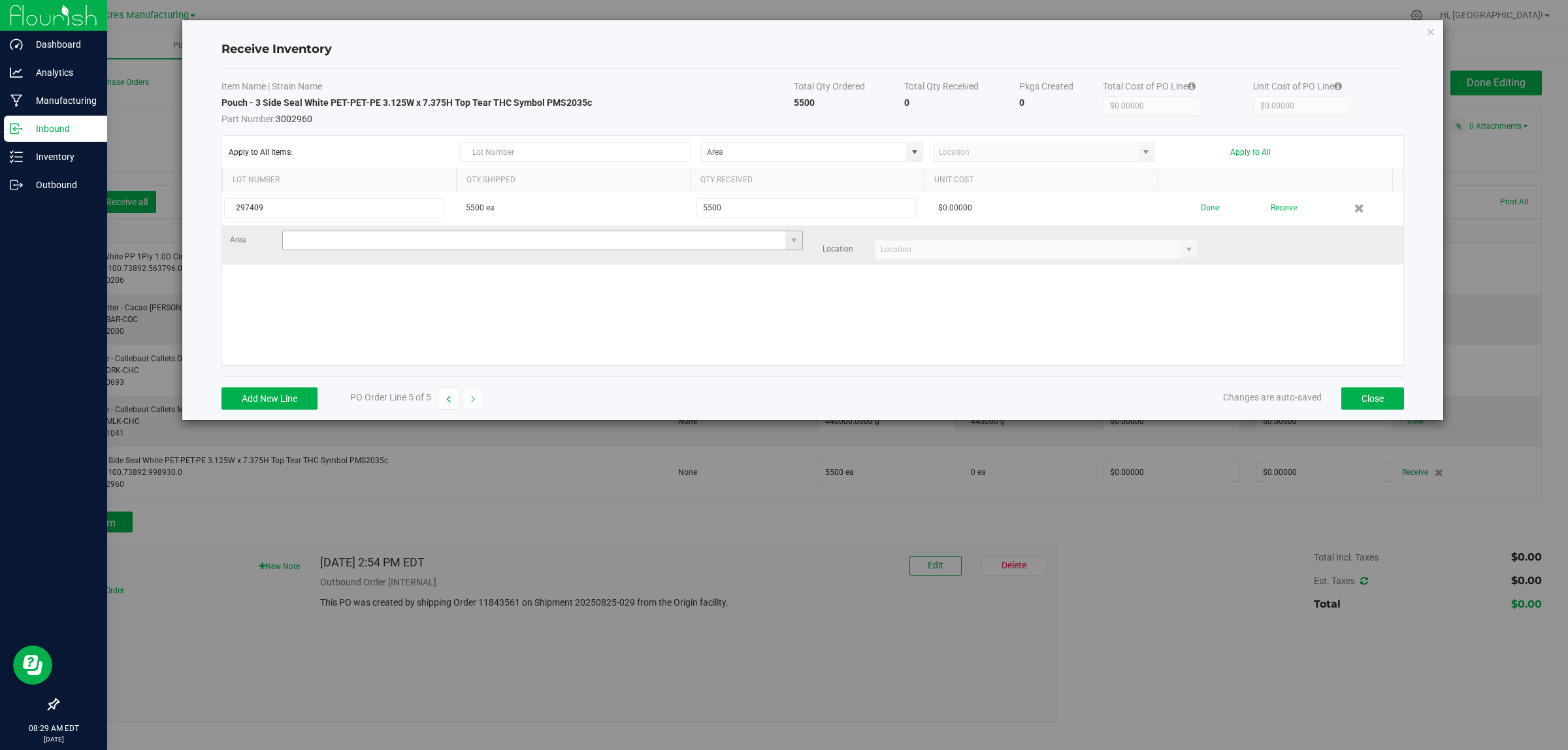
click at [302, 239] on input at bounding box center [534, 240] width 503 height 19
type input "VF1 - RMS"
click at [931, 249] on input at bounding box center [1028, 249] width 306 height 19
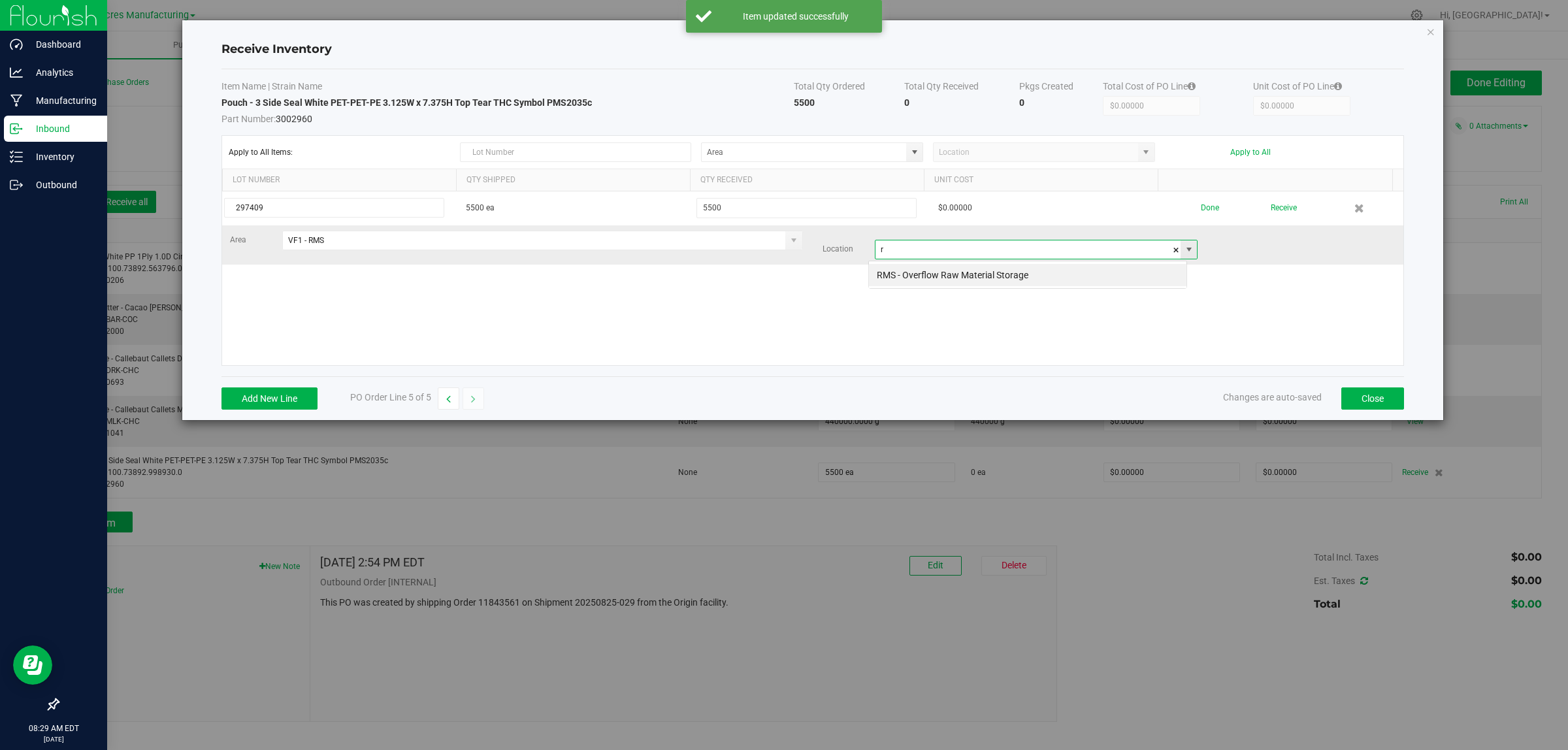
scroll to position [21, 319]
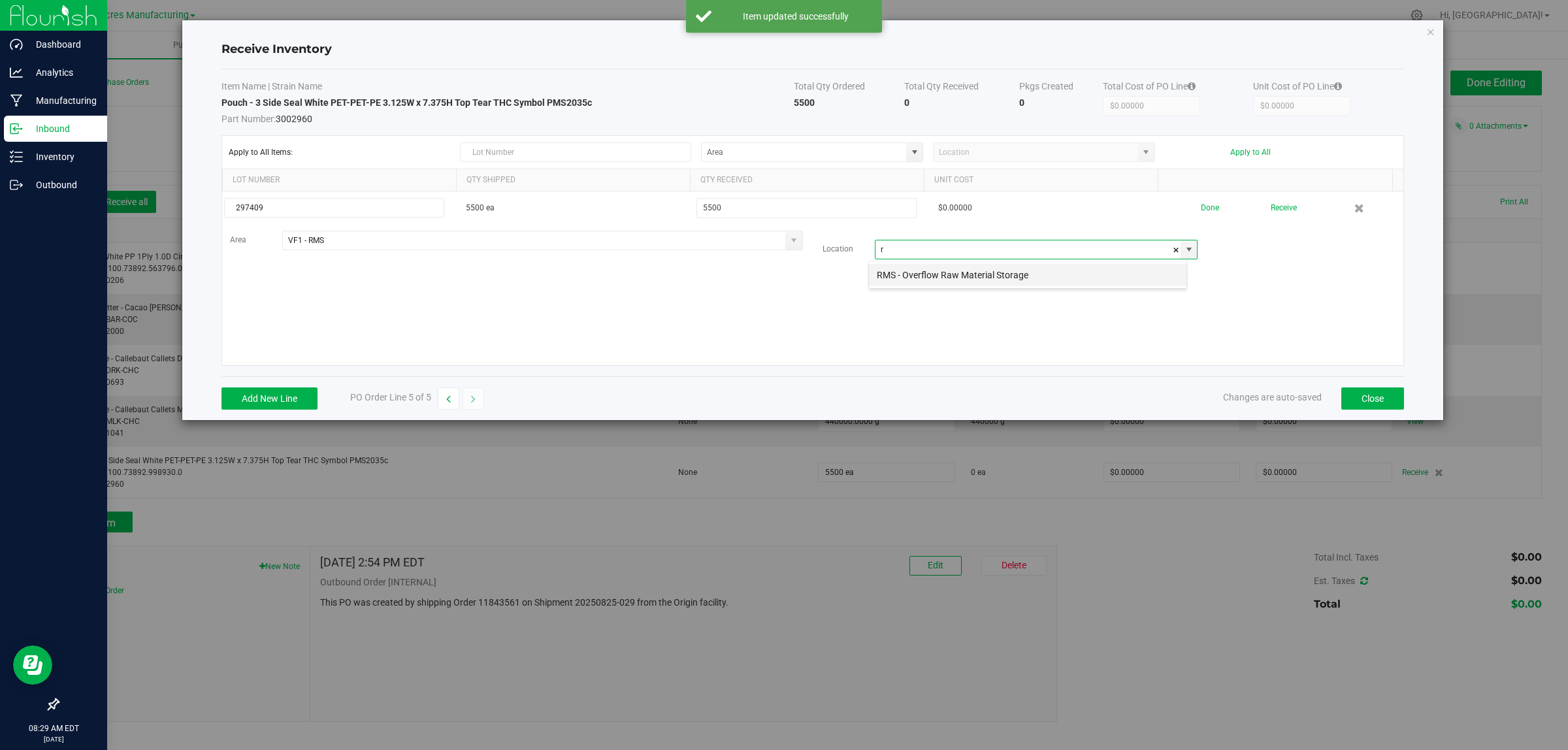
click at [932, 280] on li "RMS - Overflow Raw Material Storage" at bounding box center [1027, 275] width 318 height 23
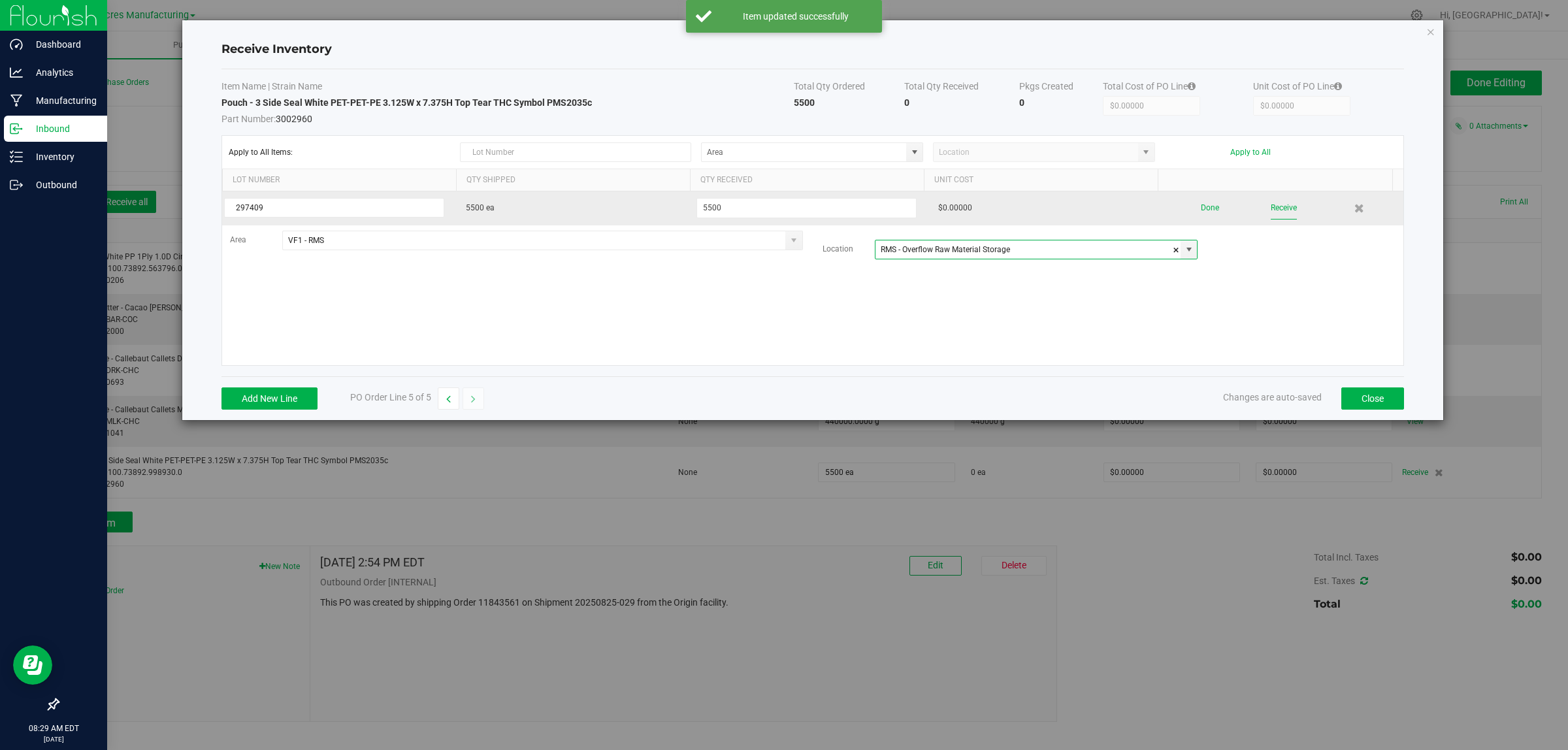
type input "RMS - Overflow Raw Material Storage"
click at [1271, 212] on button "Receive" at bounding box center [1284, 208] width 27 height 23
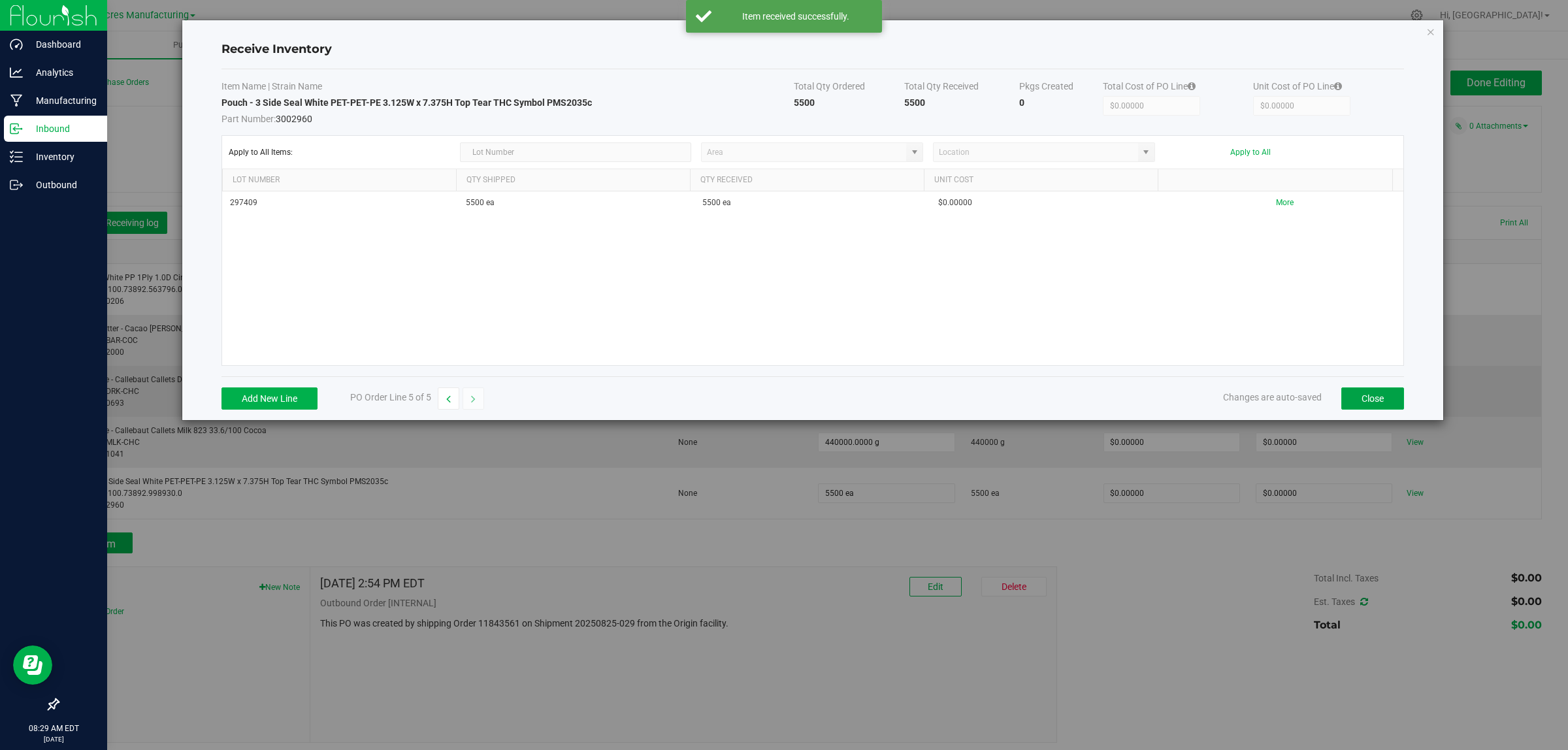
click at [1387, 398] on button "Close" at bounding box center [1372, 399] width 63 height 23
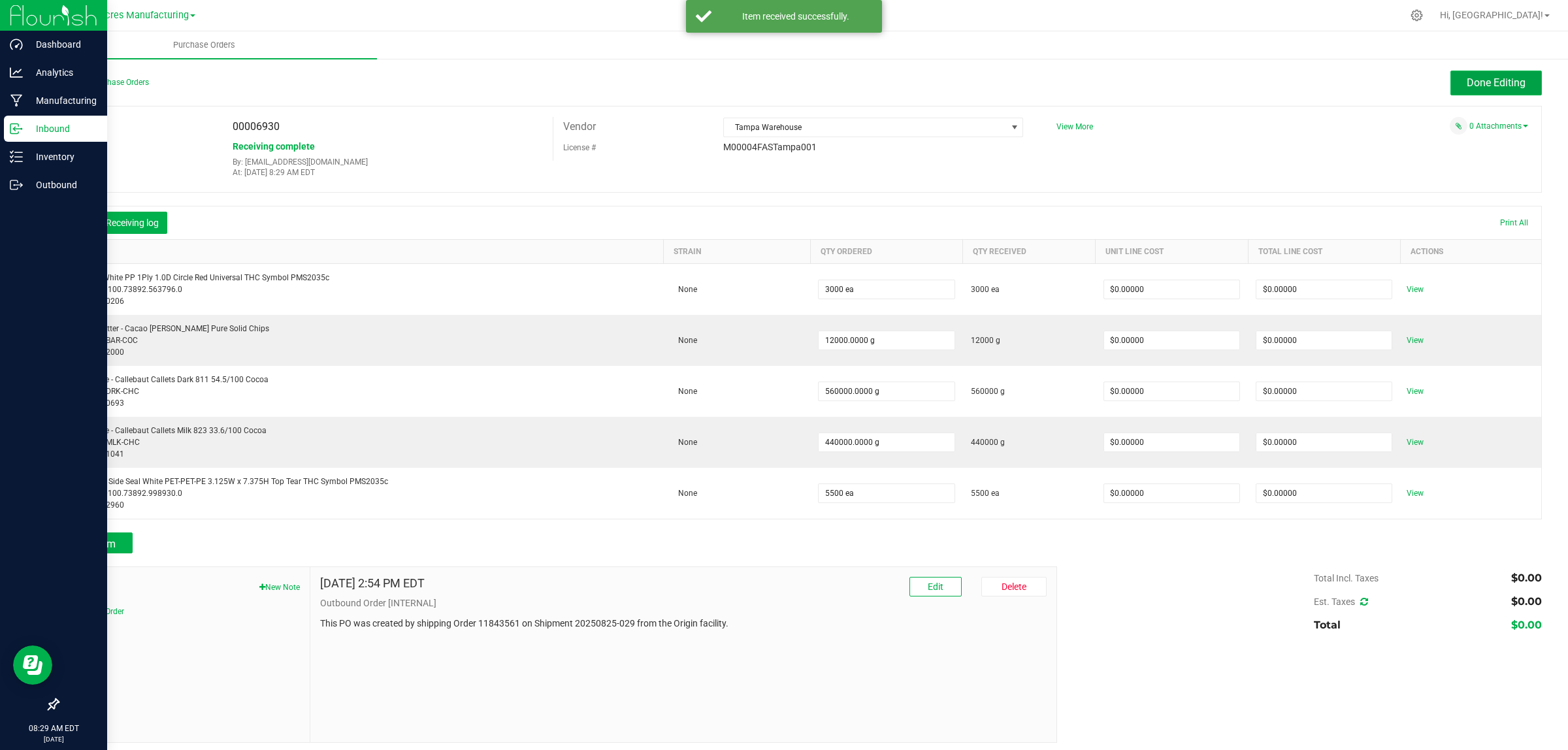
click at [1468, 80] on span "Done Editing" at bounding box center [1496, 83] width 59 height 13
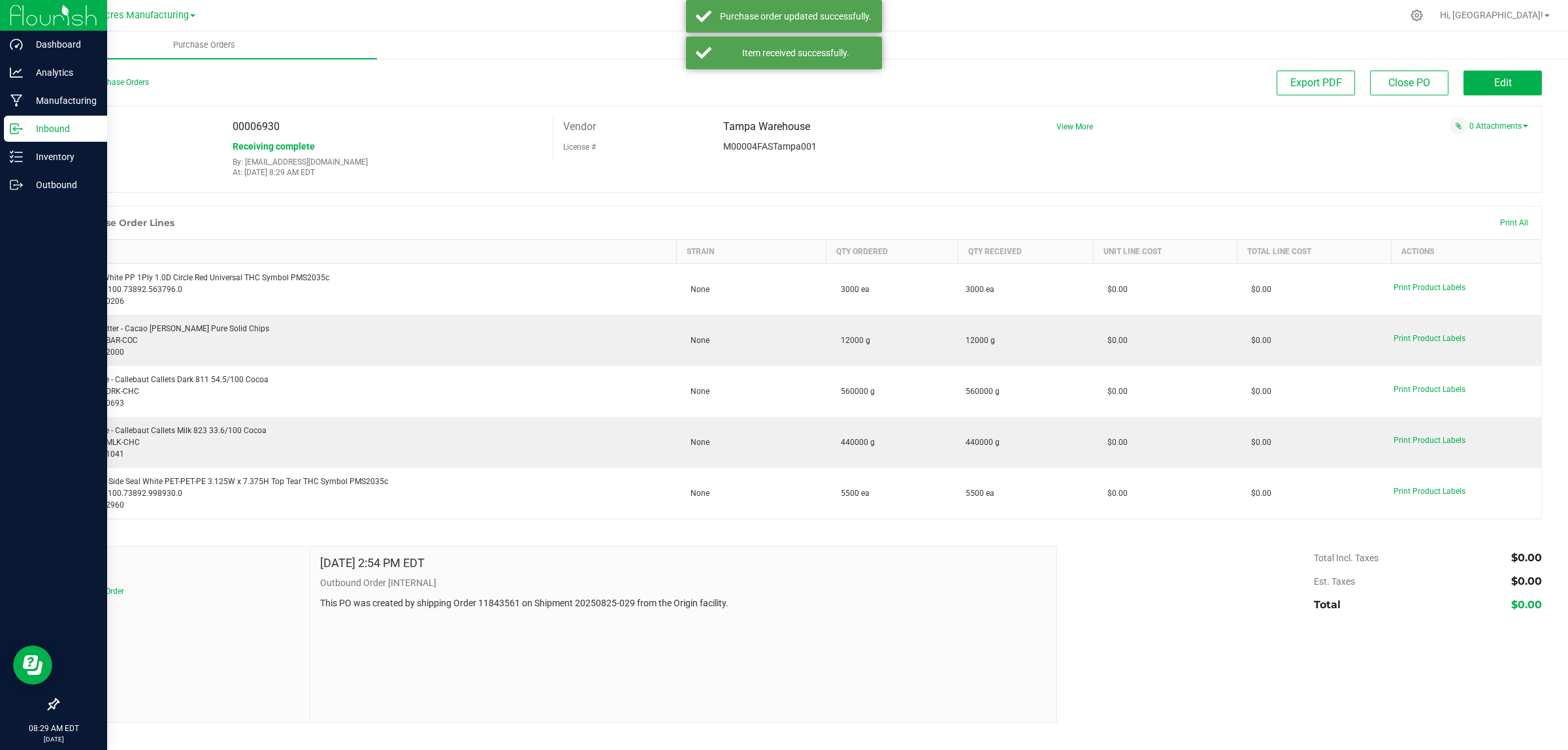
click at [17, 129] on icon at bounding box center [16, 128] width 13 height 13
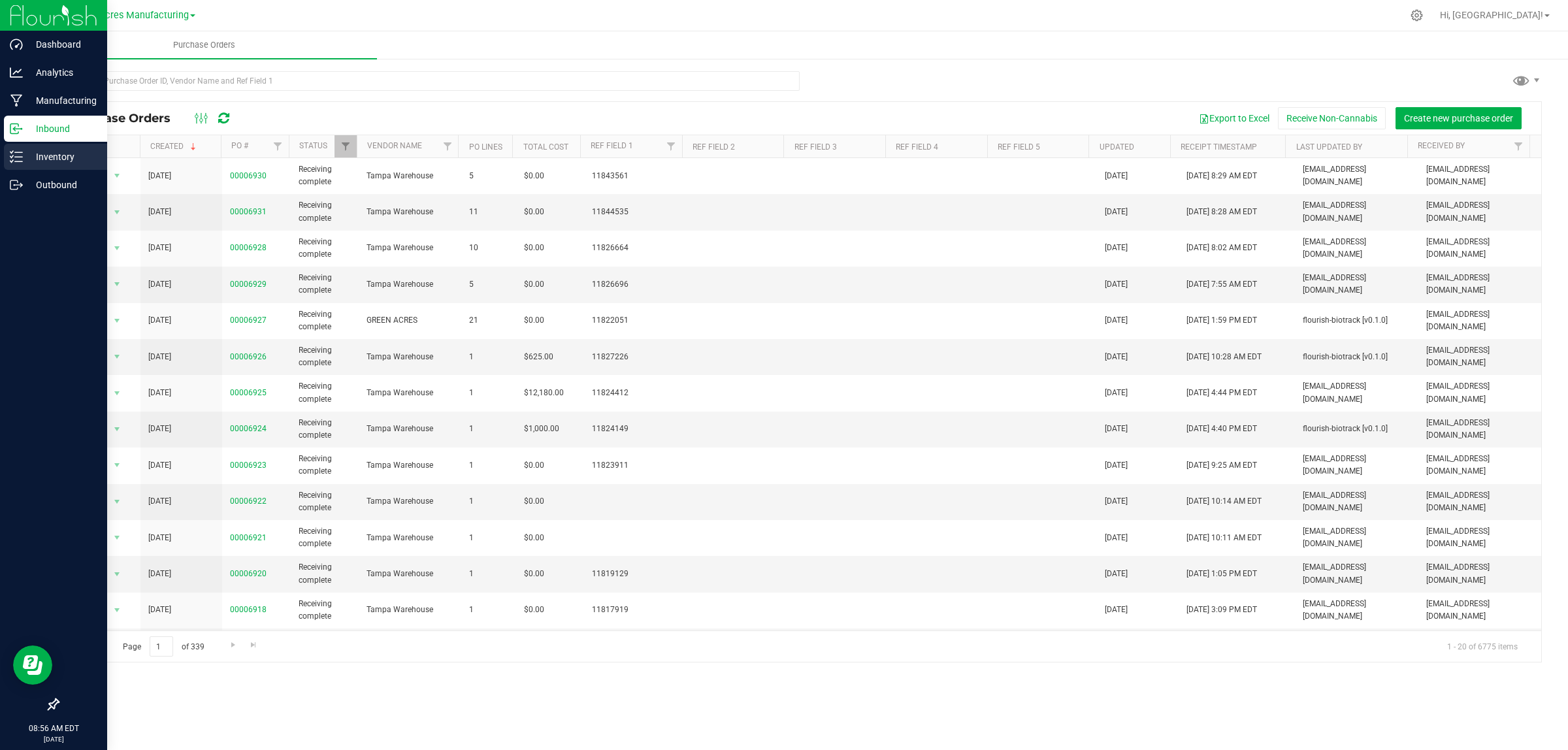
click at [30, 156] on p "Inventory" at bounding box center [62, 156] width 79 height 16
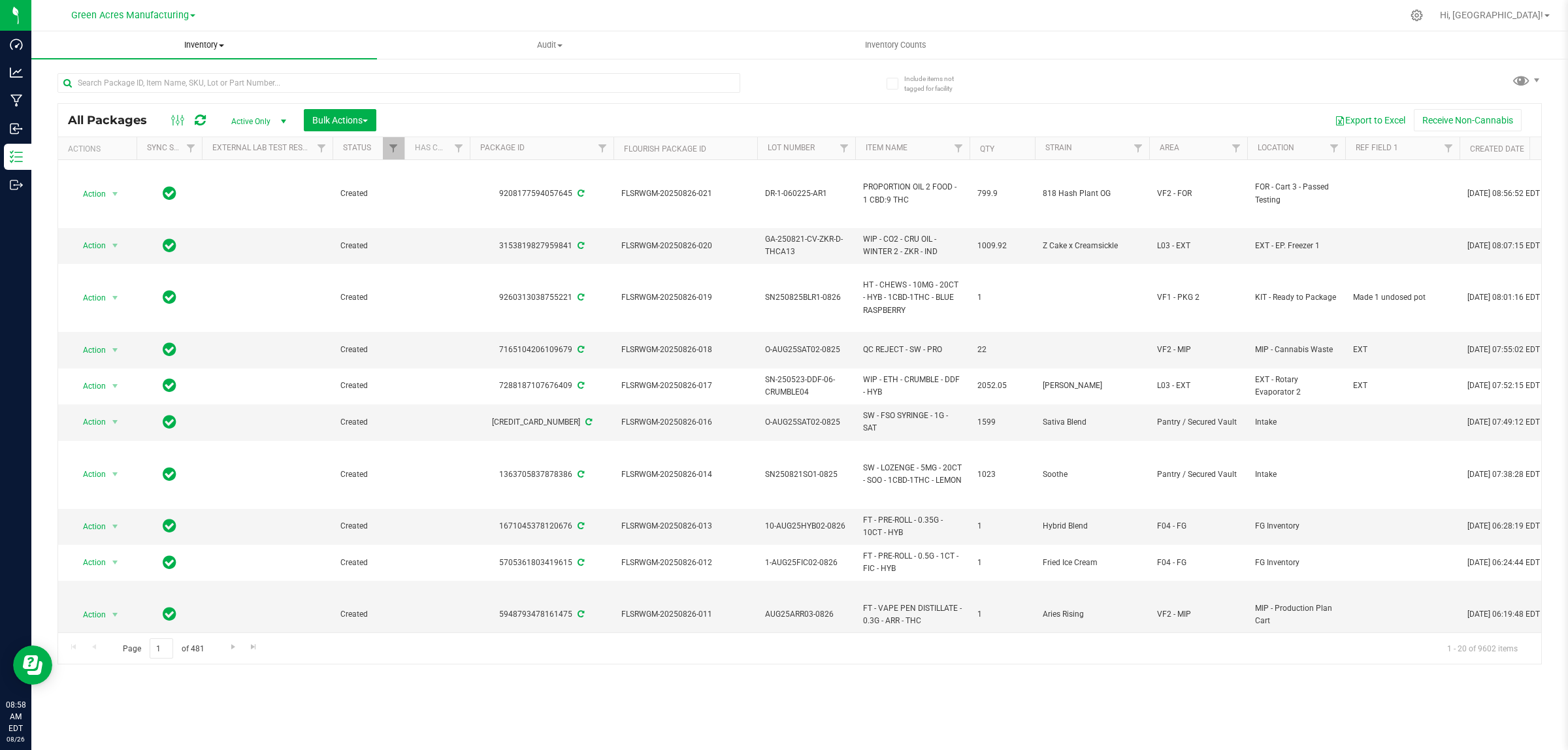
drag, startPoint x: 205, startPoint y: 41, endPoint x: 111, endPoint y: 87, distance: 104.7
click at [204, 41] on span "Inventory" at bounding box center [204, 45] width 345 height 12
click at [79, 94] on span "All inventory" at bounding box center [76, 94] width 89 height 11
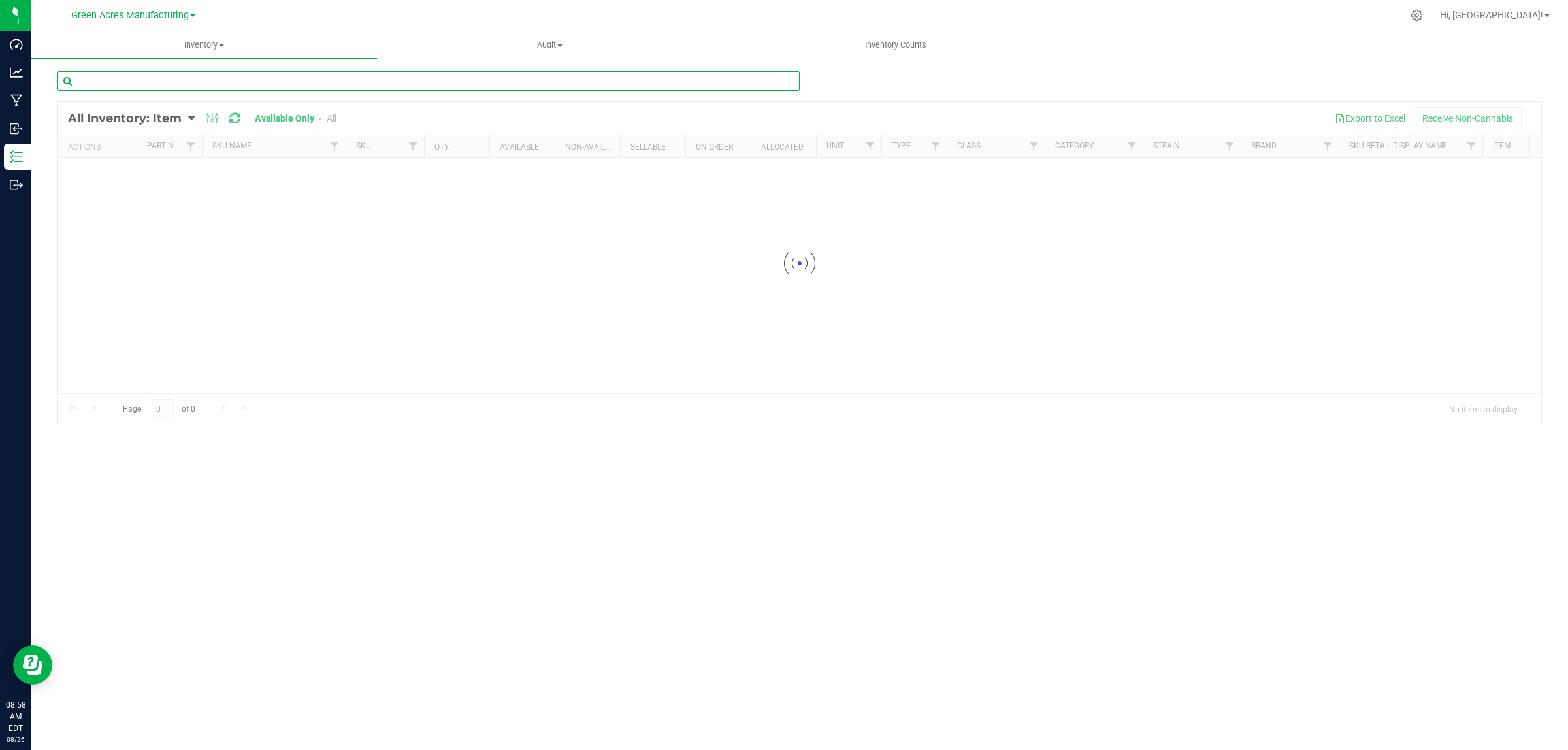
click at [425, 83] on input "text" at bounding box center [428, 81] width 742 height 20
type input "v"
paste input "3004285"
type input "3004285"
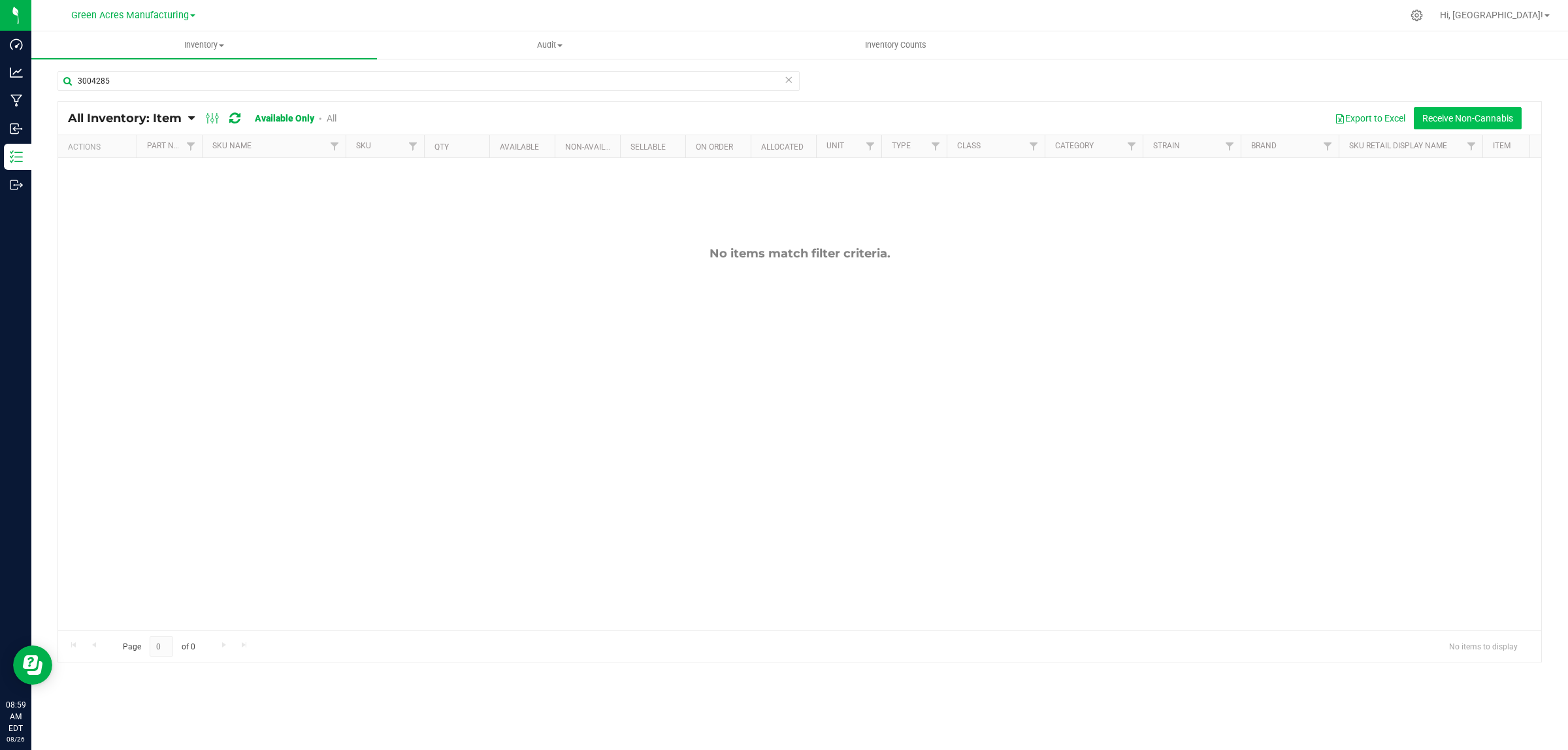
click at [1456, 120] on button "Receive Non-Cannabis" at bounding box center [1468, 118] width 108 height 23
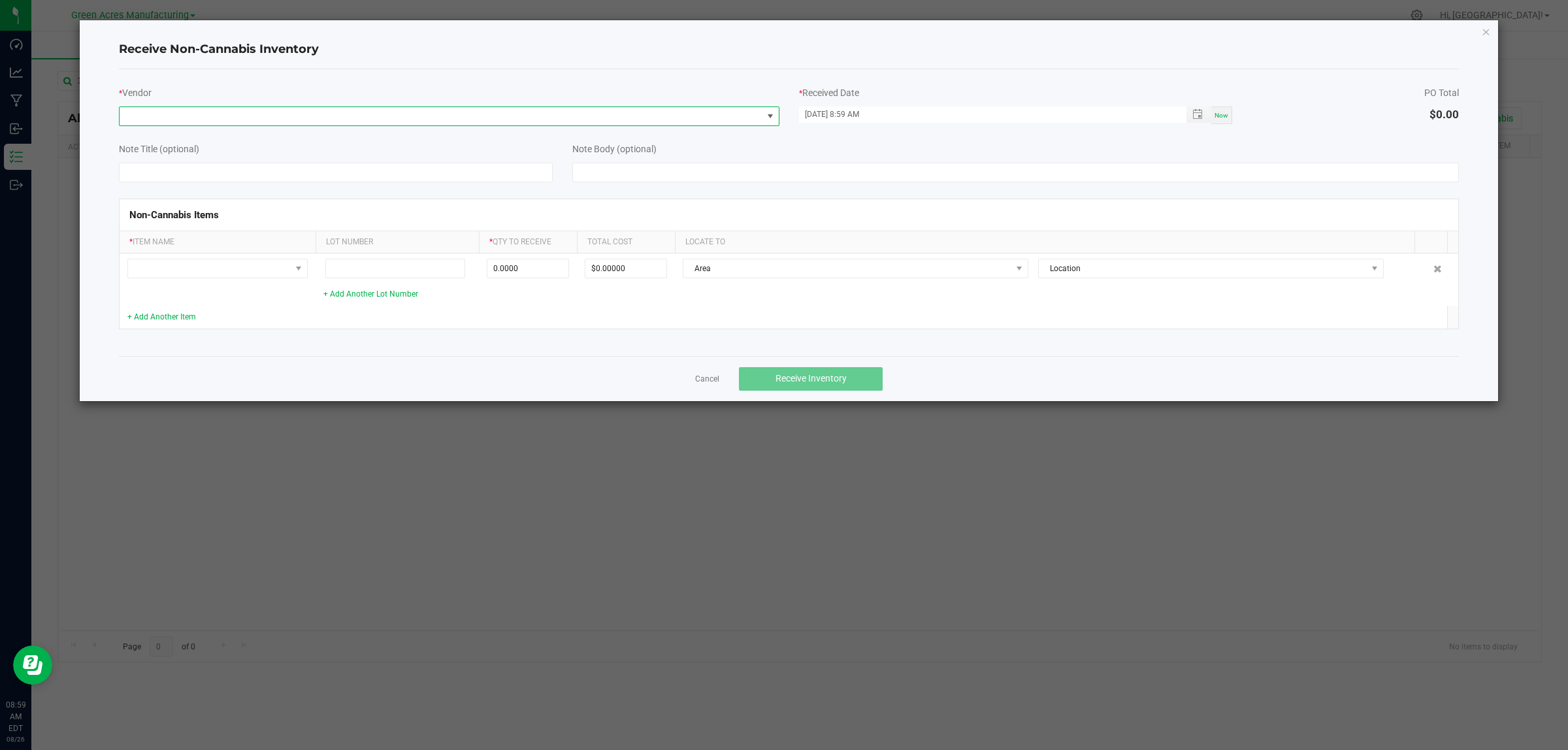
click at [190, 111] on span at bounding box center [442, 116] width 643 height 19
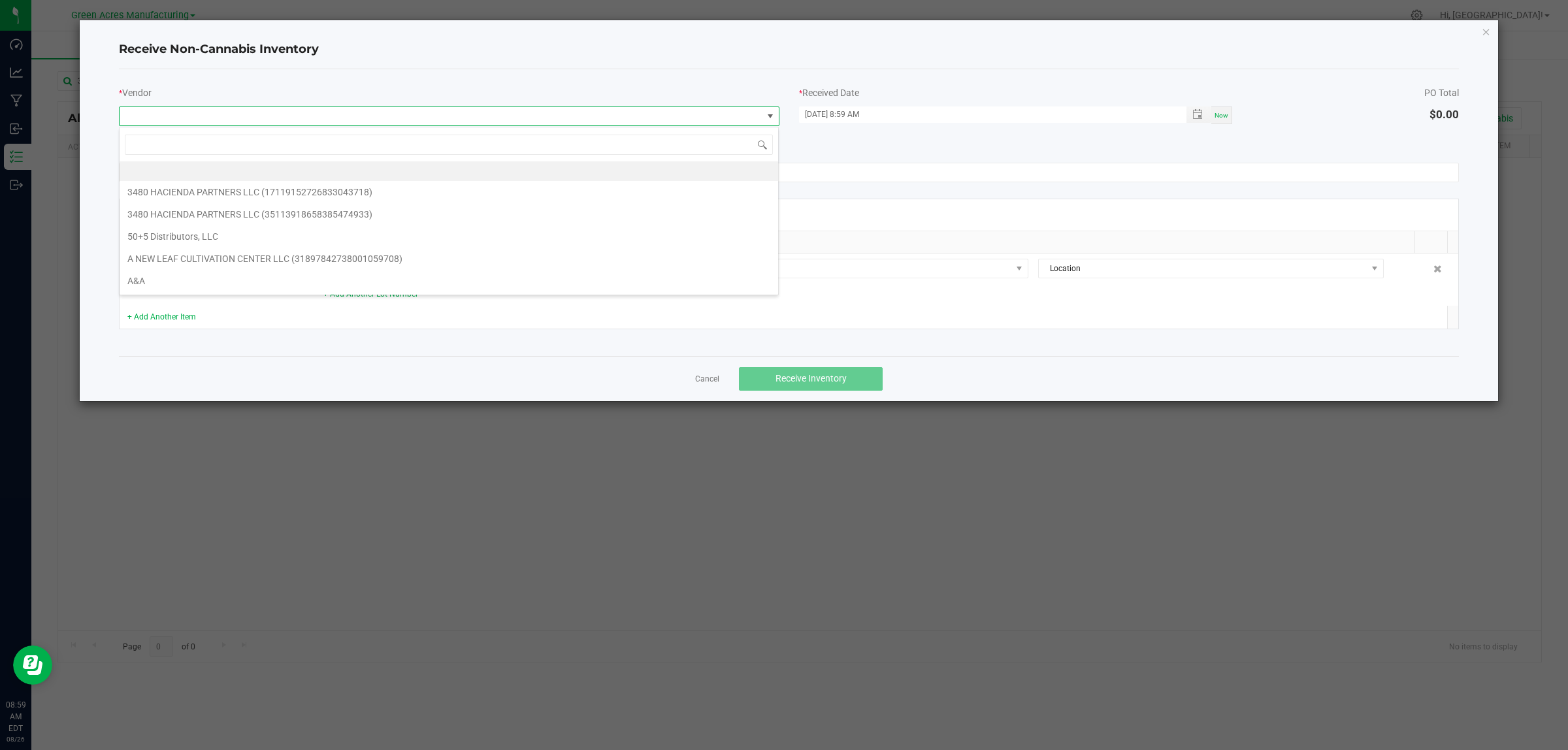
scroll to position [21, 660]
type input "paral"
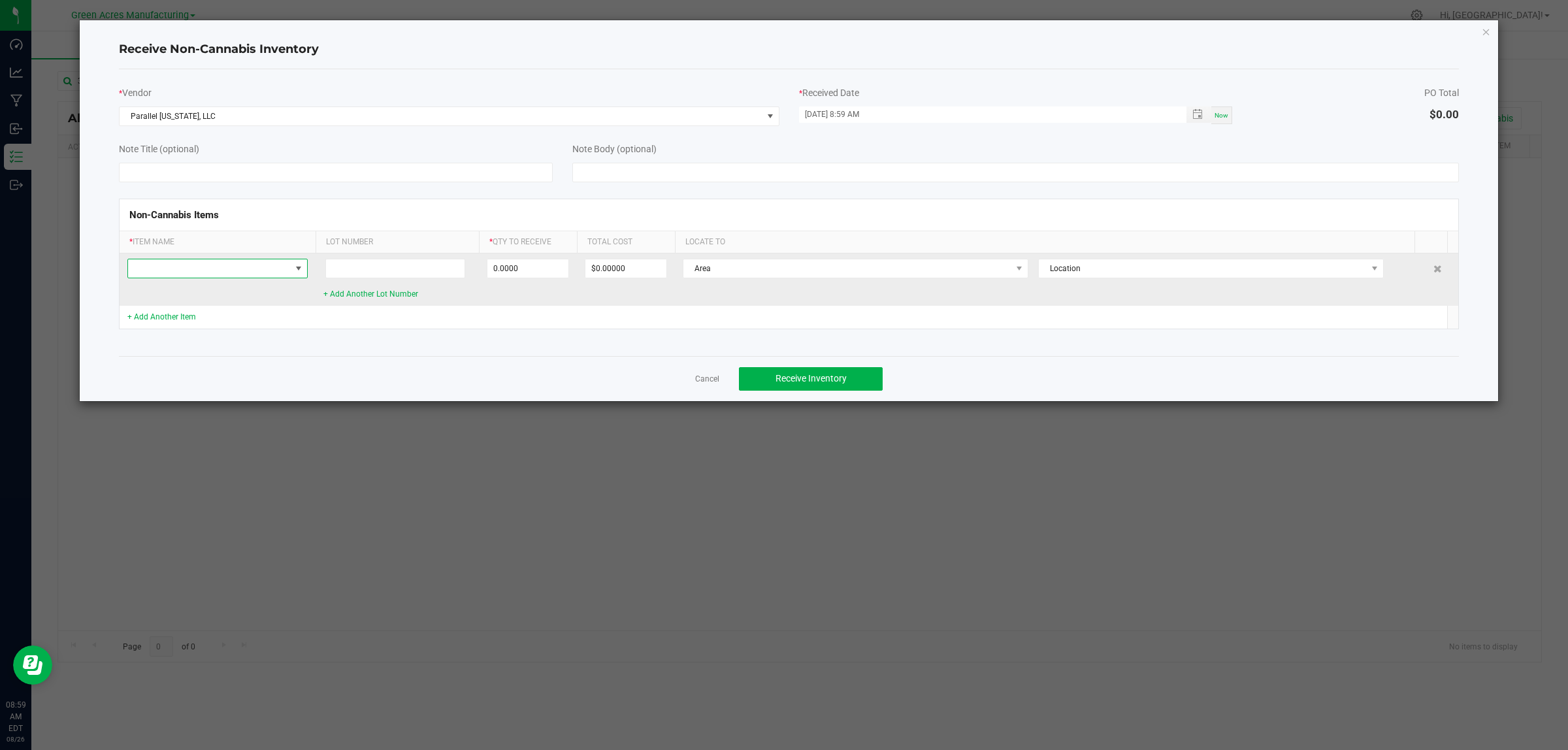
click at [259, 263] on span at bounding box center [209, 269] width 162 height 19
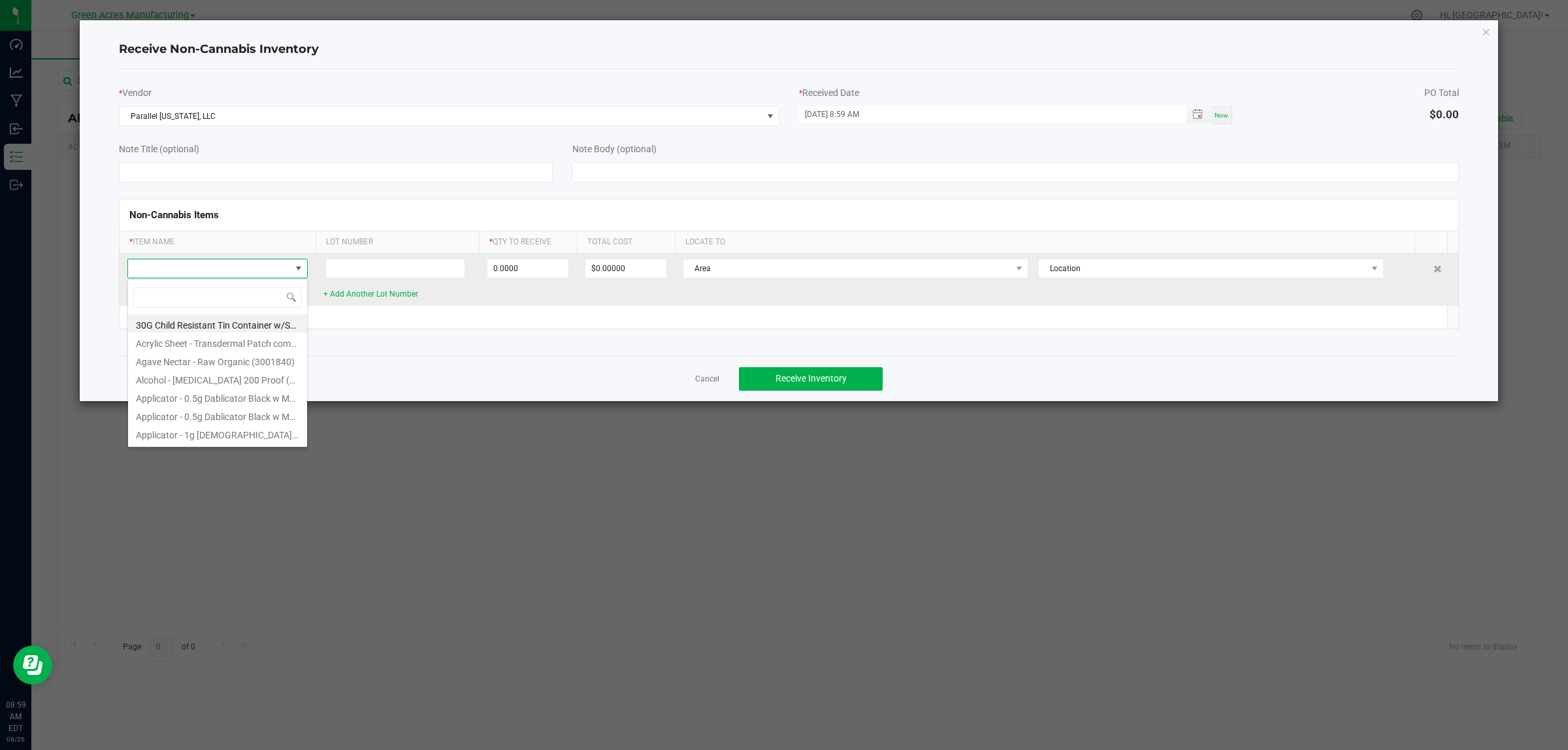
scroll to position [21, 180]
type input "3004285"
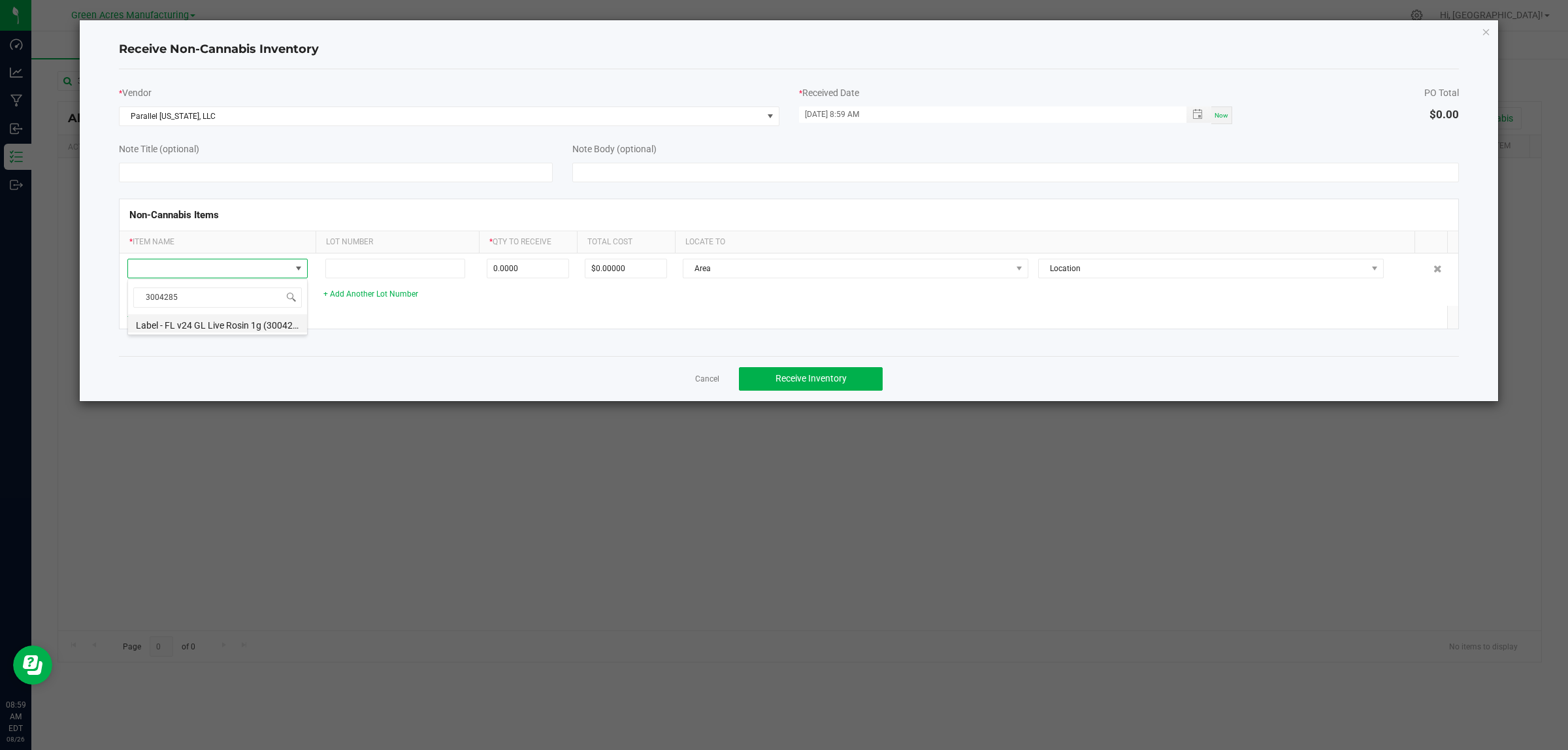
click at [250, 326] on li "Label - FL v24 GL Live Rosin 1g (3004285)" at bounding box center [217, 323] width 179 height 19
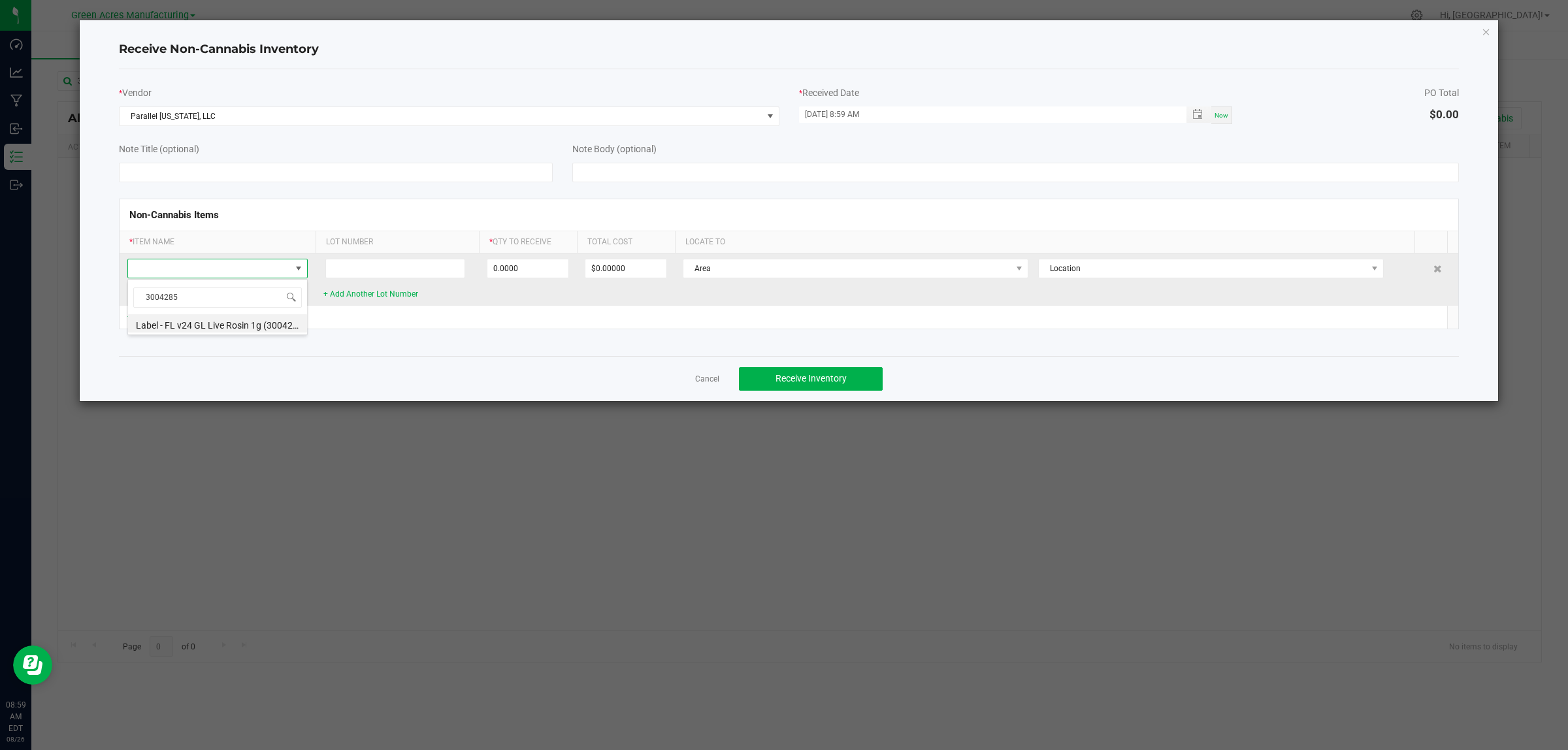
type input "0 ea"
click at [359, 266] on input at bounding box center [397, 269] width 139 height 20
type input "--"
click at [501, 266] on input "0" at bounding box center [527, 269] width 81 height 19
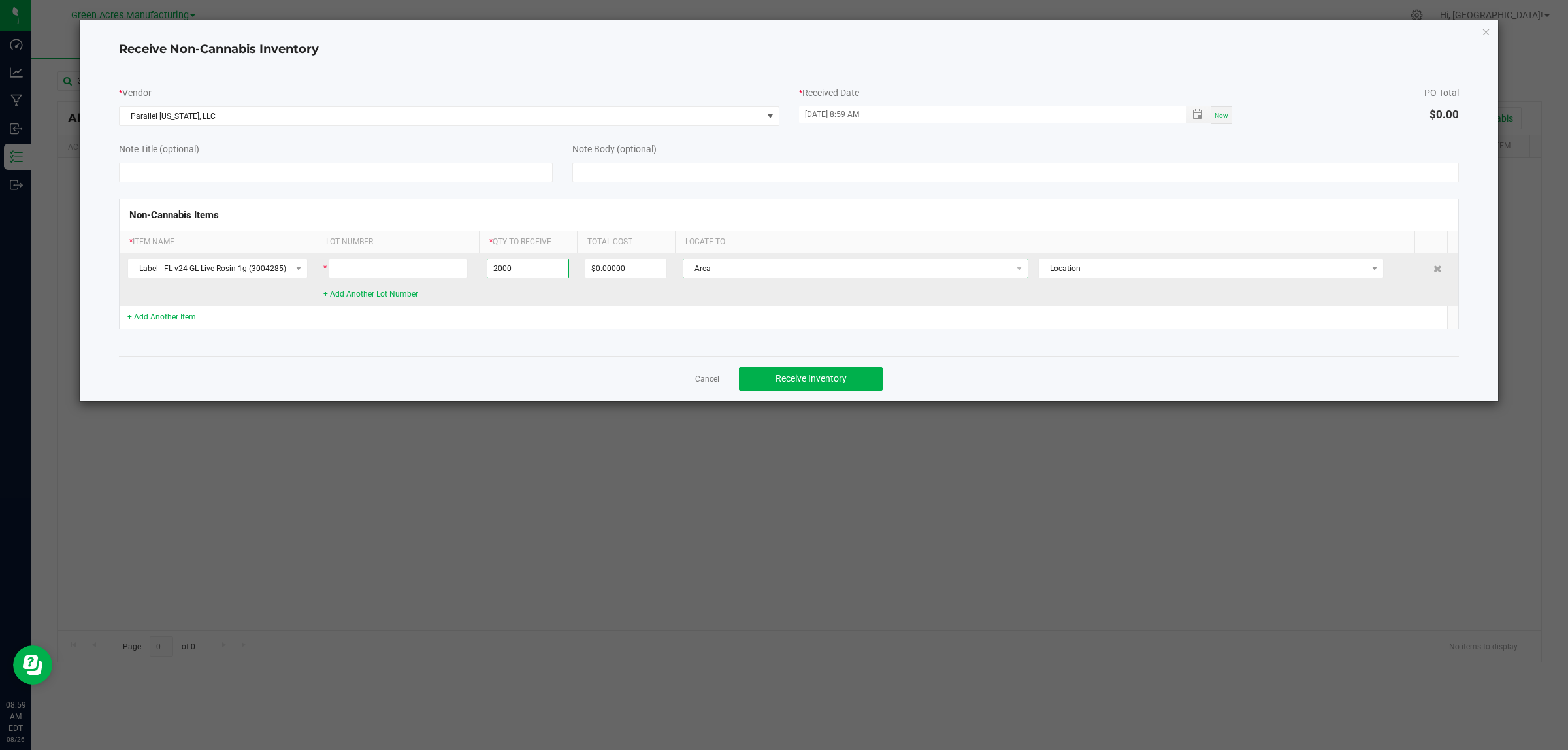
type input "2000 ea"
click at [775, 267] on span "Area" at bounding box center [847, 269] width 328 height 19
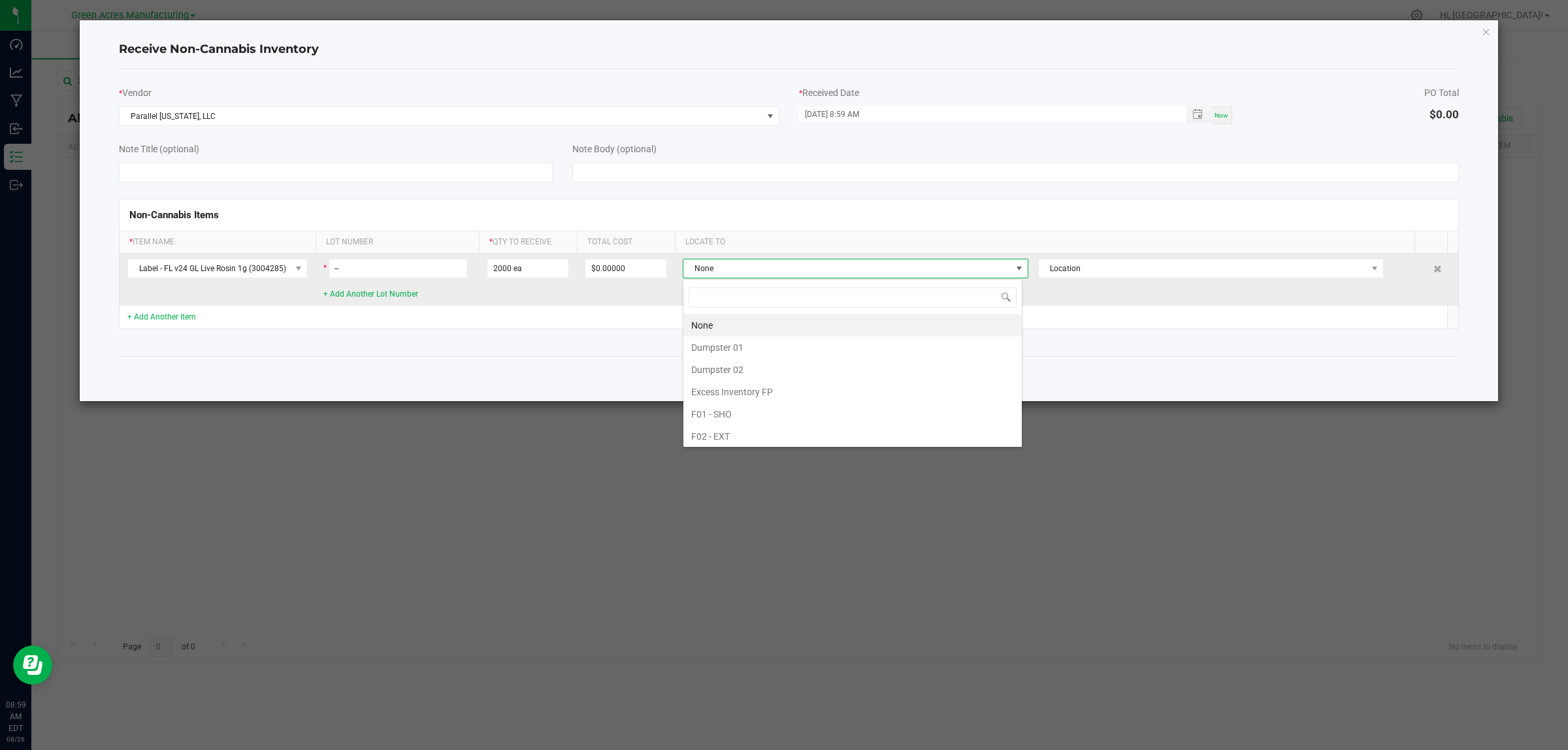
scroll to position [21, 339]
type input "v"
type input "ware"
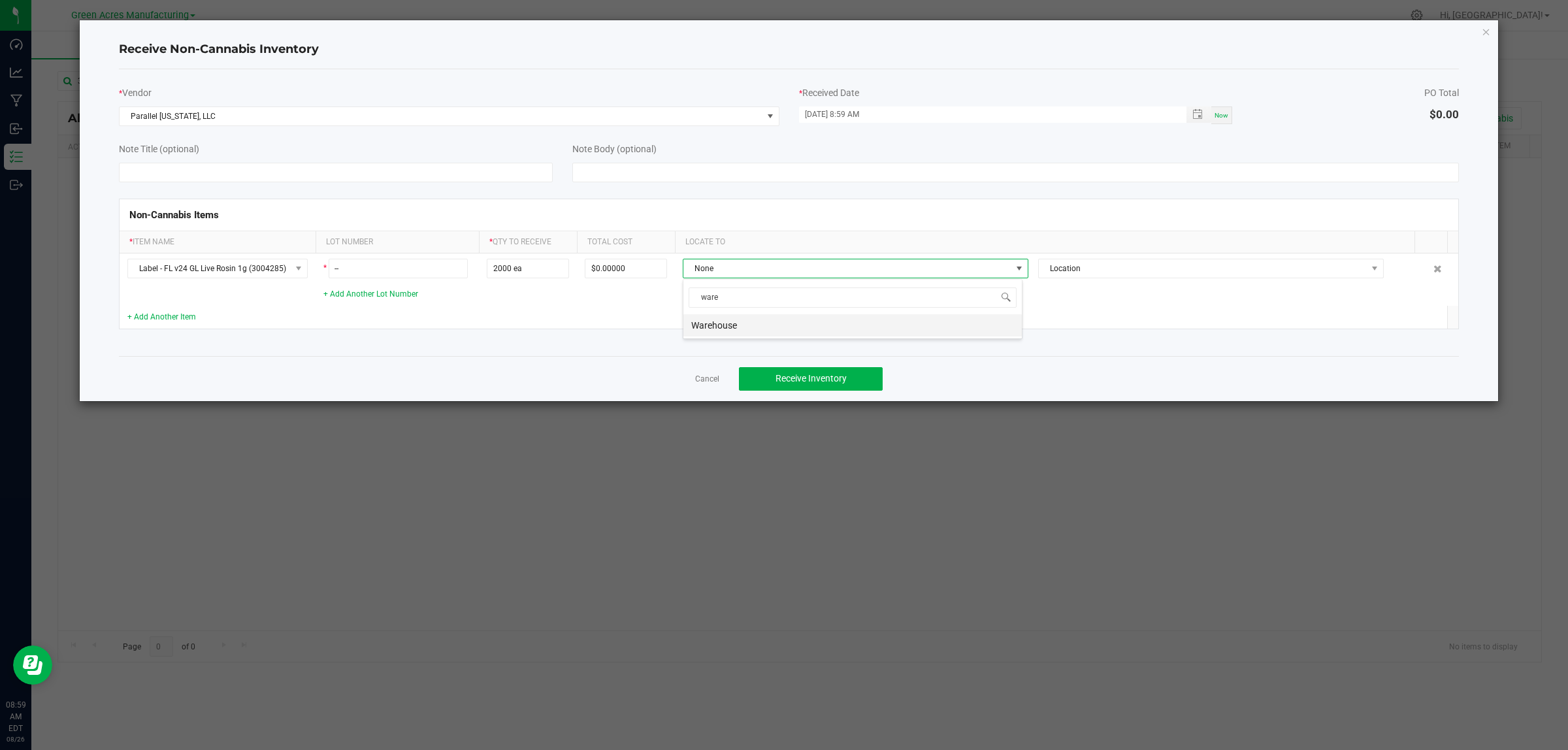
click at [779, 324] on li "Warehouse" at bounding box center [853, 325] width 338 height 23
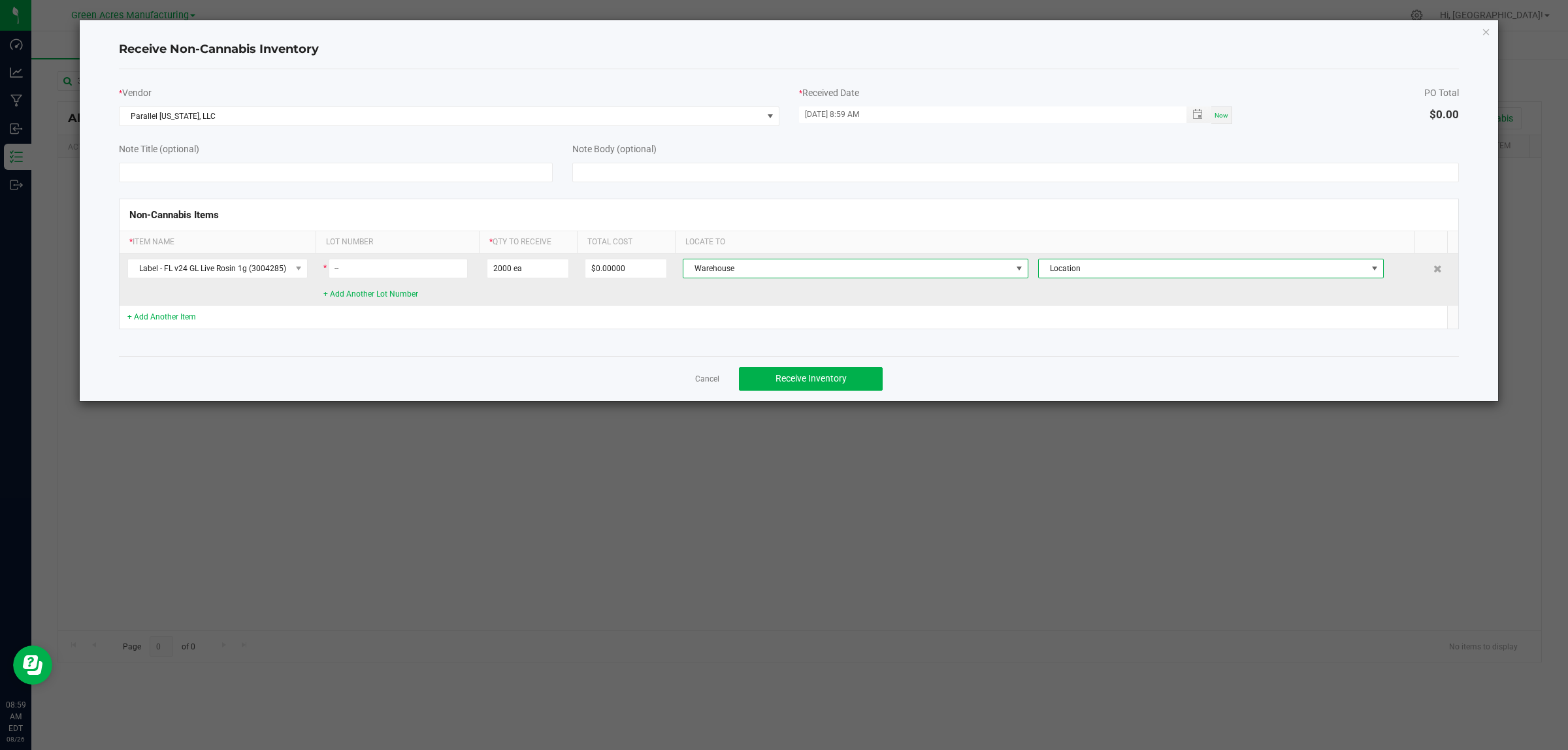
click at [1203, 265] on span "Location" at bounding box center [1202, 269] width 328 height 19
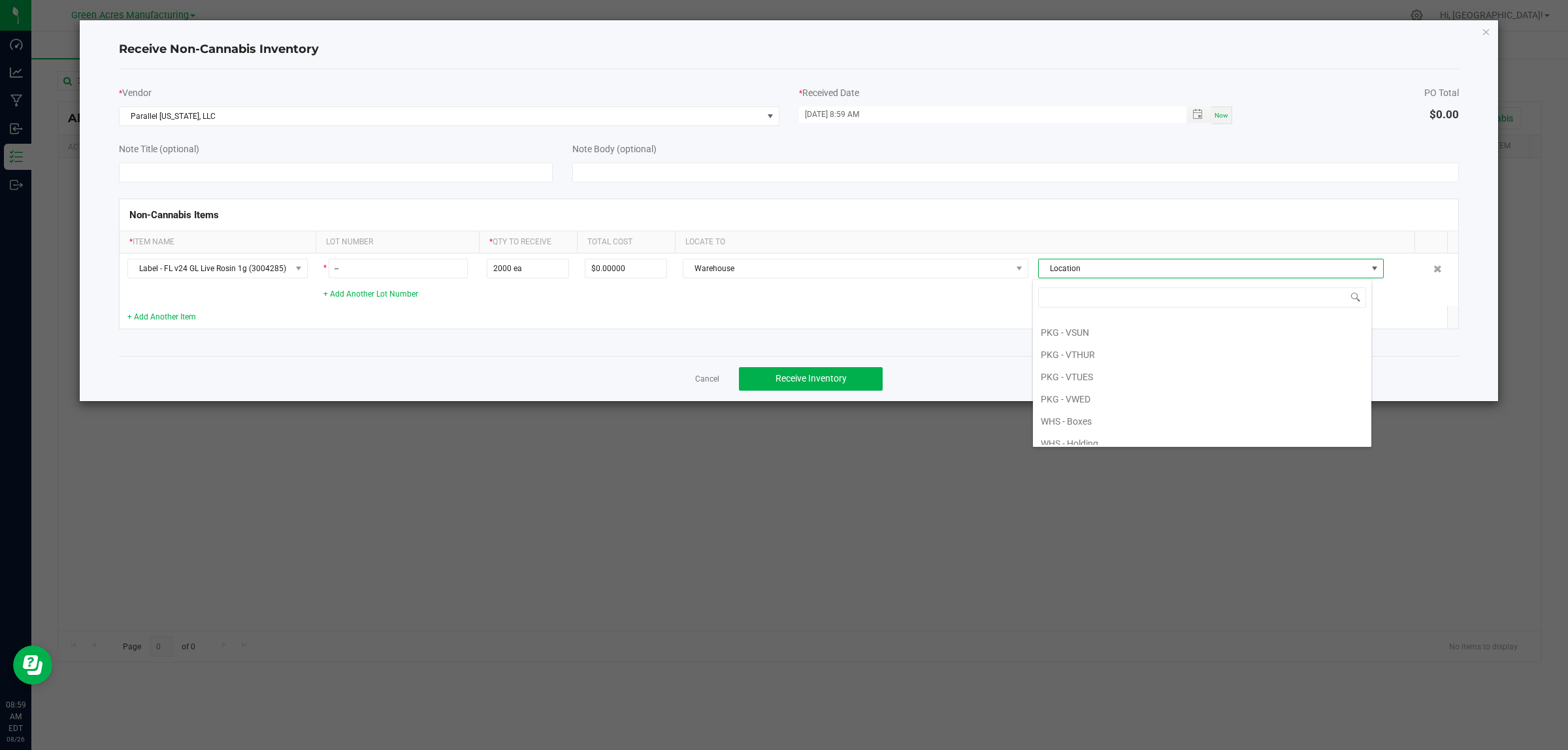
scroll to position [163, 0]
click at [1092, 411] on li "PKG - VTUES" at bounding box center [1202, 406] width 338 height 23
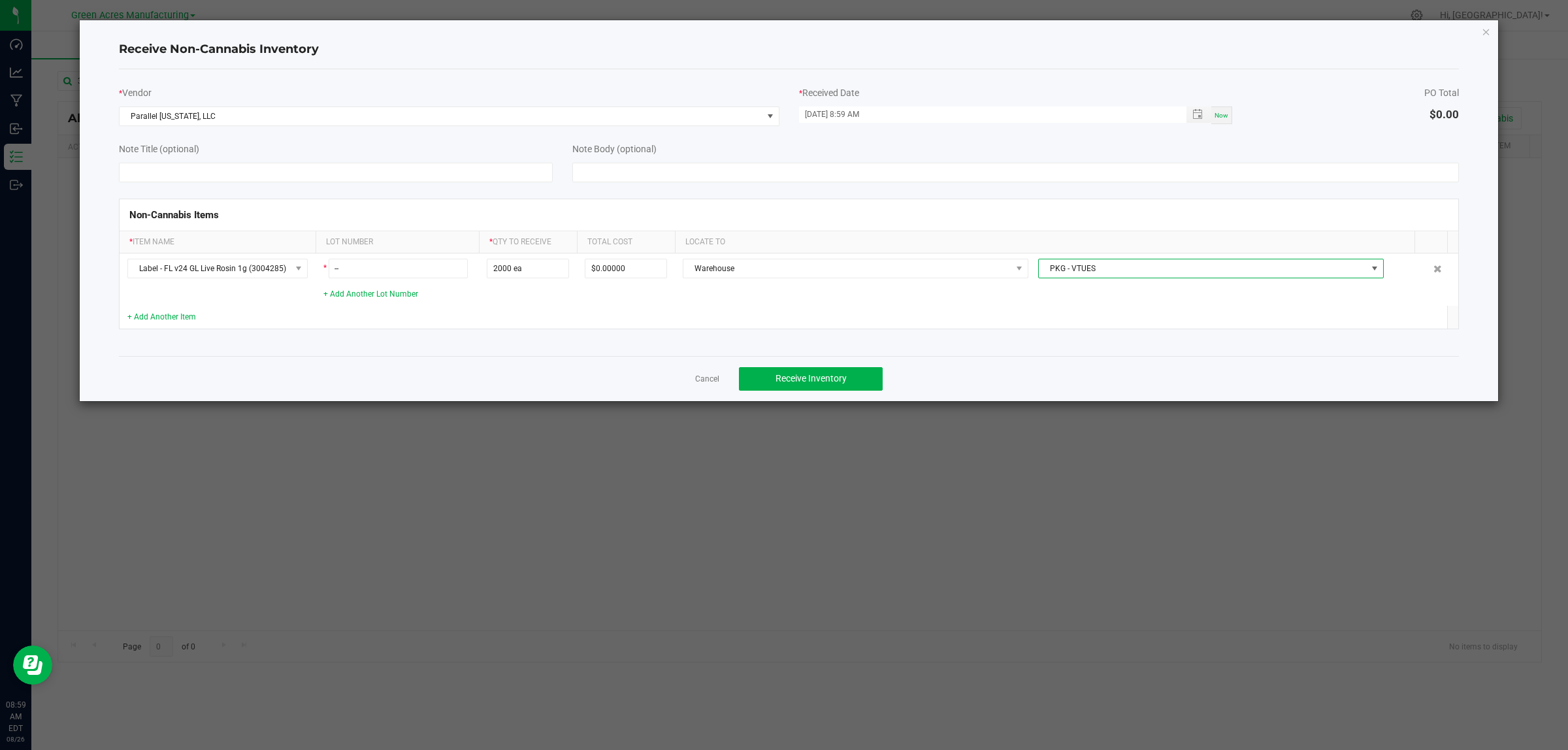
click at [978, 367] on div "Cancel Receive Inventory" at bounding box center [789, 379] width 1341 height 45
drag, startPoint x: 853, startPoint y: 379, endPoint x: 825, endPoint y: 384, distance: 28.4
click at [853, 378] on button "Receive Inventory" at bounding box center [811, 379] width 144 height 24
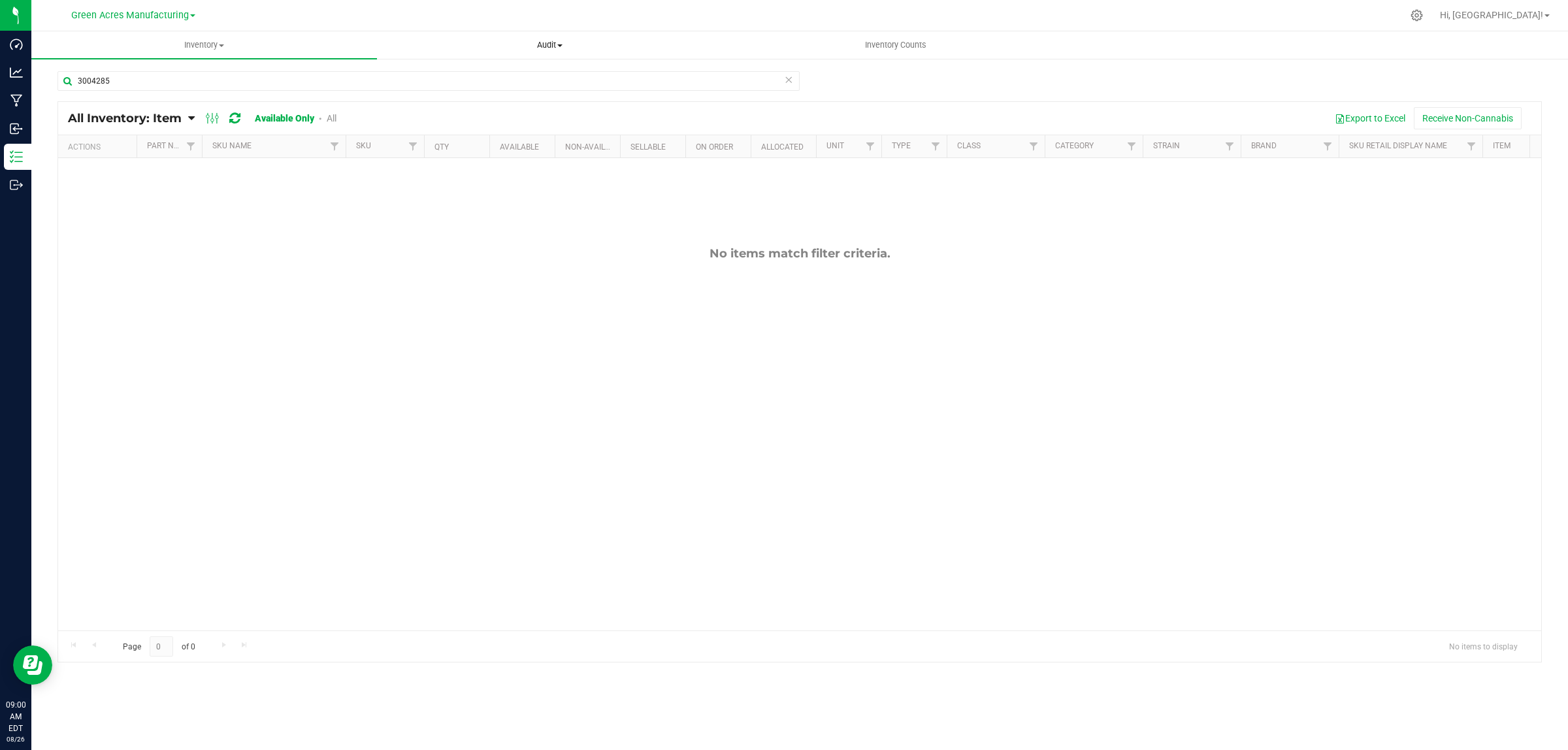
click at [536, 40] on span "Audit" at bounding box center [550, 45] width 344 height 12
click at [466, 75] on span "Inventory auditing" at bounding box center [433, 78] width 112 height 11
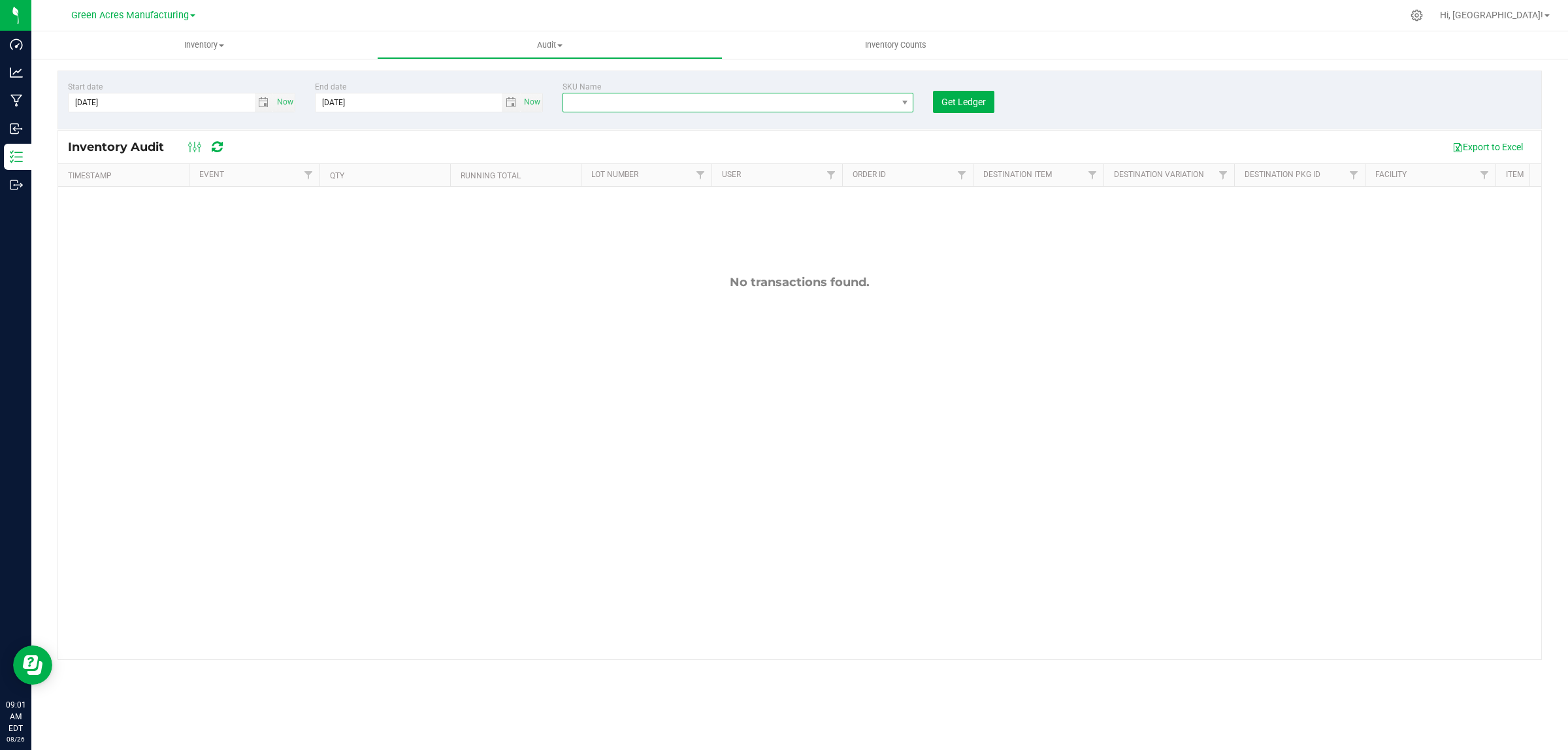
click at [584, 98] on span "NO DATA FOUND" at bounding box center [729, 102] width 333 height 19
drag, startPoint x: 717, startPoint y: 129, endPoint x: 539, endPoint y: 131, distance: 178.0
click at [539, 131] on body "Dashboard Analytics Manufacturing Inbound Inventory Outbound 09:01 AM EDT 08/26…" at bounding box center [784, 375] width 1568 height 750
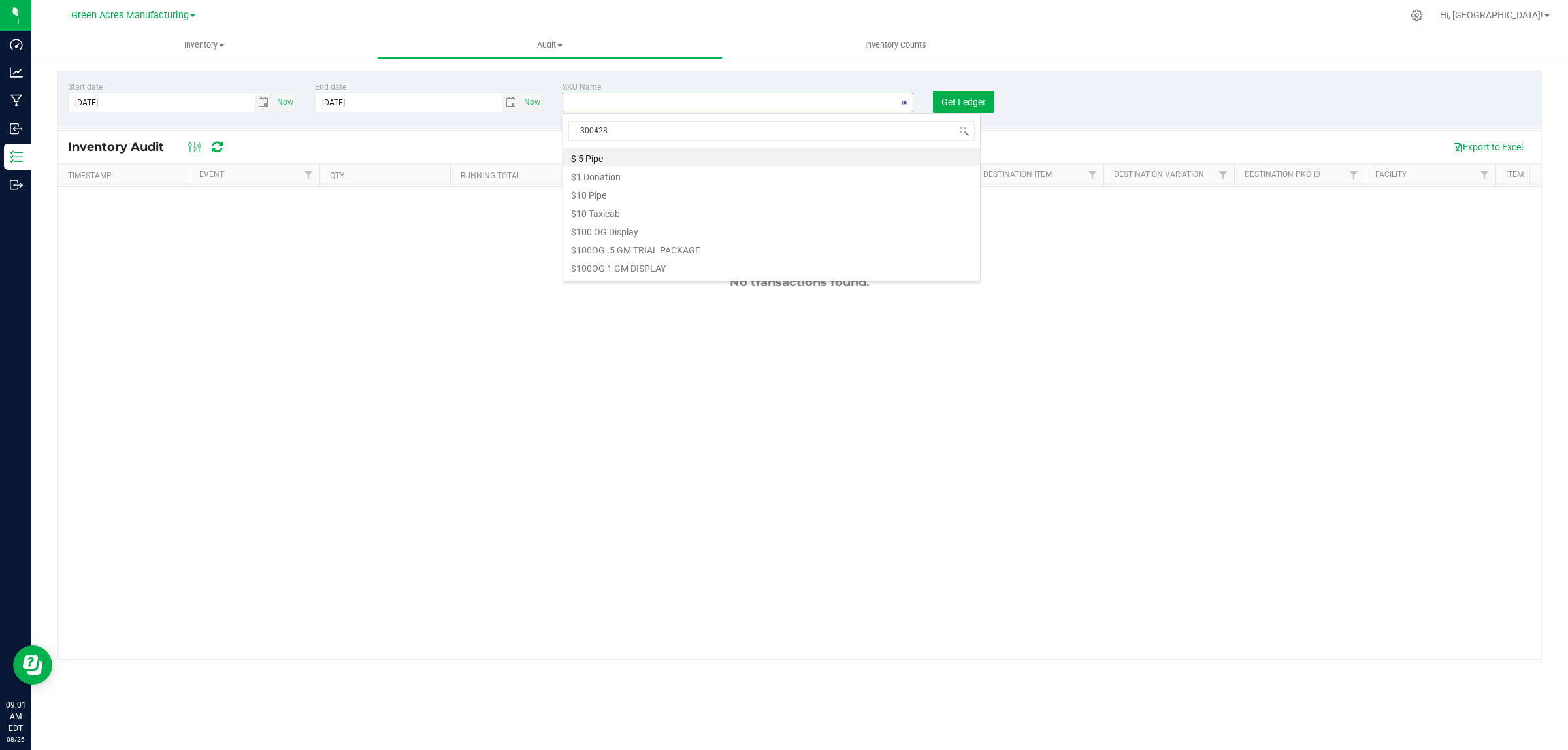
type input "3004285"
click at [620, 157] on li "Label - FL v24 GL Live Rosin 1g" at bounding box center [771, 156] width 417 height 19
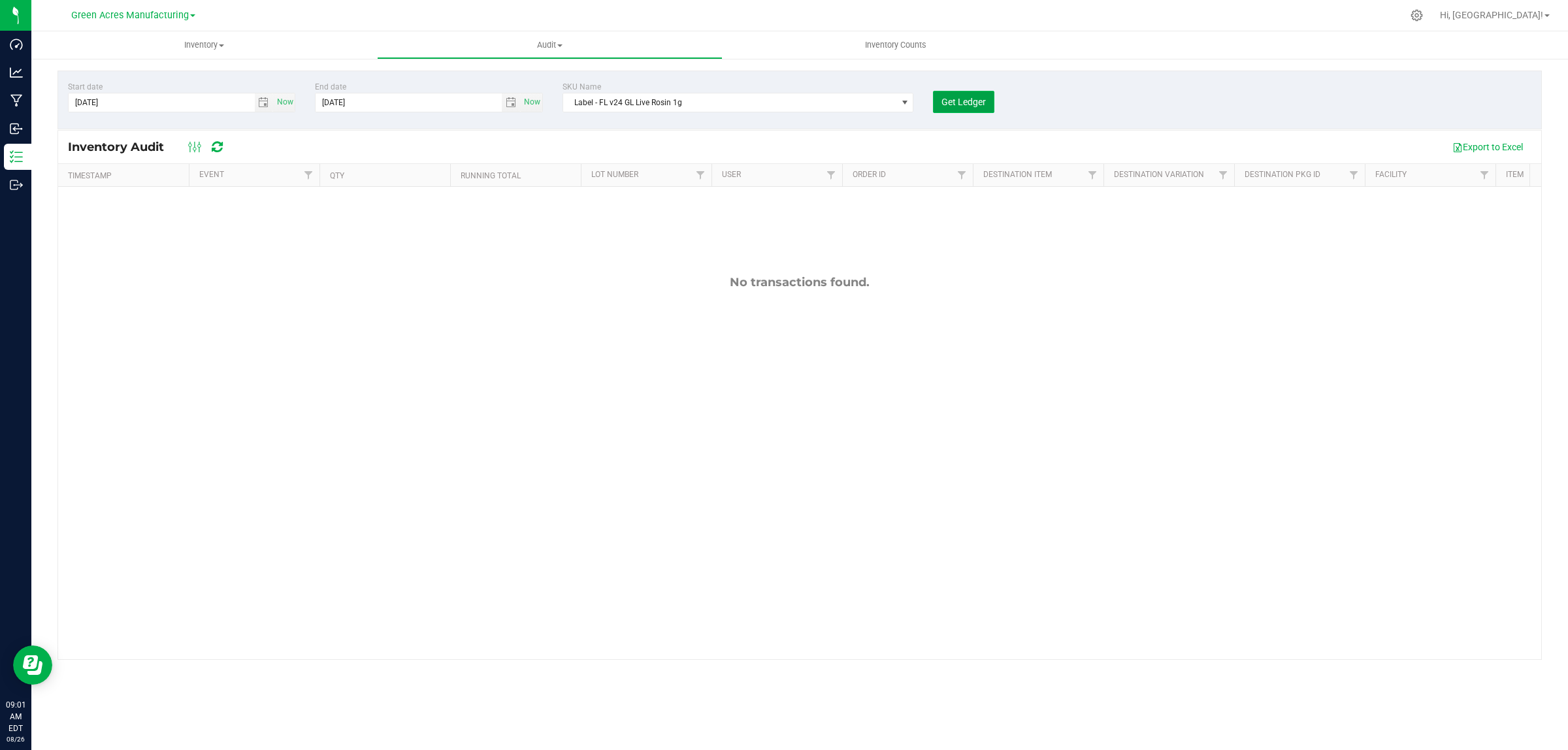
click at [959, 95] on button "Get Ledger" at bounding box center [963, 101] width 61 height 23
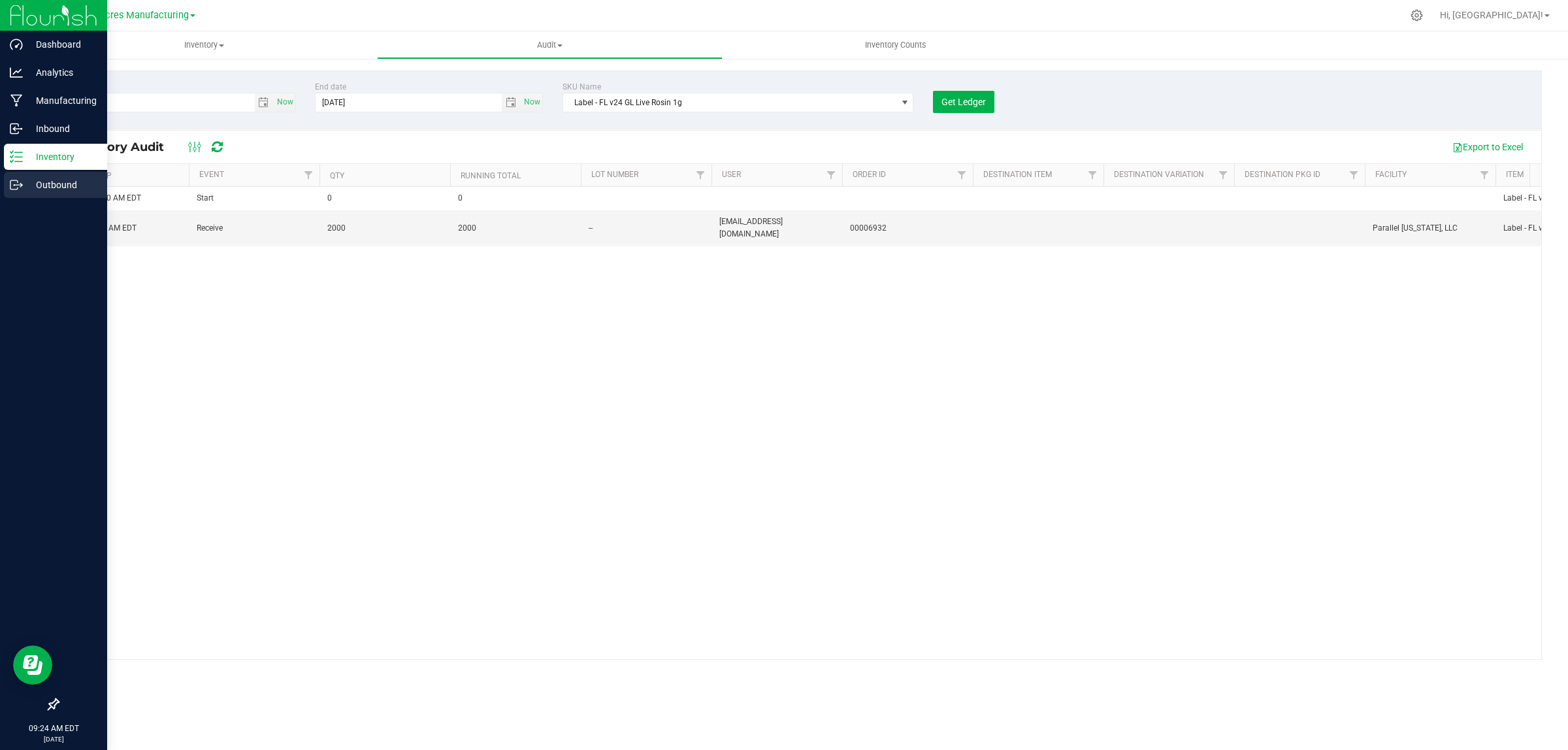
click at [47, 184] on p "Outbound" at bounding box center [62, 185] width 79 height 16
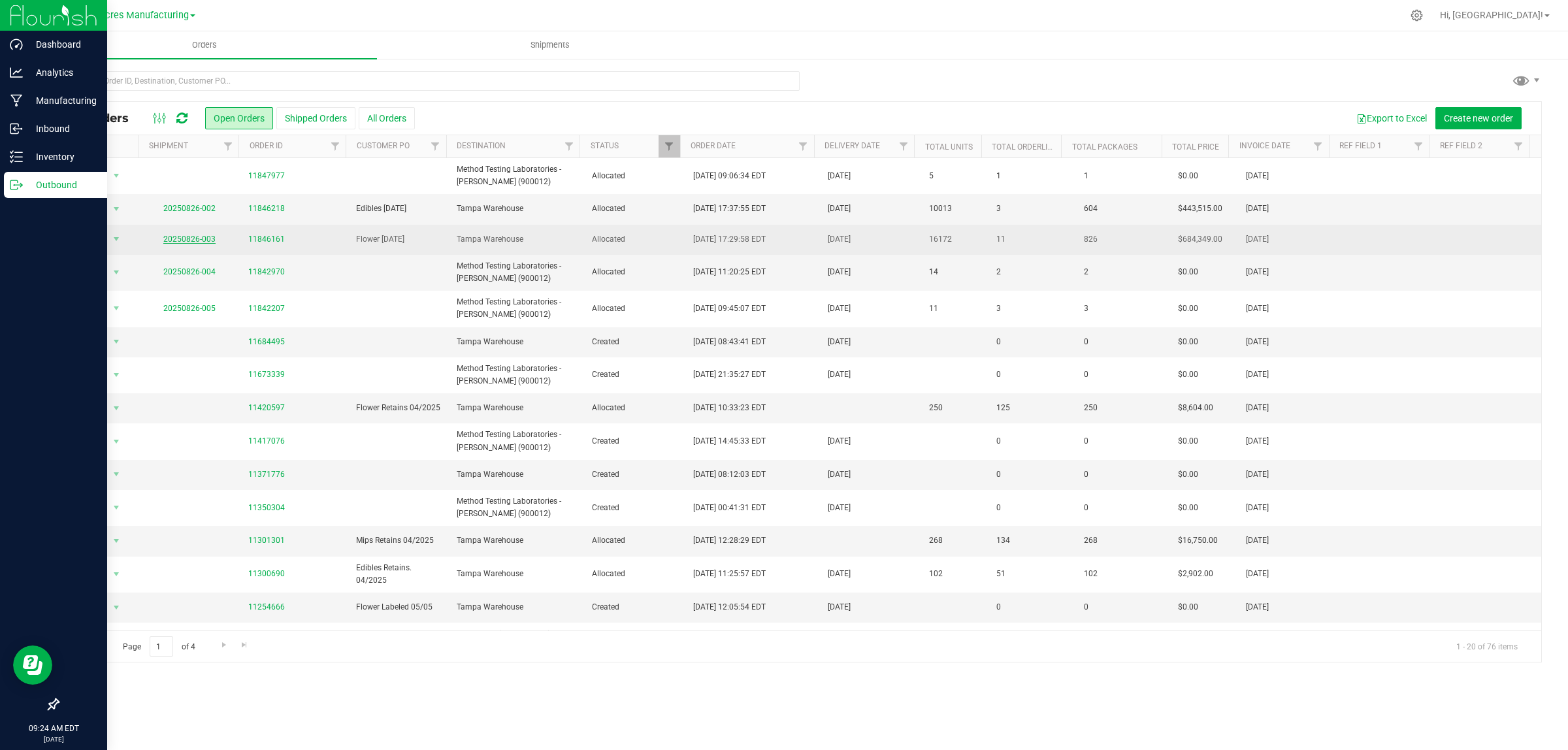
click at [210, 237] on link "20250826-003" at bounding box center [189, 238] width 52 height 9
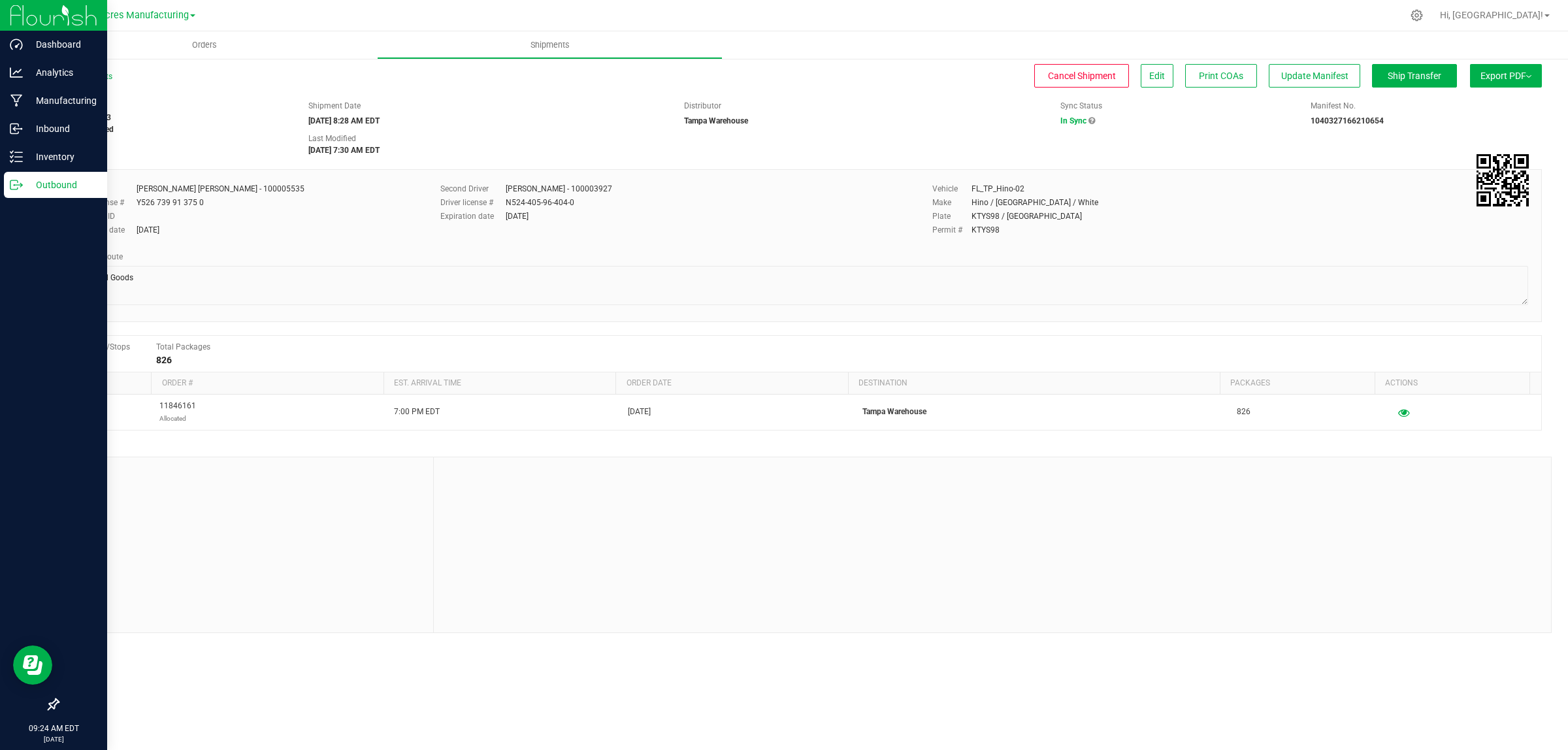
click at [1504, 77] on span "Export PDF" at bounding box center [1506, 76] width 51 height 11
click at [1480, 125] on span "Manifest by Lot" at bounding box center [1472, 124] width 54 height 9
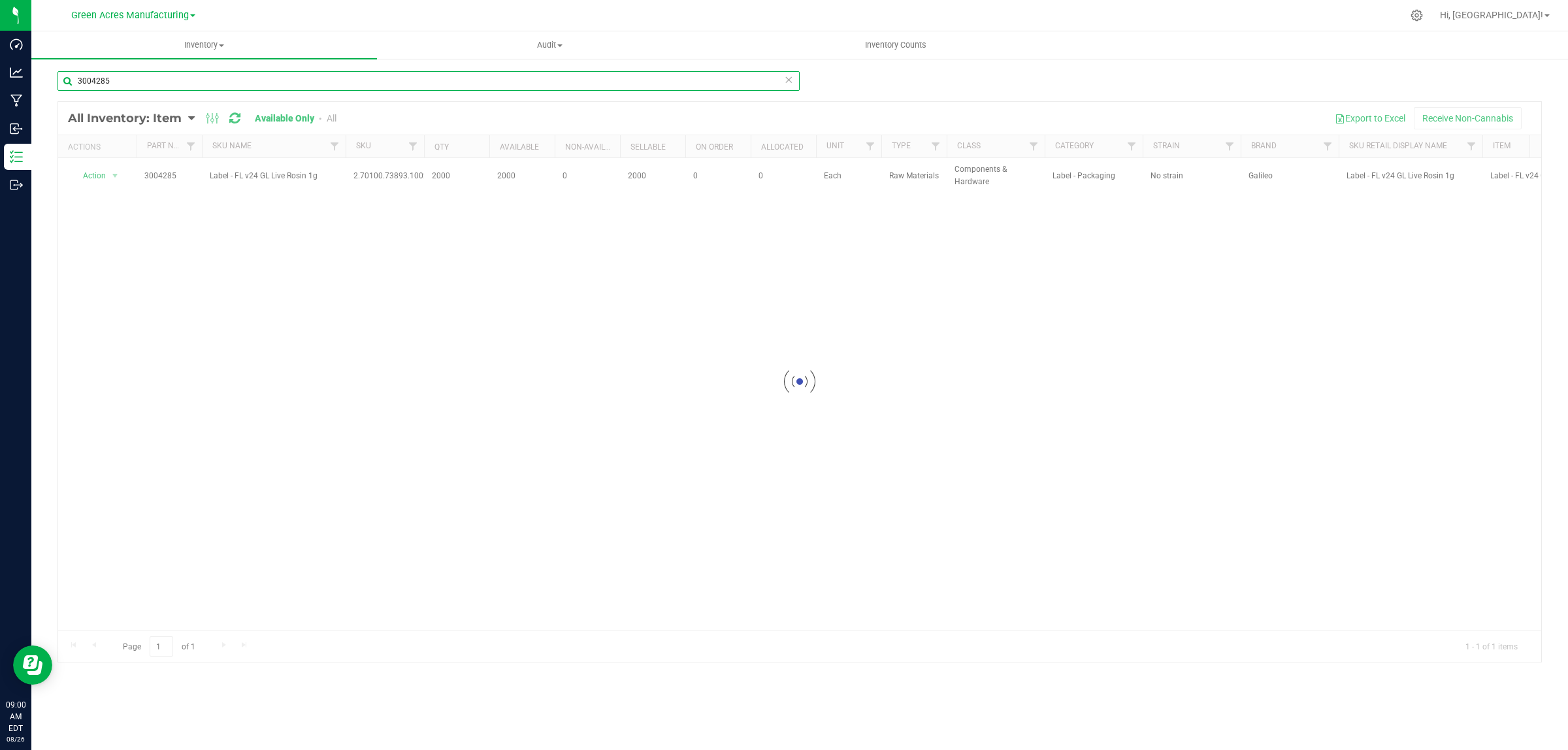
drag, startPoint x: 96, startPoint y: 81, endPoint x: 162, endPoint y: 71, distance: 66.8
click at [162, 71] on div "3004285 Loading... All Inventory: Item Item Summary Item (default) Item by Stra…" at bounding box center [799, 367] width 1484 height 593
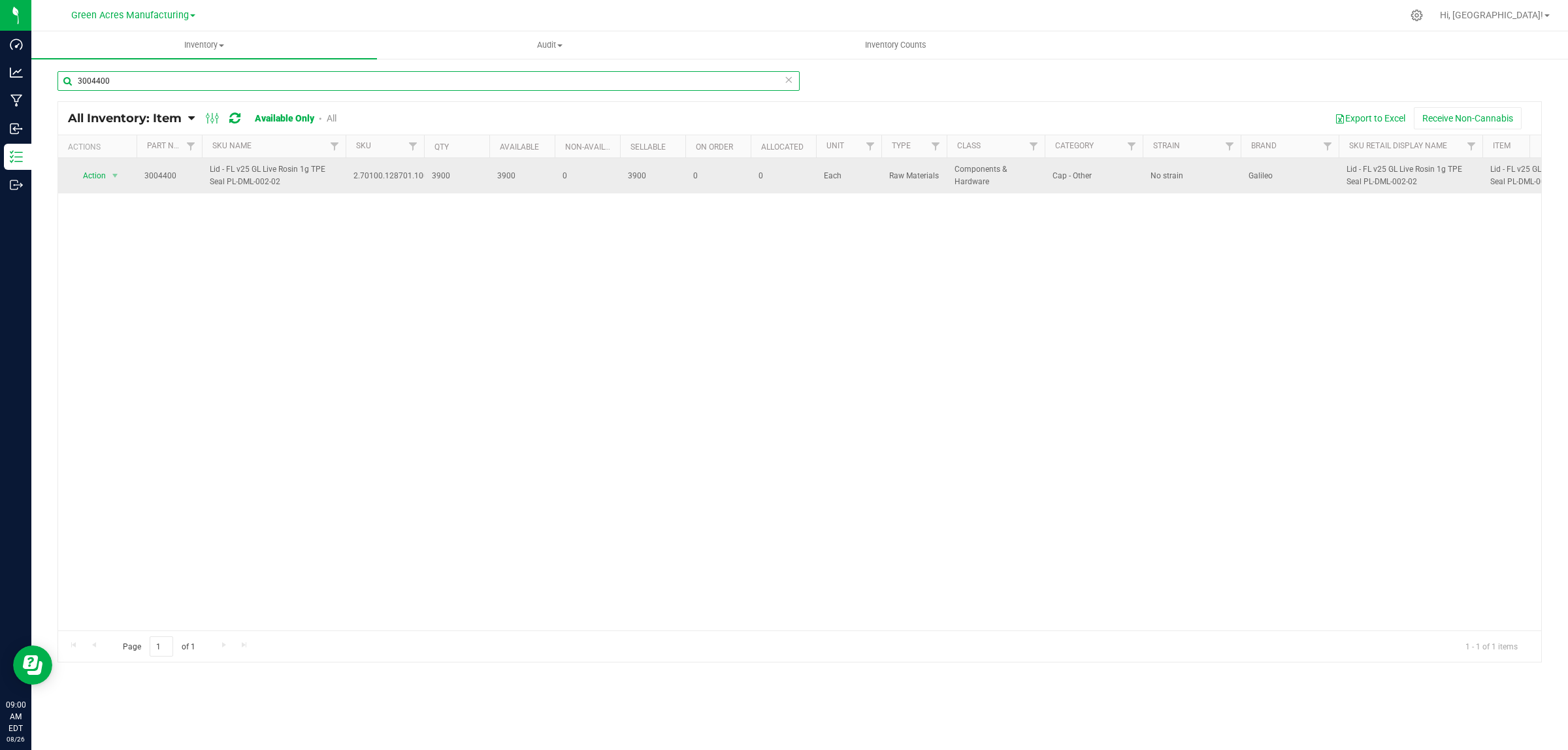
type input "3004400"
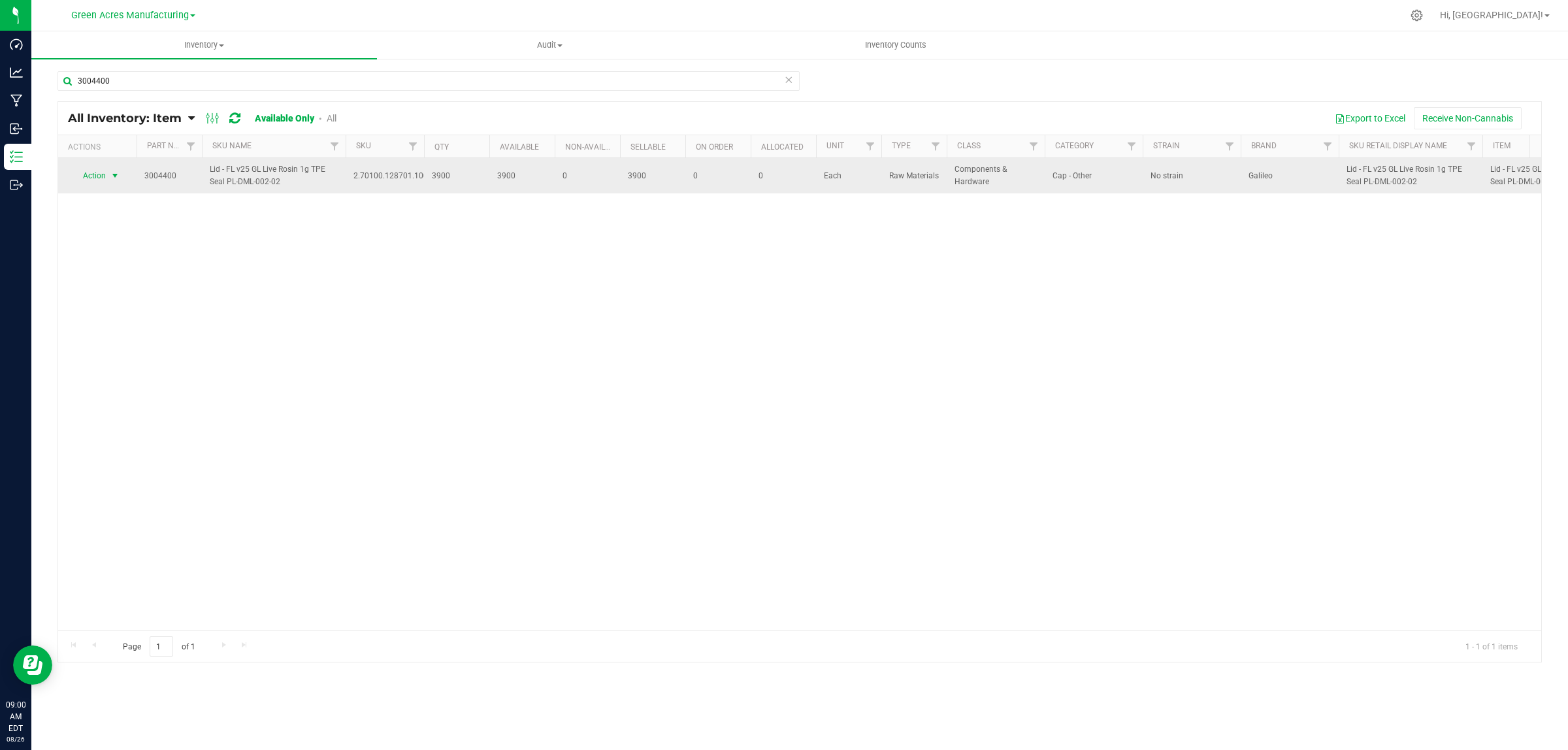
click at [100, 178] on span "Action" at bounding box center [89, 175] width 35 height 19
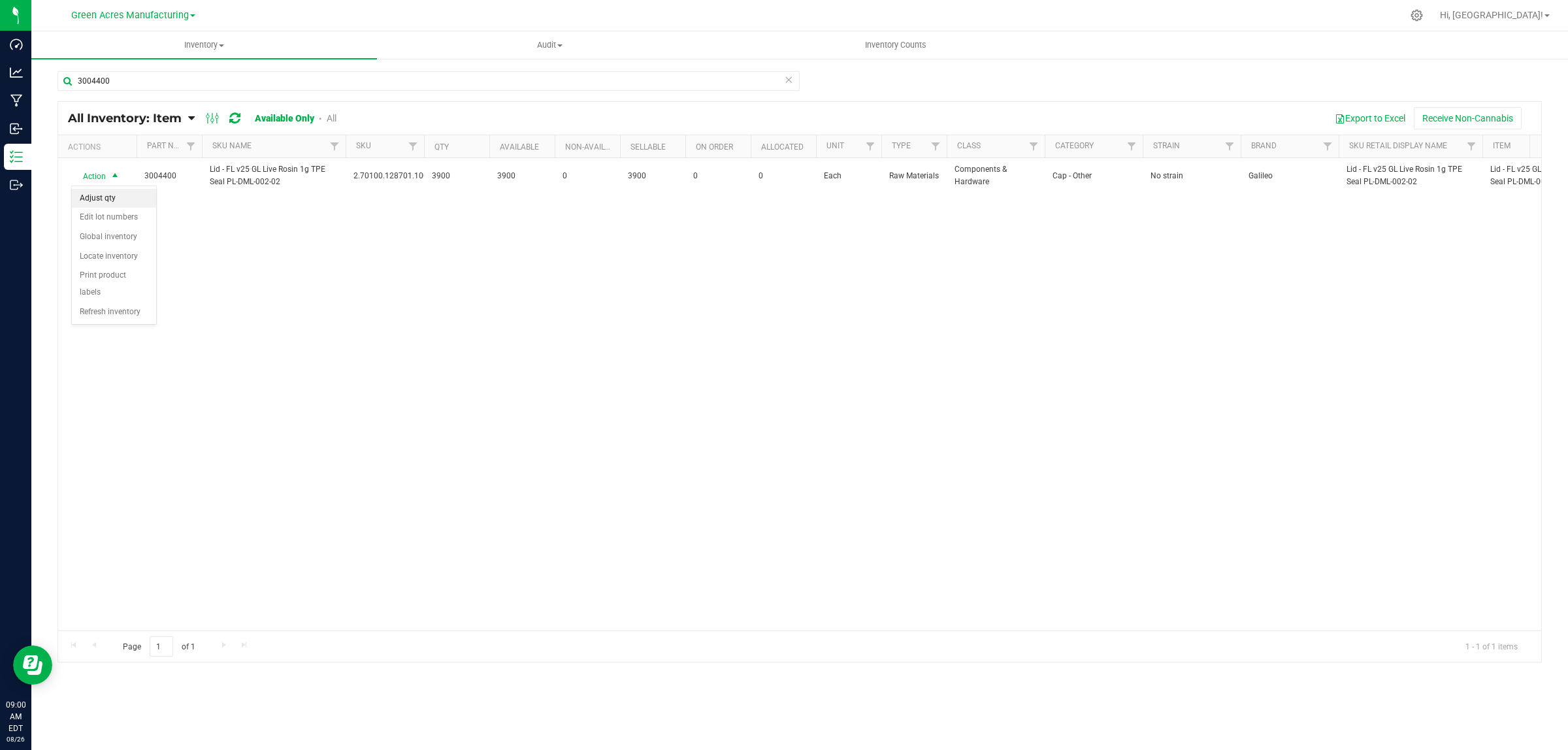
click at [98, 195] on li "Adjust qty" at bounding box center [114, 199] width 85 height 20
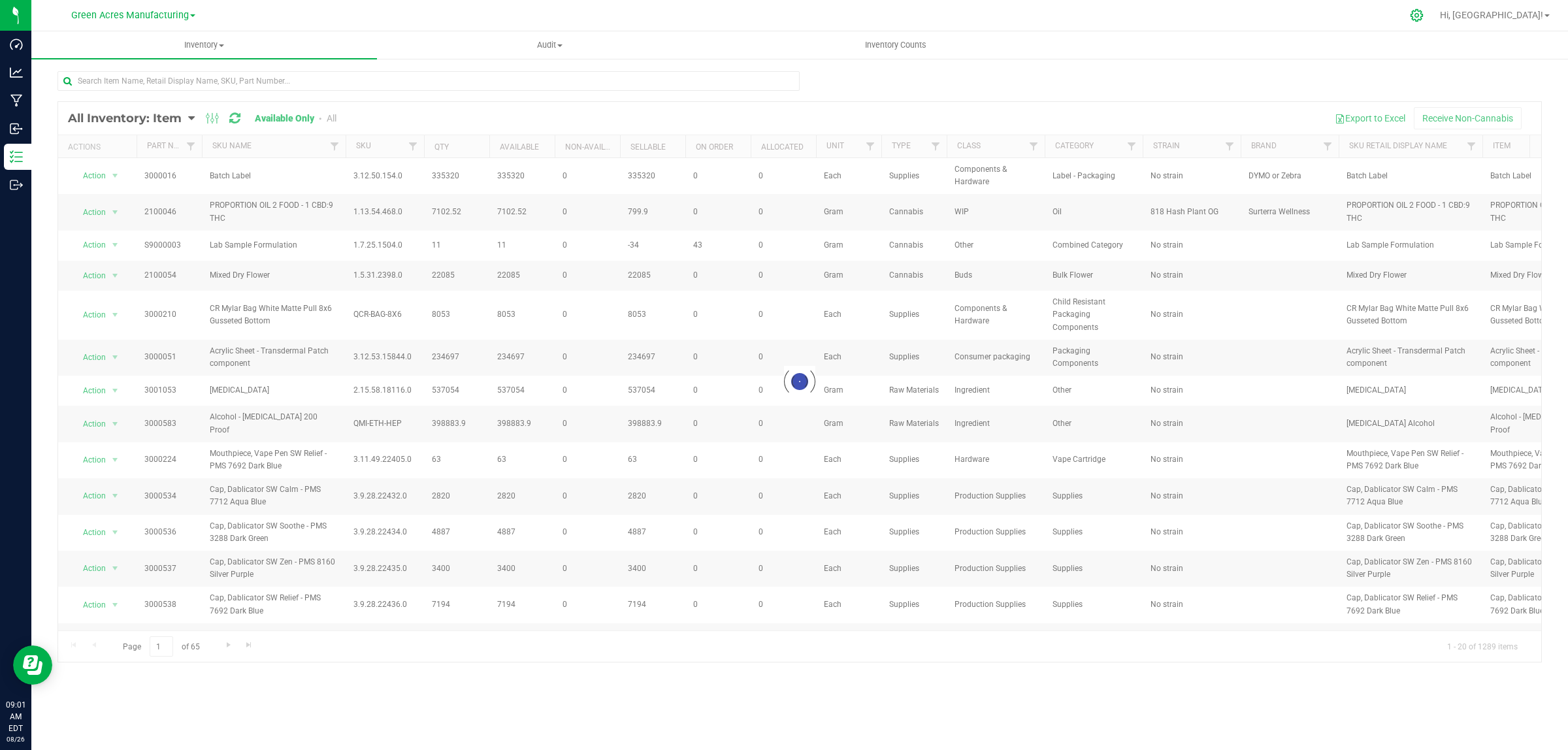
click at [1423, 11] on icon at bounding box center [1417, 16] width 14 height 14
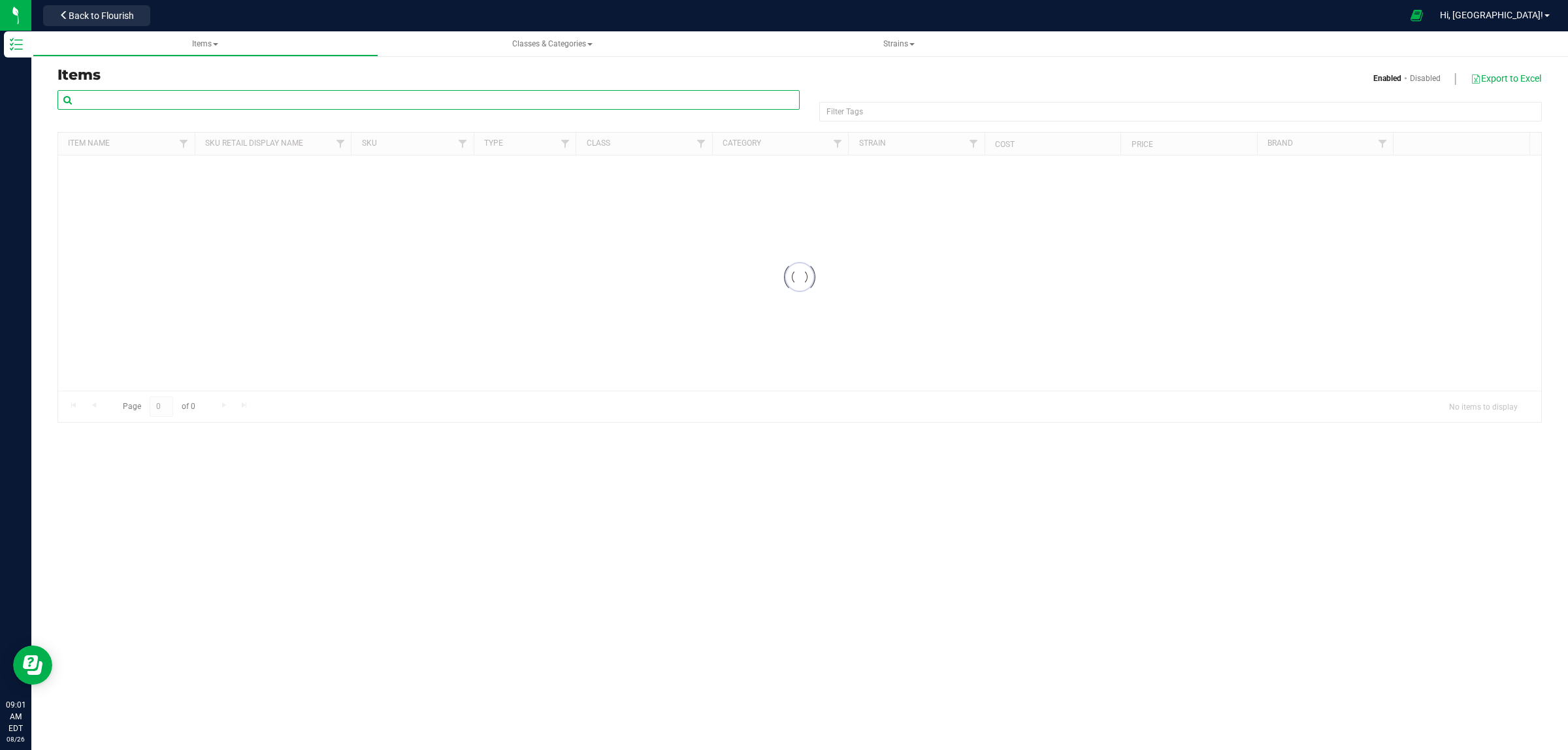
click at [160, 96] on input "text" at bounding box center [428, 100] width 742 height 20
paste input "GL - LIVE ROSIN - 1G - BCT"
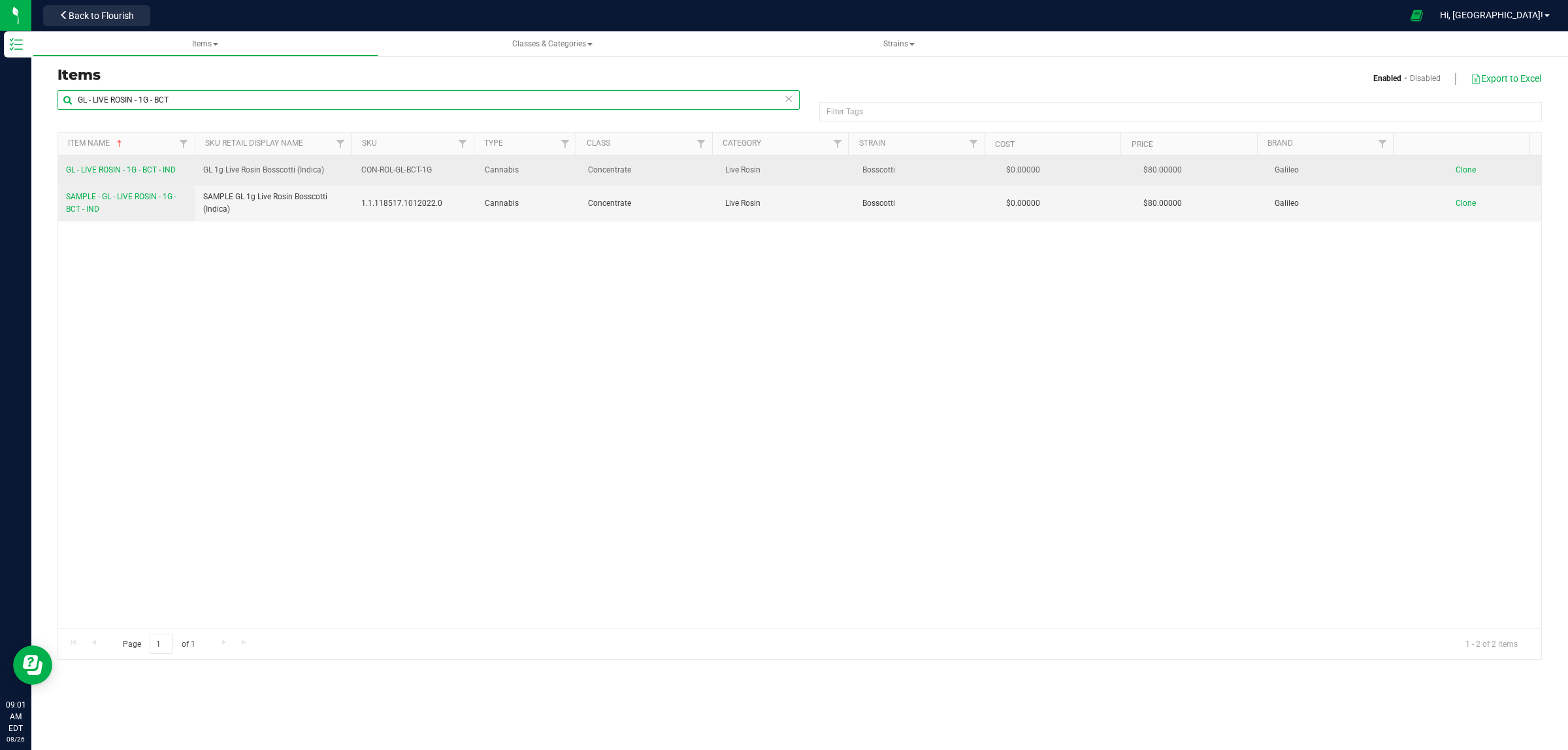
type input "GL - LIVE ROSIN - 1G - BCT"
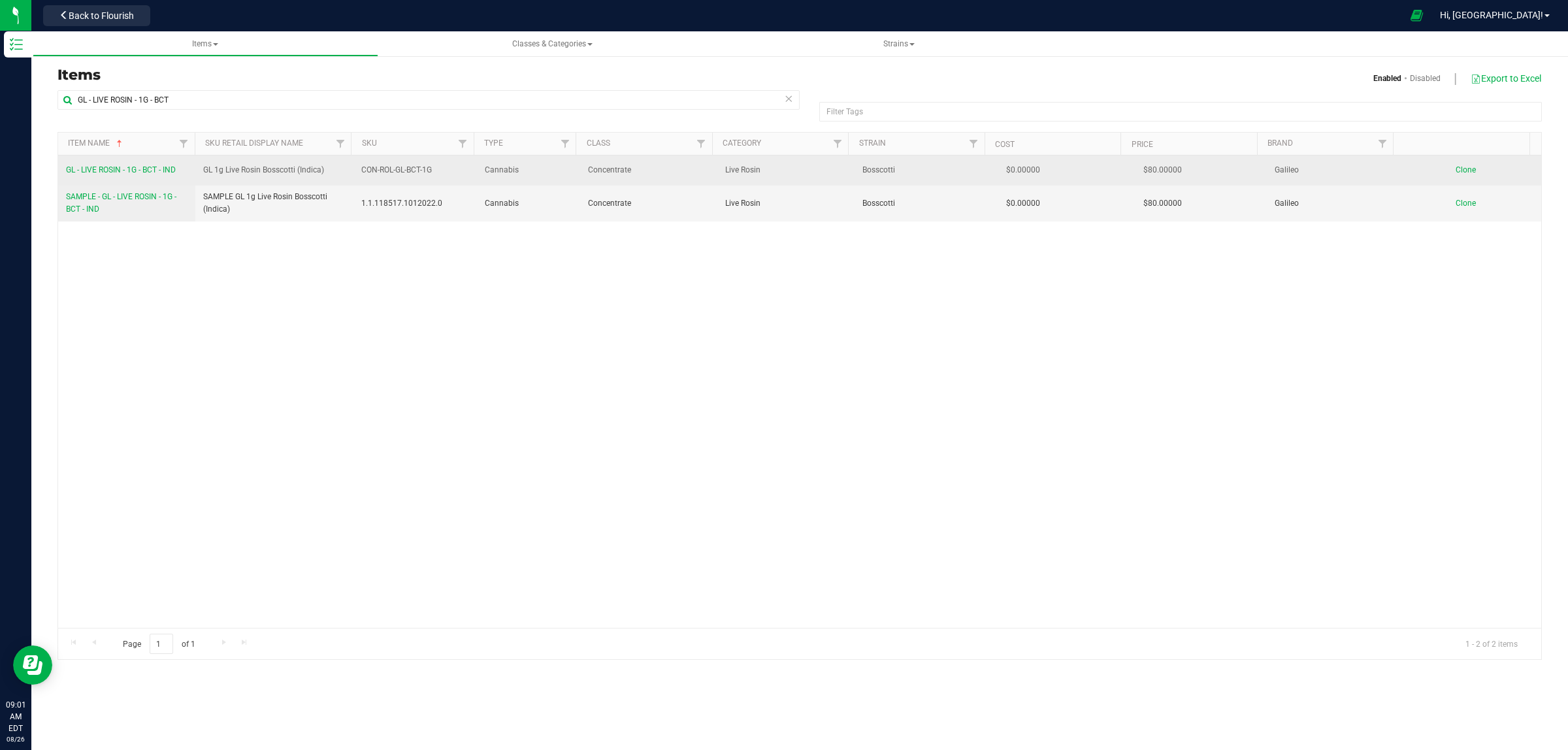
click at [96, 170] on span "GL - LIVE ROSIN - 1G - BCT - IND" at bounding box center [121, 169] width 110 height 9
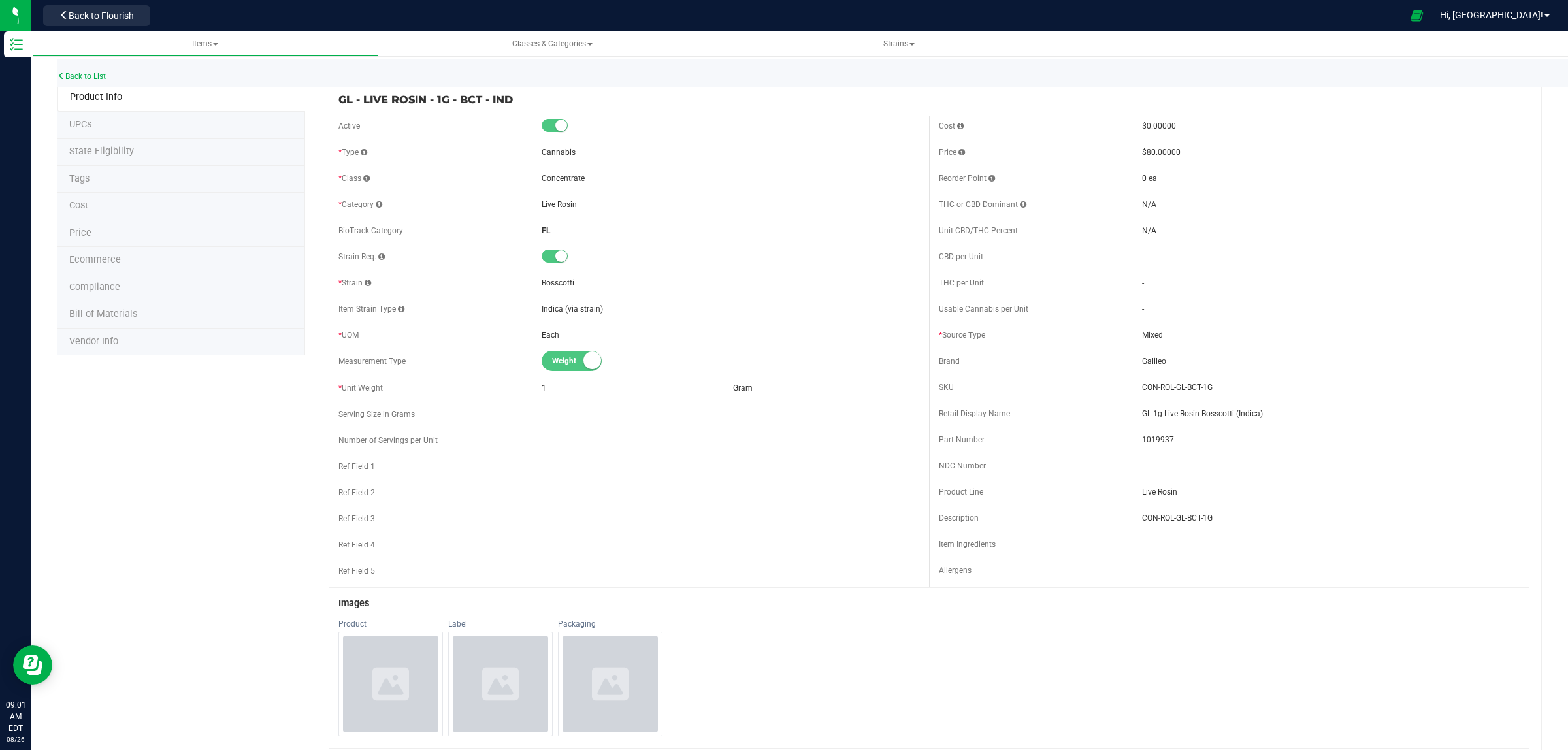
click at [102, 314] on span "Bill of Materials" at bounding box center [102, 313] width 68 height 11
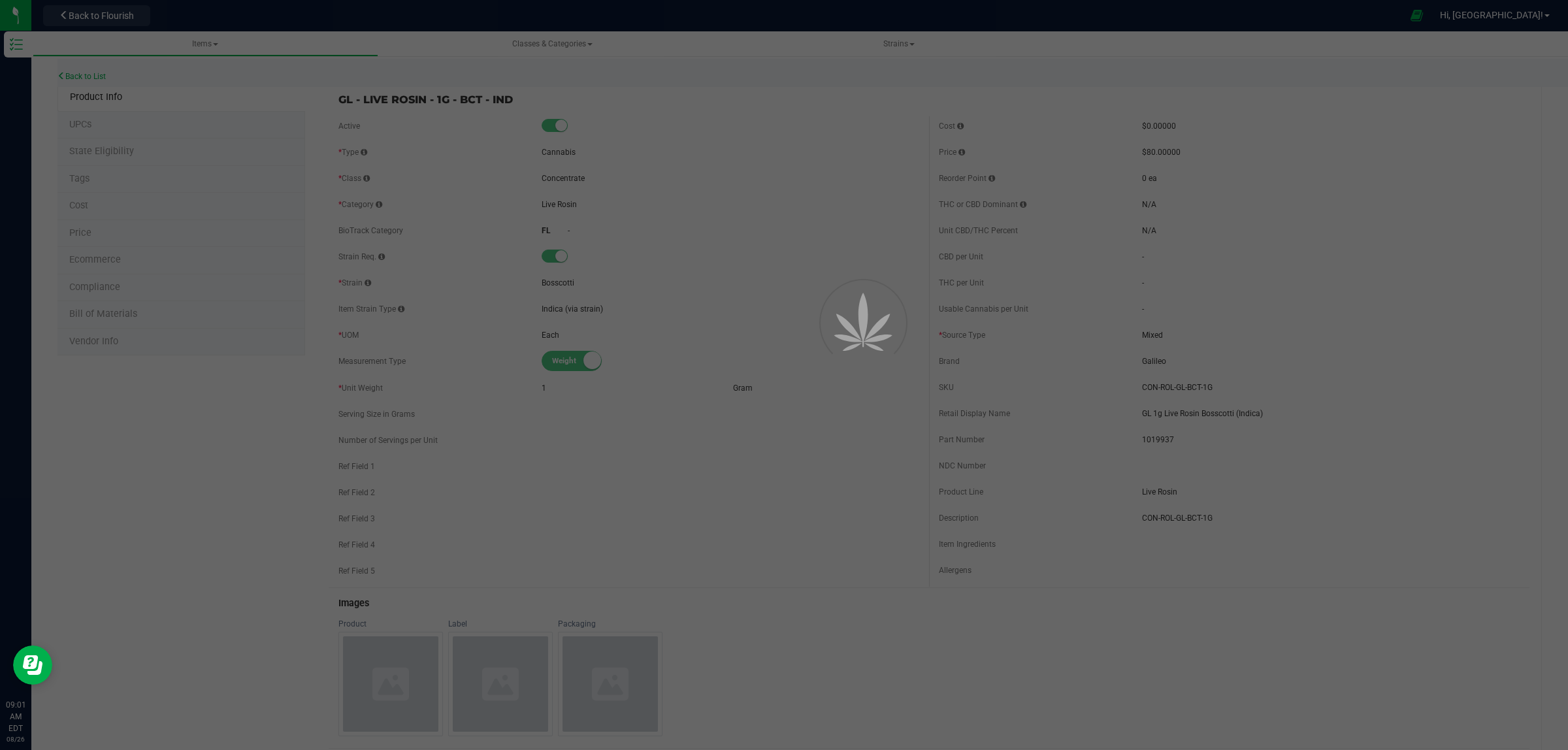
select select "13787"
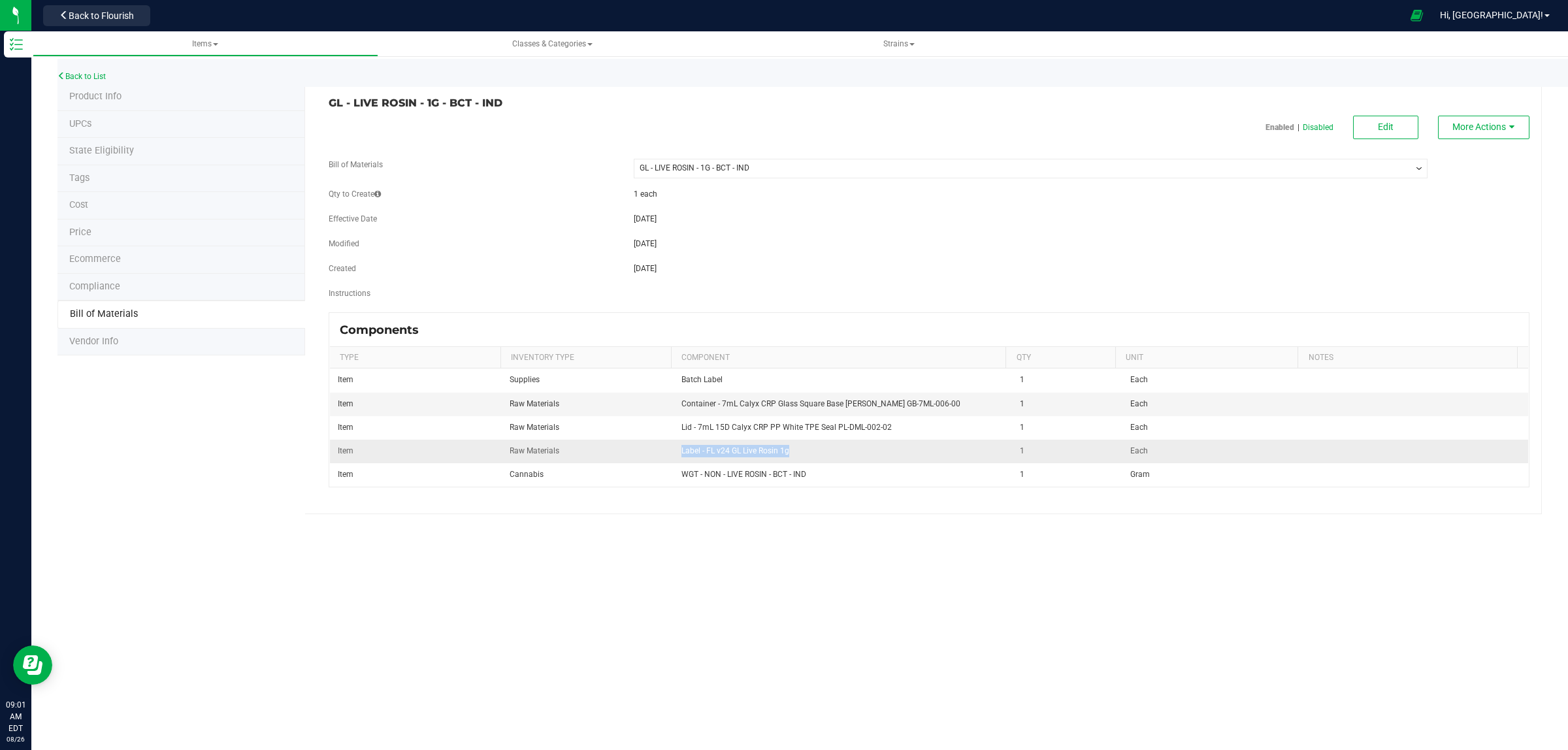
drag, startPoint x: 809, startPoint y: 449, endPoint x: 657, endPoint y: 449, distance: 152.0
click at [657, 449] on tr "Item Raw Materials Label - FL v24 GL Live Rosin 1g 1 Each" at bounding box center [929, 452] width 1198 height 24
click at [667, 534] on div "Items Classes & Categories Strains Back to List Product Info UPCs State Eligibi…" at bounding box center [800, 391] width 1537 height 719
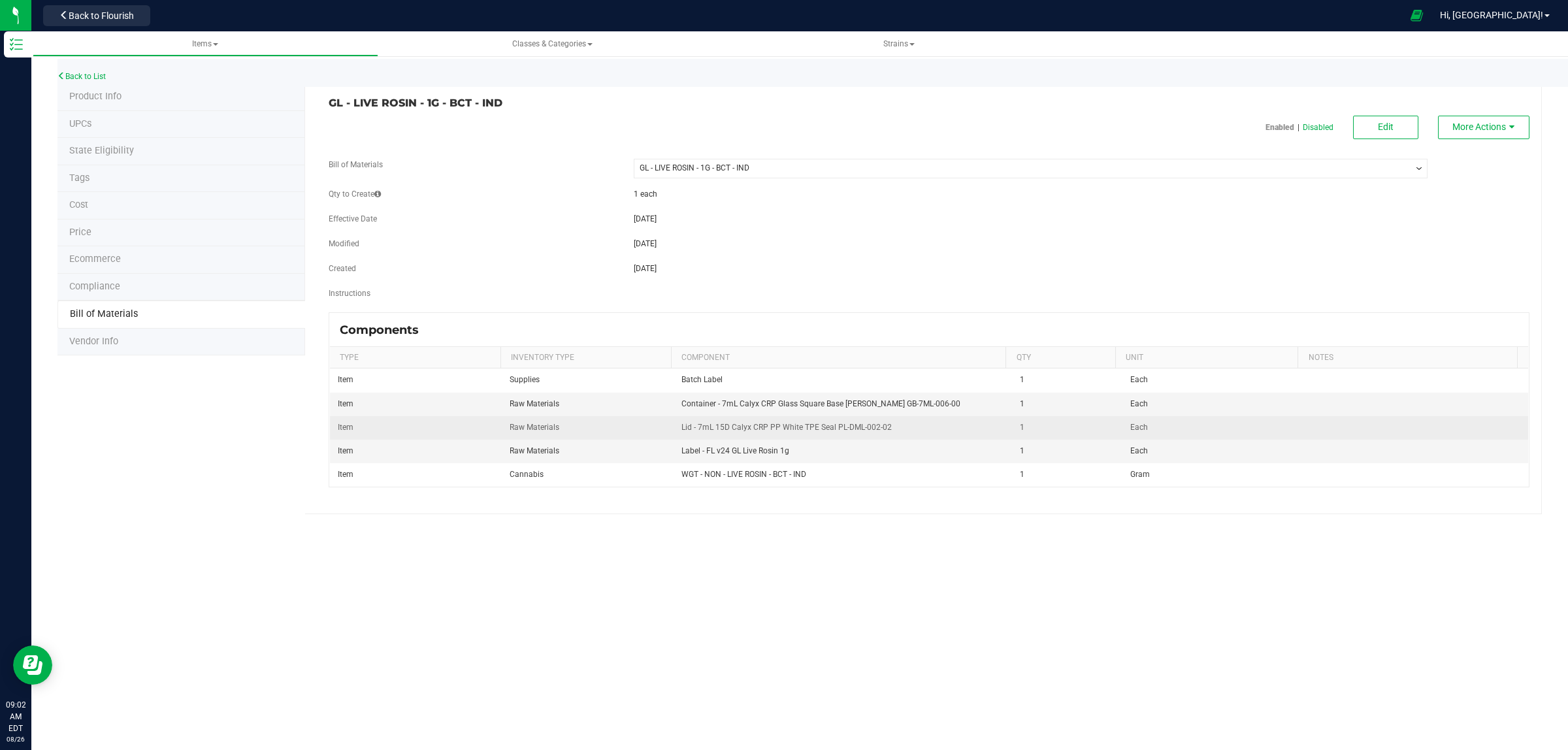
click at [740, 426] on span "Lid - 7mL 15D Calyx CRP PP White TPE Seal PL-DML-002-02" at bounding box center [787, 427] width 211 height 9
click at [740, 425] on span "Lid - 7mL 15D Calyx CRP PP White TPE Seal PL-DML-002-02" at bounding box center [787, 427] width 211 height 9
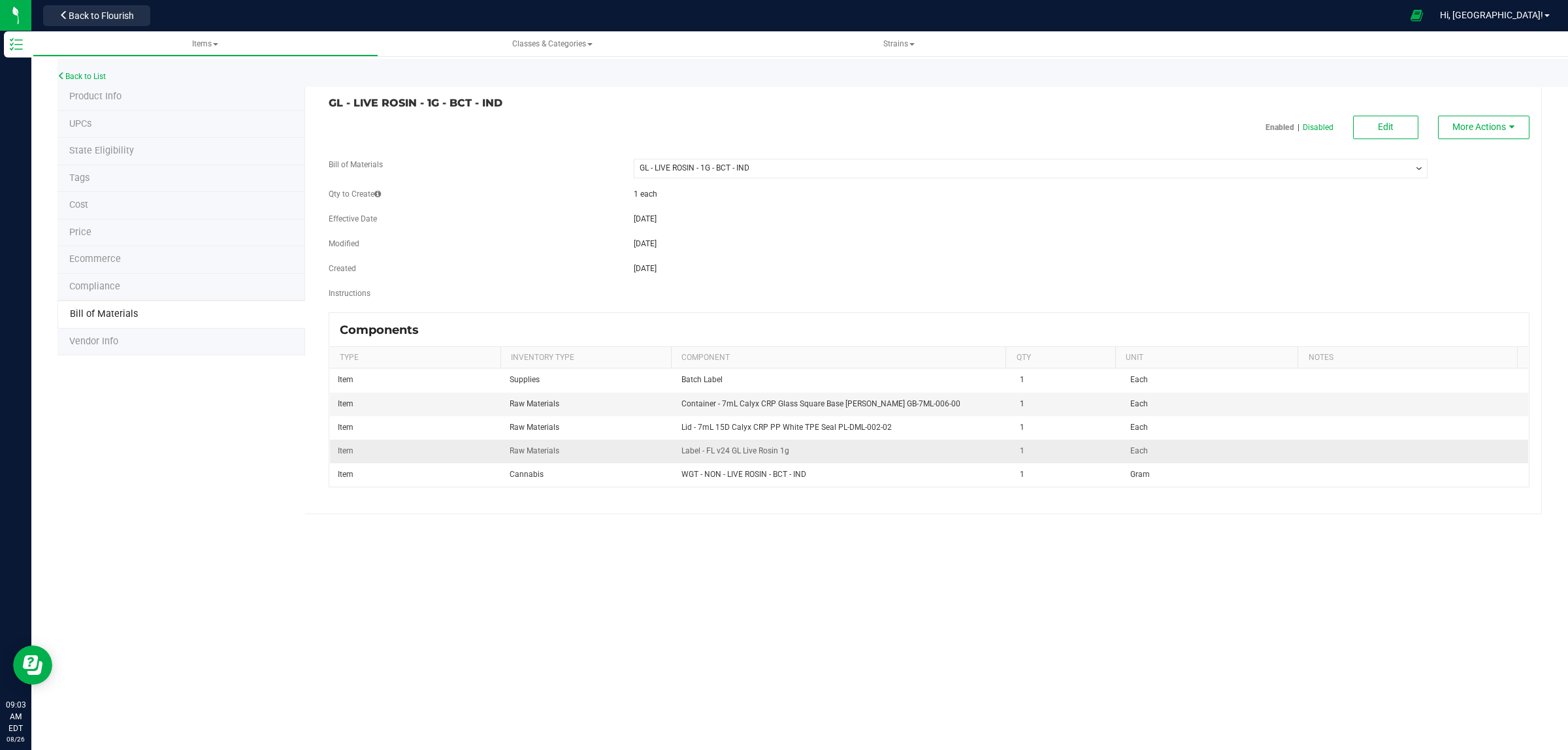
click at [746, 450] on span "Label - FL v24 GL Live Rosin 1g" at bounding box center [736, 451] width 108 height 9
copy span "Label - FL v24 GL Live Rosin 1g"
click at [1026, 250] on div "Modified 08/22/2025" at bounding box center [929, 245] width 1221 height 15
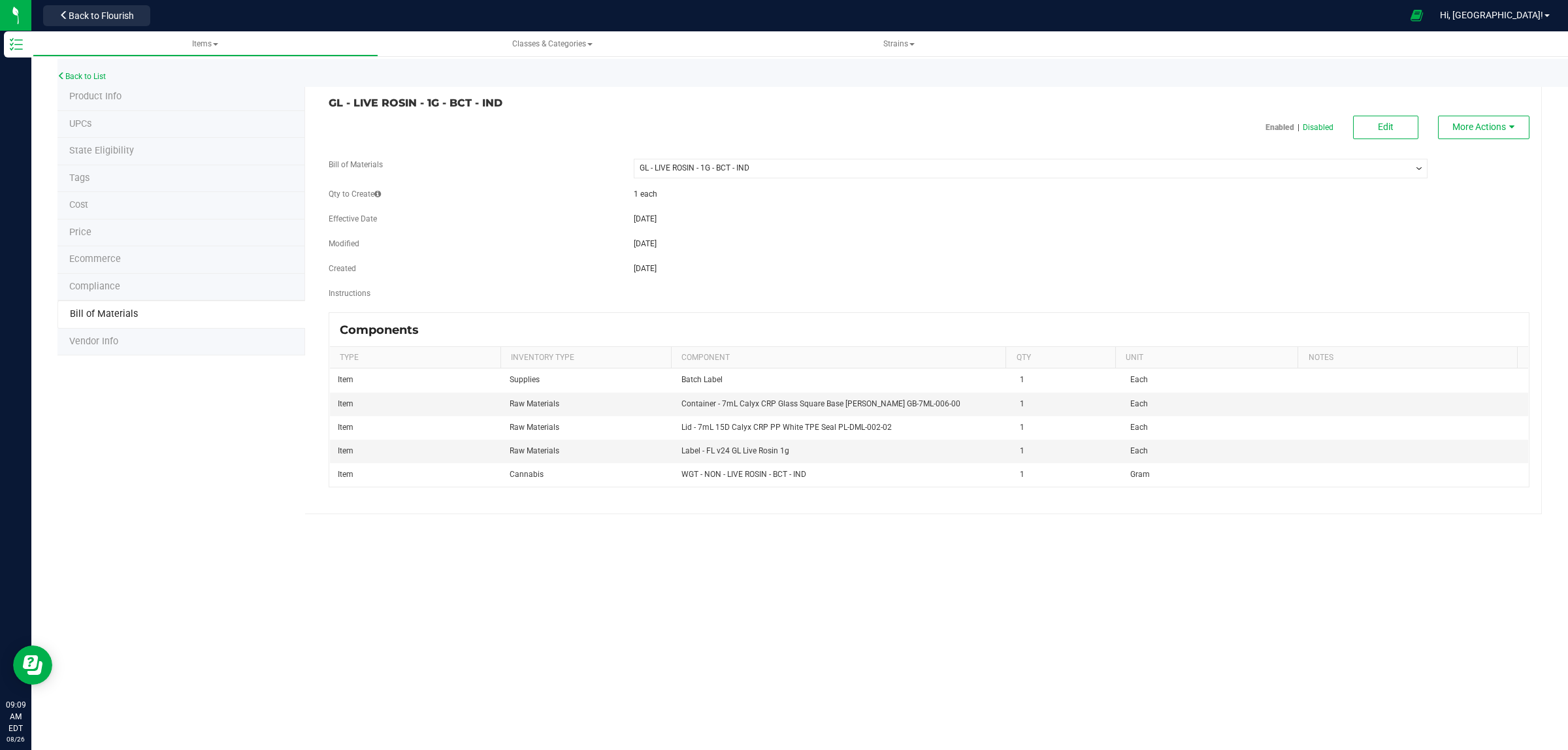
click at [439, 100] on h3 "GL - LIVE ROSIN - 1G - BCT - IND" at bounding box center [624, 103] width 590 height 12
drag, startPoint x: 439, startPoint y: 100, endPoint x: 451, endPoint y: 100, distance: 12.0
click at [439, 99] on h3 "GL - LIVE ROSIN - 1G - BCT - IND" at bounding box center [624, 103] width 590 height 12
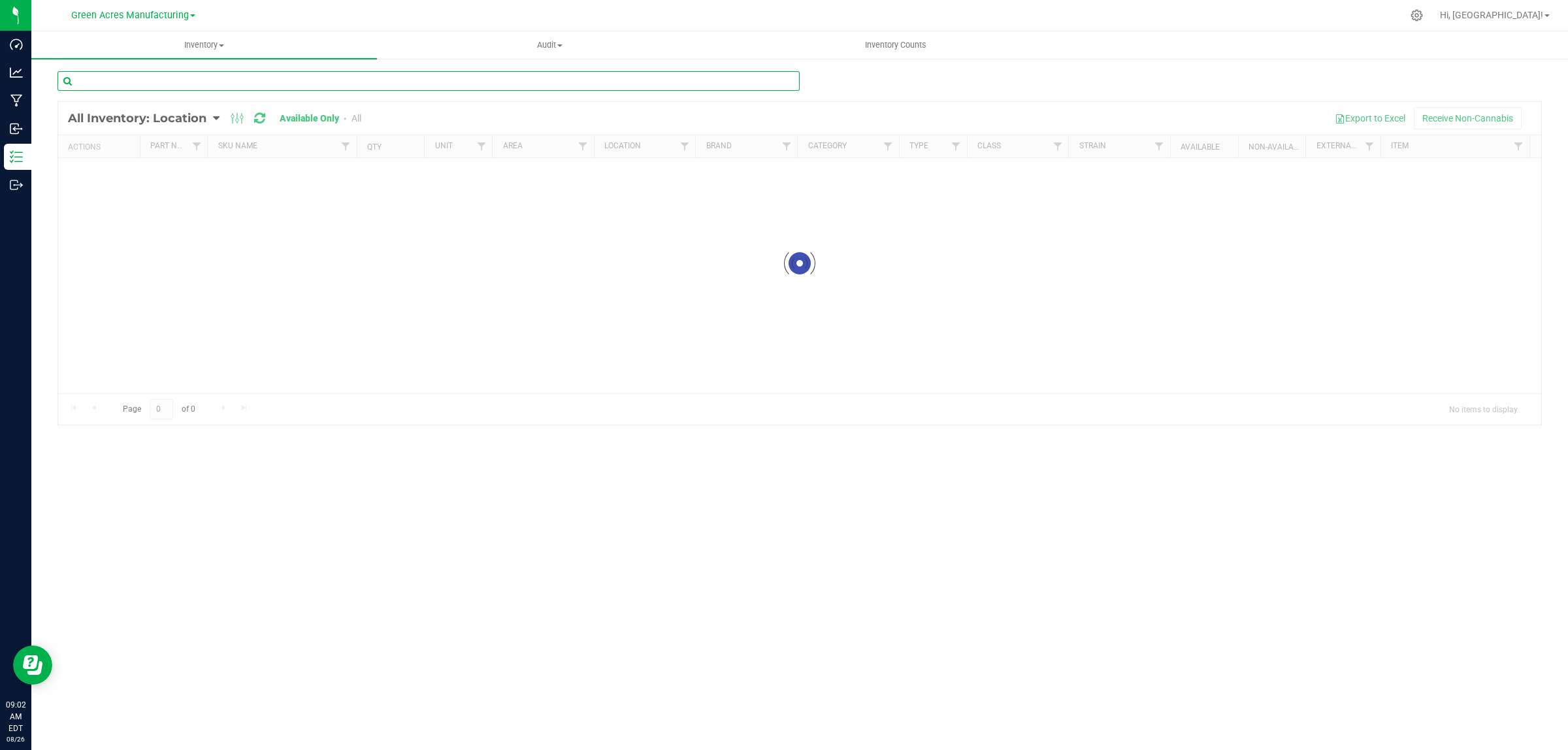
click at [175, 82] on input "text" at bounding box center [428, 81] width 742 height 20
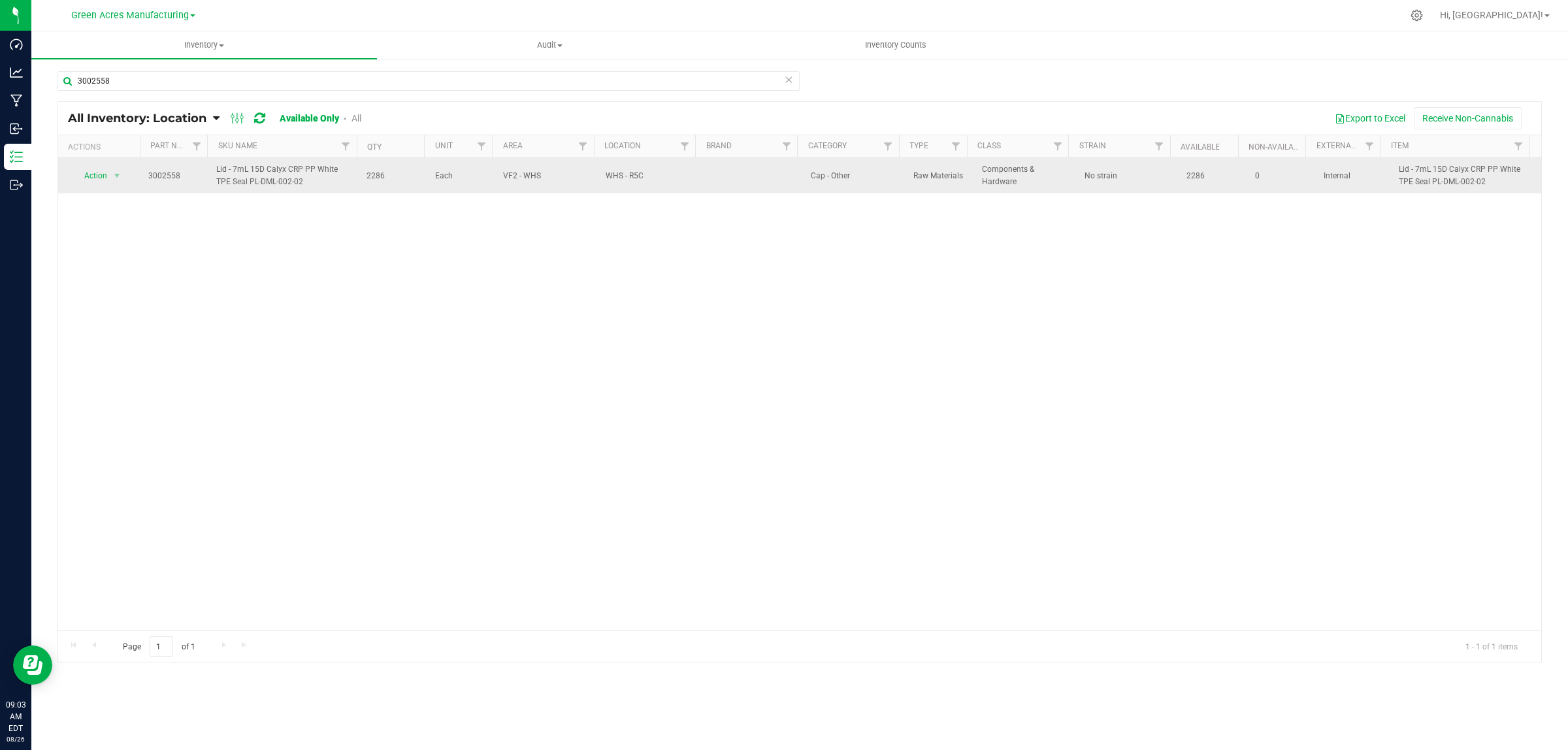
click at [373, 171] on span "2286" at bounding box center [393, 176] width 53 height 13
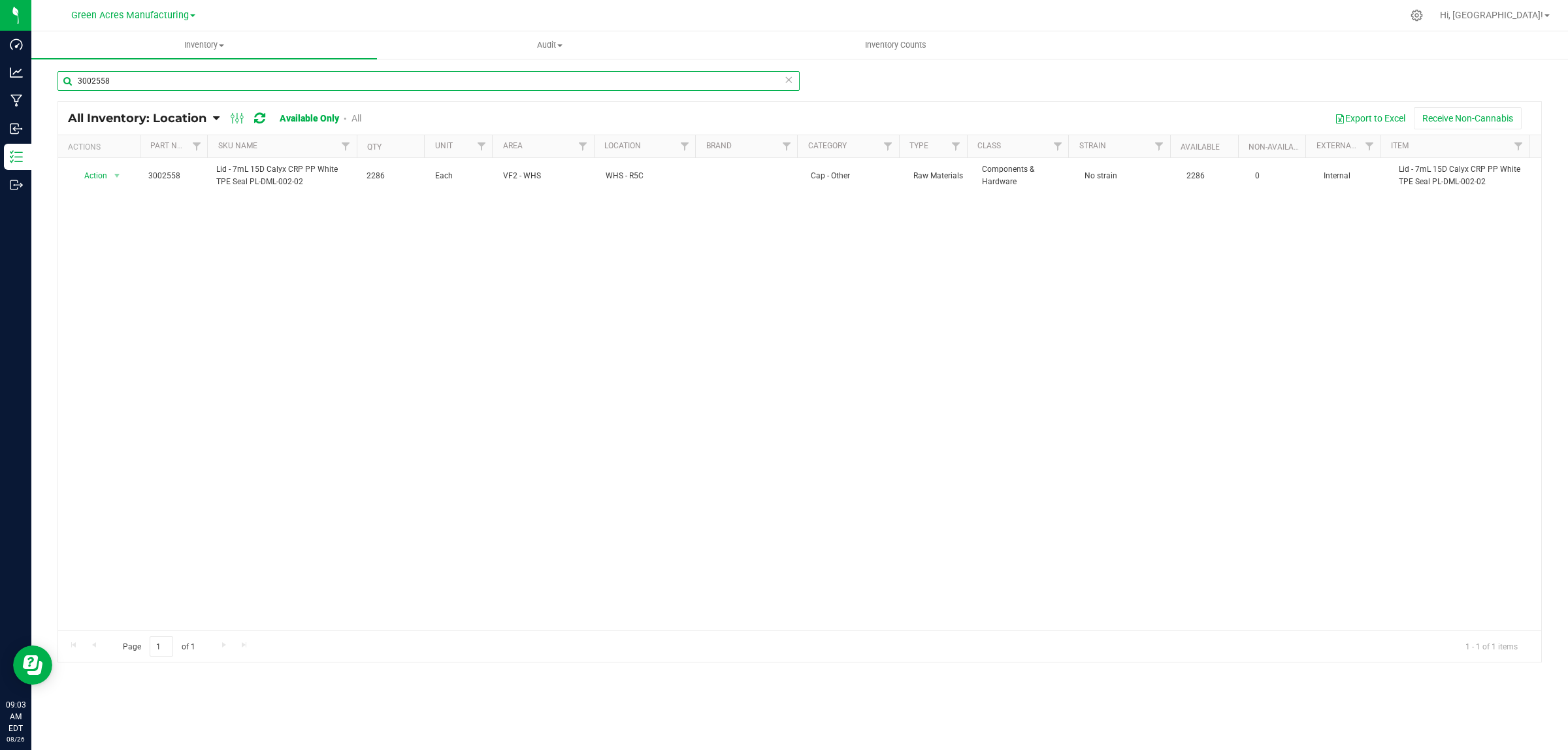
click at [132, 83] on input "3002558" at bounding box center [428, 81] width 742 height 20
paste input "Label - FL v24 GL Live Rosin 1g"
drag, startPoint x: 196, startPoint y: 81, endPoint x: 55, endPoint y: 82, distance: 141.0
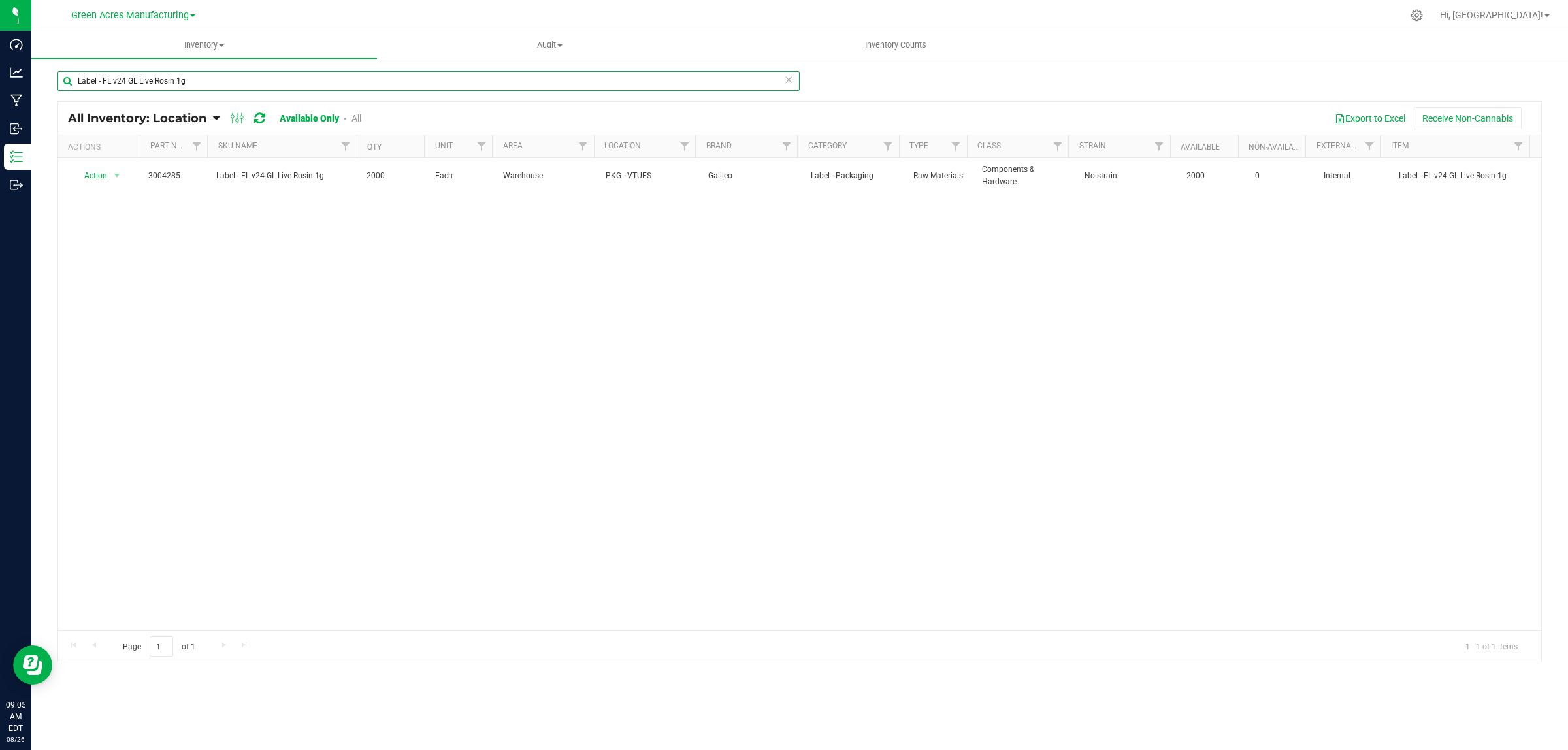
click at [54, 81] on div "Label - FL v24 GL Live Rosin 1g All Inventory: Location Item Summary Item (defa…" at bounding box center [800, 261] width 1537 height 408
click at [184, 81] on input "3002557" at bounding box center [428, 81] width 742 height 20
type input "3004285"
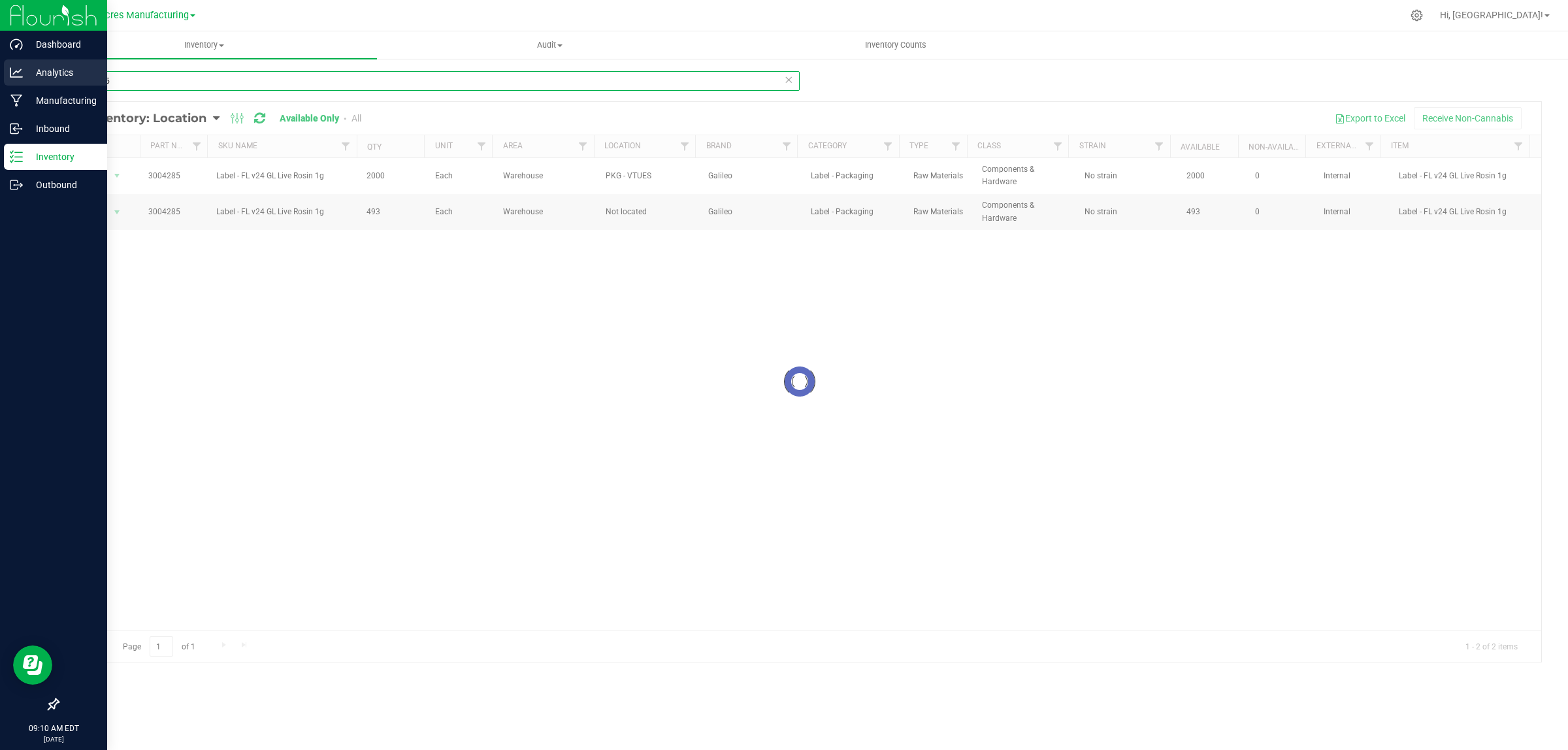
drag, startPoint x: 47, startPoint y: 85, endPoint x: 30, endPoint y: 86, distance: 17.0
click at [30, 86] on div "Dashboard Analytics Manufacturing Inbound Inventory Outbound 09:10 AM EDT [DATE…" at bounding box center [784, 375] width 1568 height 750
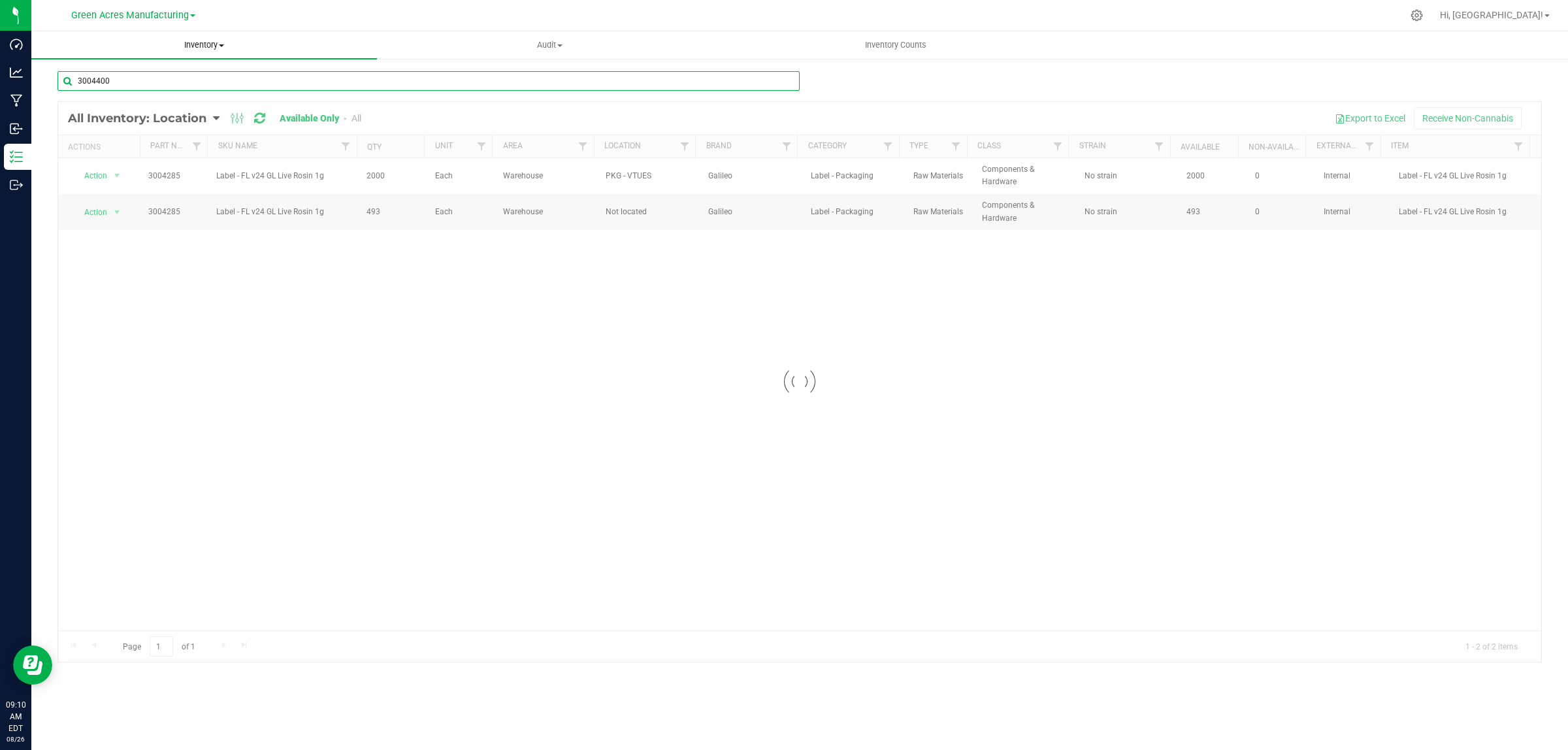
type input "3004400"
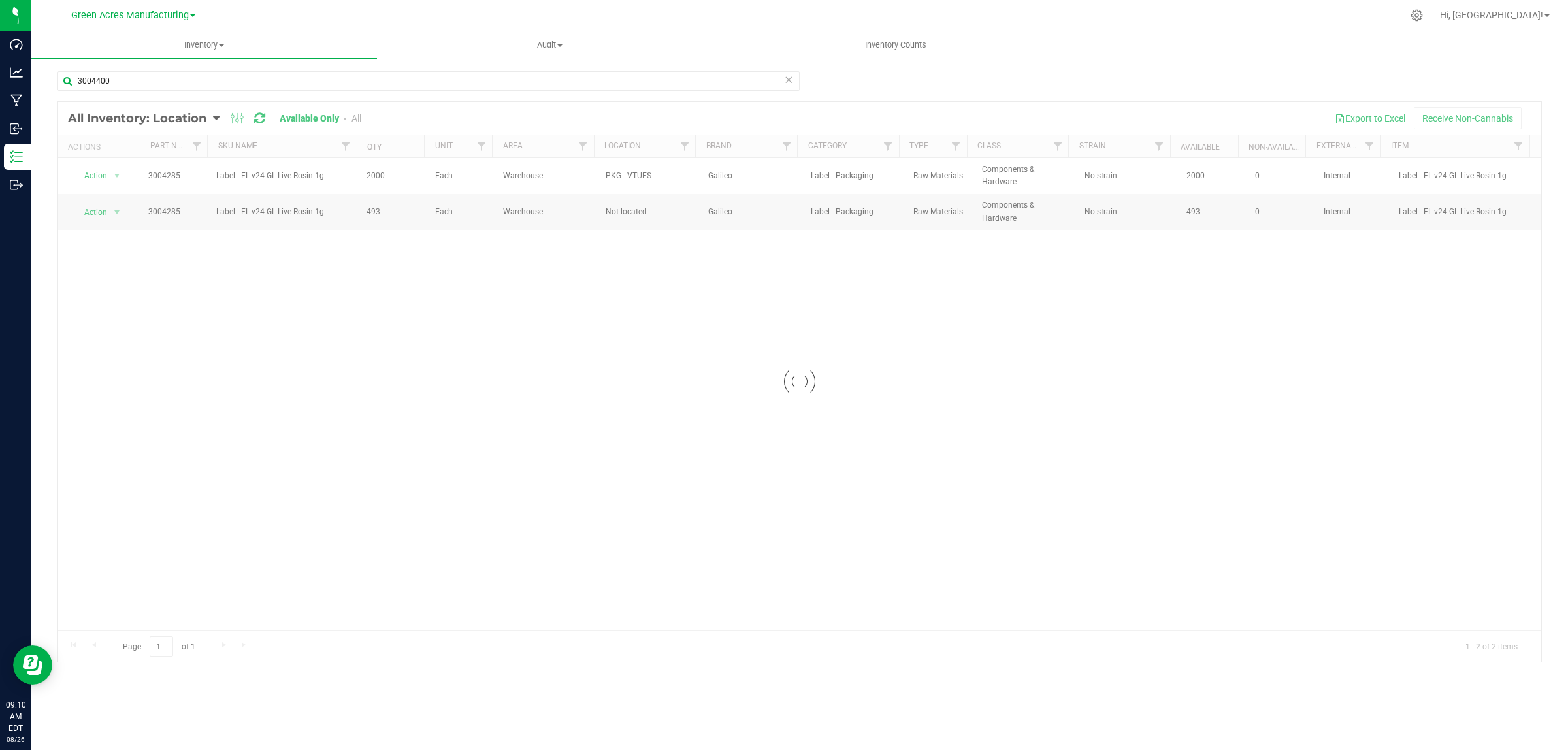
click at [281, 357] on div at bounding box center [800, 382] width 1483 height 560
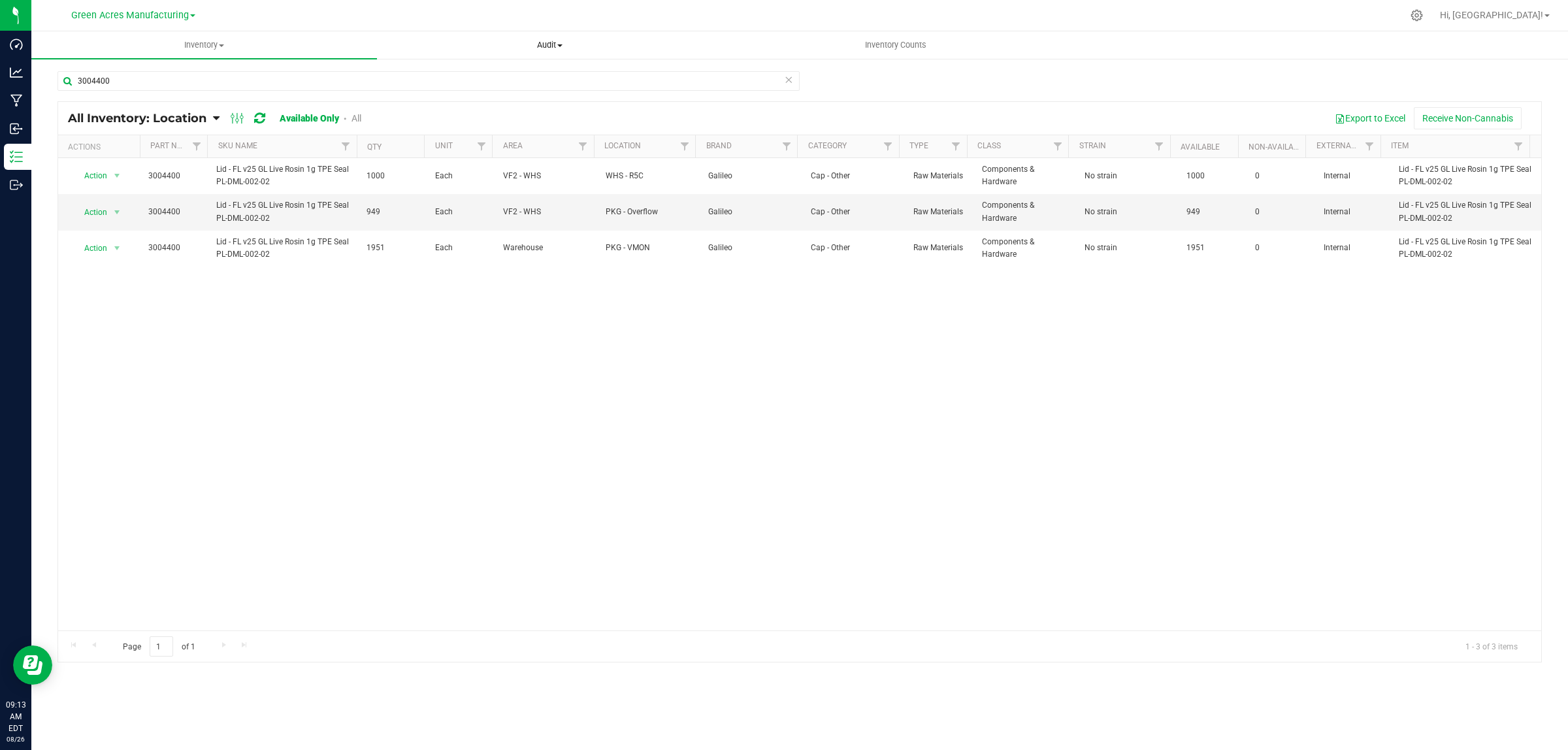
click at [546, 47] on span "Audit" at bounding box center [550, 45] width 344 height 12
click at [534, 80] on li "Inventory auditing" at bounding box center [549, 79] width 345 height 16
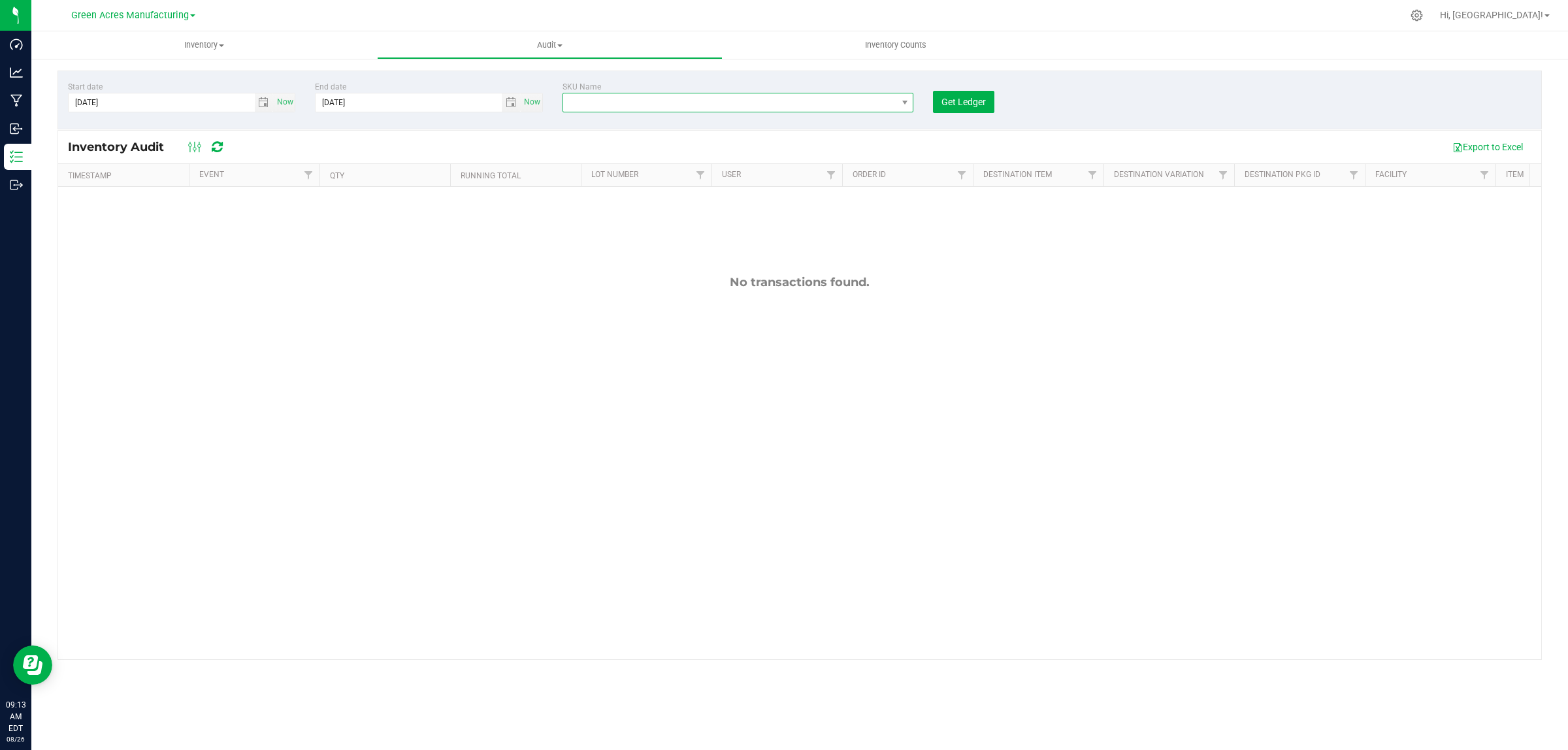
click at [612, 100] on span "NO DATA FOUND" at bounding box center [729, 102] width 333 height 19
type input "3004400"
click at [605, 162] on li "Lid - FL v25 GL Live Rosin 1g TPE Seal PL-DML-002-02" at bounding box center [771, 156] width 417 height 19
click at [981, 95] on button "Get Ledger" at bounding box center [963, 101] width 61 height 23
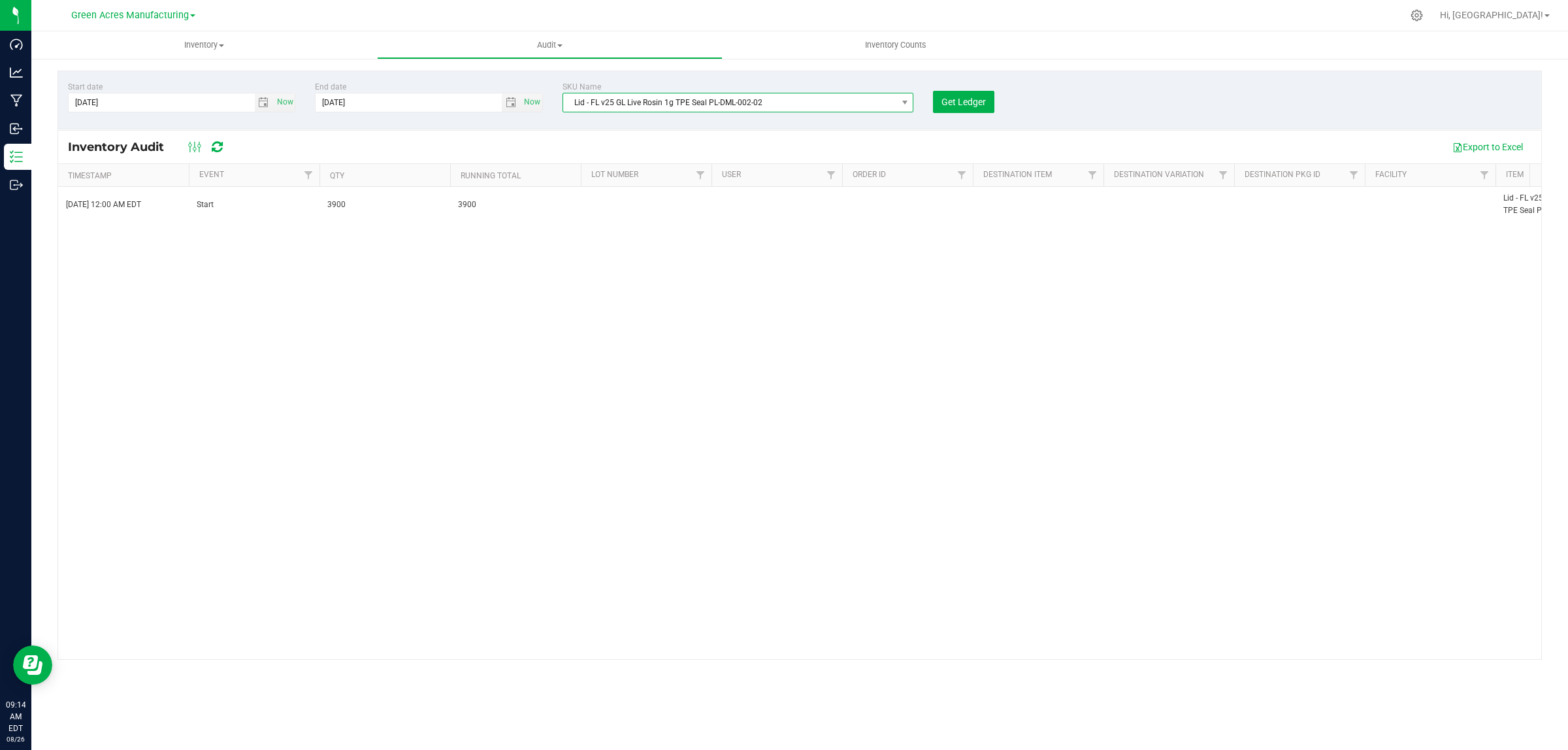
click at [618, 93] on span "Lid - FL v25 GL Live Rosin 1g TPE Seal PL-DML-002-02" at bounding box center [738, 102] width 351 height 20
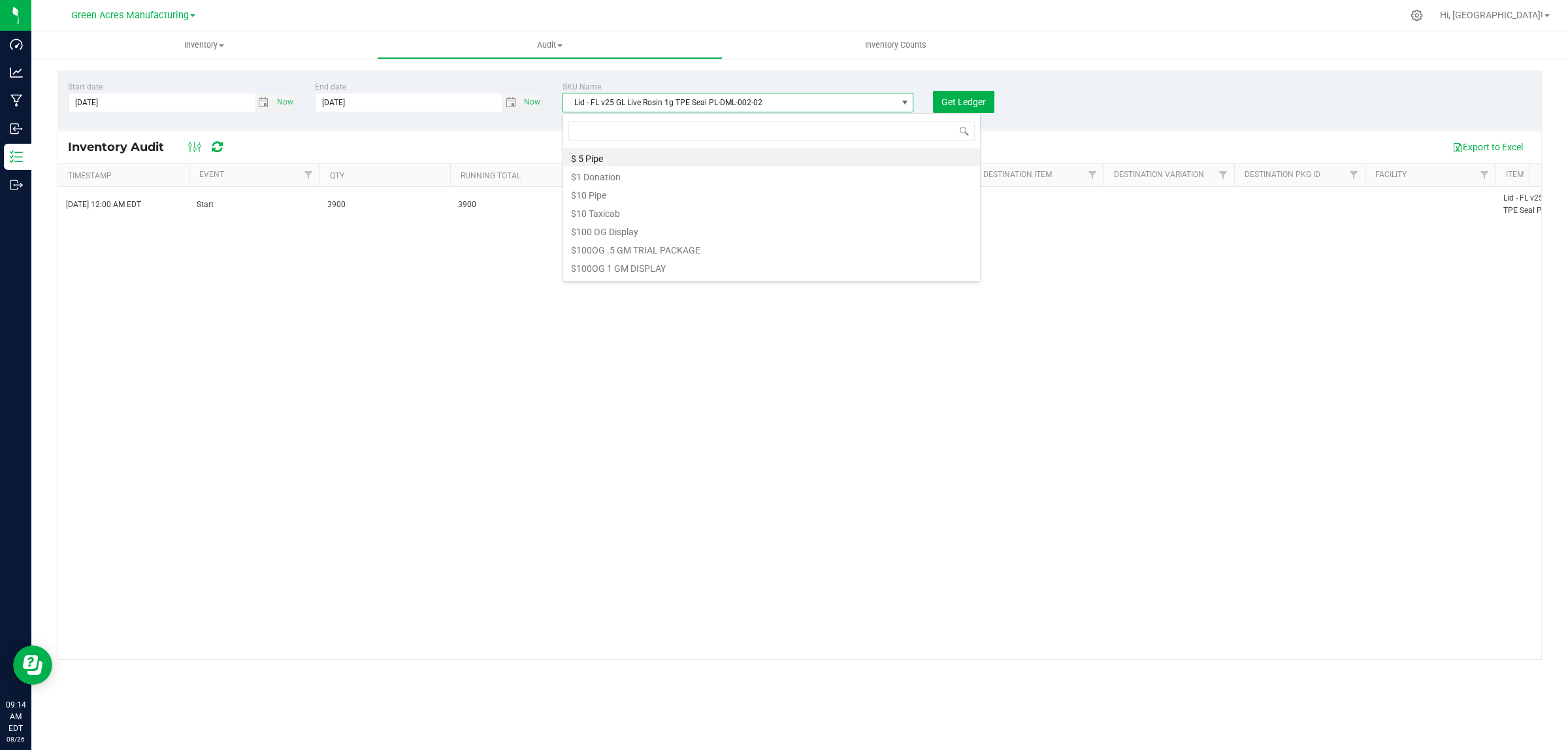
scroll to position [21, 351]
type input "300"
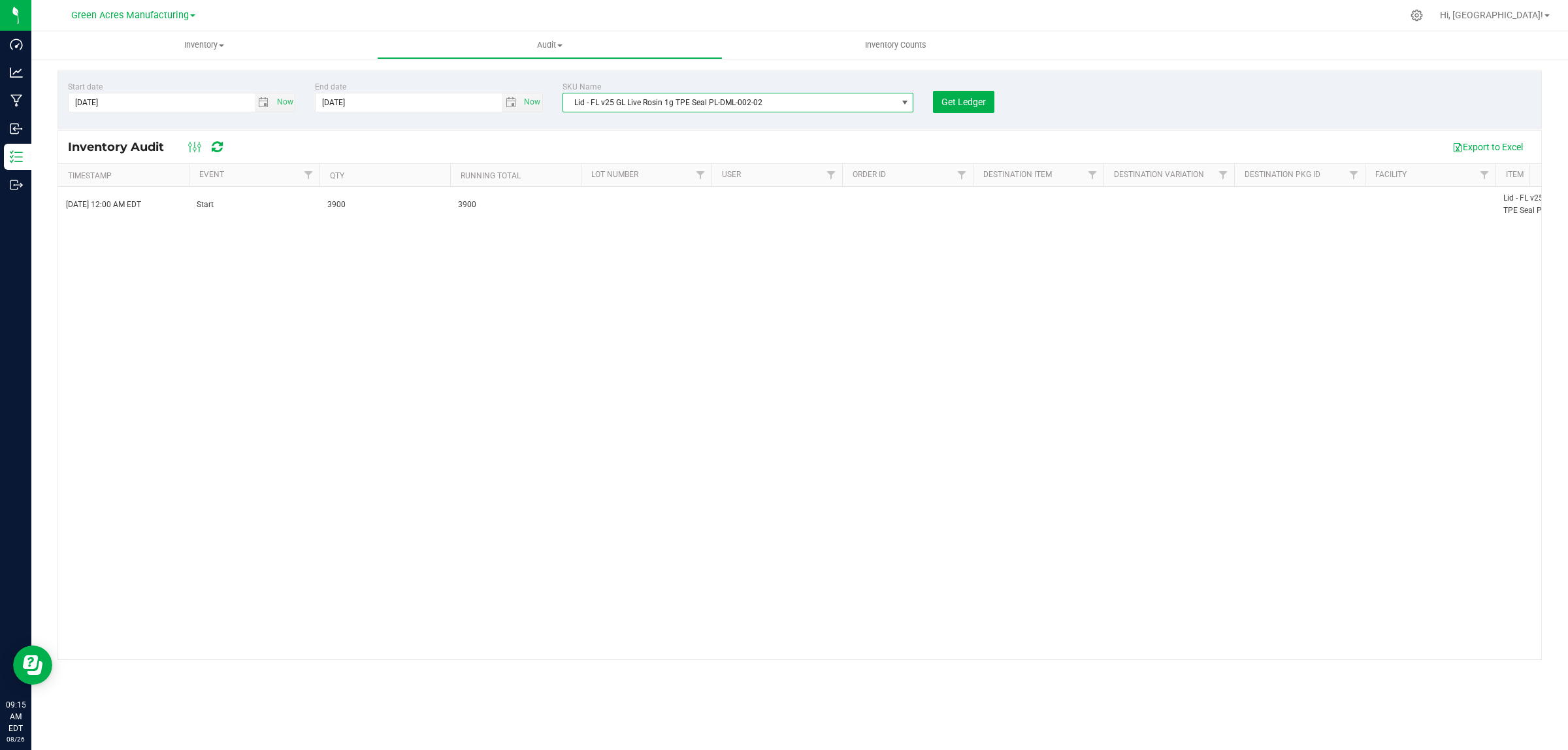
click at [692, 102] on span "Lid - FL v25 GL Live Rosin 1g TPE Seal PL-DML-002-02" at bounding box center [729, 102] width 333 height 19
type input "3004285"
click at [657, 161] on li "Label - FL v24 GL Live Rosin 1g" at bounding box center [771, 156] width 417 height 19
click at [962, 98] on span "Get Ledger" at bounding box center [963, 101] width 44 height 11
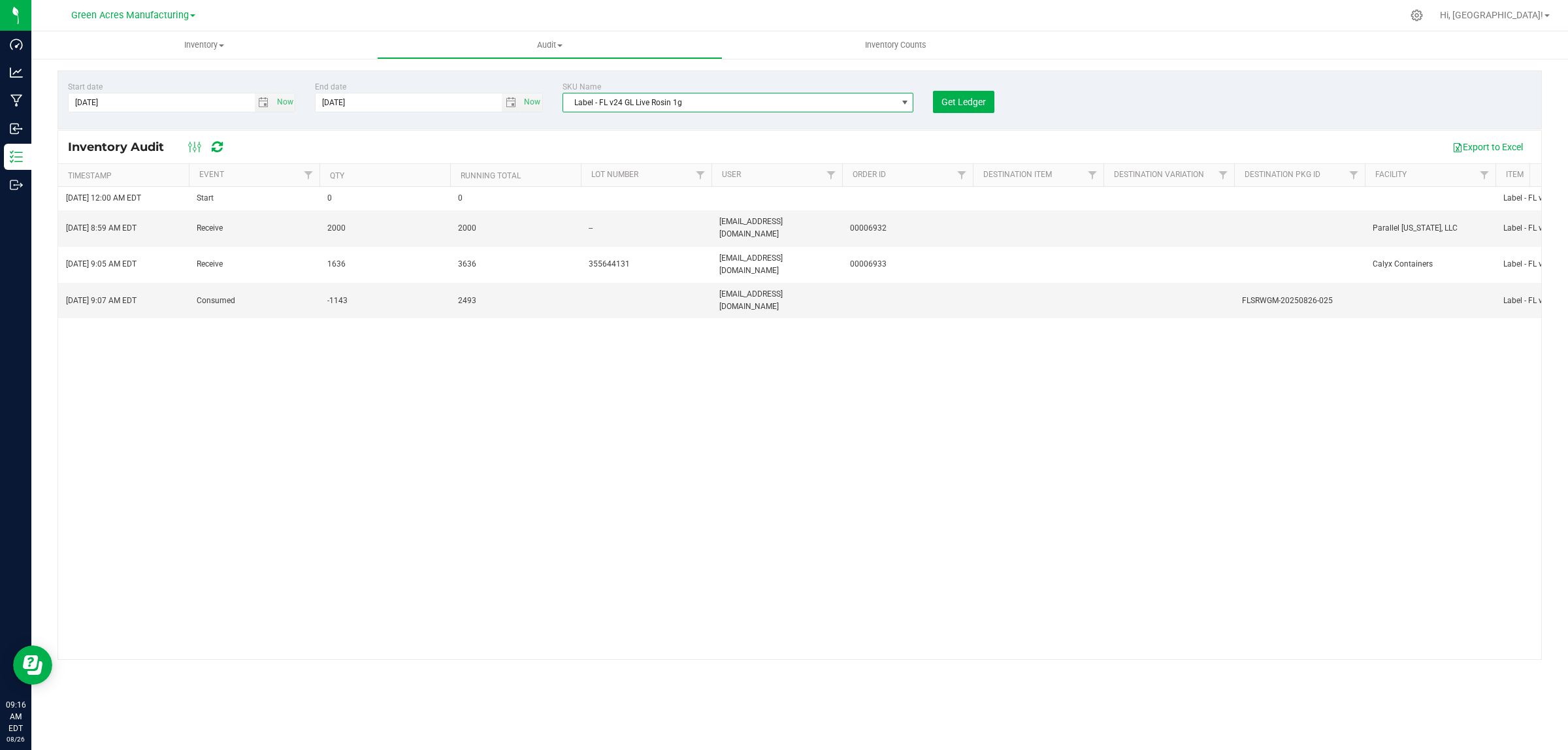
click at [610, 108] on span "Label - FL v24 GL Live Rosin 1g" at bounding box center [729, 102] width 333 height 19
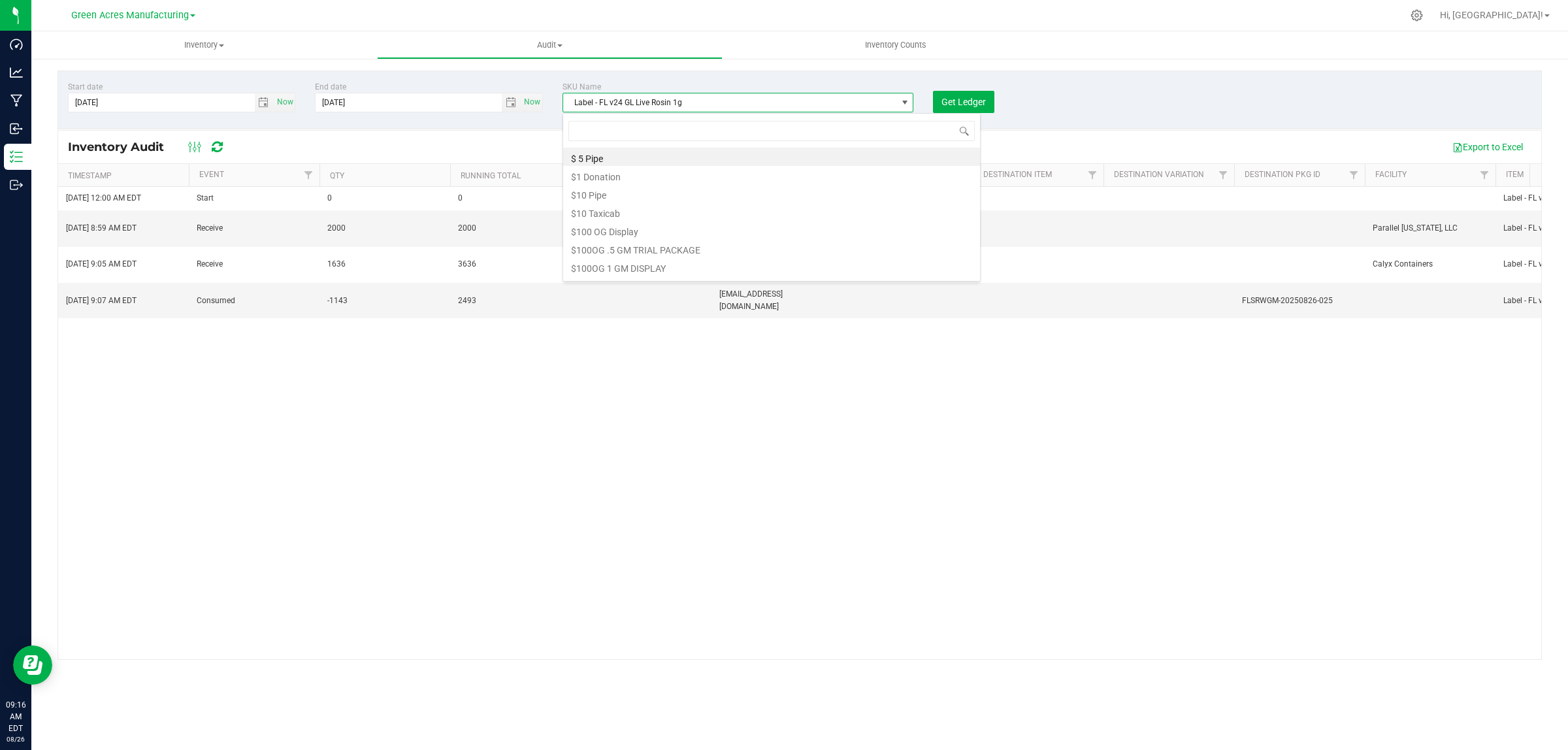
scroll to position [21, 351]
type input "3002558"
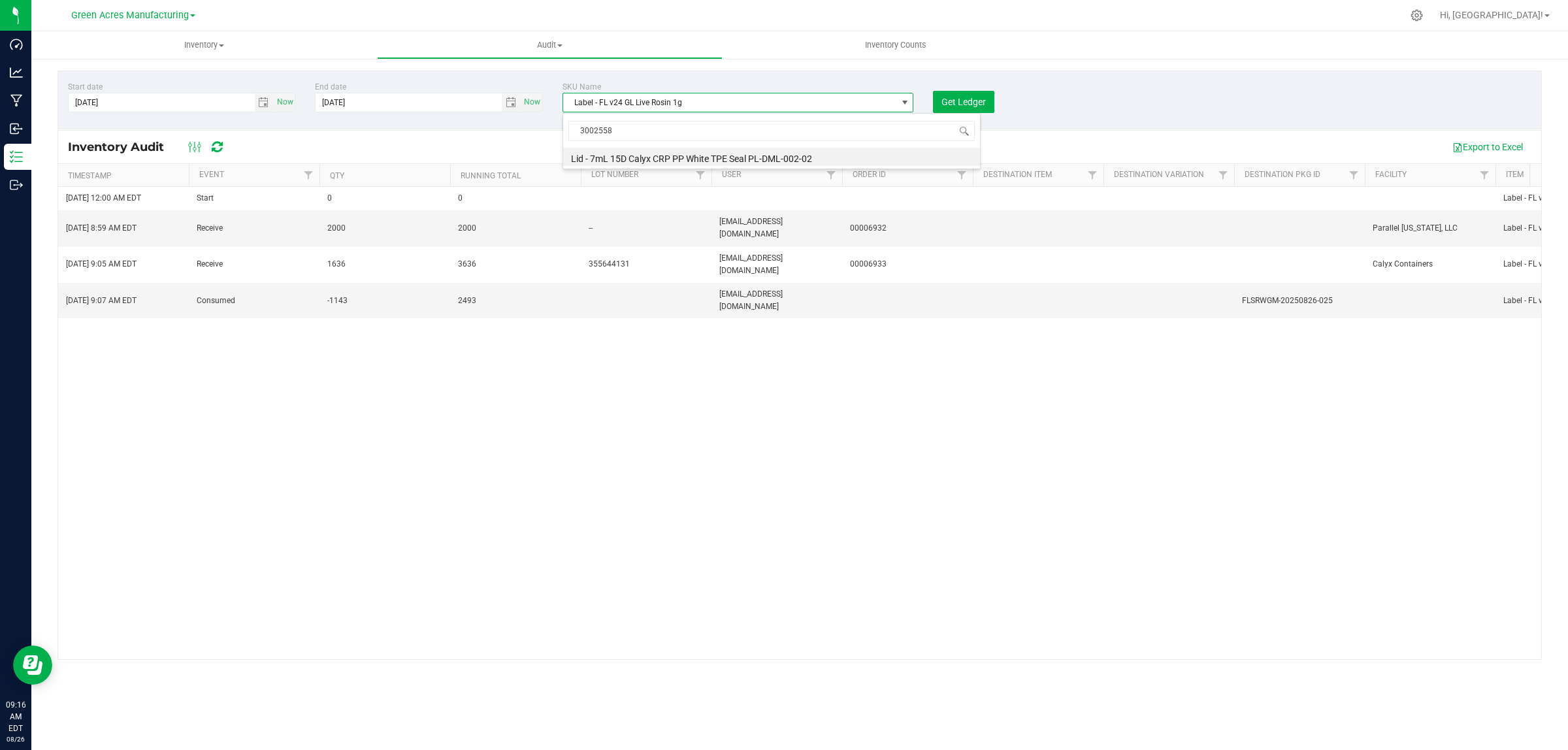
click at [608, 161] on li "Lid - 7mL 15D Calyx CRP PP White TPE Seal PL-DML-002-02" at bounding box center [771, 156] width 417 height 19
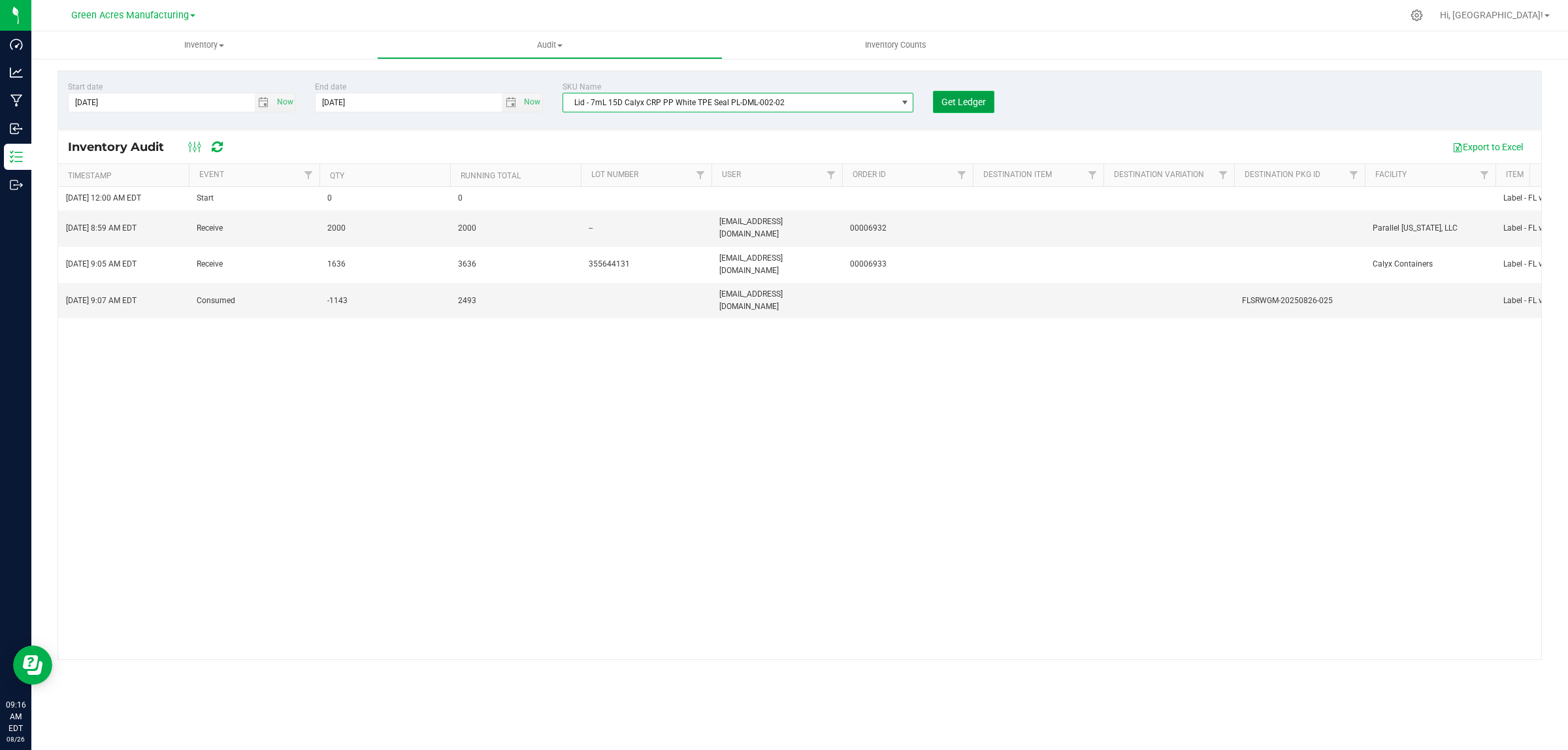
click at [945, 102] on span "Get Ledger" at bounding box center [963, 101] width 44 height 11
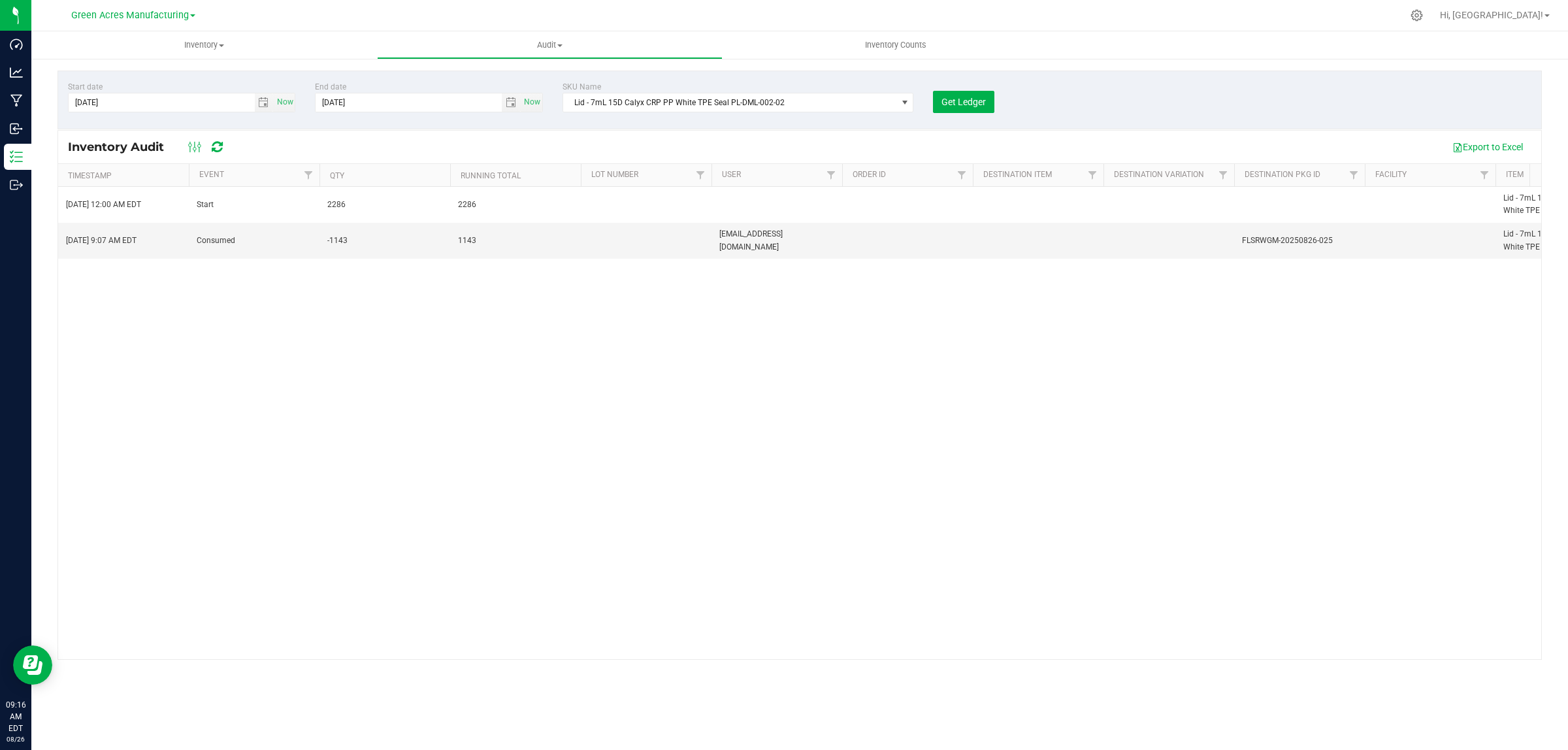
click at [595, 91] on span "SKU Name" at bounding box center [581, 87] width 38 height 9
click at [595, 99] on span "Lid - 7mL 15D Calyx CRP PP White TPE Seal PL-DML-002-02" at bounding box center [729, 102] width 333 height 19
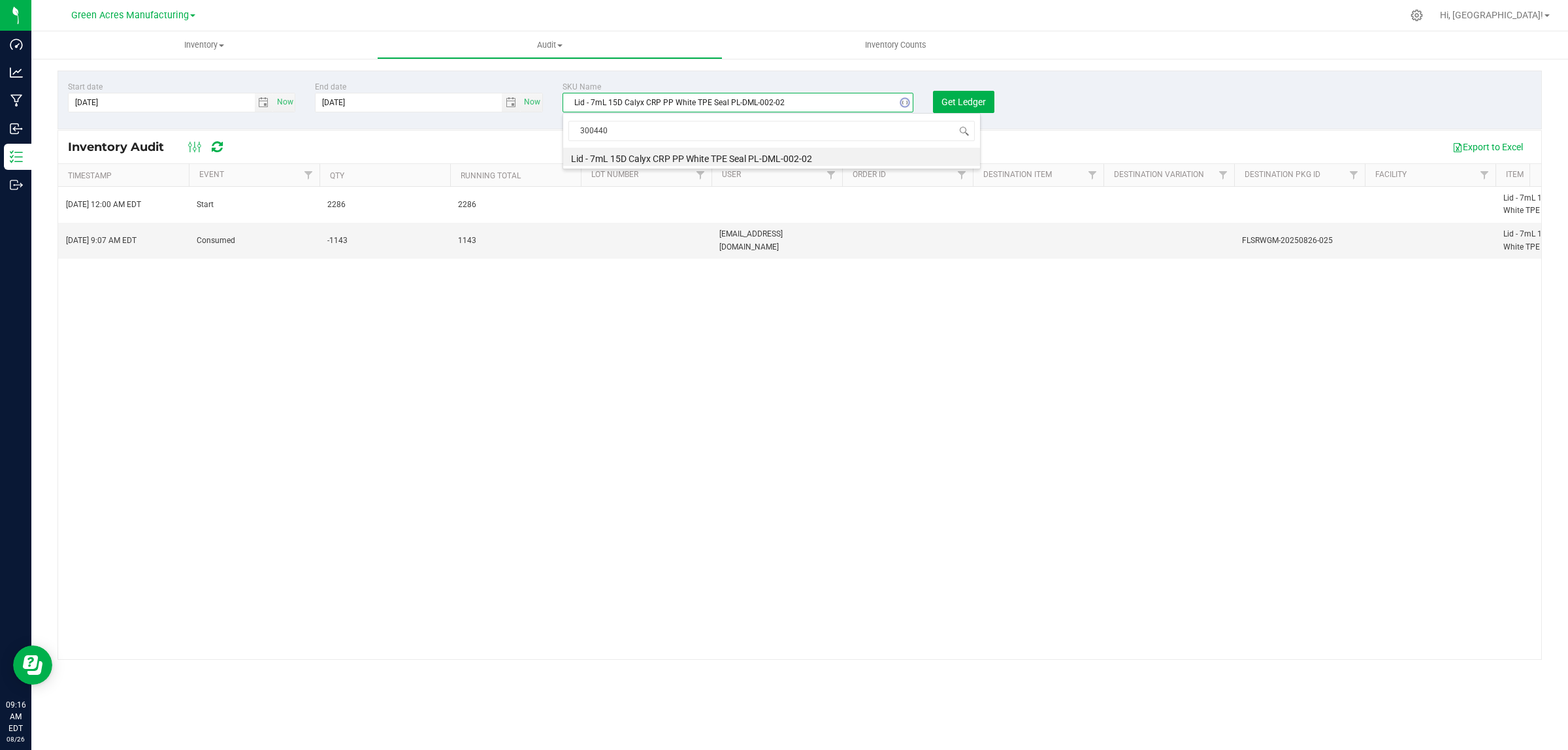
type input "3004406"
click at [670, 160] on li "Label - FL v25 FT Hash Coin 5g" at bounding box center [771, 156] width 417 height 19
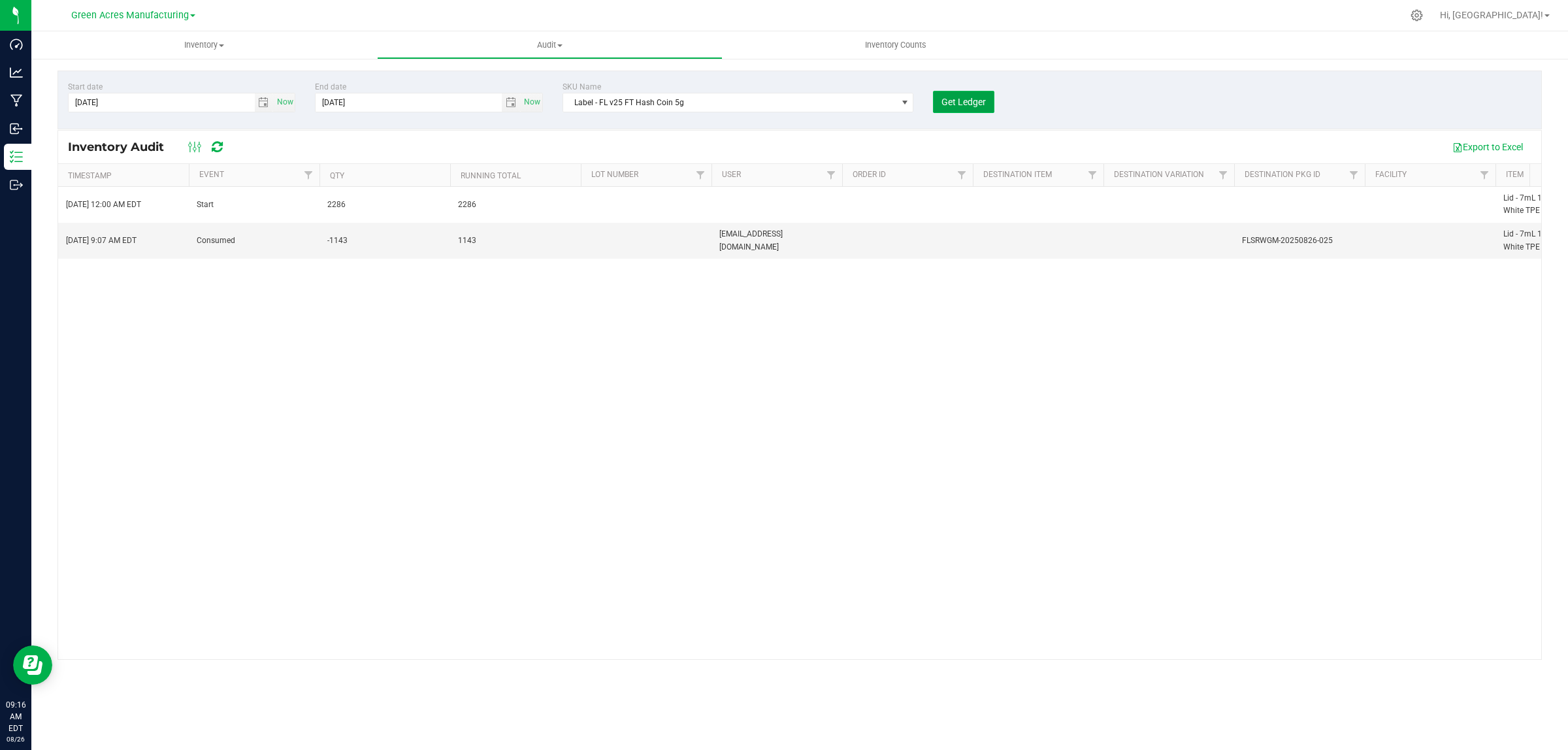
click at [966, 100] on span "Get Ledger" at bounding box center [963, 101] width 44 height 11
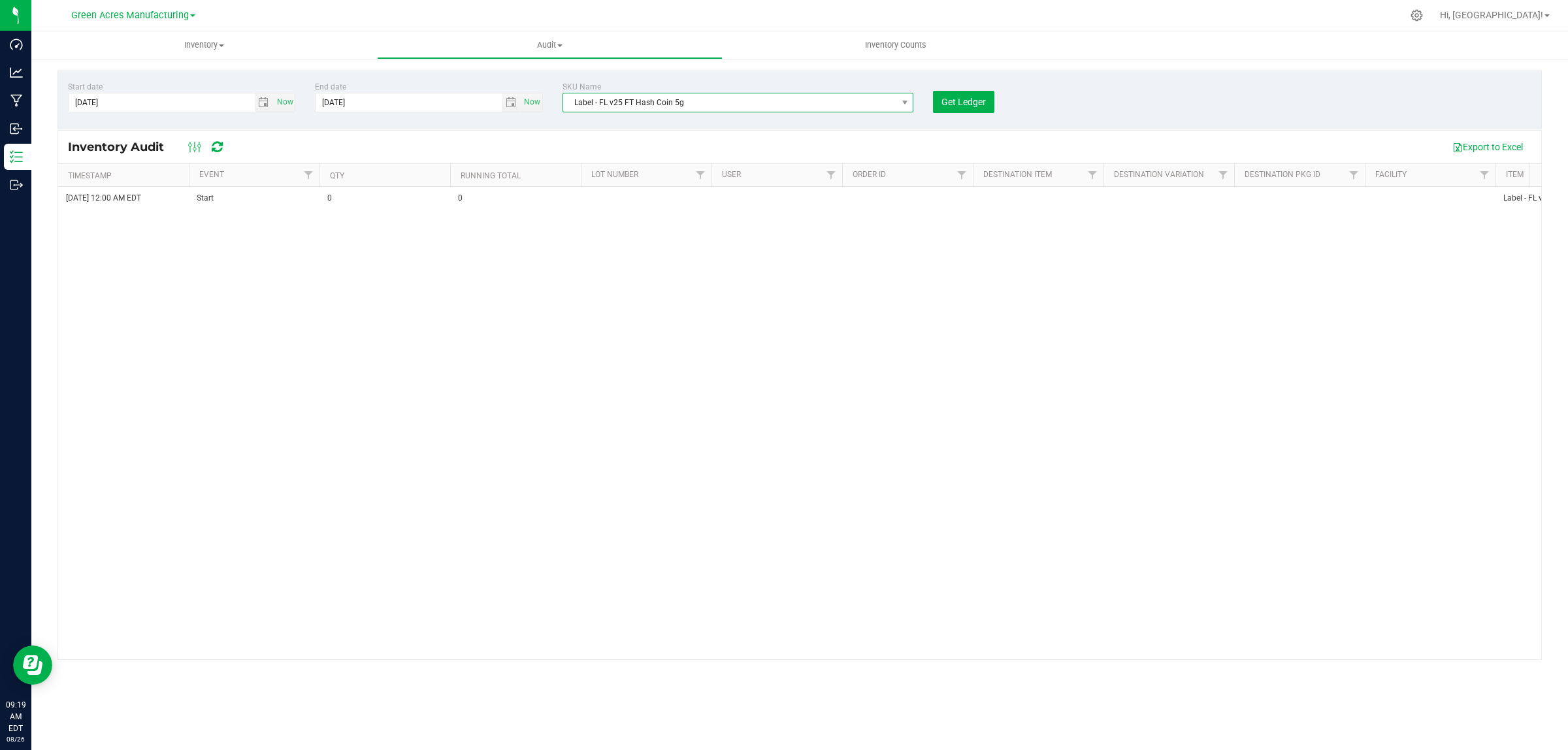
click at [662, 96] on span "Label - FL v25 FT Hash Coin 5g" at bounding box center [729, 102] width 333 height 19
type input "3002557"
click at [642, 156] on li "Lid - 7mL 15D Calyx CRP PP White TPE Seal FEP Liner PL-DML-002-02-F" at bounding box center [771, 156] width 417 height 19
click at [987, 101] on button "Get Ledger" at bounding box center [963, 101] width 61 height 23
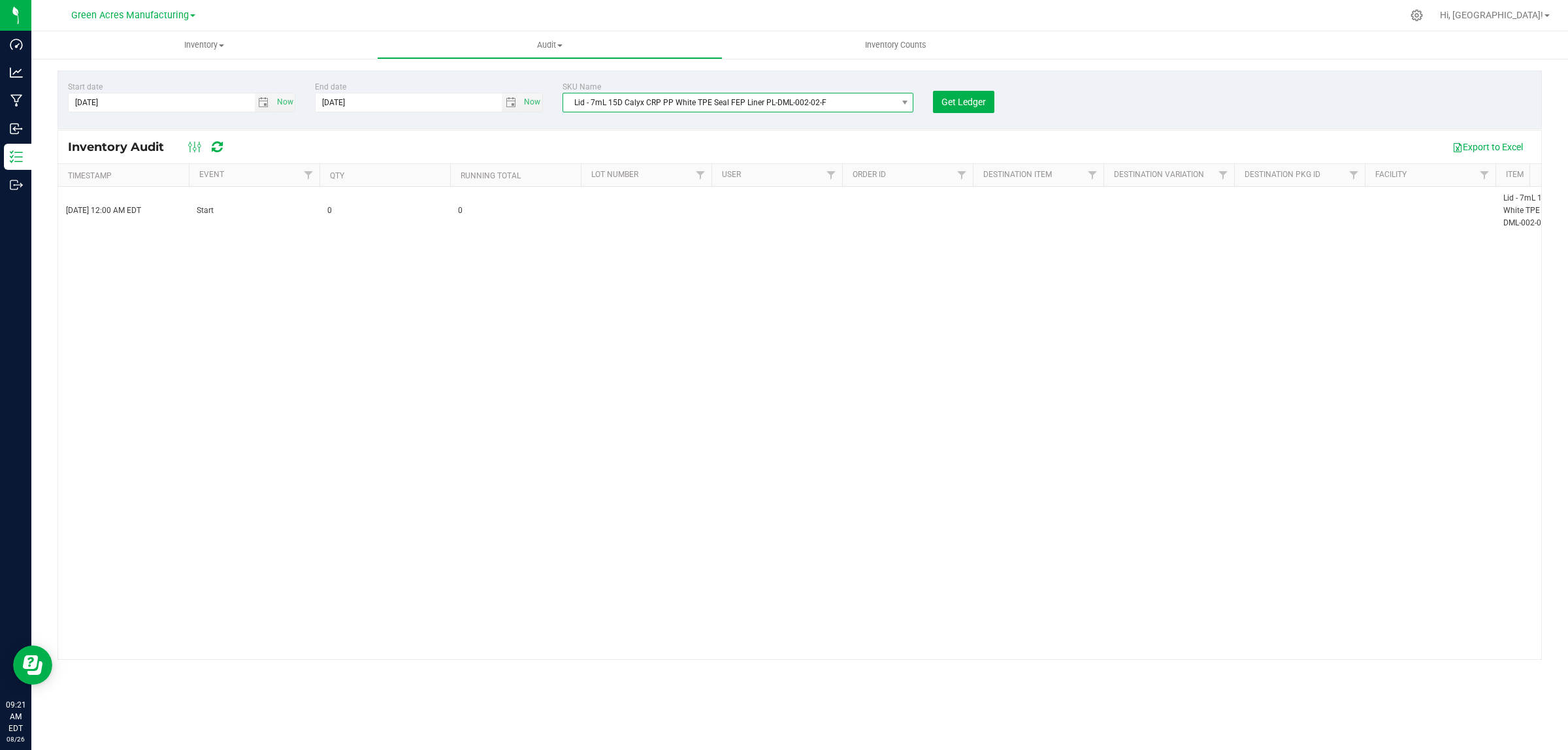
click at [717, 105] on span "Lid - 7mL 15D Calyx CRP PP White TPE Seal FEP Liner PL-DML-002-02-F" at bounding box center [729, 102] width 333 height 19
type input "3004400"
click at [713, 156] on li "Lid - FL v25 GL Live Rosin 1g TPE Seal PL-DML-002-02" at bounding box center [771, 156] width 417 height 19
click at [948, 98] on span "Get Ledger" at bounding box center [963, 101] width 44 height 11
